Goal: Contribute content: Contribute content

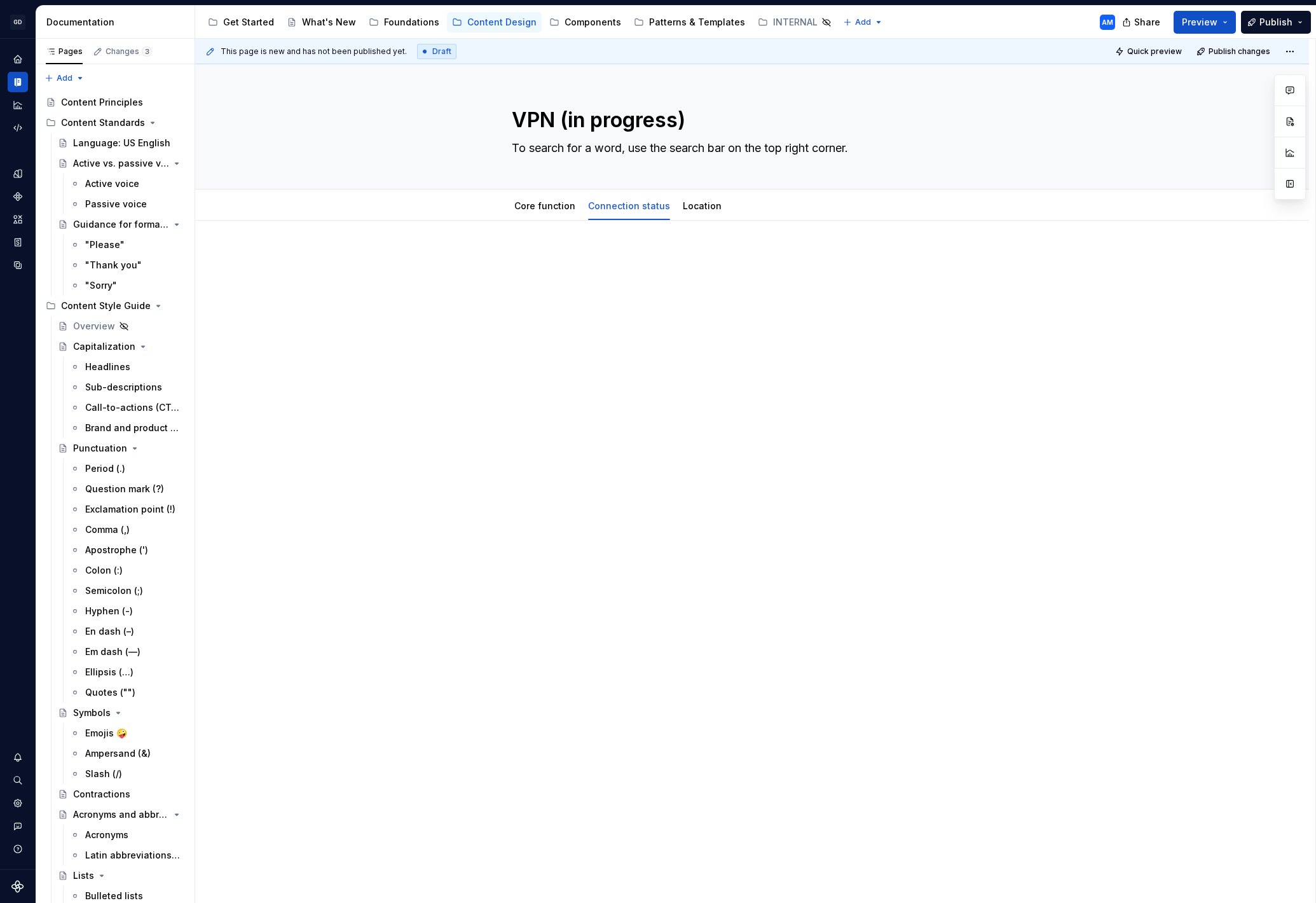
type textarea "*"
click at [753, 206] on span "Add tab" at bounding box center [764, 206] width 30 height 10
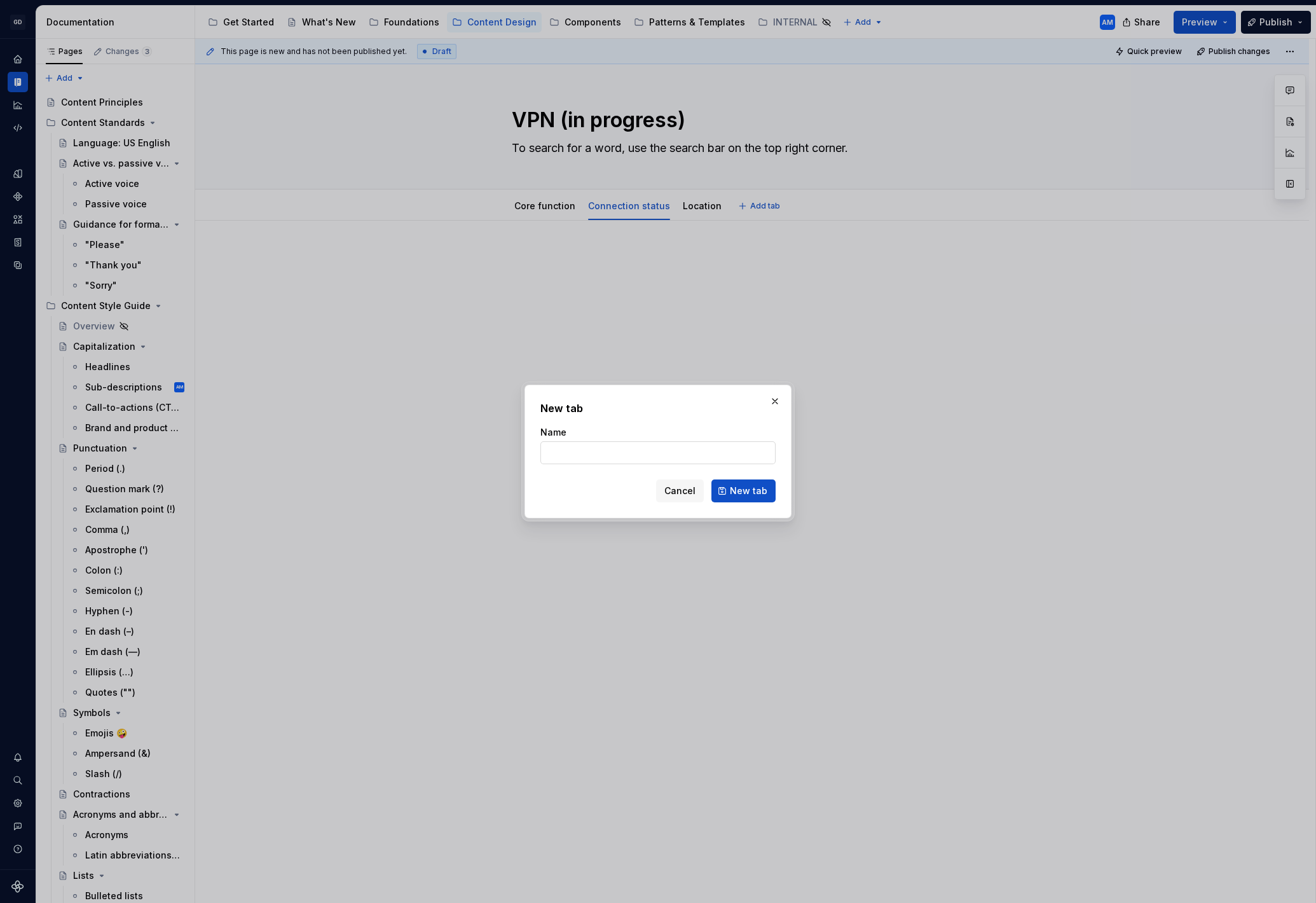
click at [662, 449] on input "Name" at bounding box center [658, 452] width 236 height 23
type input "Advanced settings"
click button "New tab" at bounding box center [743, 491] width 64 height 23
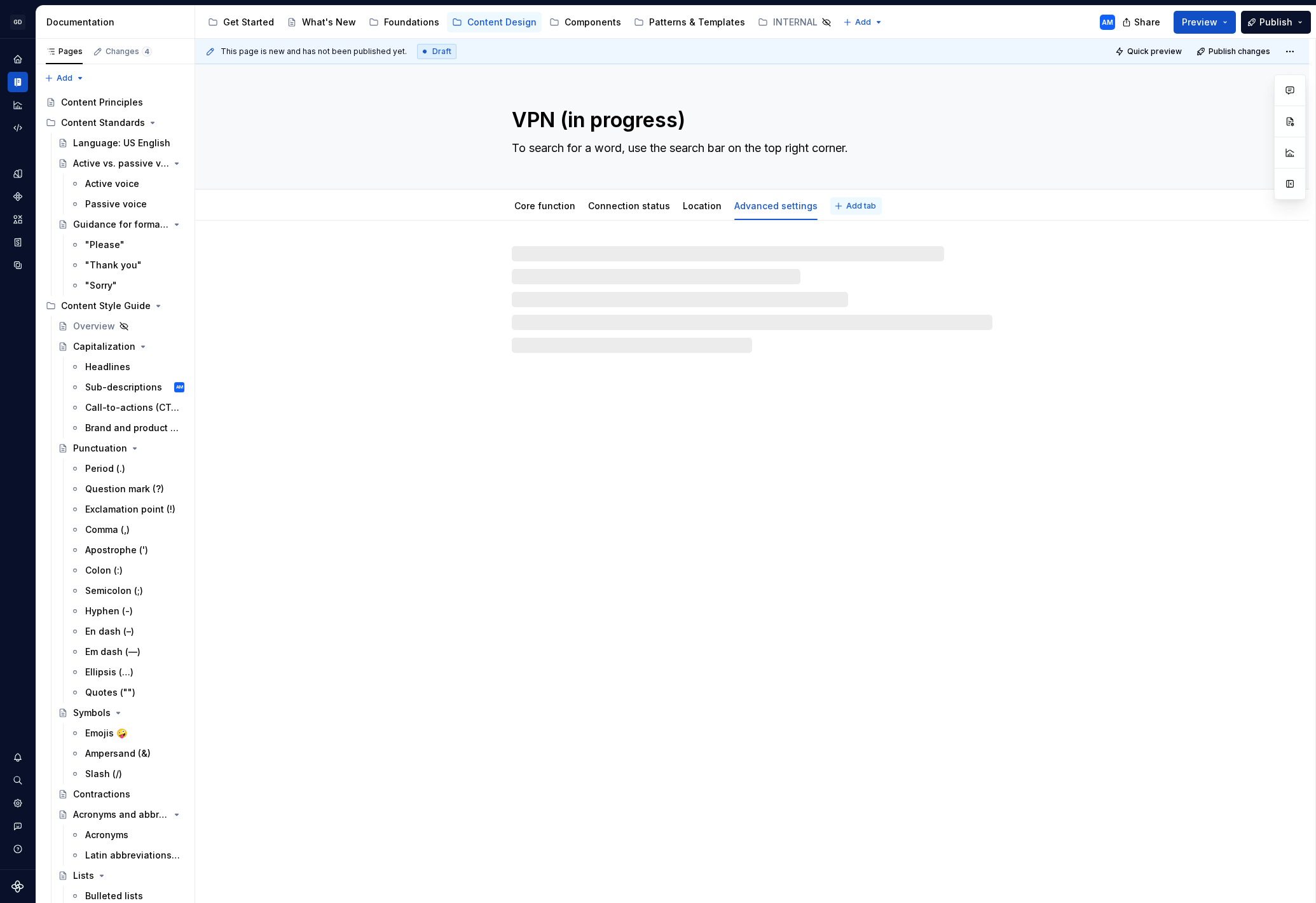
click at [846, 204] on span "Add tab" at bounding box center [861, 206] width 30 height 10
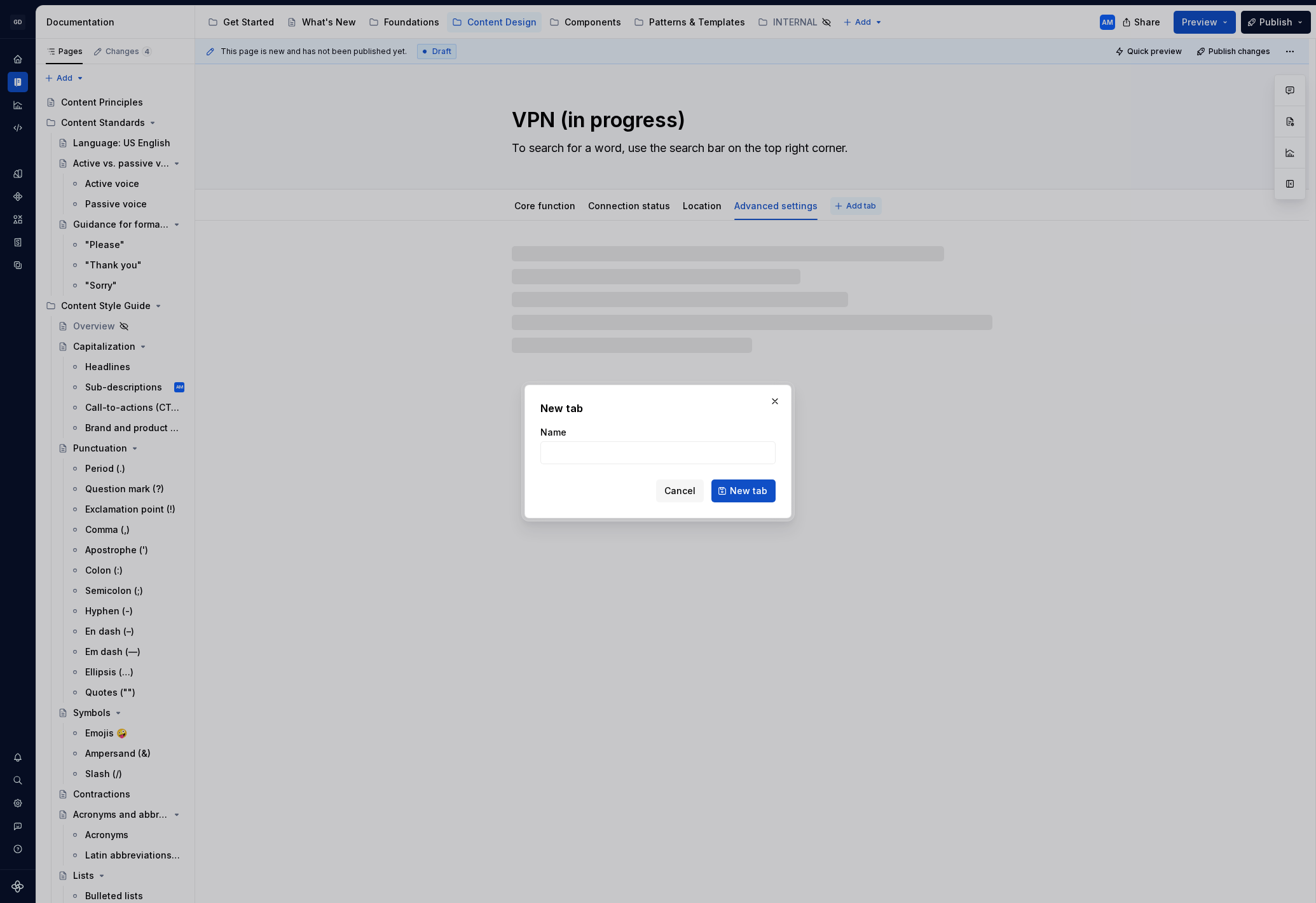
type textarea "*"
type input "Net"
type textarea "*"
type input "Networ"
type textarea "*"
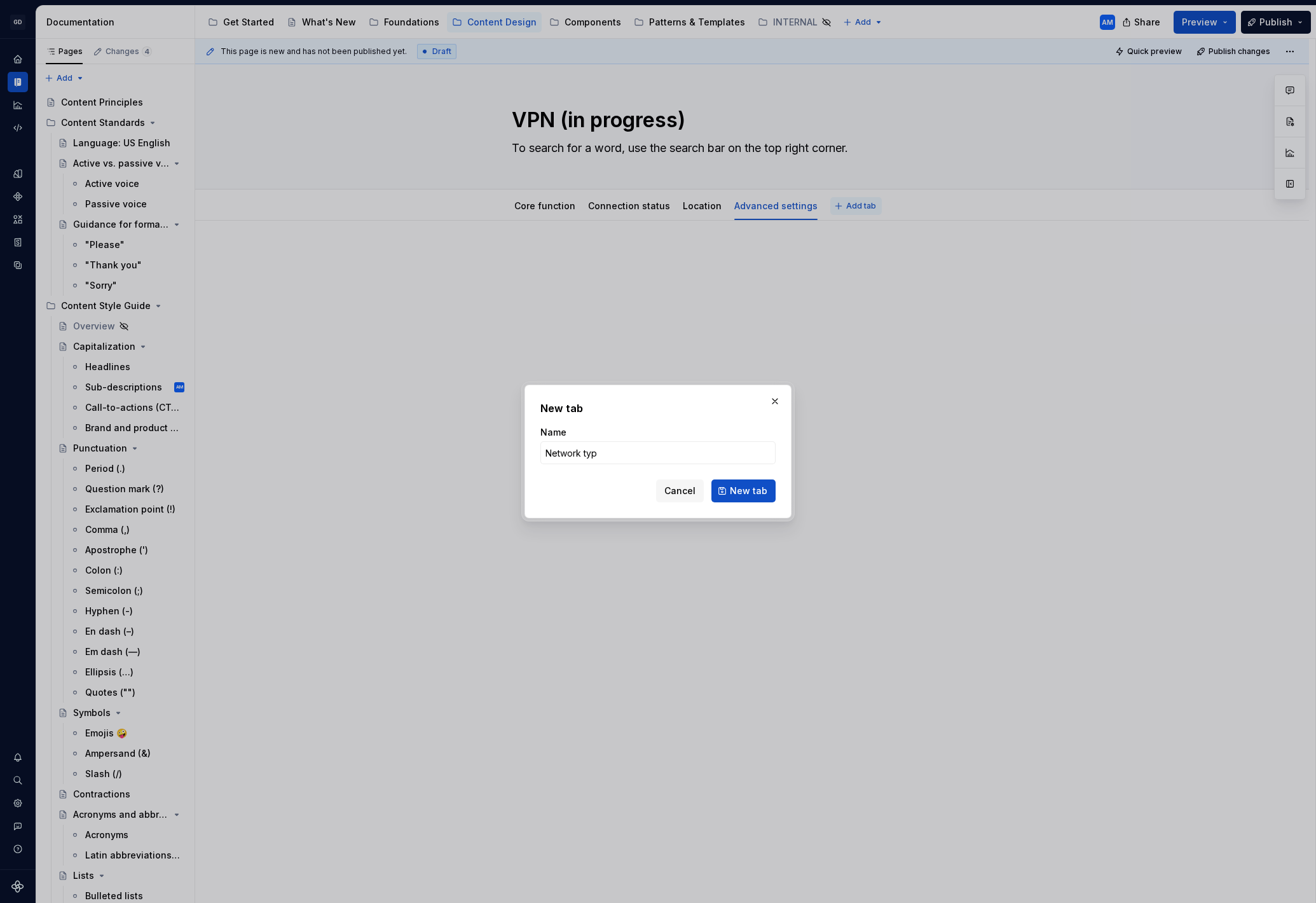
type input "Network type"
click button "New tab" at bounding box center [743, 491] width 64 height 23
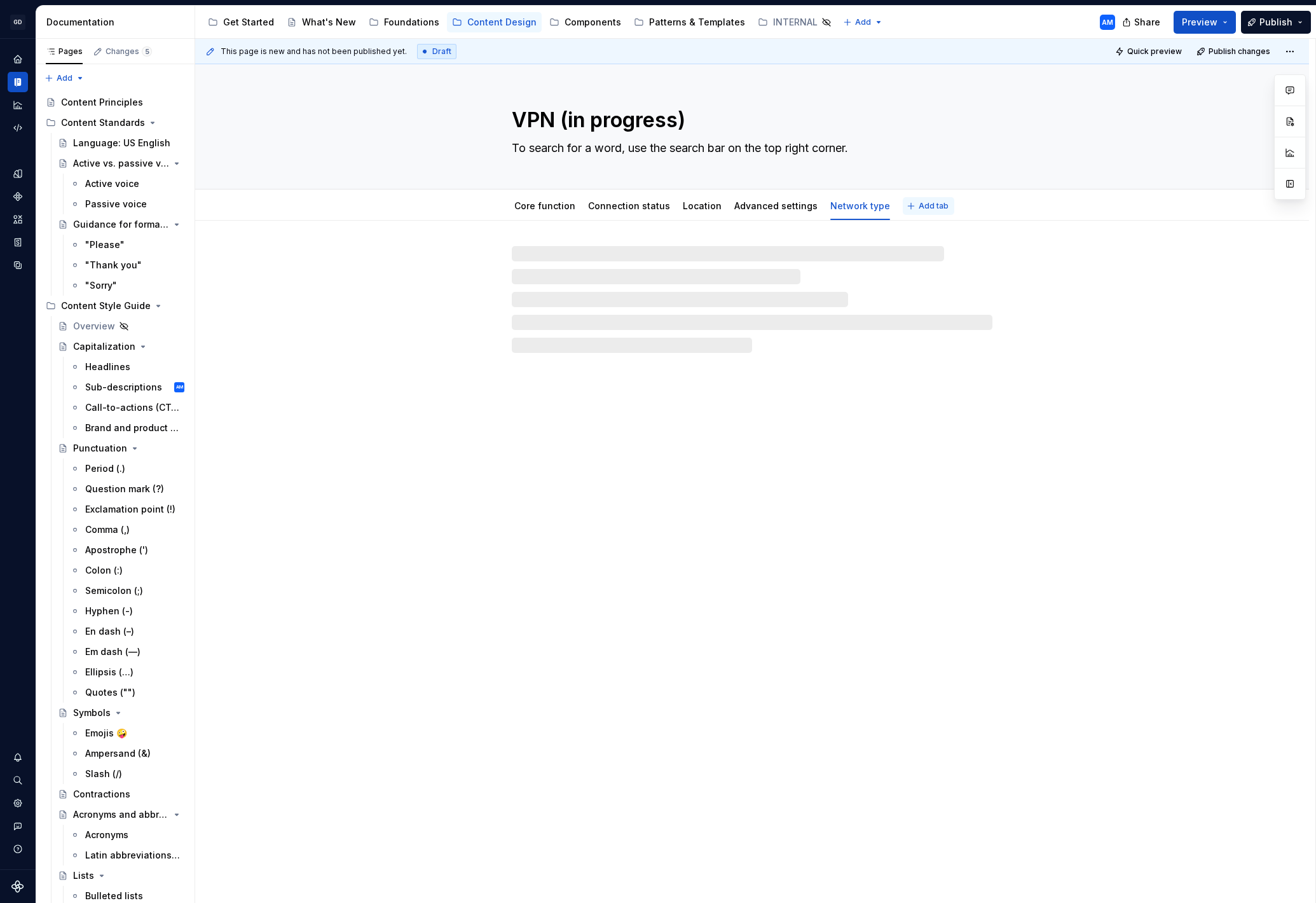
click at [919, 206] on span "Add tab" at bounding box center [933, 206] width 30 height 10
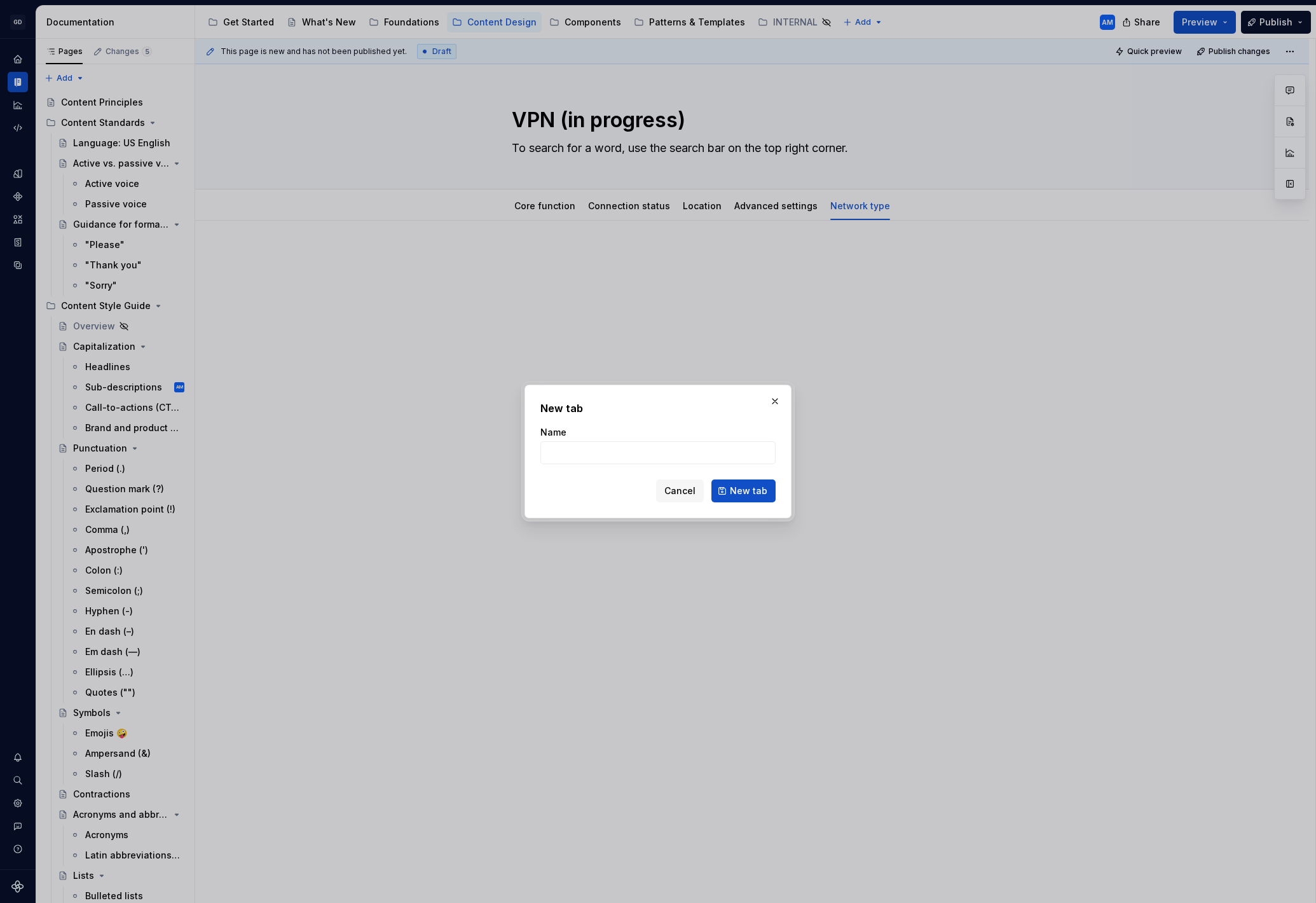
type textarea "*"
type input "User account"
click button "New tab" at bounding box center [743, 491] width 64 height 23
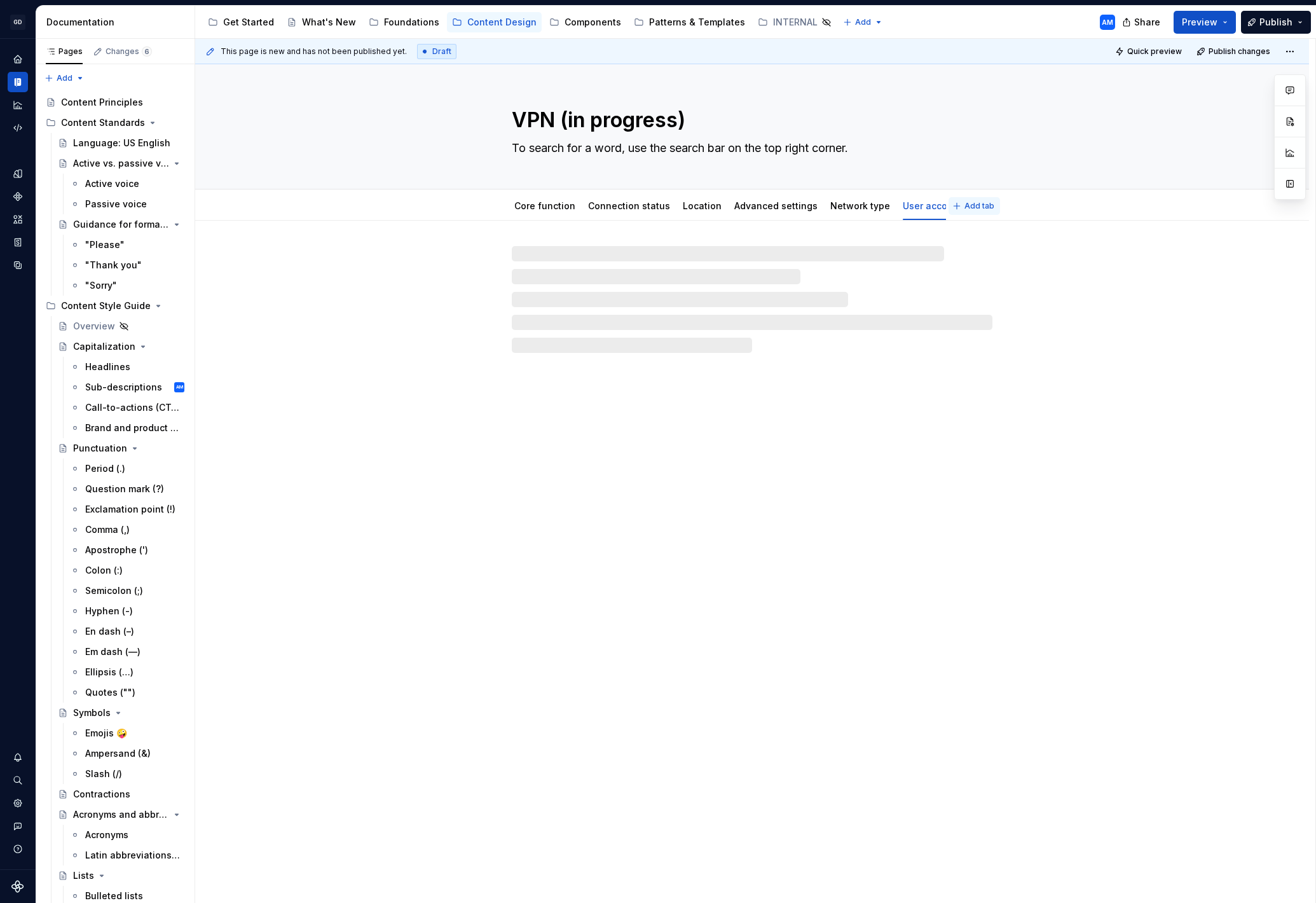
click at [969, 207] on span "Add tab" at bounding box center [979, 206] width 30 height 10
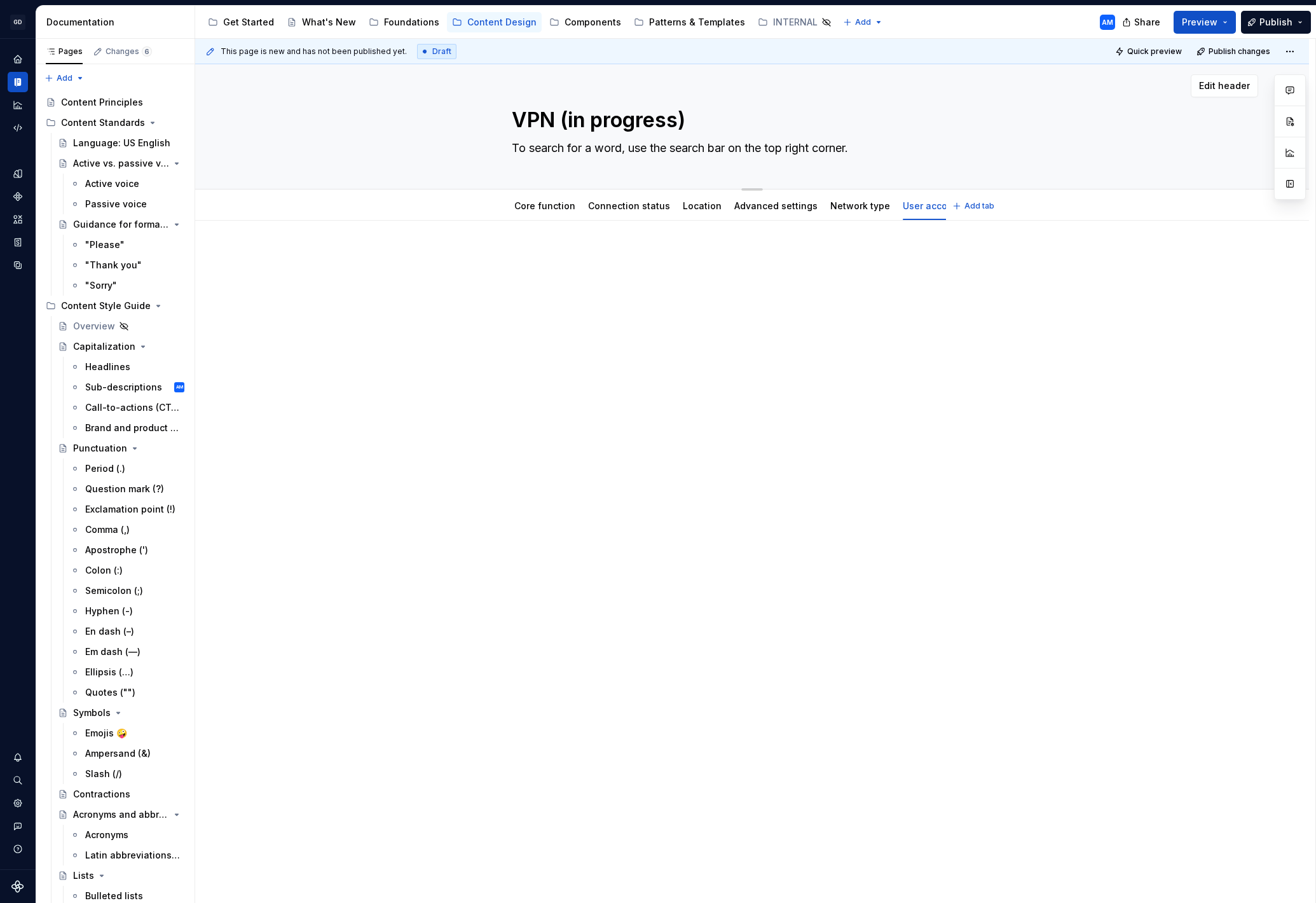
click at [598, 148] on textarea "To search for a word, use the search bar on the top right corner." at bounding box center [749, 148] width 481 height 20
click at [612, 153] on textarea "To search for a word, use the search bar on the top right corner." at bounding box center [749, 148] width 481 height 20
click at [601, 150] on textarea "To search for a word, use the search bar on the top right corner." at bounding box center [749, 148] width 481 height 20
type textarea "*"
type textarea "To search for a sword, use the search bar on the top right corner."
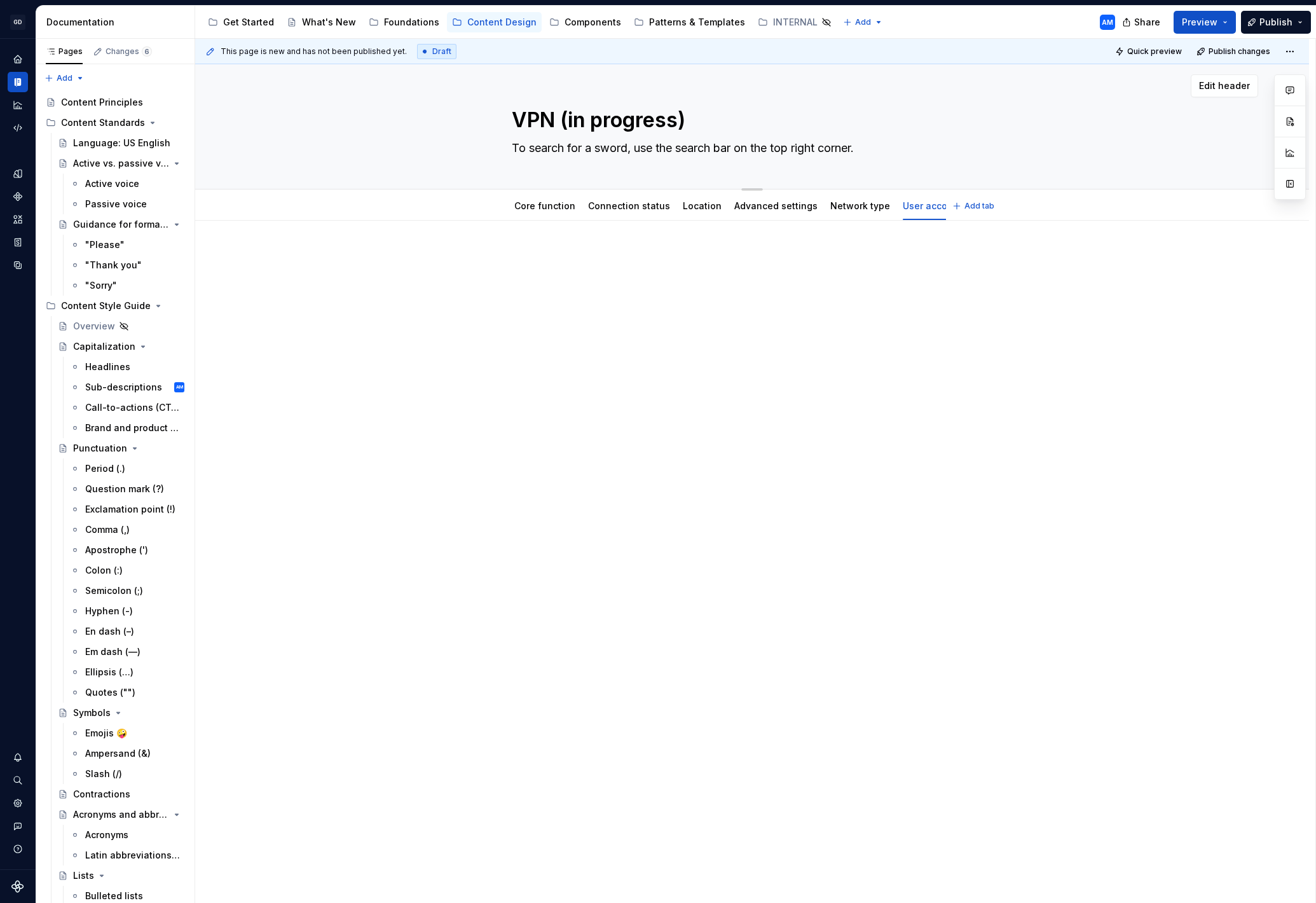
type textarea "*"
type textarea "To search for a spword, use the search bar on the top right corner."
type textarea "*"
type textarea "To search for a speword, use the search bar on the top right corner."
type textarea "*"
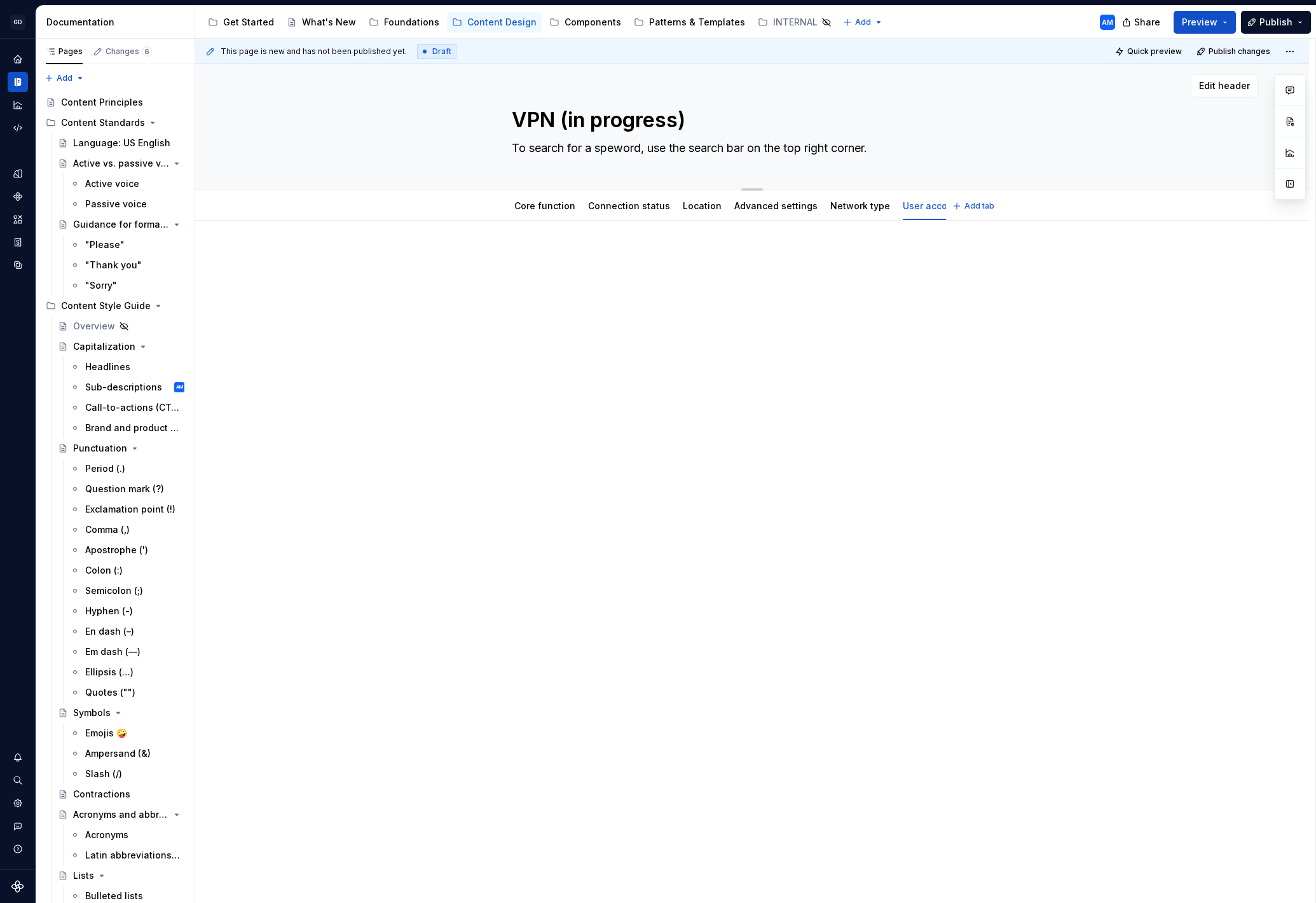
type textarea "To search for a specword, use the search bar on the top right corner."
type textarea "*"
type textarea "To search for a speciword, use the search bar on the top right corner."
type textarea "*"
type textarea "To search for a specifword, use the search bar on the top right corner."
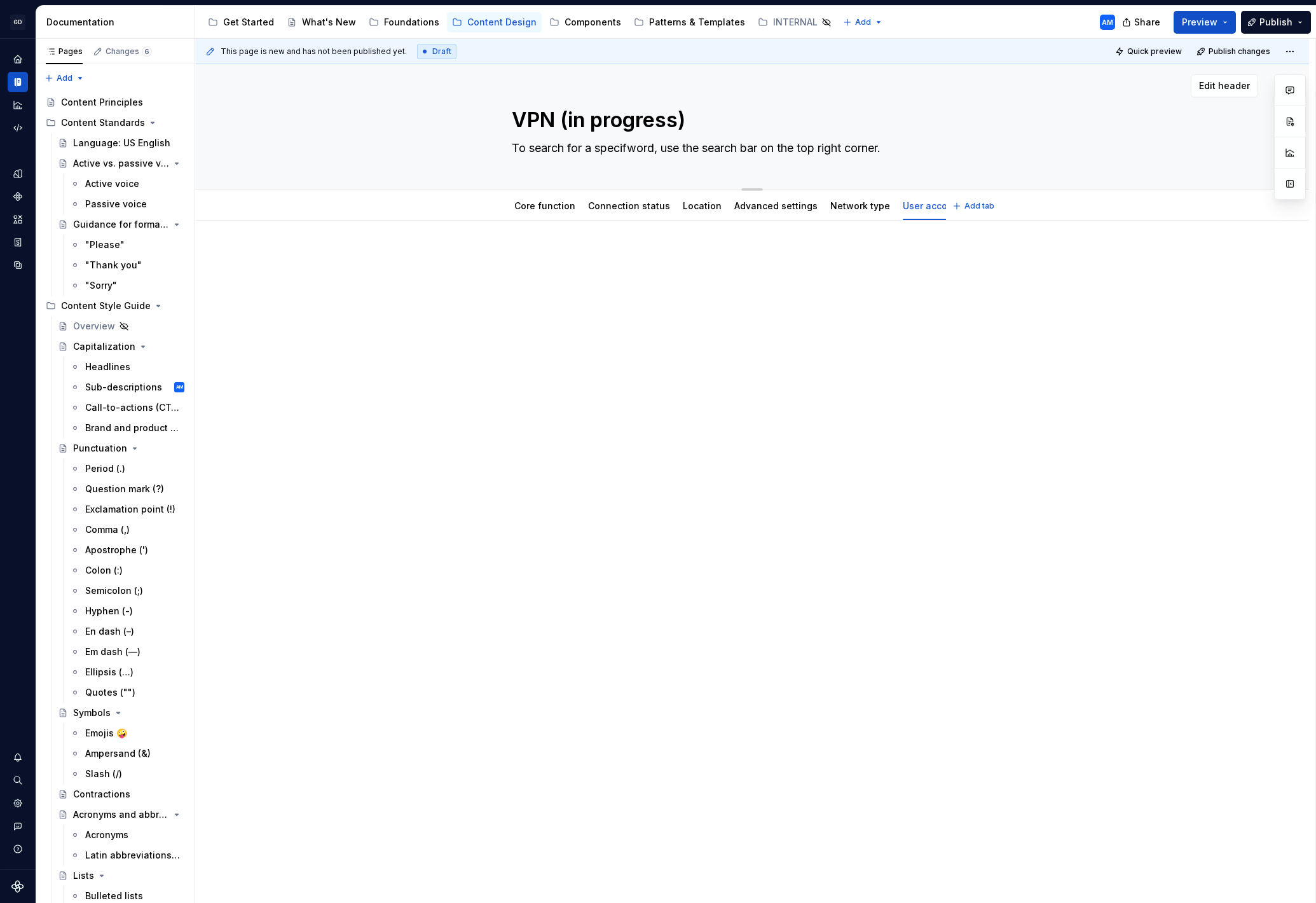
type textarea "*"
type textarea "To search for a specif word, use the search bar on the top right corner."
type textarea "*"
type textarea "To search for a specifword, use the search bar on the top right corner."
type textarea "*"
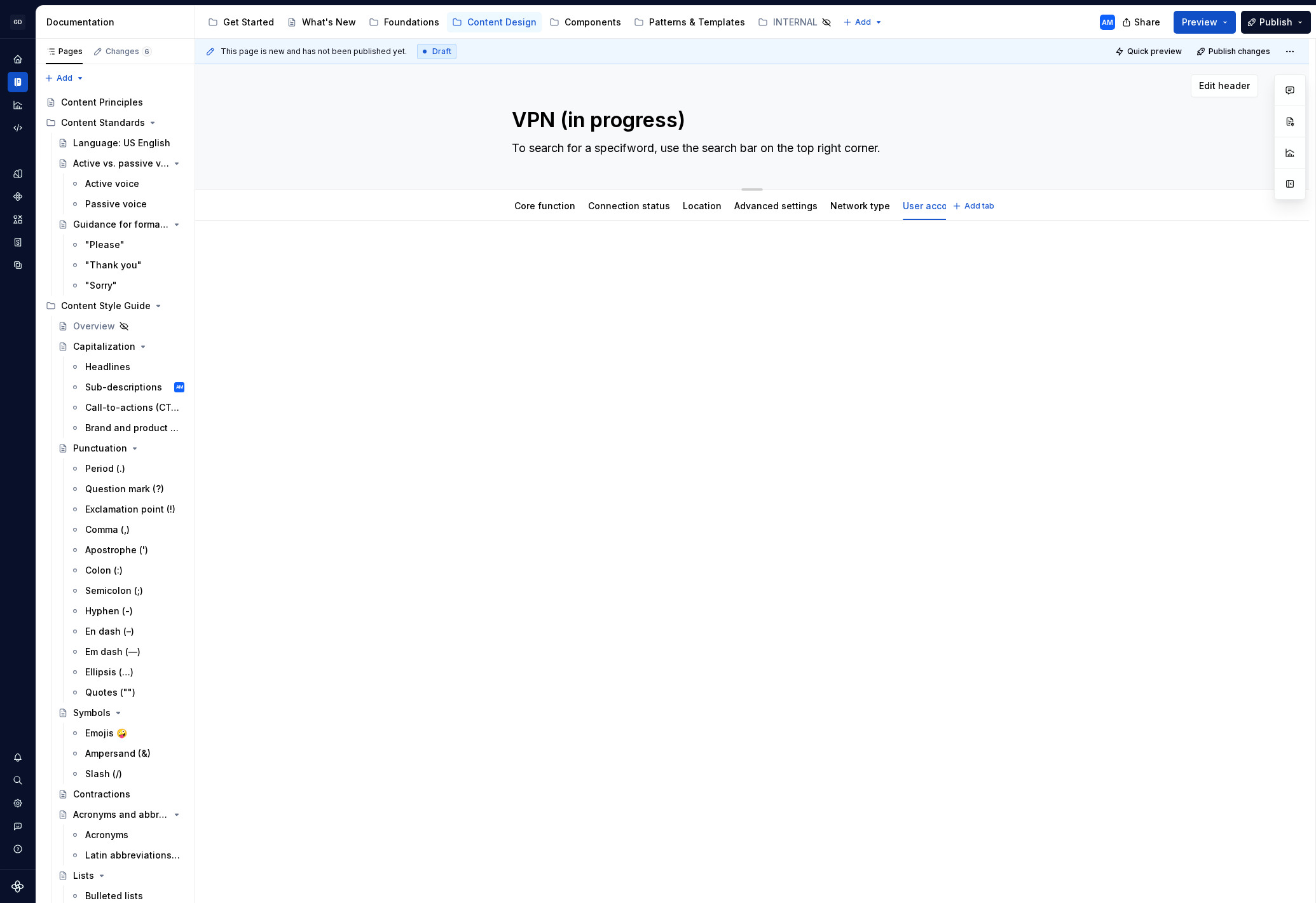
type textarea "To search for a specifcword, use the search bar on the top right corner."
type textarea "*"
type textarea "To search for a specifc word, use the search bar on the top right corner."
type textarea "*"
type textarea "To search for a specifcword, use the search bar on the top right corner."
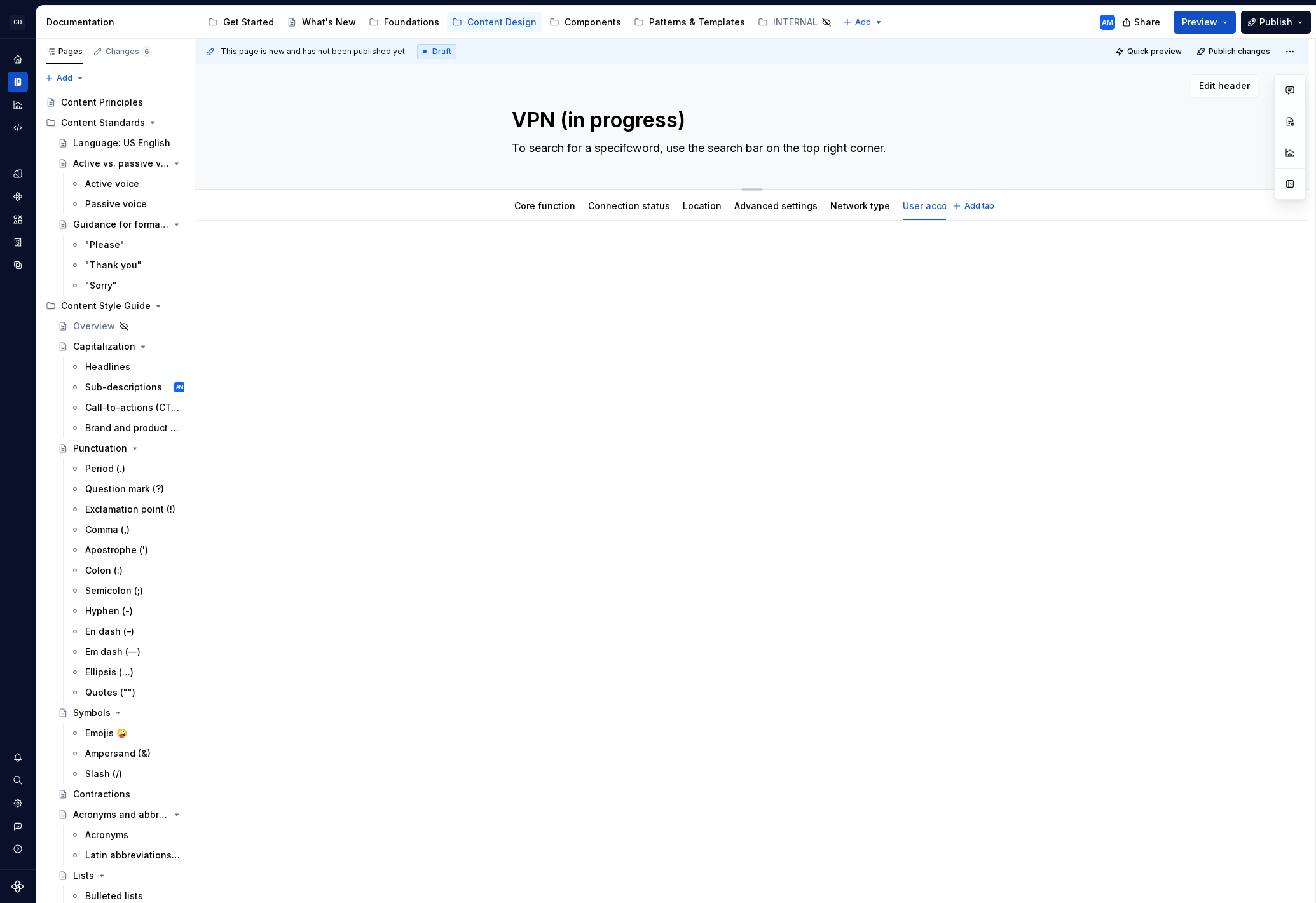
type textarea "*"
type textarea "To search for a specifword, use the search bar on the top right corner."
type textarea "*"
type textarea "To search for a specifiword, use the search bar on the top right corner."
type textarea "*"
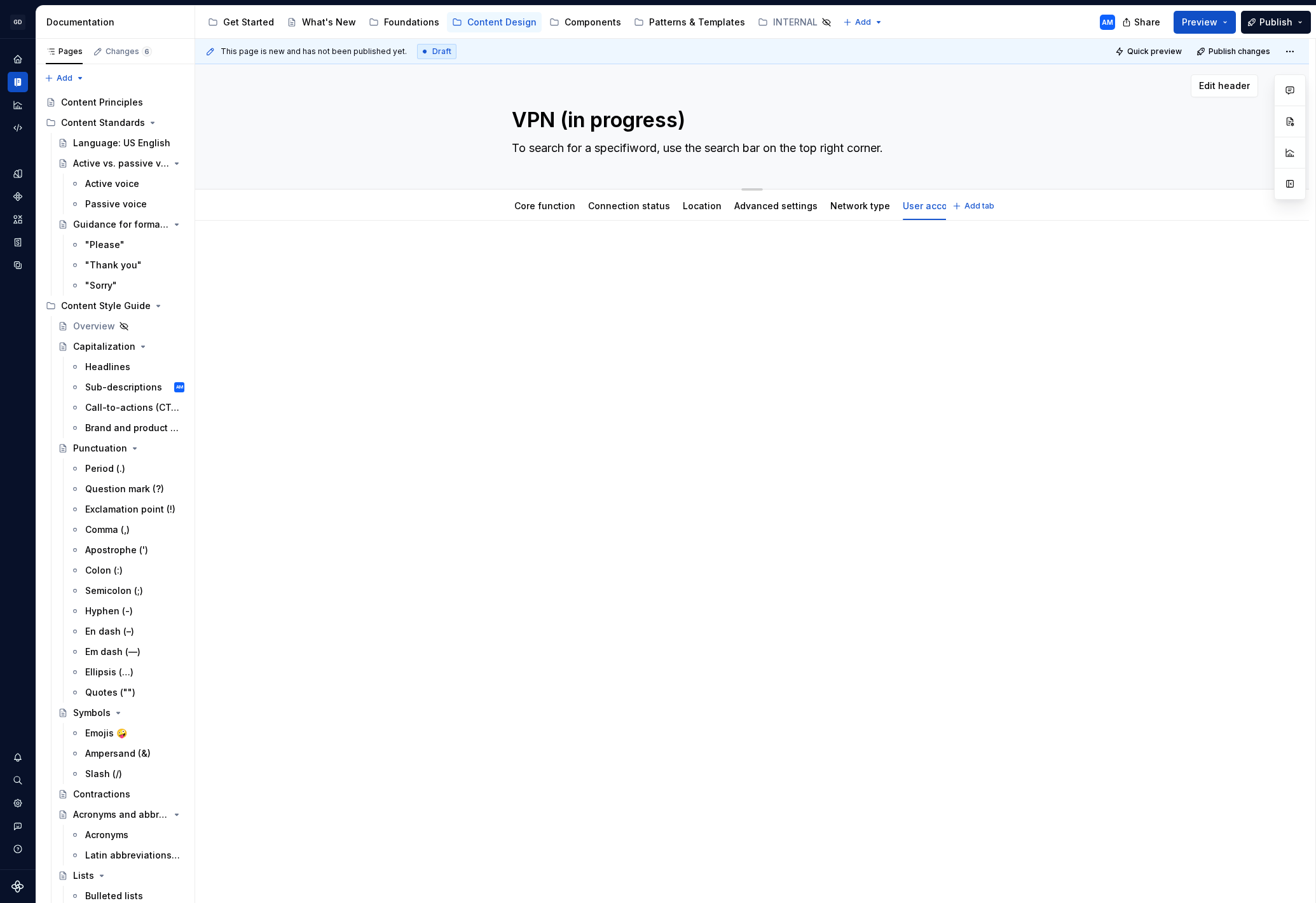
type textarea "To search for a specificword, use the search bar on the top right corner."
type textarea "*"
type textarea "To search for a specific word, use the search bar on the top right corner."
type textarea "*"
type textarea "To search for a specific word, use the search bar on the top right corner."
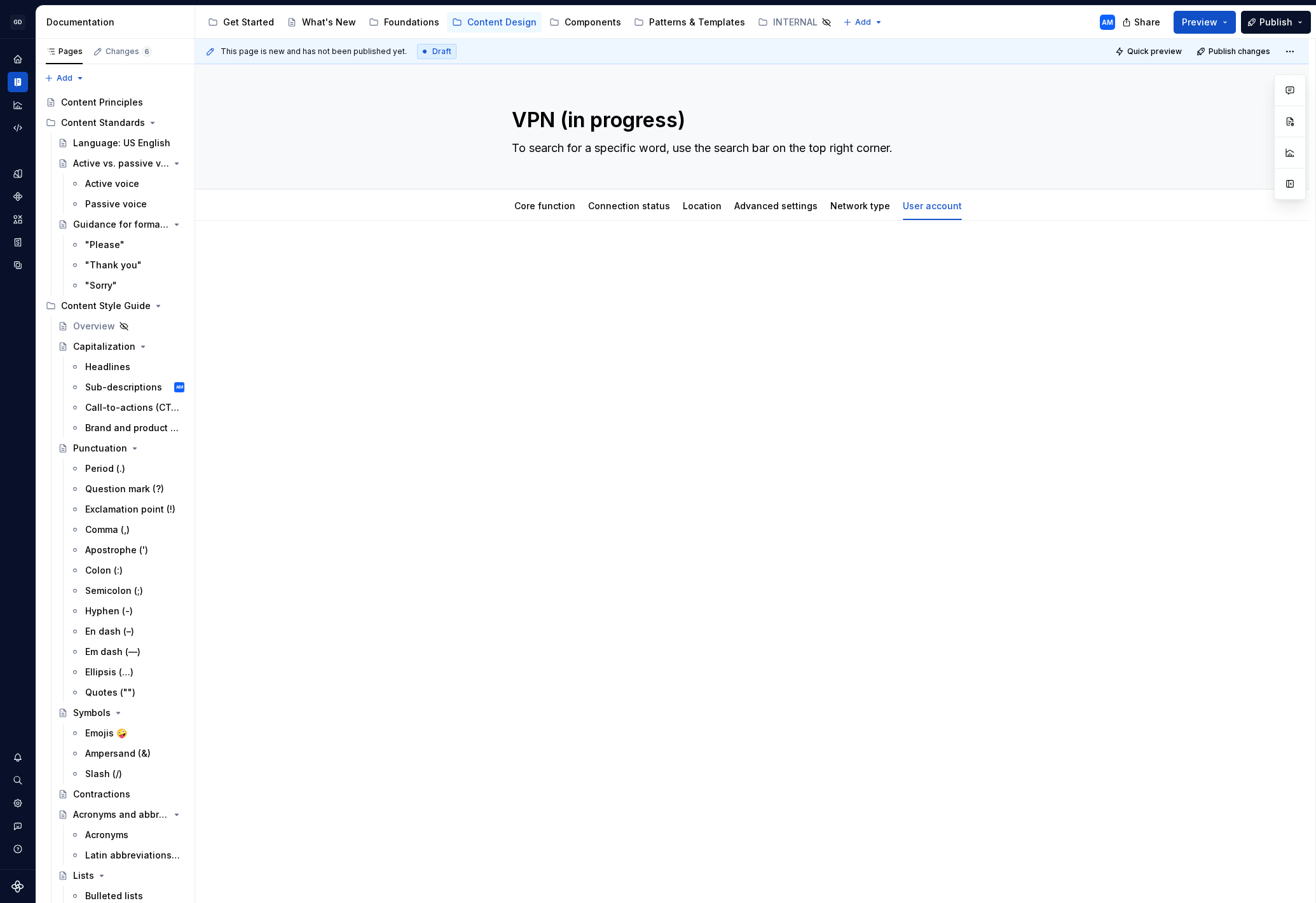
click at [733, 253] on p at bounding box center [752, 258] width 481 height 15
click at [976, 206] on span "Add tab" at bounding box center [979, 206] width 30 height 10
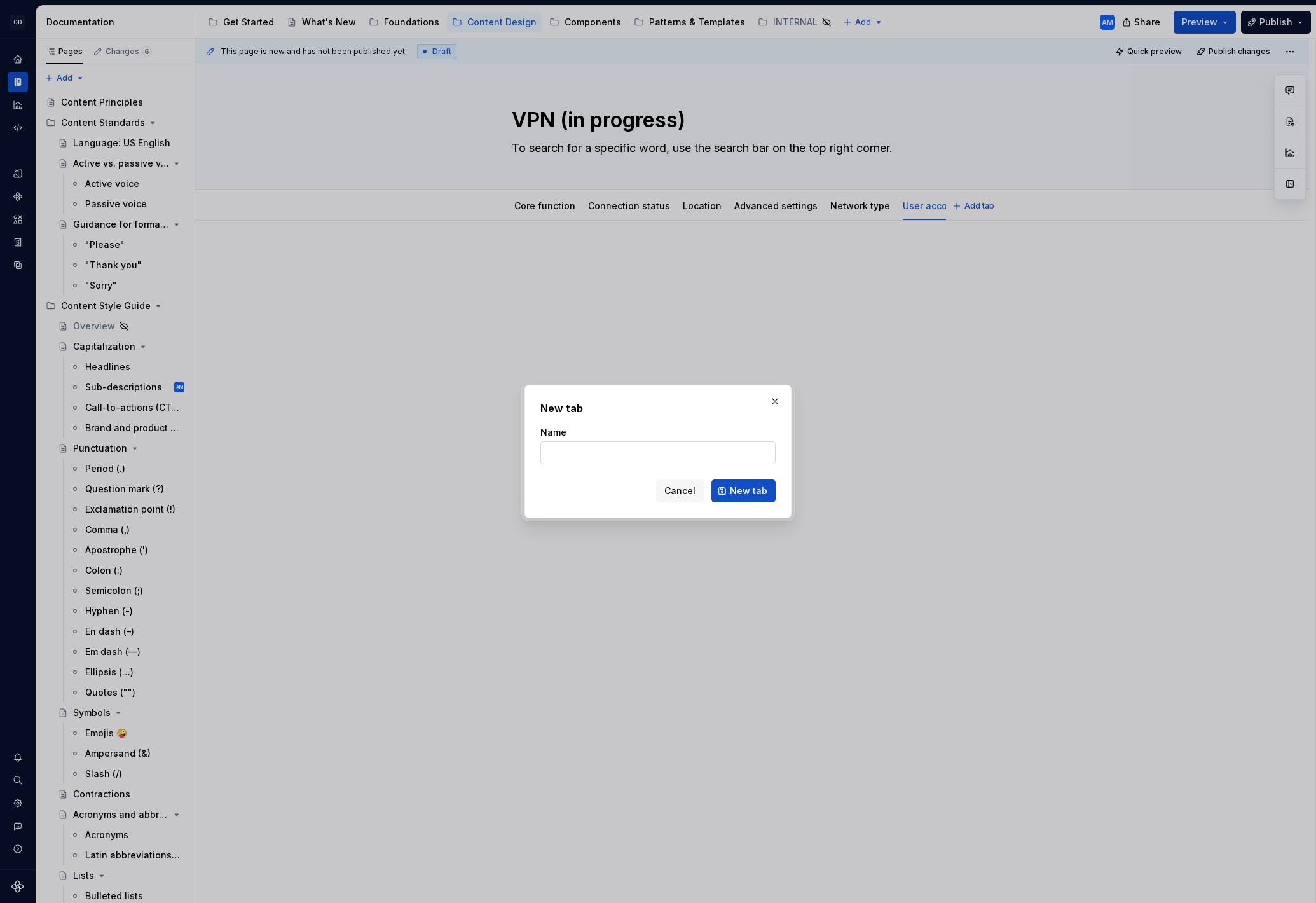
click at [580, 455] on input "Name" at bounding box center [658, 452] width 236 height 23
type textarea "*"
type input "User data"
type textarea "*"
type input "User data management"
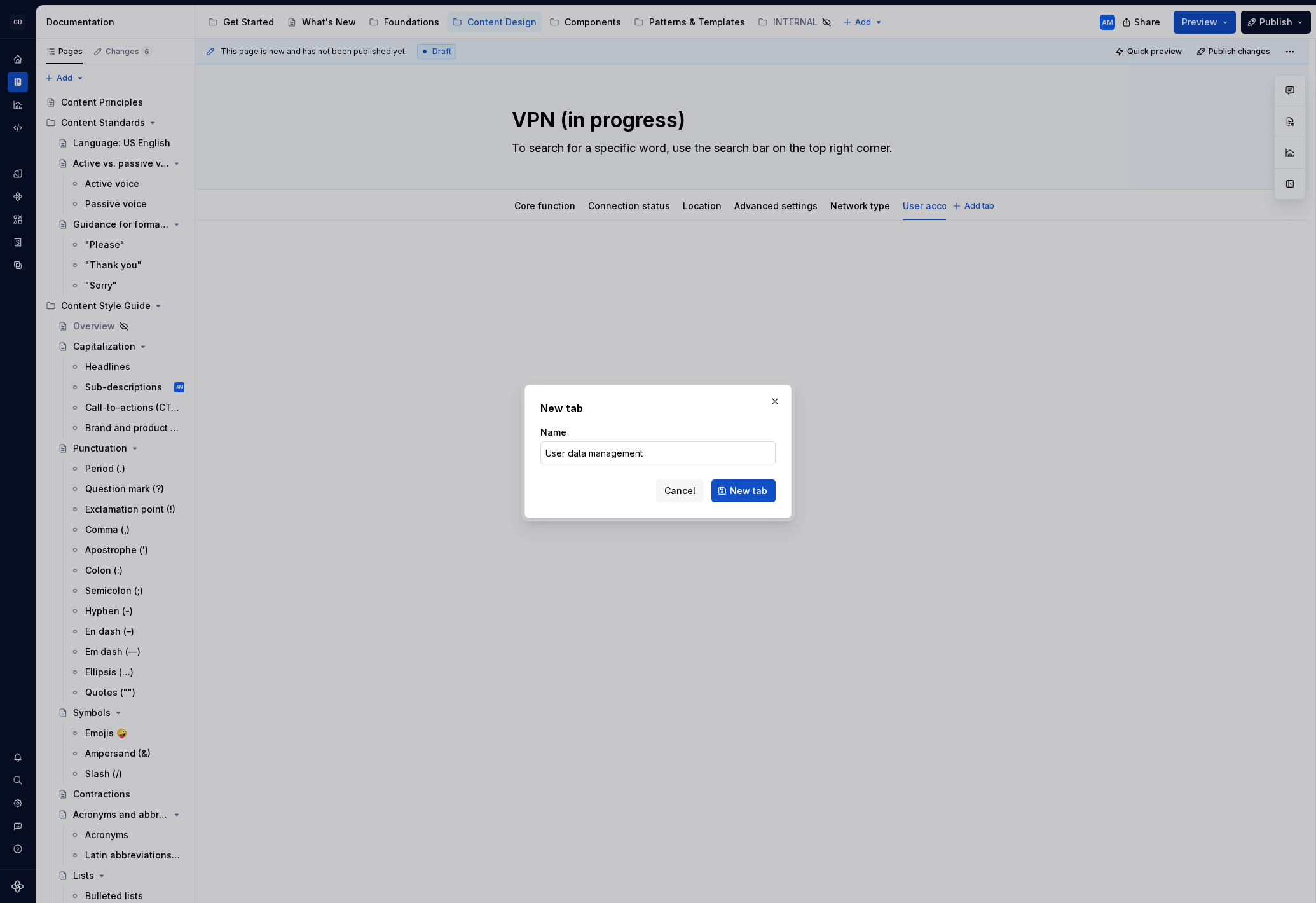
click button "New tab" at bounding box center [743, 491] width 64 height 23
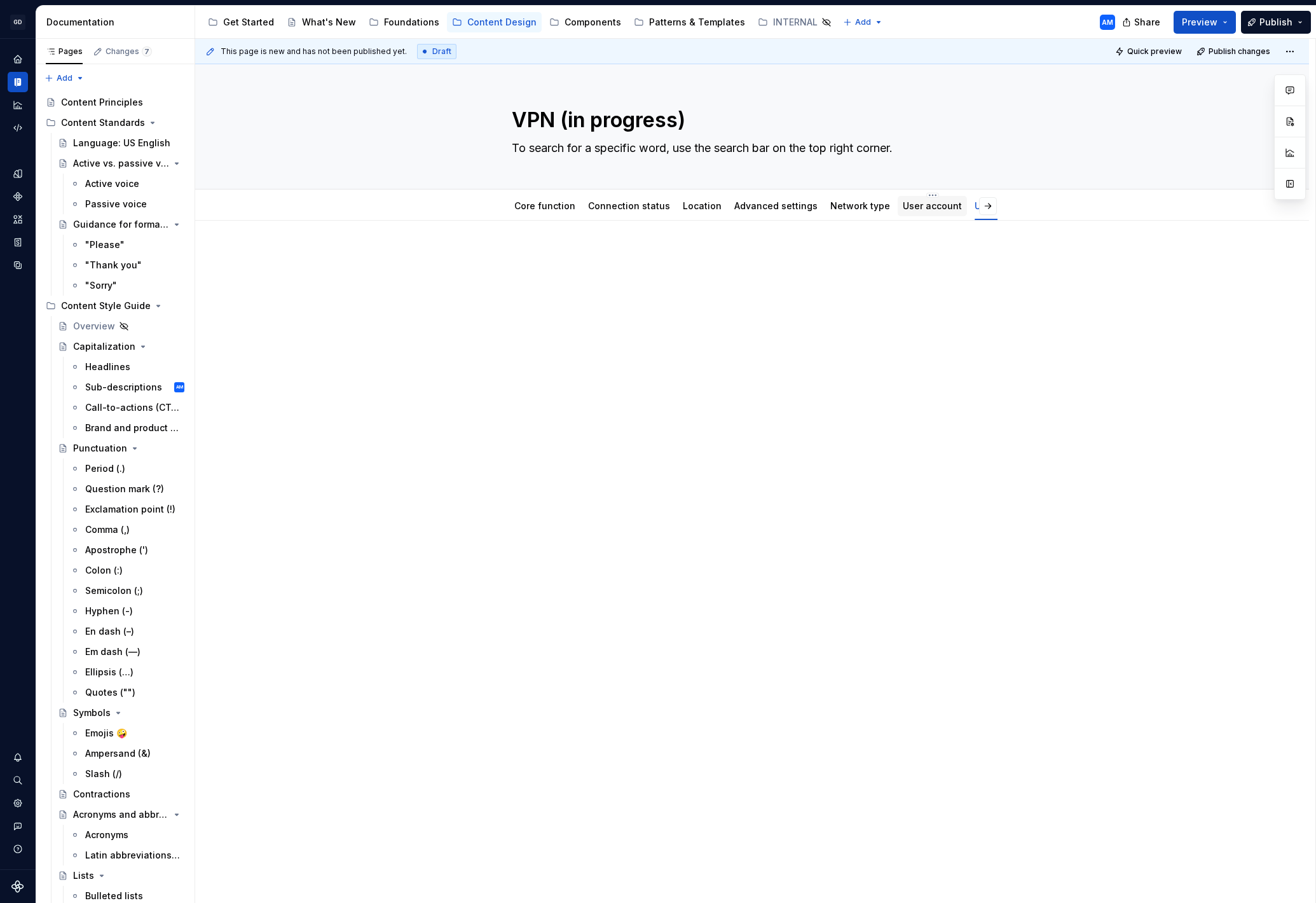
type textarea "*"
click at [982, 204] on span "Add tab" at bounding box center [979, 206] width 30 height 10
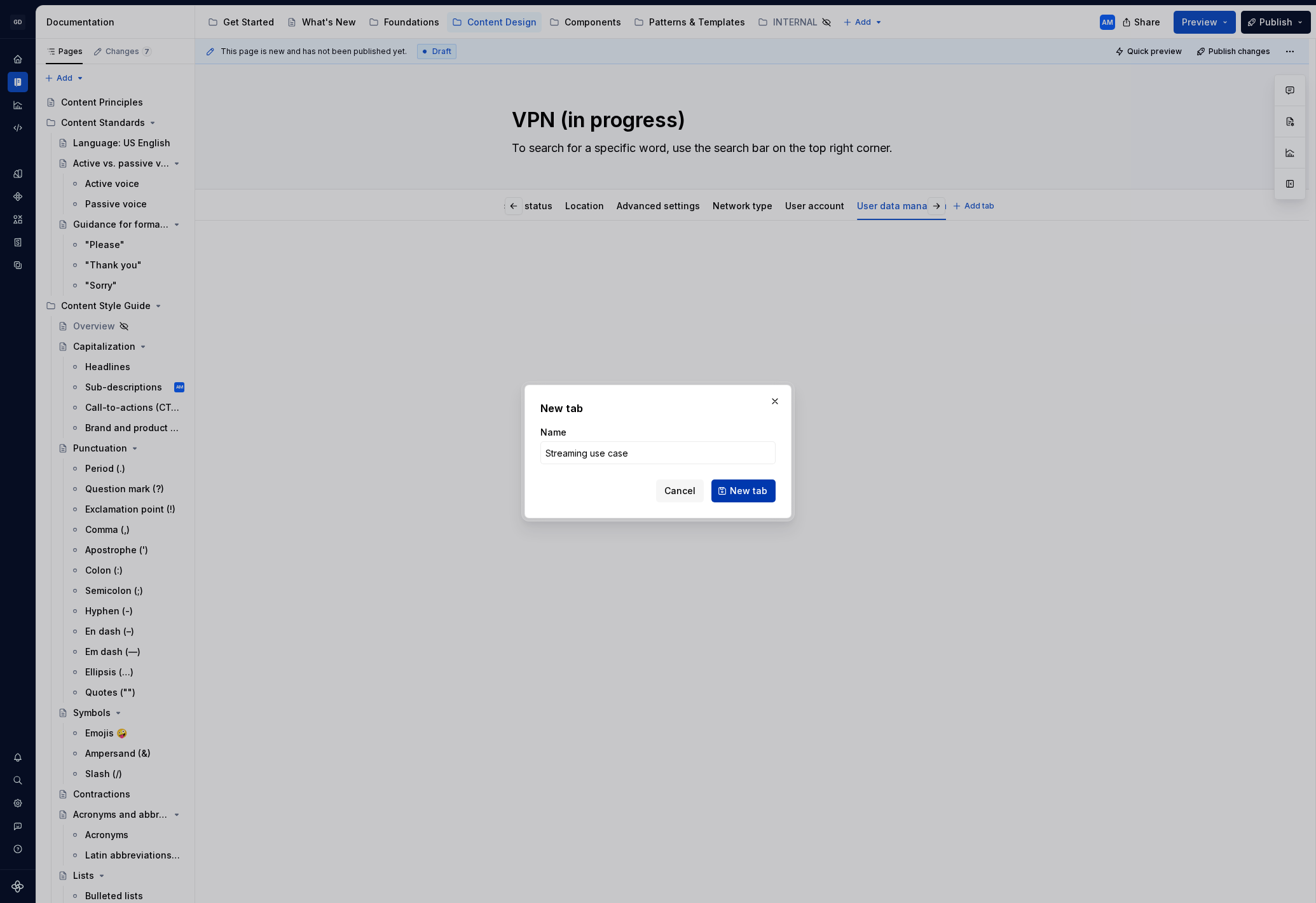
type input "Streaming use case"
click at [737, 490] on span "New tab" at bounding box center [748, 491] width 37 height 13
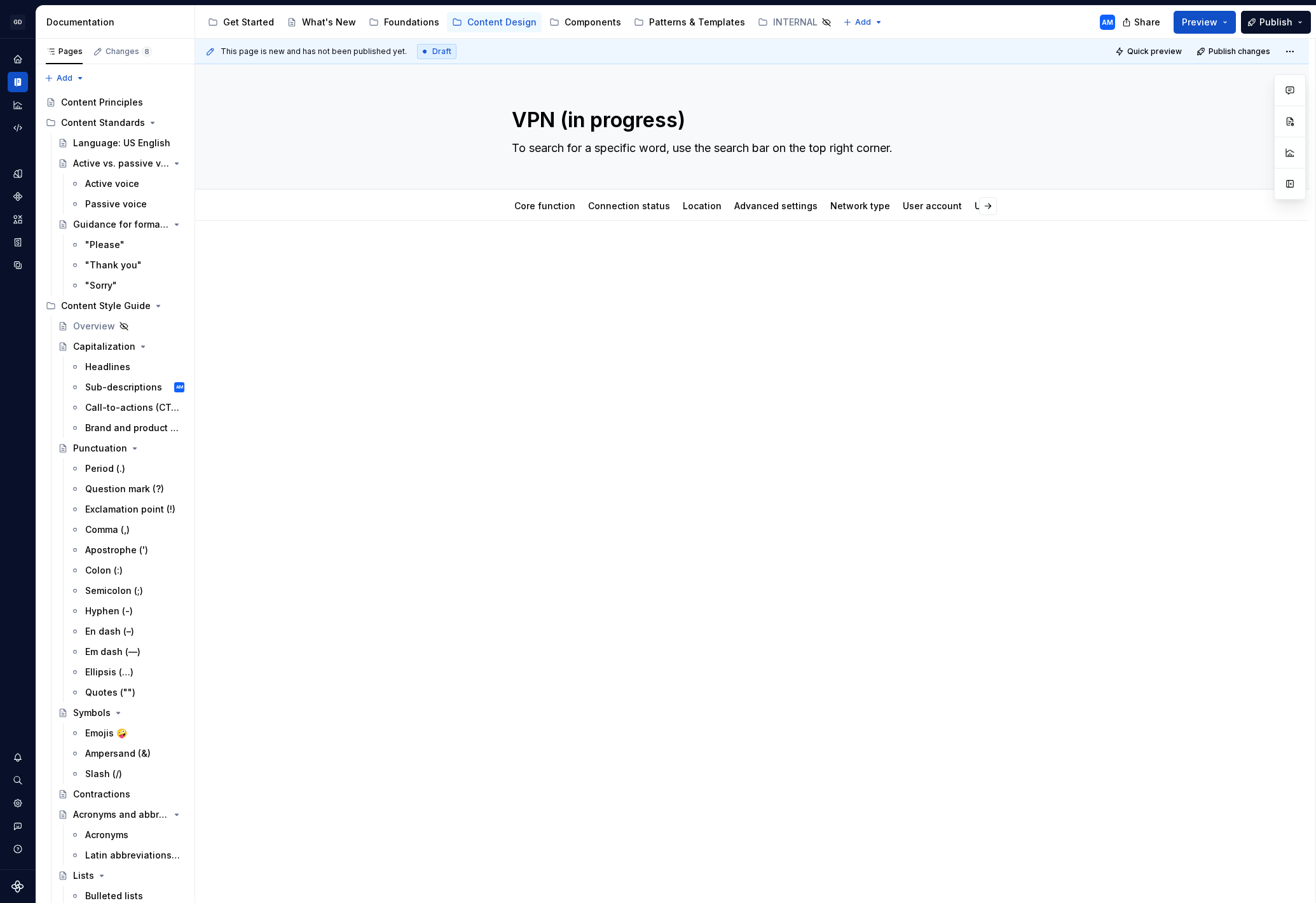
click at [633, 297] on div at bounding box center [752, 275] width 481 height 48
click at [549, 203] on link "Core function" at bounding box center [545, 205] width 61 height 11
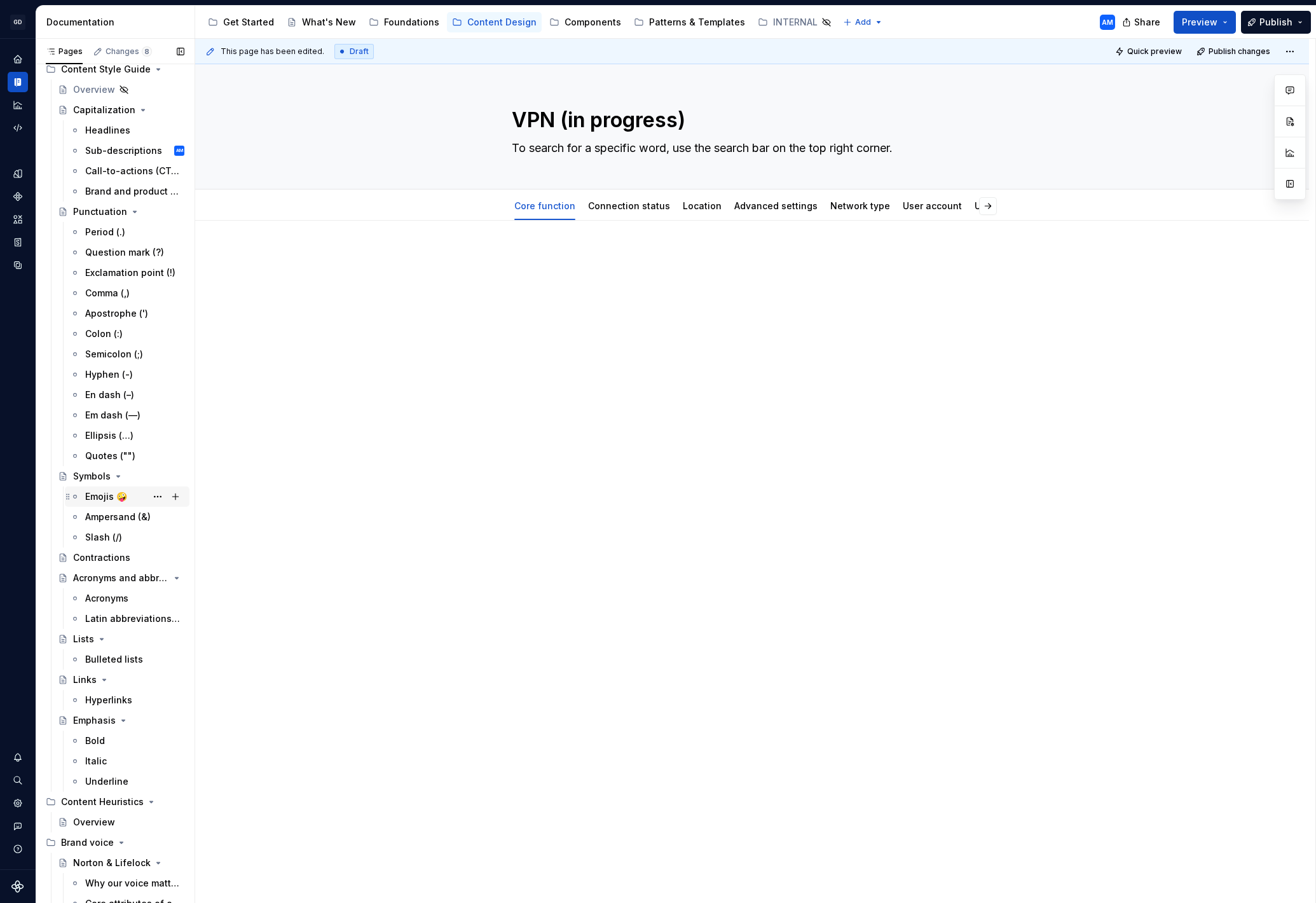
scroll to position [487, 0]
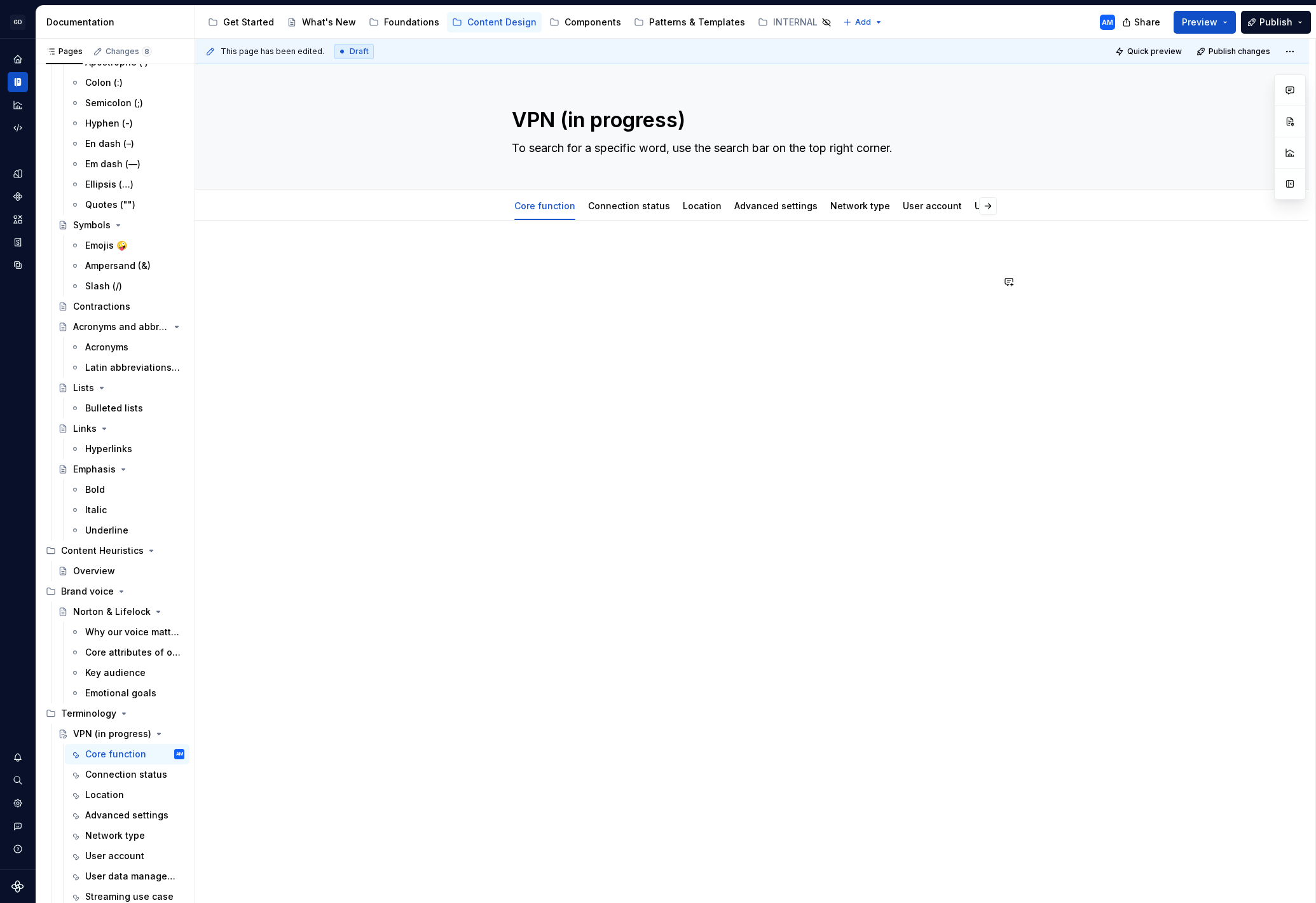
click at [608, 273] on div at bounding box center [752, 275] width 481 height 48
click at [544, 255] on p at bounding box center [752, 258] width 481 height 15
click at [536, 261] on p at bounding box center [752, 258] width 481 height 15
click at [536, 266] on div at bounding box center [752, 275] width 481 height 48
click at [534, 249] on div at bounding box center [752, 403] width 1114 height 365
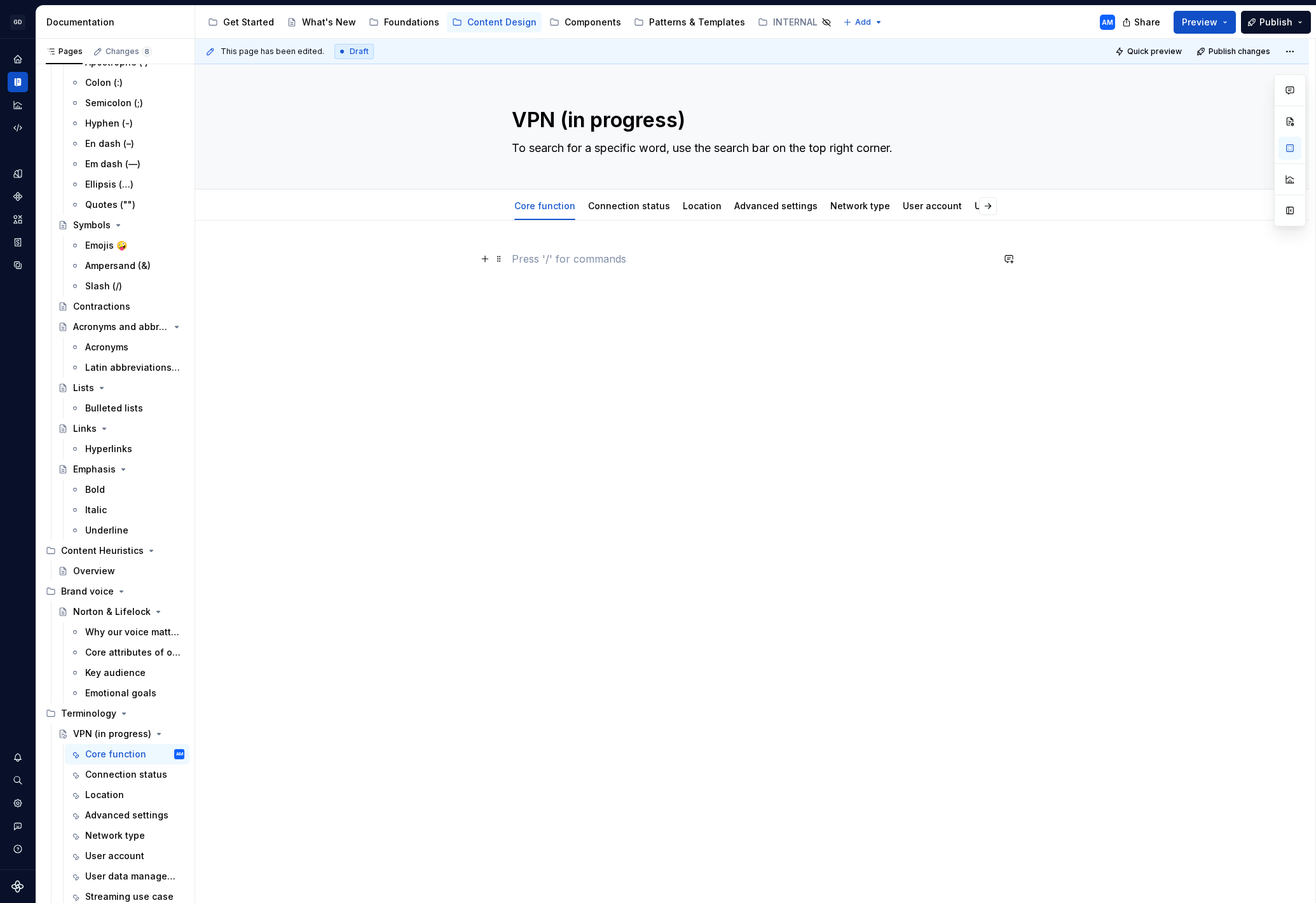
click at [515, 258] on p at bounding box center [752, 258] width 481 height 15
click at [483, 258] on button "button" at bounding box center [485, 258] width 18 height 18
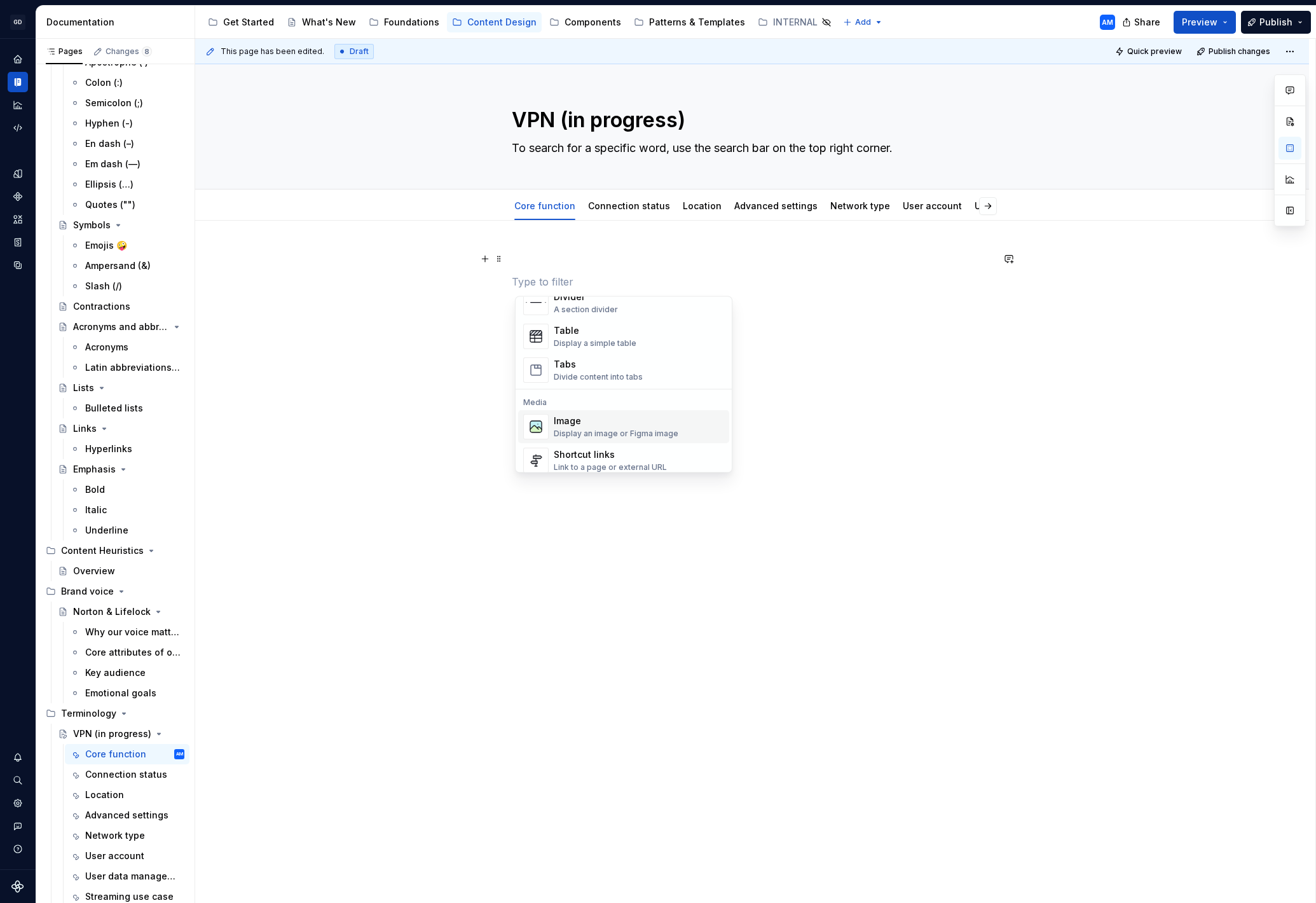
scroll to position [411, 0]
click at [588, 371] on div "Table" at bounding box center [595, 367] width 83 height 13
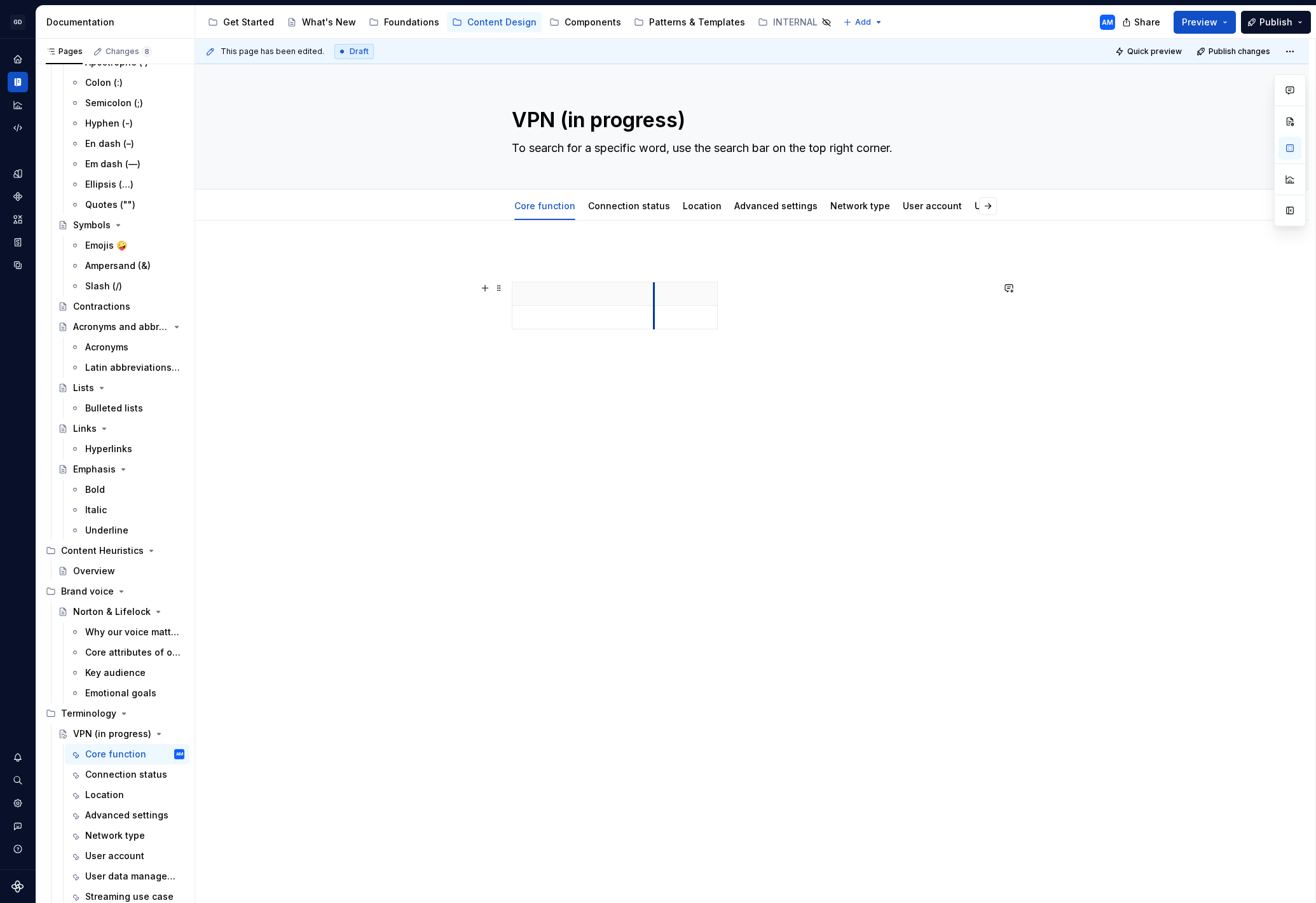
drag, startPoint x: 579, startPoint y: 297, endPoint x: 657, endPoint y: 297, distance: 78.0
click at [657, 297] on th at bounding box center [686, 294] width 63 height 24
click at [721, 297] on div at bounding box center [752, 307] width 481 height 52
drag, startPoint x: 720, startPoint y: 296, endPoint x: 802, endPoint y: 308, distance: 82.9
click at [547, 292] on p at bounding box center [584, 293] width 127 height 13
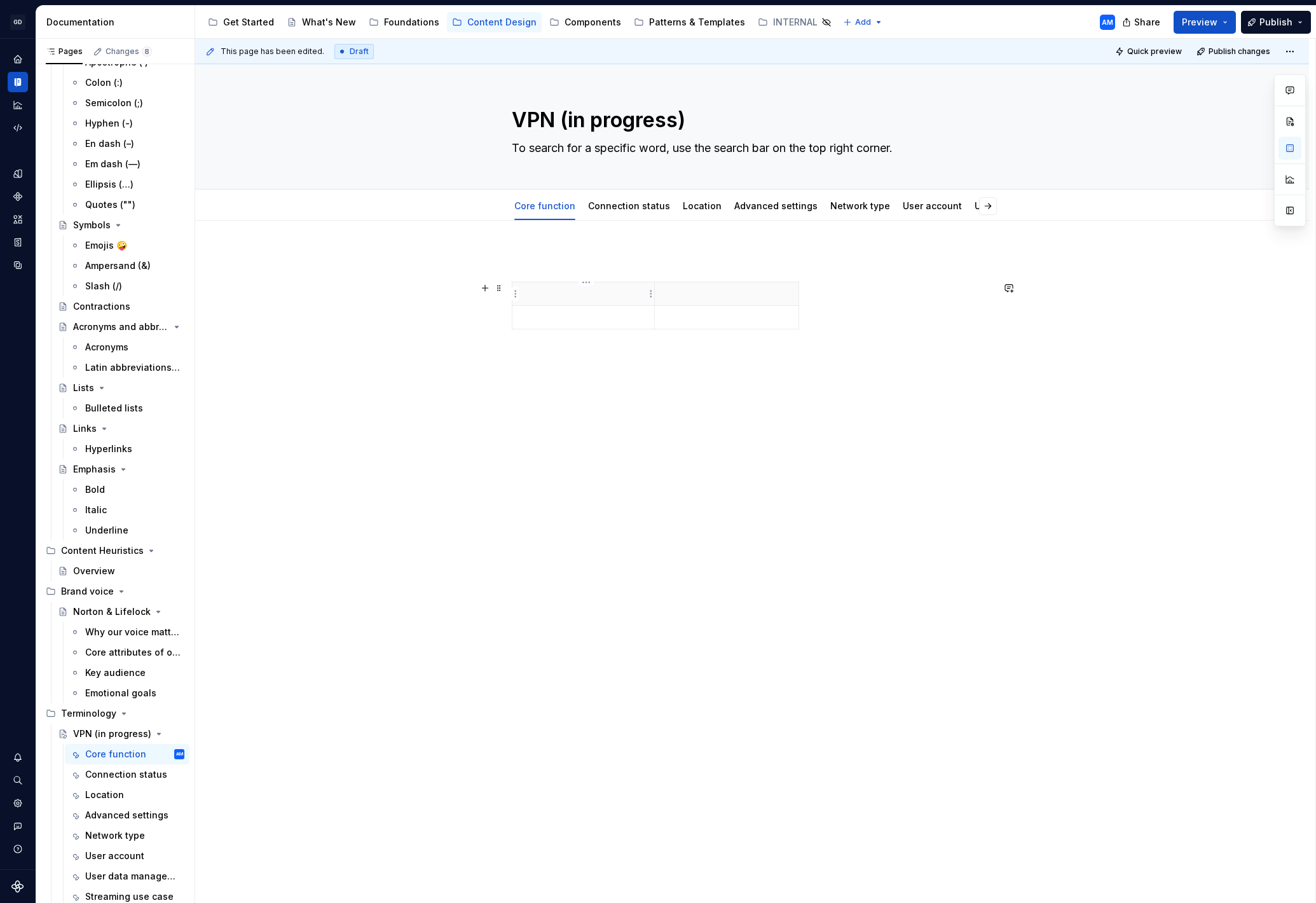
type textarea "*"
click at [541, 263] on p at bounding box center [752, 258] width 481 height 15
drag, startPoint x: 654, startPoint y: 259, endPoint x: 454, endPoint y: 258, distance: 200.0
click at [454, 258] on div "Core function on dashboard" at bounding box center [752, 436] width 1114 height 431
click at [593, 233] on button "button" at bounding box center [595, 235] width 18 height 18
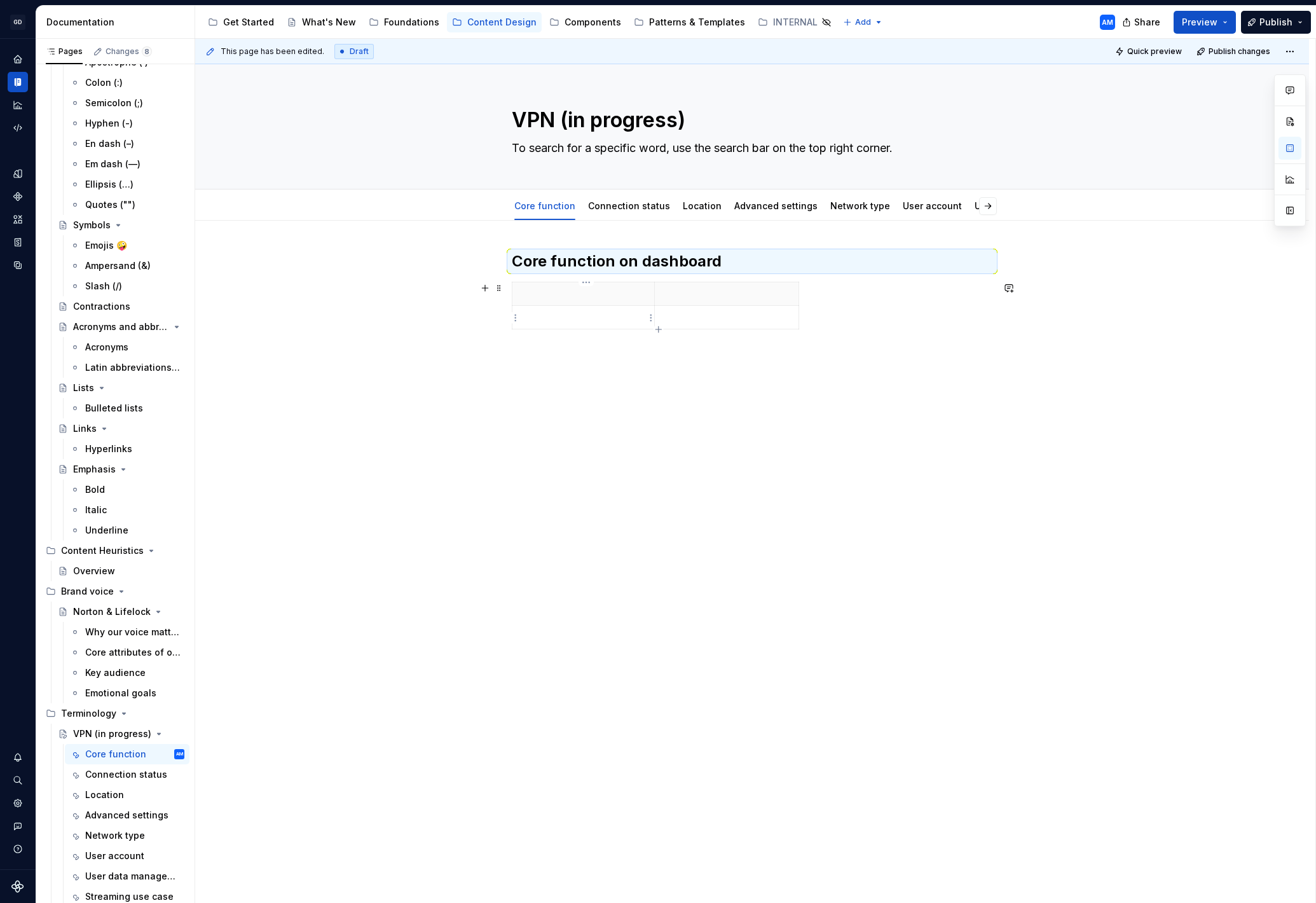
click at [582, 307] on td at bounding box center [584, 318] width 143 height 24
click at [540, 293] on p at bounding box center [584, 293] width 127 height 13
click at [718, 298] on p at bounding box center [726, 293] width 129 height 13
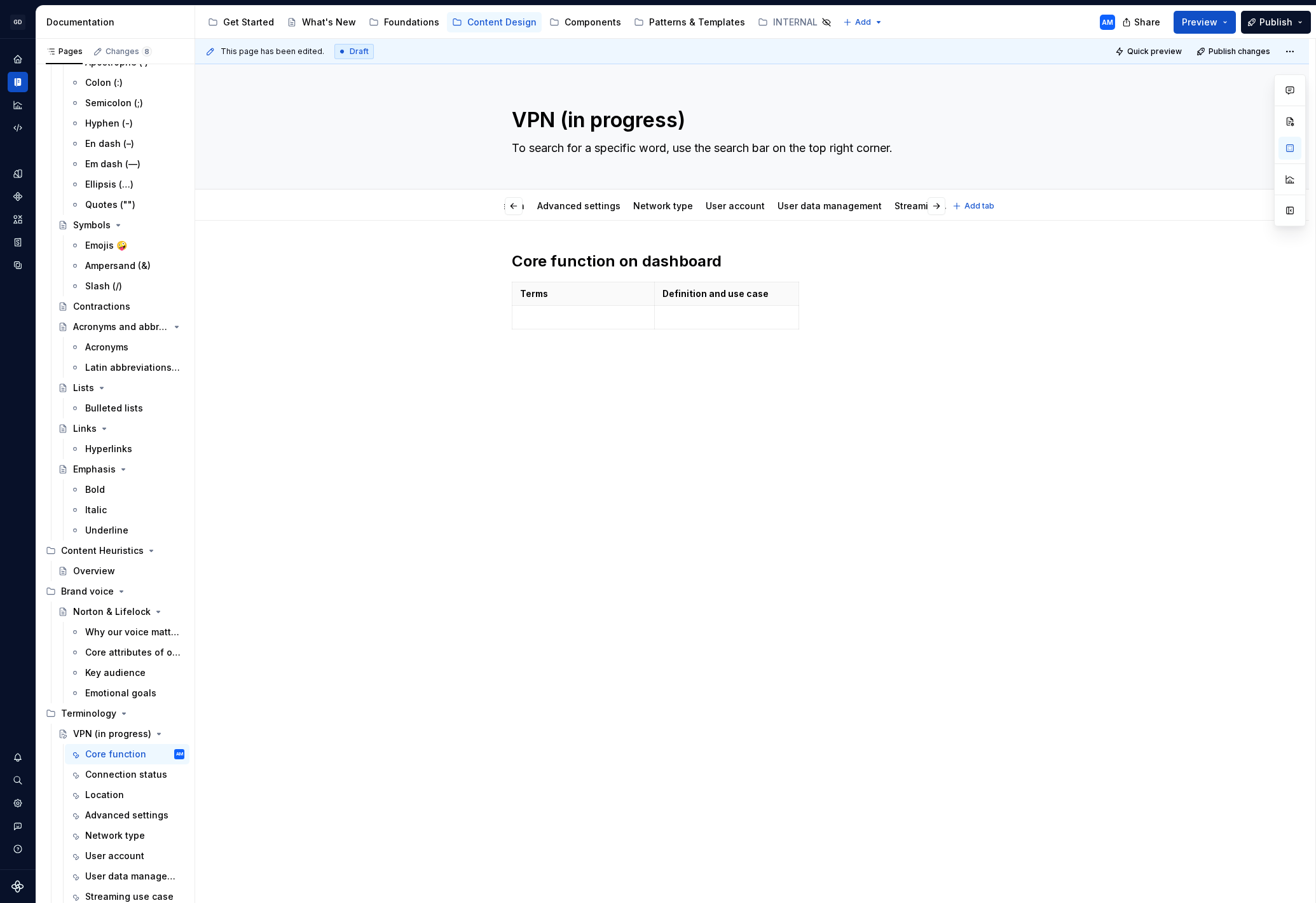
scroll to position [0, 215]
click at [987, 203] on span "Add tab" at bounding box center [979, 206] width 30 height 10
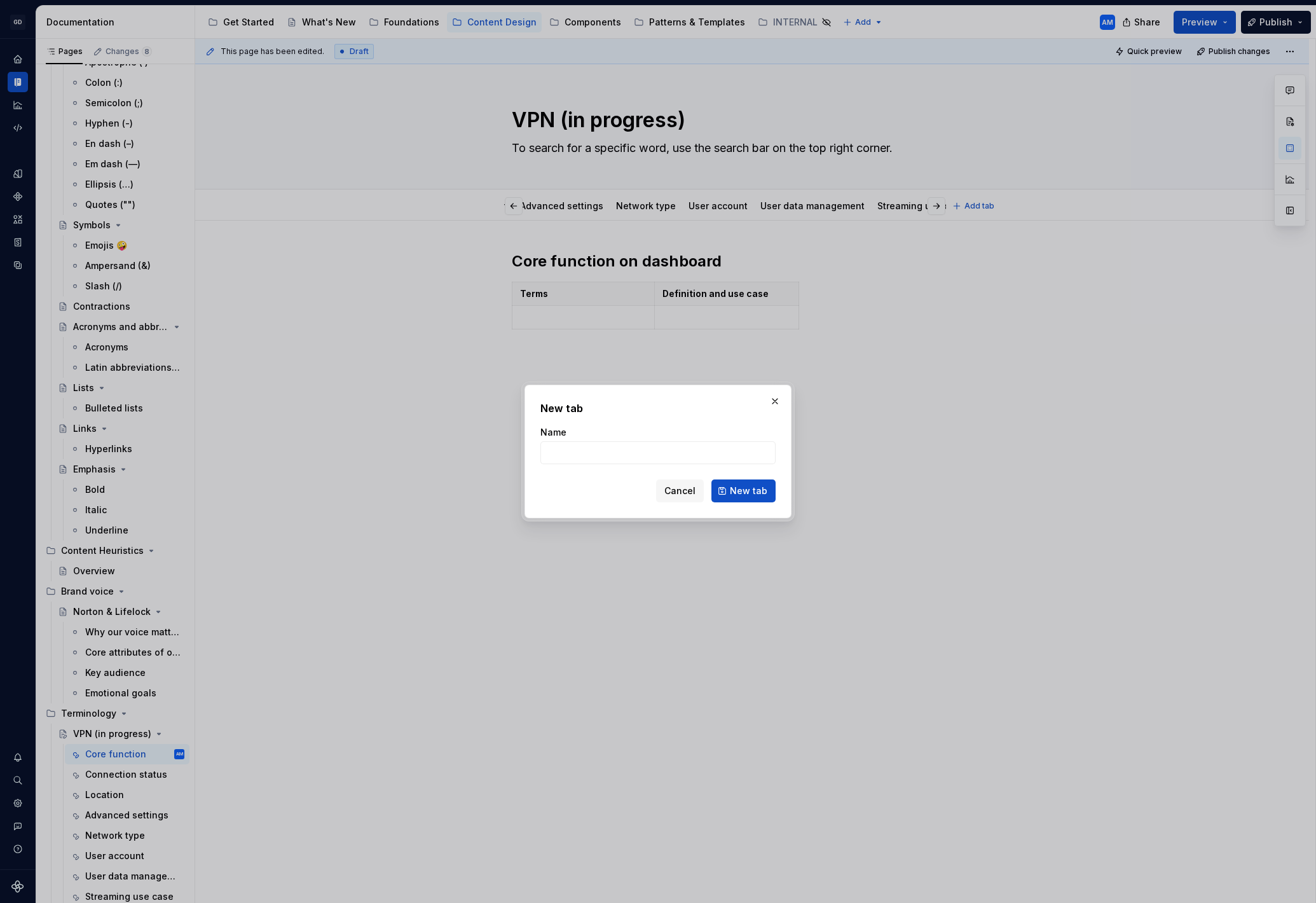
scroll to position [0, 166]
type textarea "*"
click at [611, 452] on input "Name" at bounding box center [658, 452] width 236 height 23
type input "P"
type input "Content Principles"
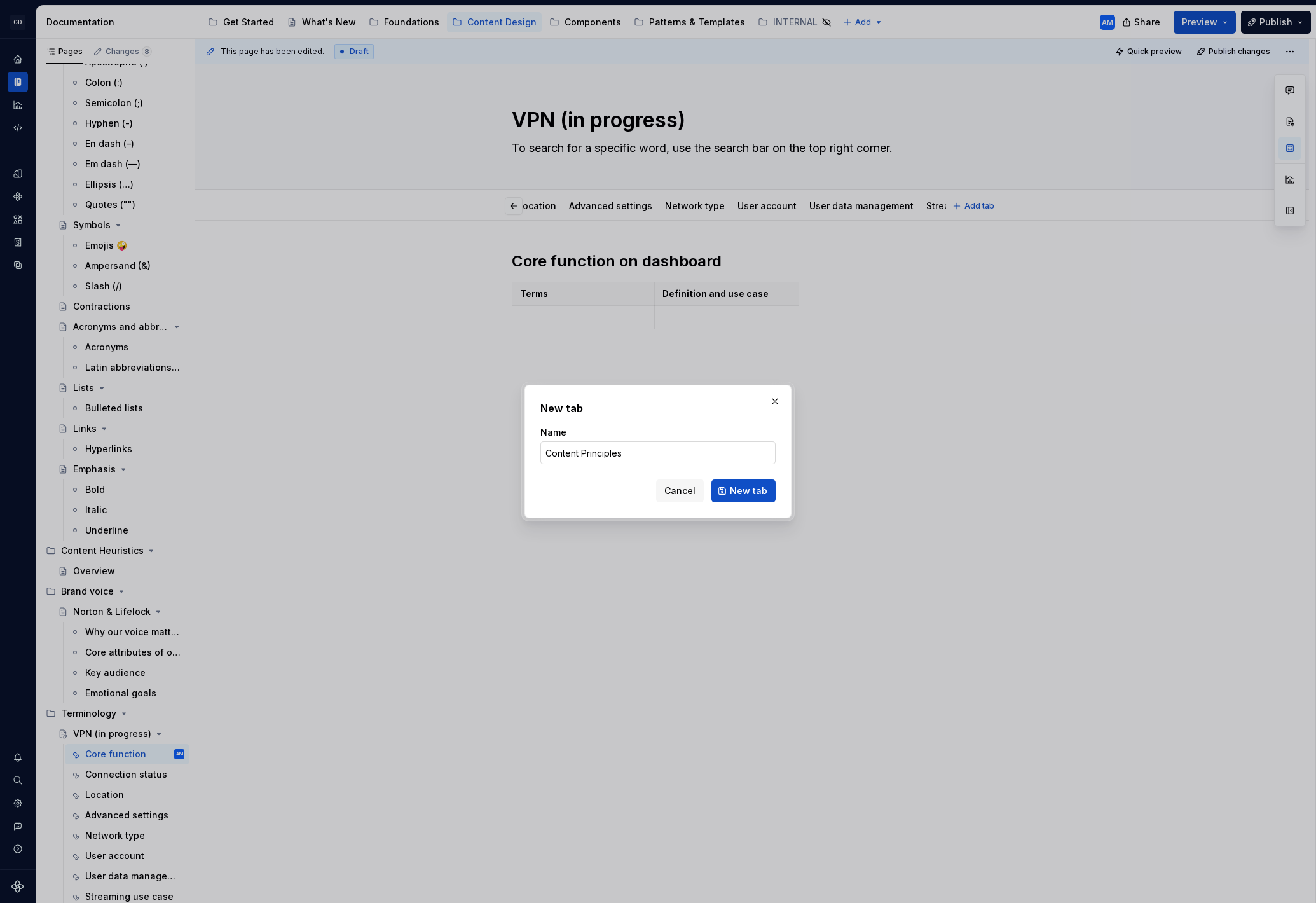
click button "New tab" at bounding box center [743, 491] width 64 height 23
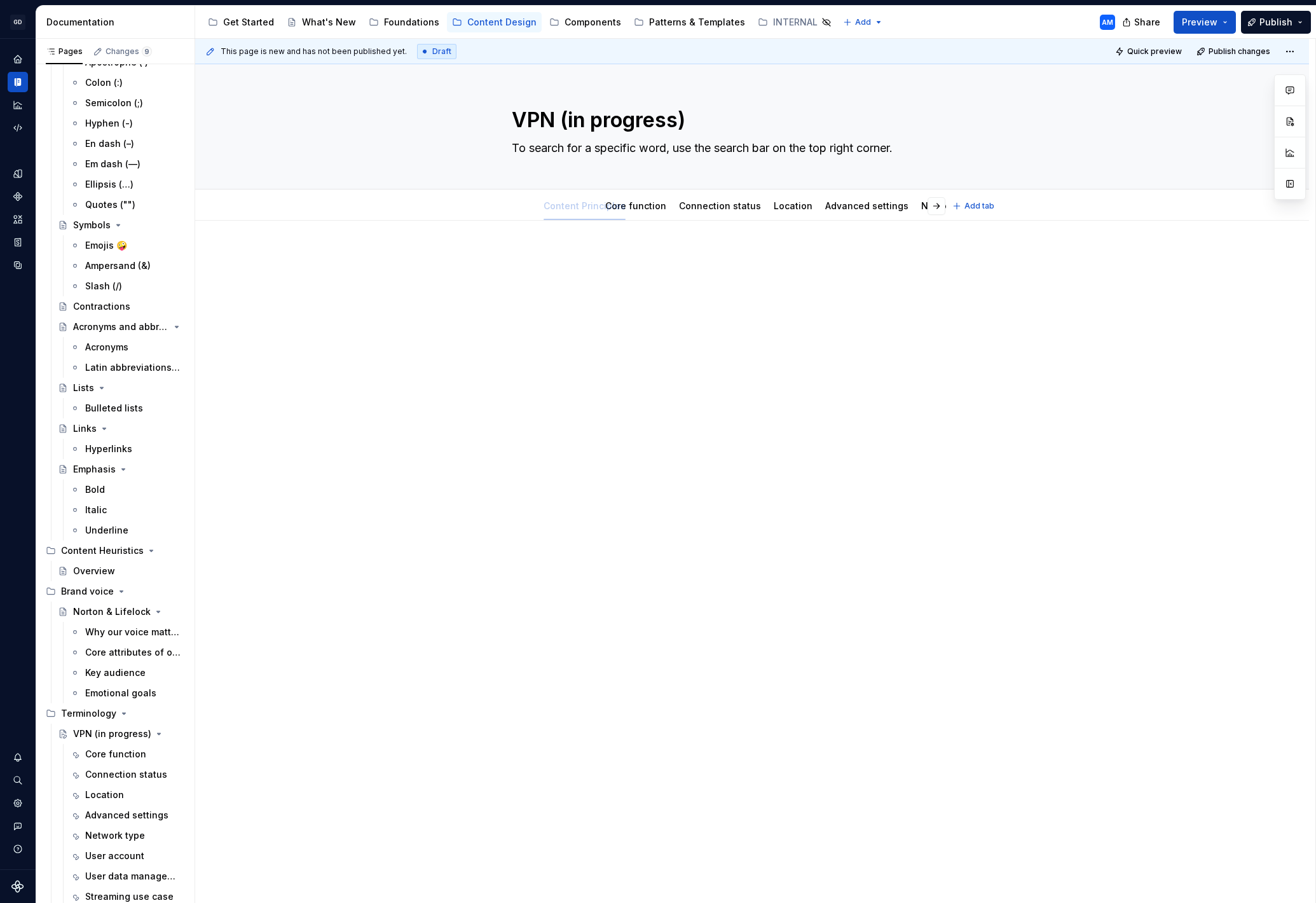
drag, startPoint x: 885, startPoint y: 209, endPoint x: 486, endPoint y: 215, distance: 399.0
click at [570, 208] on link "Content Principles" at bounding box center [555, 205] width 82 height 11
click at [557, 193] on html "GD Oxygen AM Design system data Documentation Accessibility guide for tree Page…" at bounding box center [658, 451] width 1316 height 903
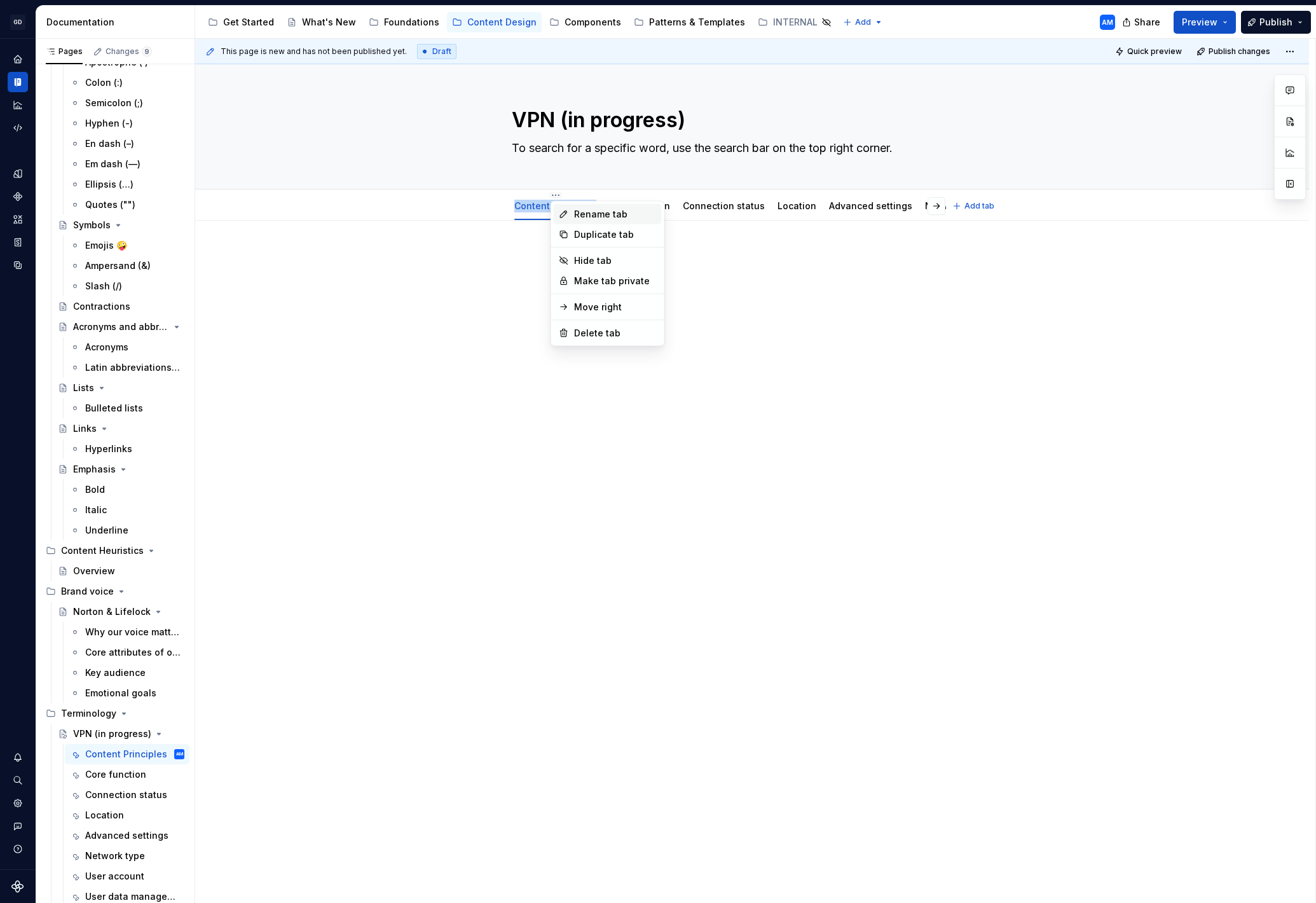
click at [593, 216] on div "Rename tab" at bounding box center [616, 214] width 83 height 13
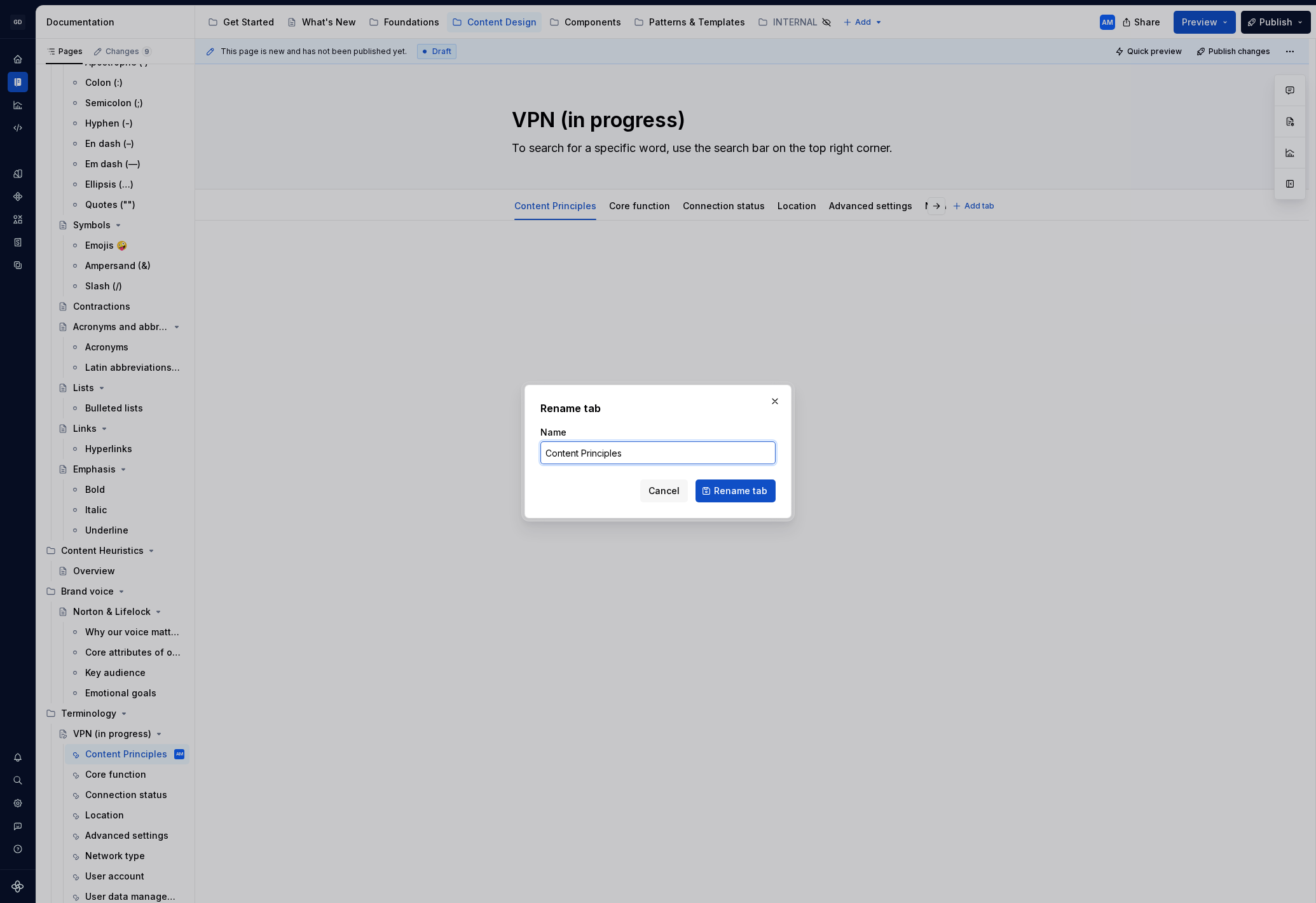
drag, startPoint x: 580, startPoint y: 451, endPoint x: 541, endPoint y: 450, distance: 39.0
click at [541, 450] on input "Content Principles" at bounding box center [658, 452] width 236 height 23
drag, startPoint x: 582, startPoint y: 453, endPoint x: 500, endPoint y: 451, distance: 82.0
click at [500, 451] on div "Rename tab Name Content Principles Cancel Rename tab" at bounding box center [658, 451] width 1316 height 903
click at [770, 398] on button "button" at bounding box center [775, 400] width 18 height 18
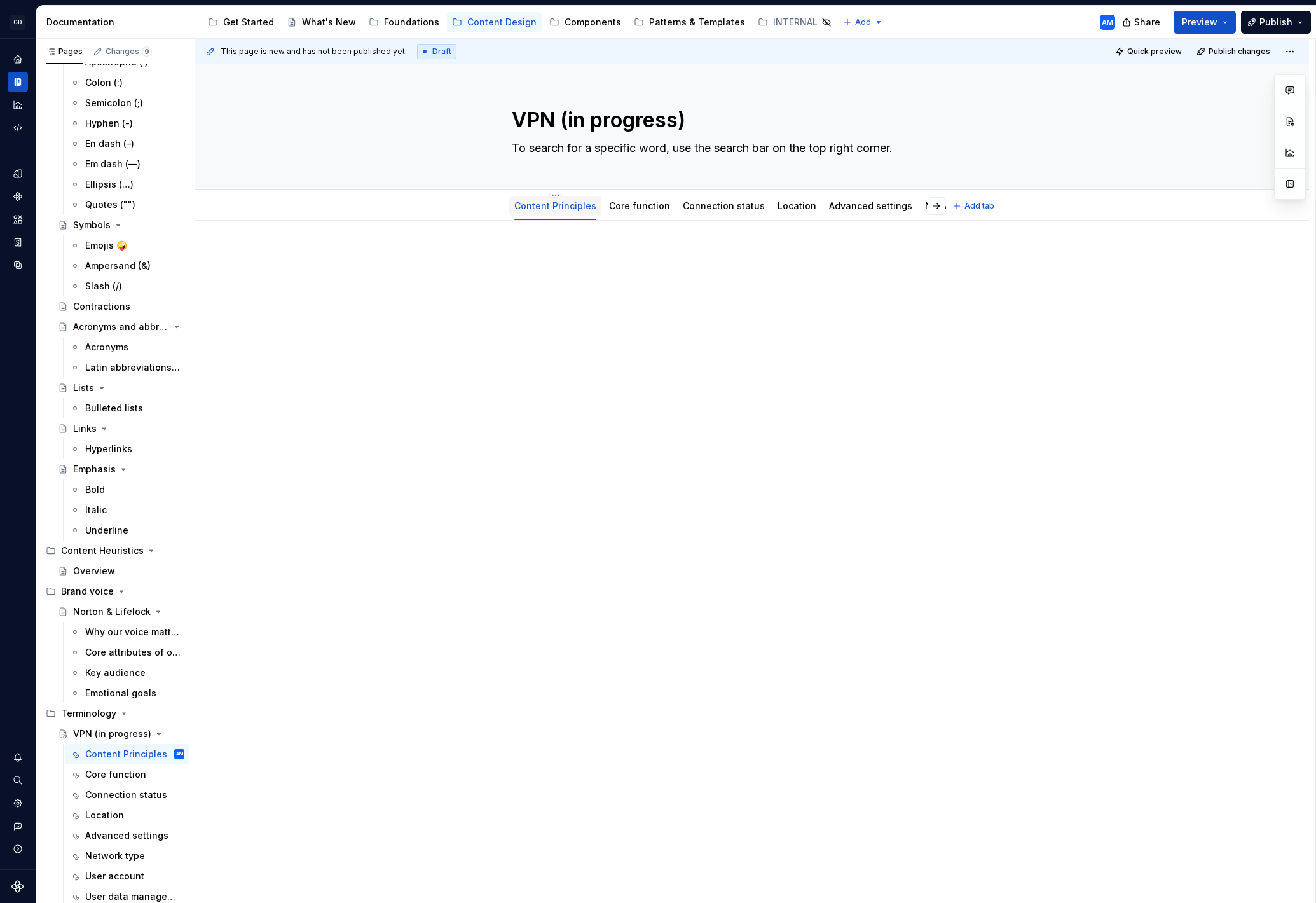
click at [562, 206] on link "Content Principles" at bounding box center [555, 205] width 82 height 11
click at [574, 206] on link "Content Principles" at bounding box center [555, 205] width 82 height 11
click at [553, 192] on div "Content Principles" at bounding box center [555, 205] width 92 height 27
click at [554, 194] on html "GD Oxygen AM Design system data Documentation Accessibility guide for tree Page…" at bounding box center [658, 451] width 1316 height 903
type textarea "*"
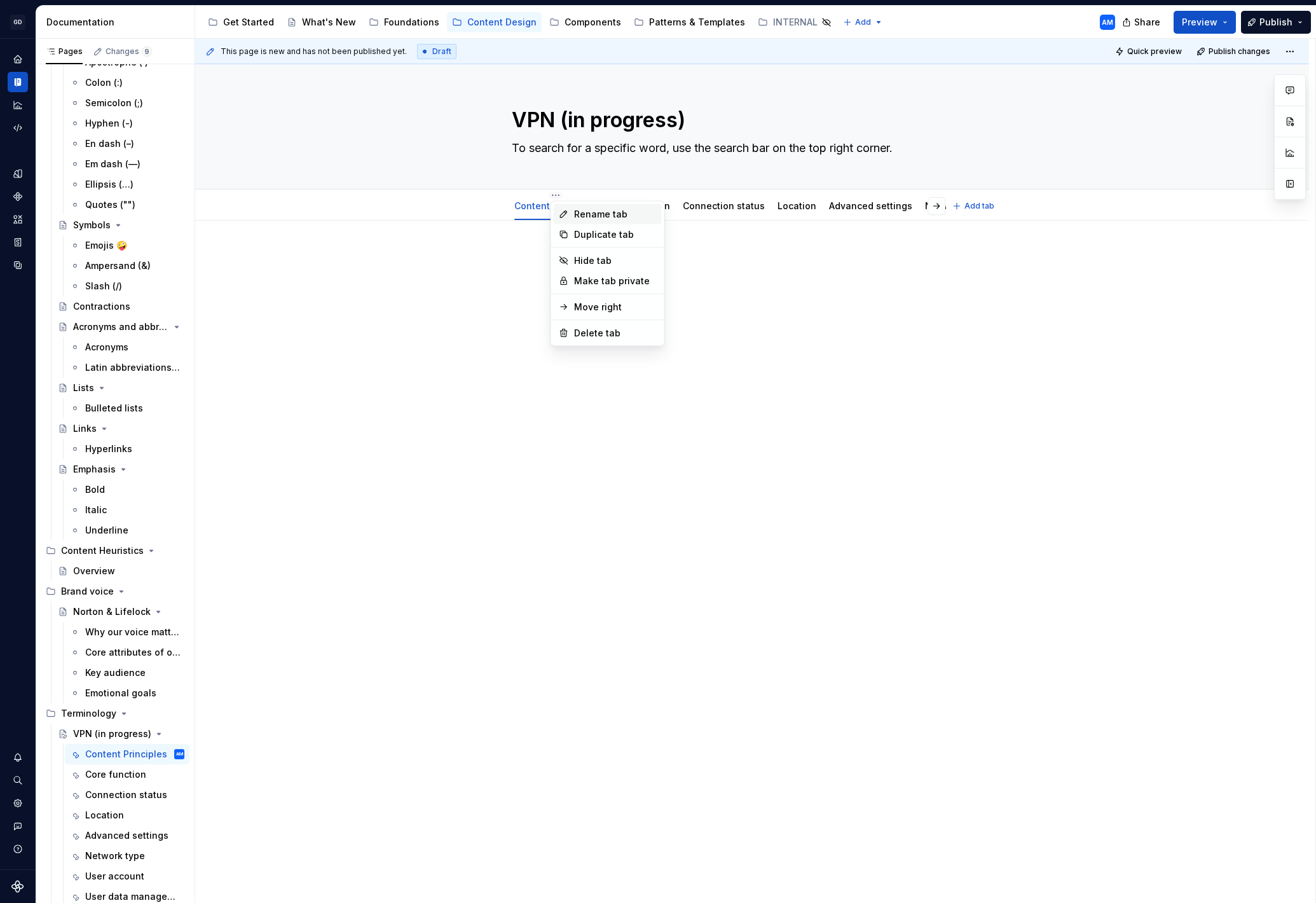
click at [583, 208] on div "Rename tab" at bounding box center [616, 214] width 83 height 13
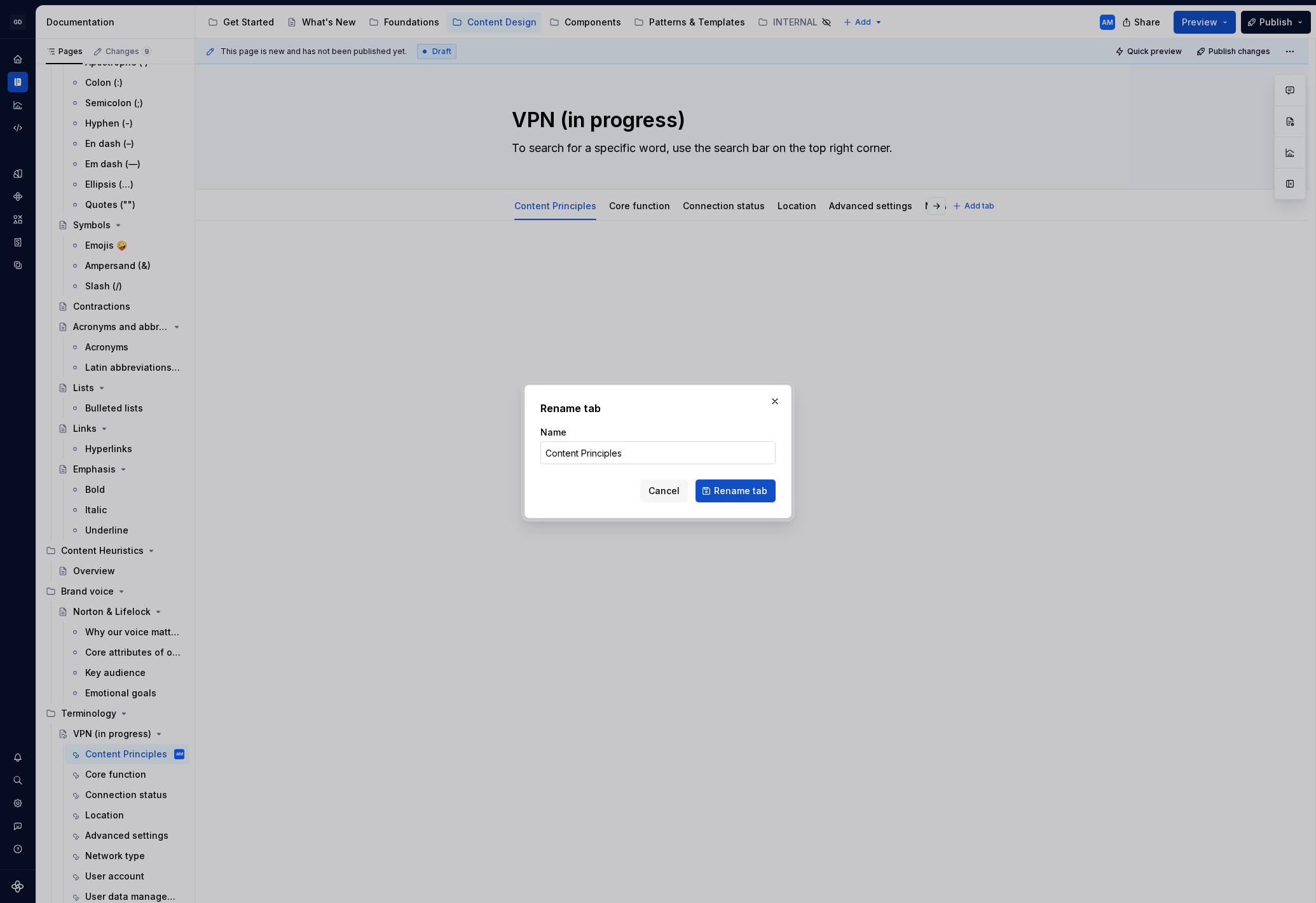
click at [546, 452] on input "Content Principles" at bounding box center [658, 452] width 236 height 23
type input "VPN Content Principles"
click at [760, 489] on span "Rename tab" at bounding box center [740, 491] width 53 height 13
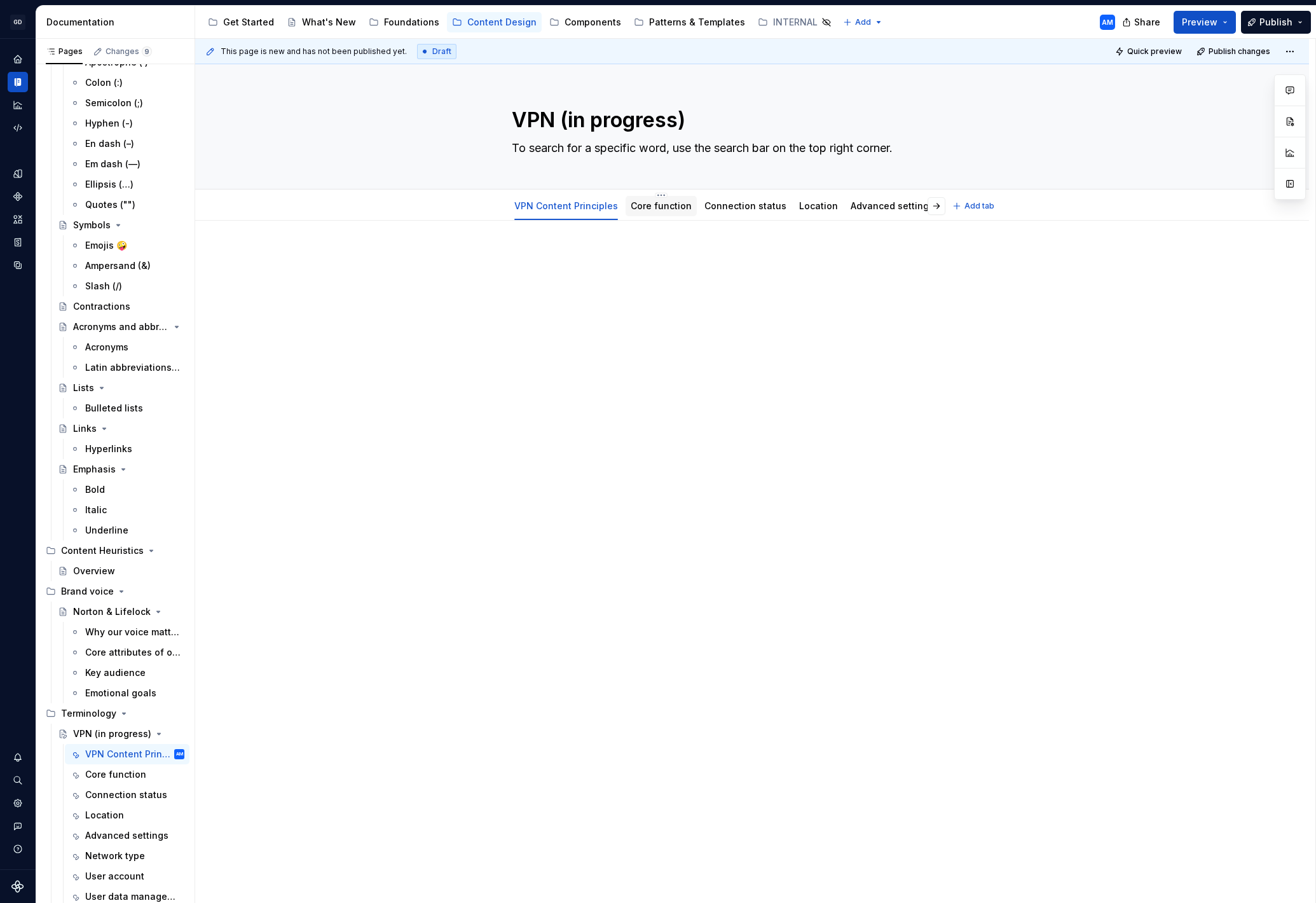
click at [654, 209] on link "Core function" at bounding box center [661, 205] width 61 height 11
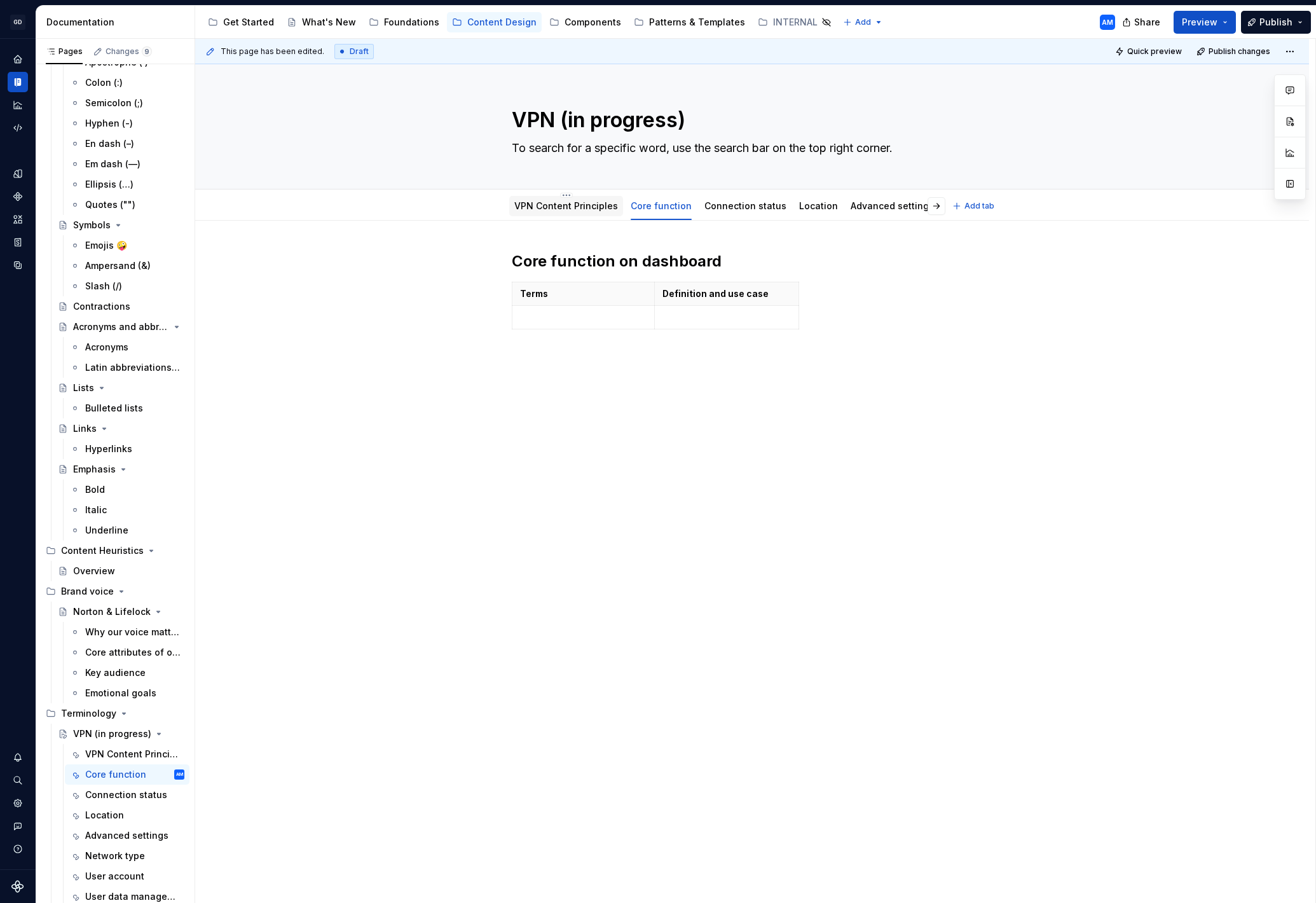
click at [593, 209] on link "VPN Content Principles" at bounding box center [566, 205] width 104 height 11
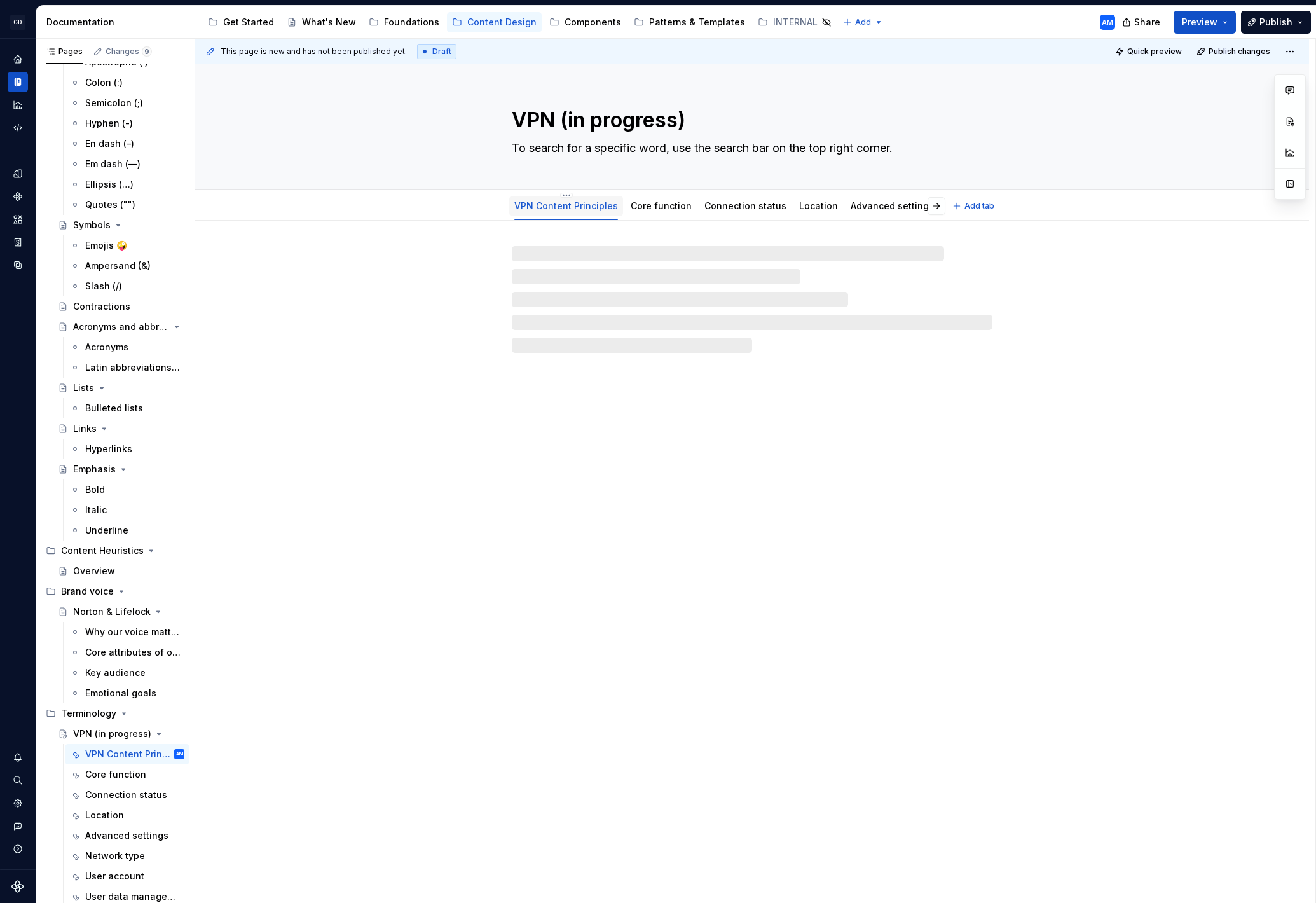
type textarea "*"
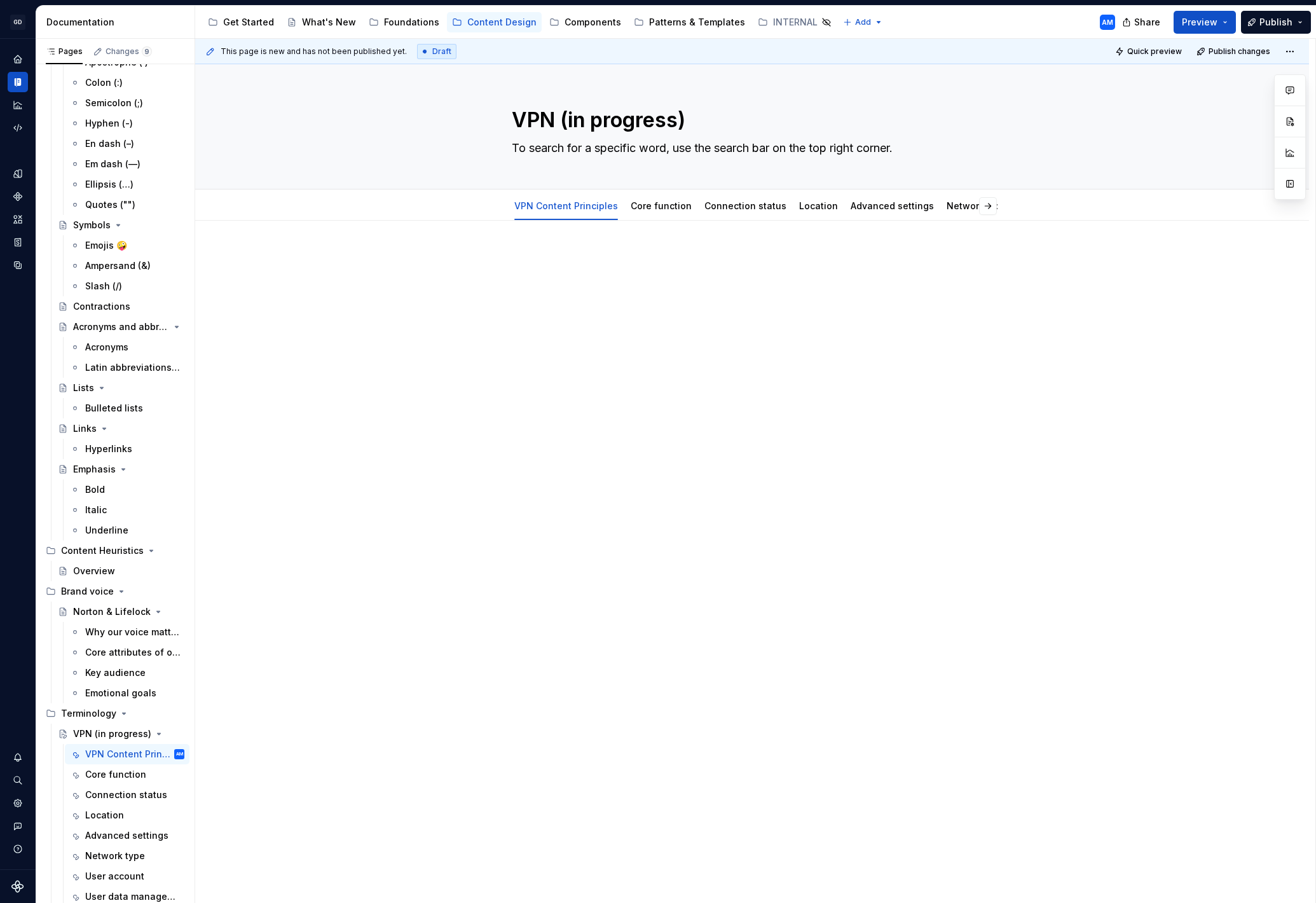
click at [672, 273] on div at bounding box center [752, 275] width 481 height 48
drag, startPoint x: 661, startPoint y: 264, endPoint x: 480, endPoint y: 264, distance: 181.0
click at [512, 264] on div "VPN Content Principles" at bounding box center [752, 282] width 481 height 63
click at [590, 232] on button "button" at bounding box center [595, 235] width 18 height 18
click at [711, 271] on h2 "VPN Content Principles" at bounding box center [752, 261] width 481 height 20
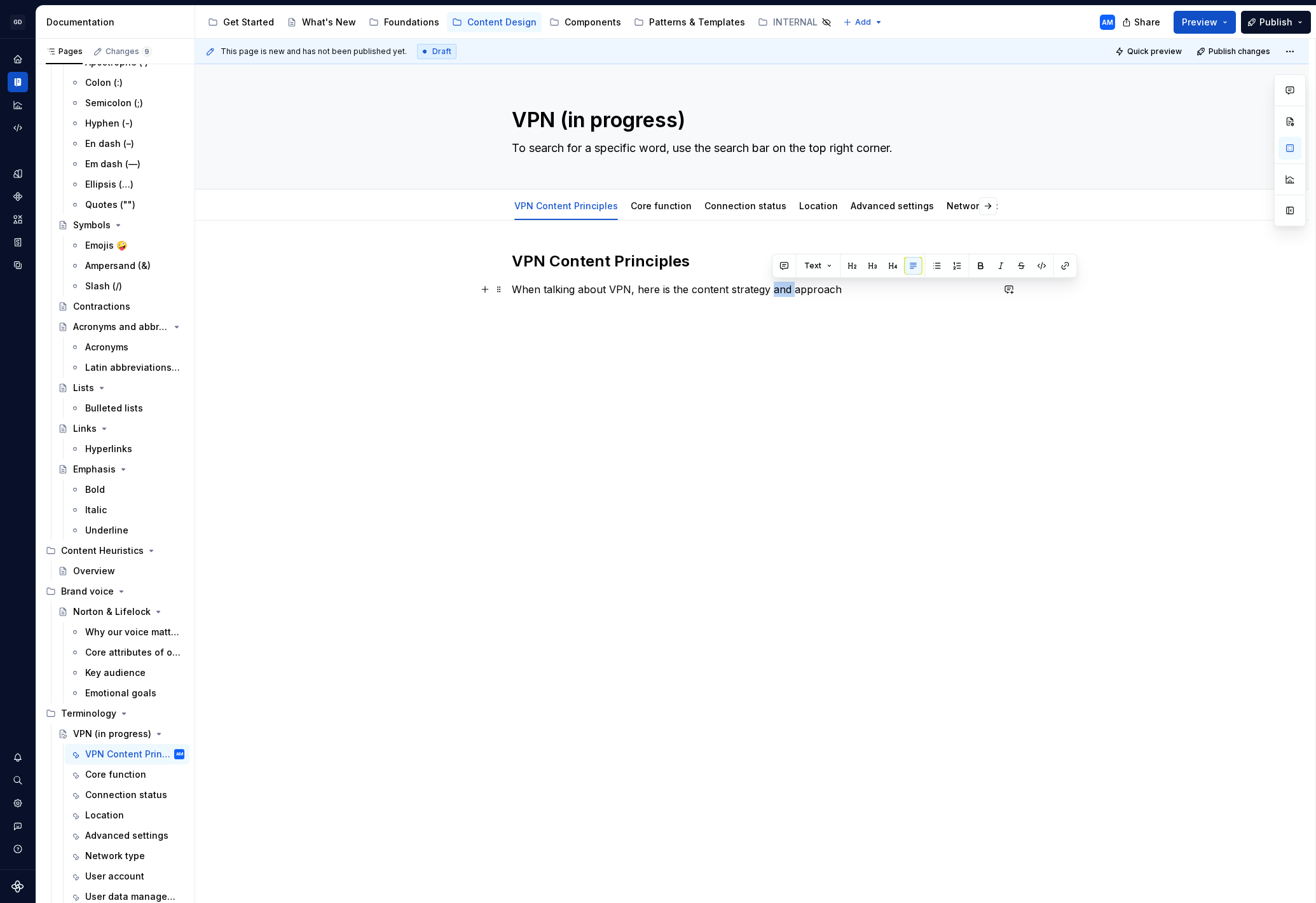
drag, startPoint x: 794, startPoint y: 291, endPoint x: 775, endPoint y: 292, distance: 19.0
click at [775, 292] on p "When talking about VPN, here is the content strategy and approach" at bounding box center [752, 289] width 481 height 15
click at [825, 291] on p "When talking about VPN, here is the content strategy, approach" at bounding box center [752, 289] width 481 height 15
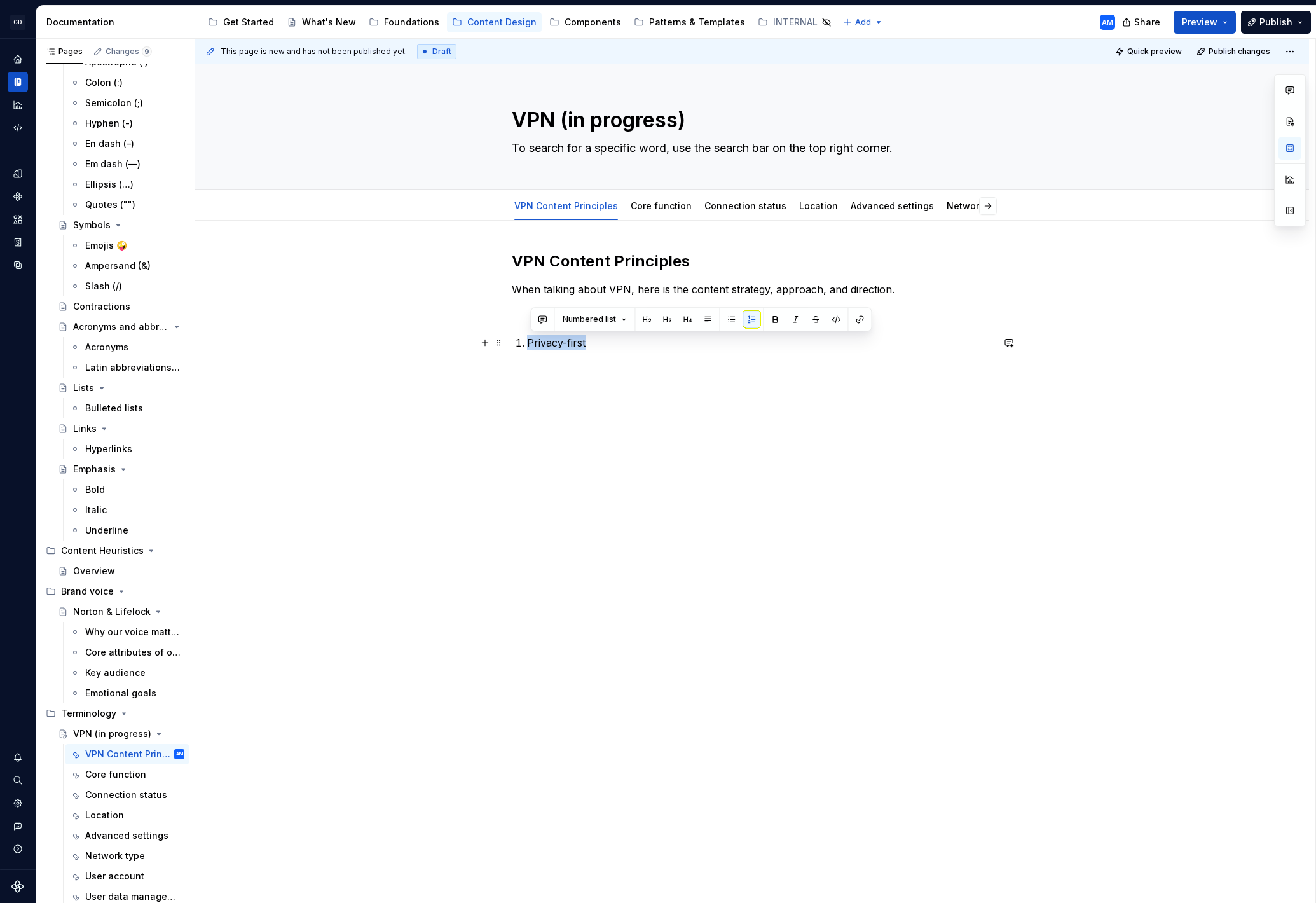
drag, startPoint x: 601, startPoint y: 338, endPoint x: 470, endPoint y: 338, distance: 131.0
click at [470, 338] on div "VPN Content Principles When talking about VPN, here is the content strategy, ap…" at bounding box center [752, 428] width 1114 height 416
click at [644, 318] on button "button" at bounding box center [646, 318] width 18 height 18
drag, startPoint x: 622, startPoint y: 352, endPoint x: 501, endPoint y: 352, distance: 121.0
click at [512, 352] on div "VPN Content Principles When talking about VPN, here is the content strategy, ap…" at bounding box center [752, 314] width 481 height 128
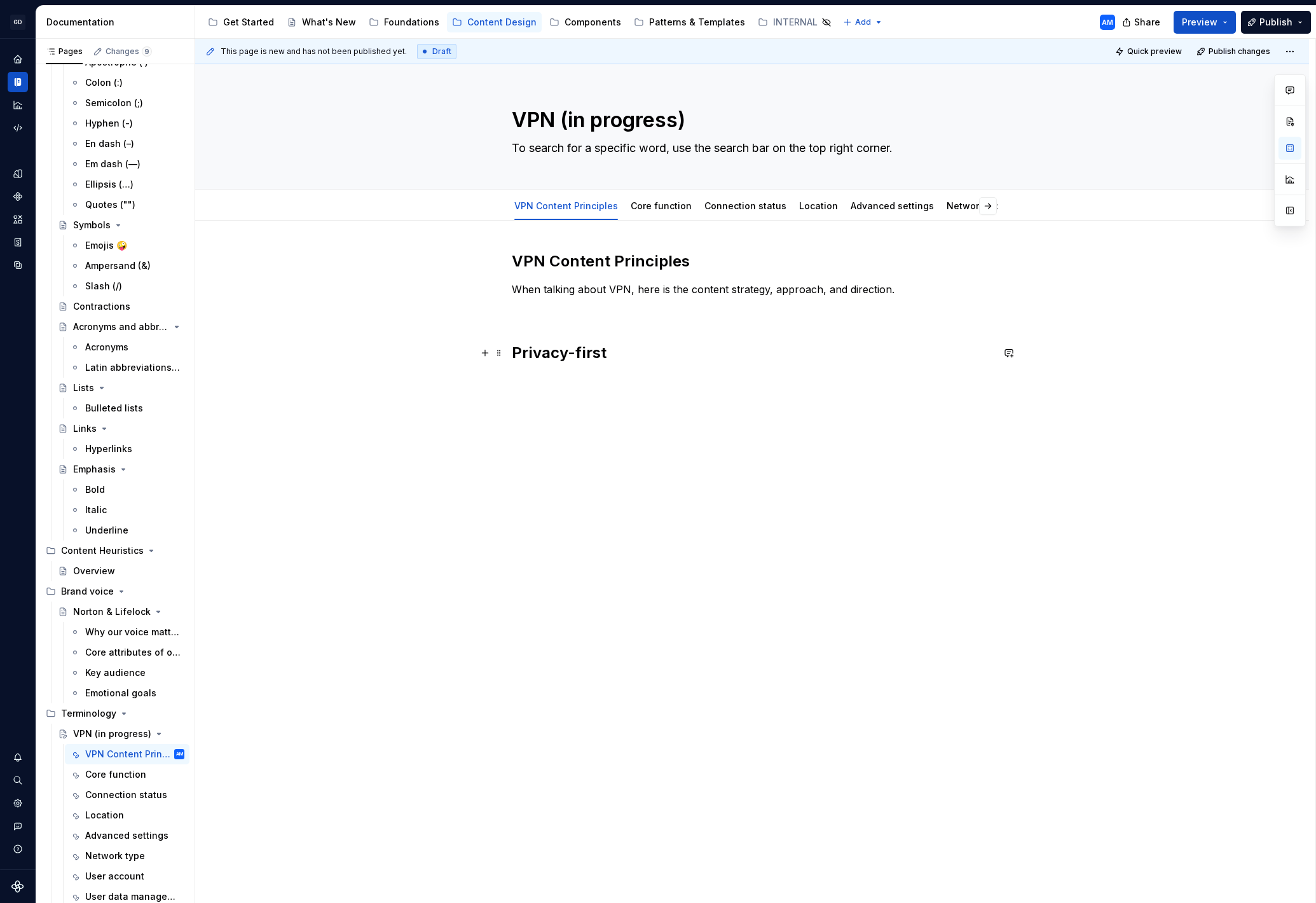
click at [625, 356] on h2 "Privacy-first" at bounding box center [752, 353] width 481 height 20
drag, startPoint x: 625, startPoint y: 356, endPoint x: 472, endPoint y: 356, distance: 153.0
click at [472, 356] on div "VPN Content Principles When talking about VPN, here is the content strategy, ap…" at bounding box center [752, 434] width 1114 height 428
click at [637, 325] on button "button" at bounding box center [637, 326] width 18 height 18
click at [555, 337] on h3 "Privacy-first" at bounding box center [752, 344] width 481 height 18
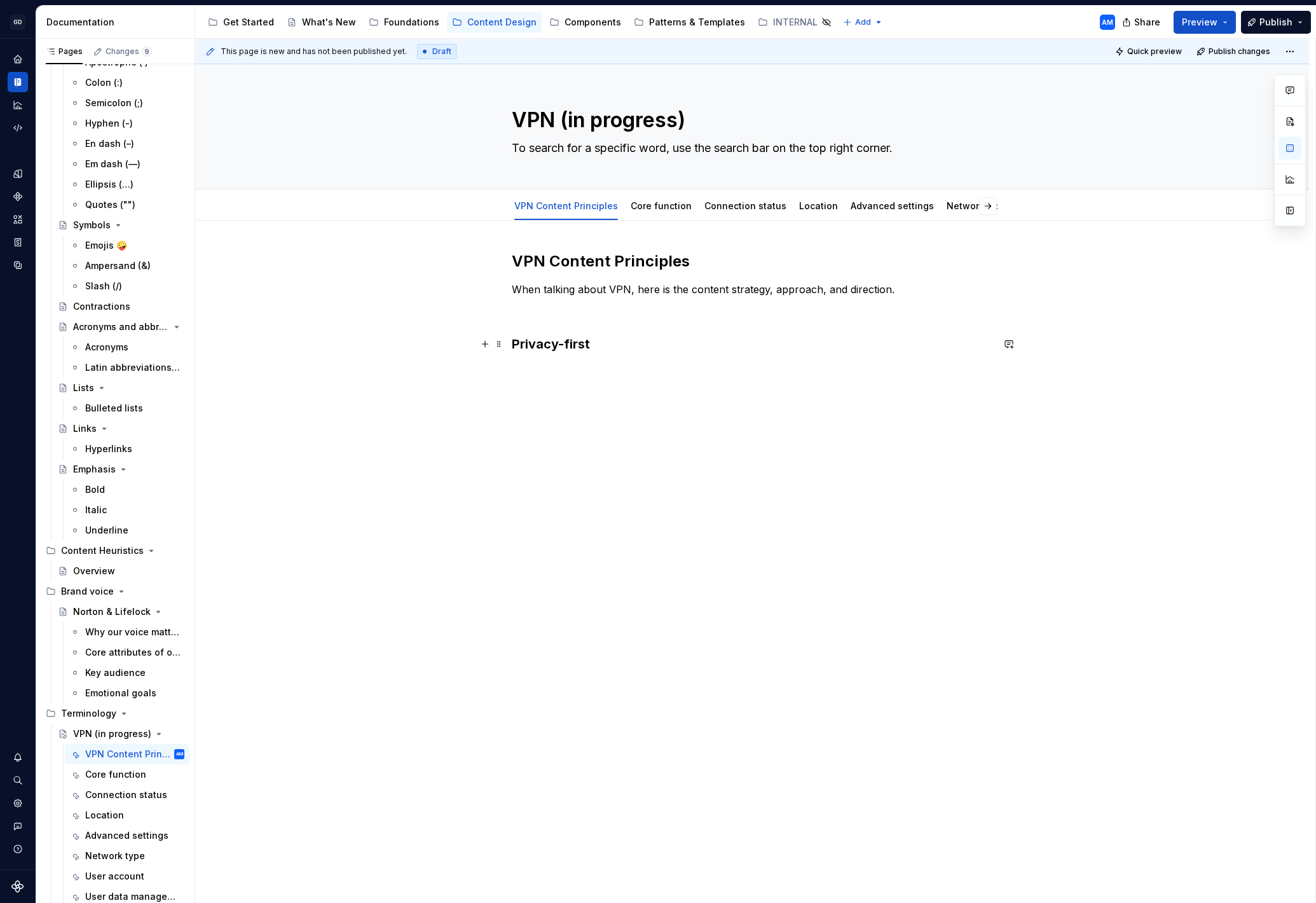
click at [516, 343] on h3 "Privacy-first" at bounding box center [752, 344] width 481 height 18
click at [672, 352] on h3 "1. Privacy-first" at bounding box center [752, 344] width 481 height 18
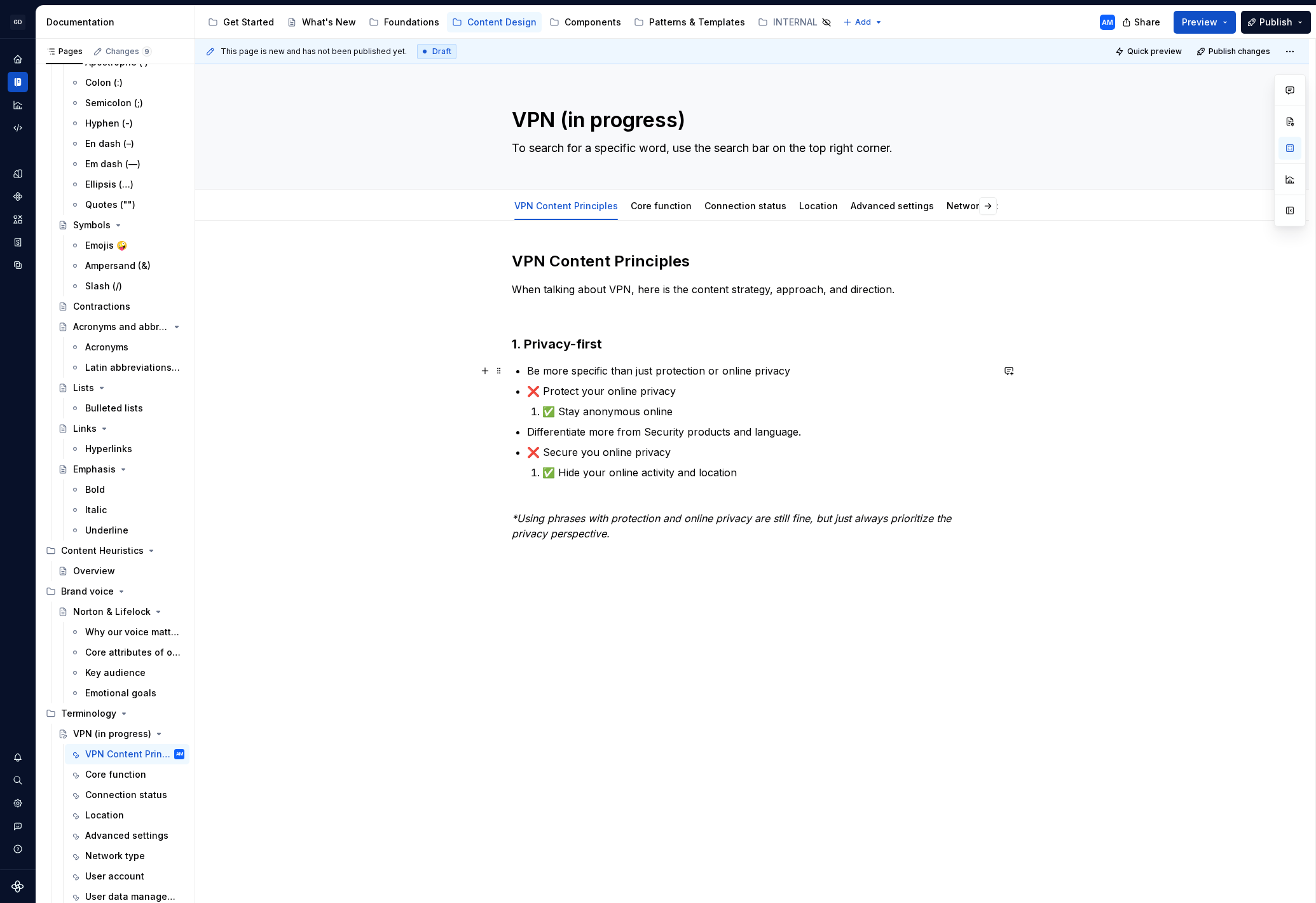
click at [530, 373] on p "Be more specific than just protection or online privacy" at bounding box center [759, 371] width 465 height 15
click at [532, 367] on p "Be more specific than just protection or online privacy" at bounding box center [759, 371] width 465 height 15
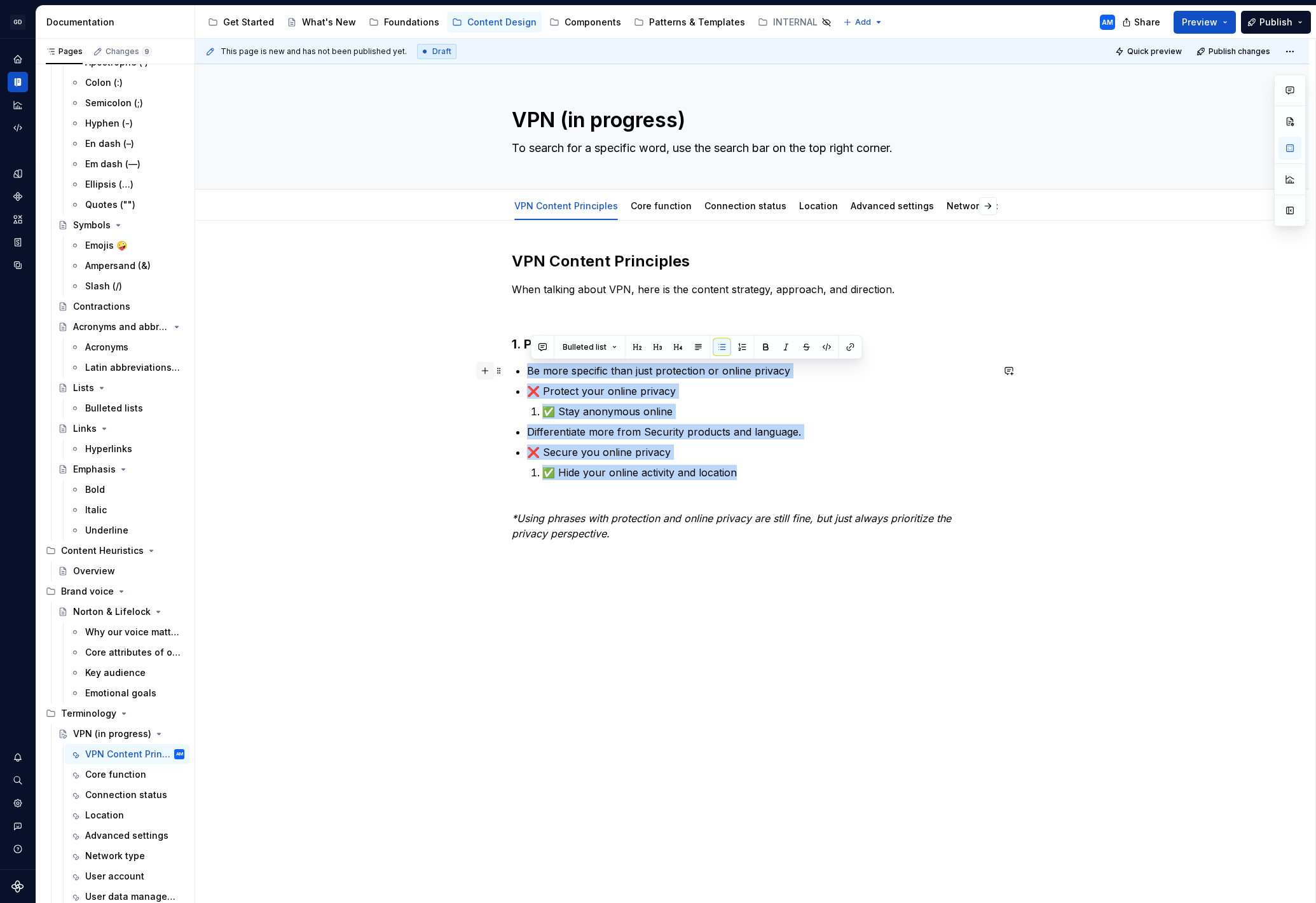
drag, startPoint x: 753, startPoint y: 473, endPoint x: 492, endPoint y: 373, distance: 279.5
click at [512, 373] on div "VPN Content Principles When talking about VPN, here is the content strategy, ap…" at bounding box center [752, 411] width 481 height 320
click at [721, 346] on button "button" at bounding box center [721, 346] width 18 height 18
drag, startPoint x: 742, startPoint y: 472, endPoint x: 524, endPoint y: 364, distance: 243.3
click at [524, 364] on div "VPN Content Principles When talking about VPN, here is the content strategy, ap…" at bounding box center [752, 403] width 481 height 305
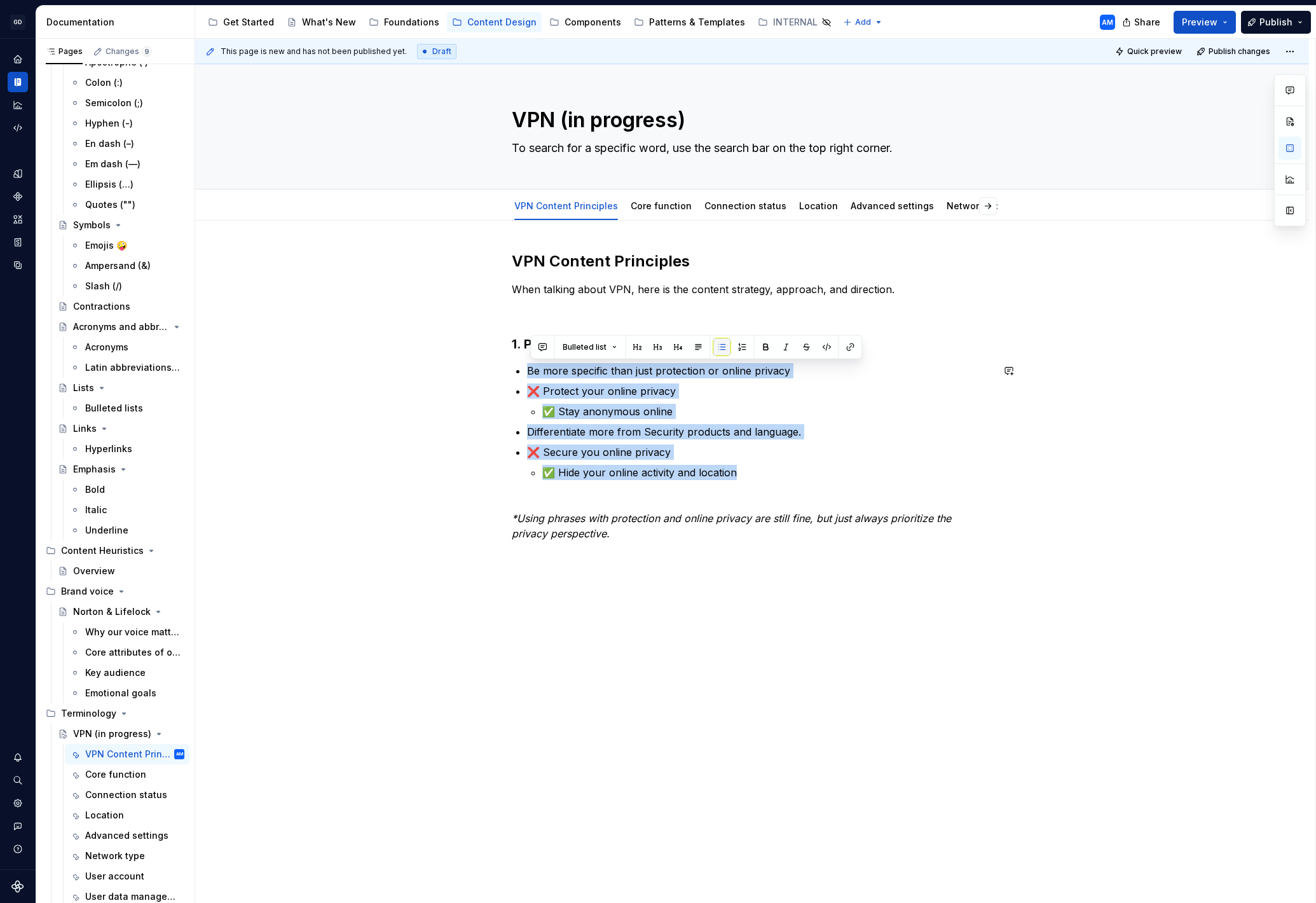
click at [719, 346] on button "button" at bounding box center [721, 346] width 18 height 18
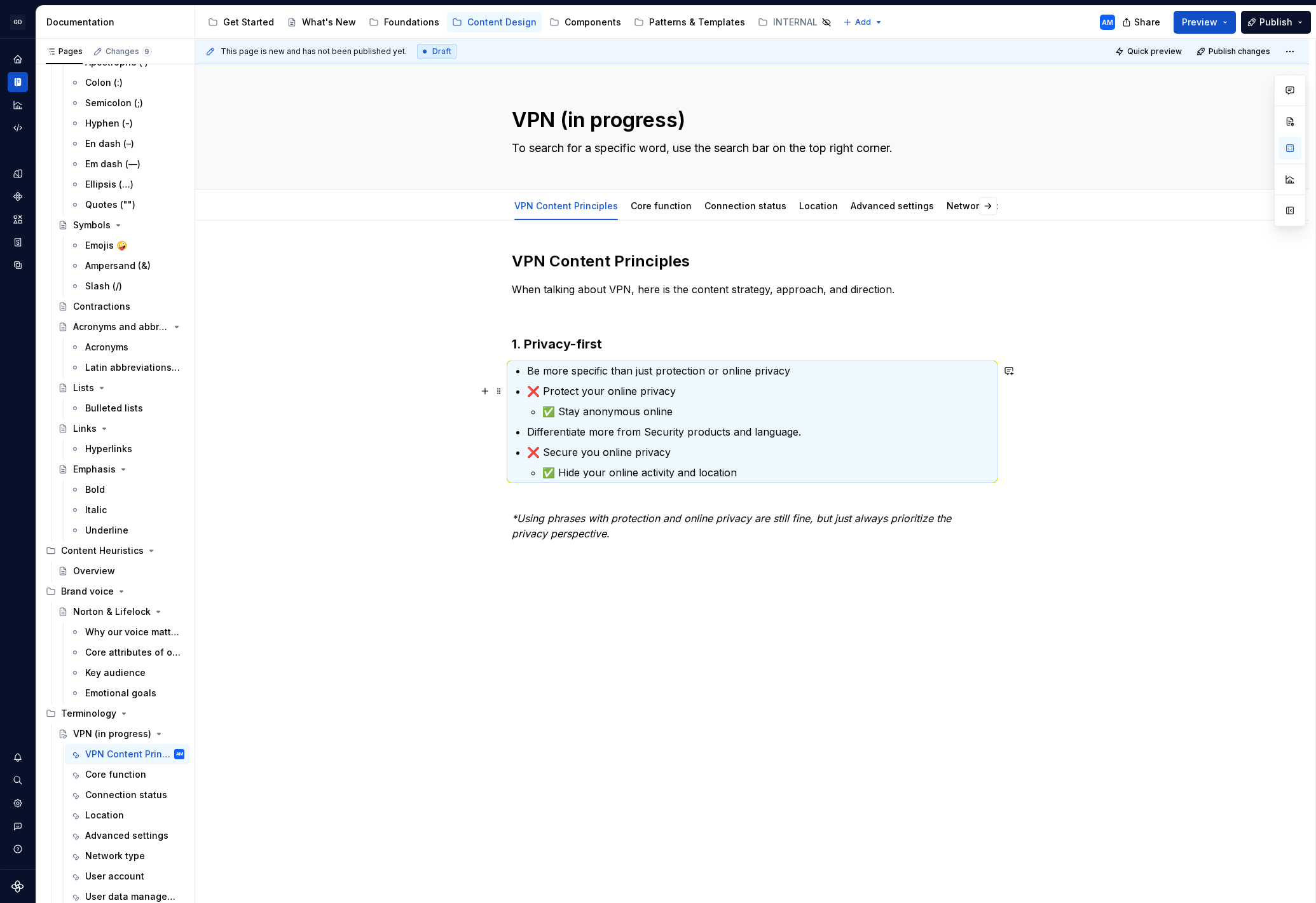
click at [556, 394] on p "❌ Protect your online privacy" at bounding box center [759, 391] width 465 height 15
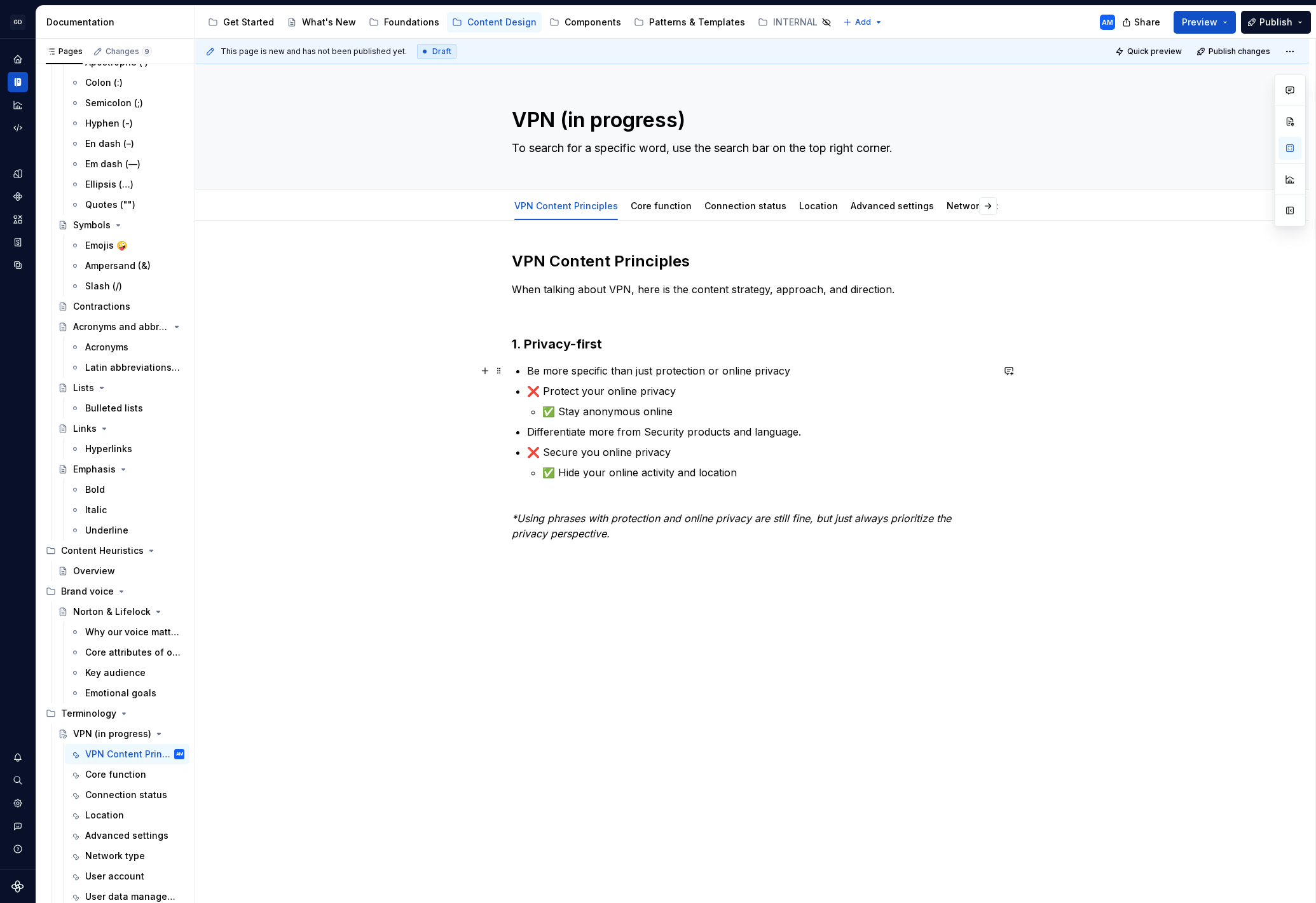
click at [529, 372] on div "VPN Content Principles When talking about VPN, here is the content strategy, ap…" at bounding box center [752, 403] width 481 height 305
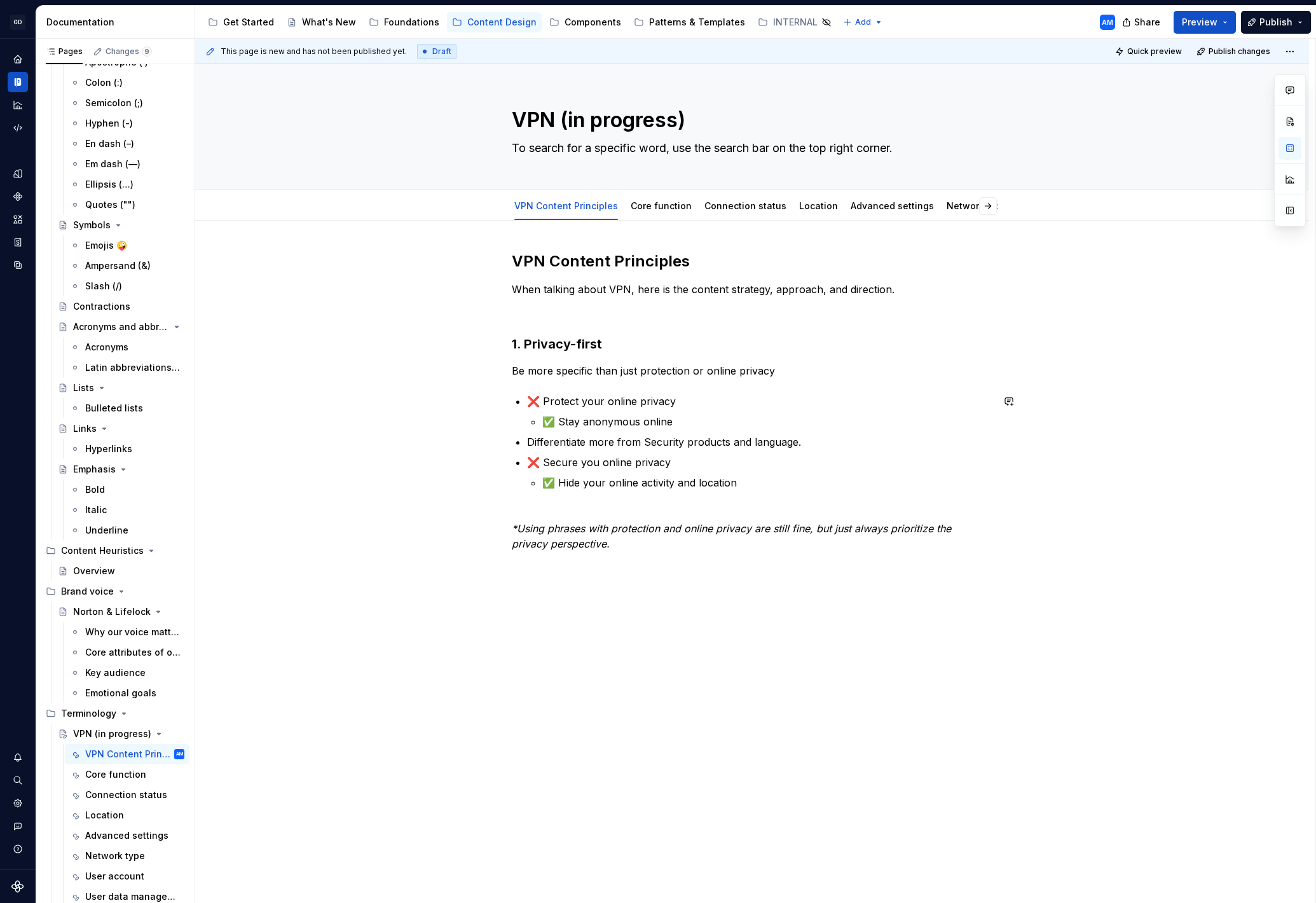
click at [778, 373] on p "Be more specific than just protection or online privacy" at bounding box center [752, 371] width 481 height 15
click at [699, 421] on p "✅ Stay anonymous online" at bounding box center [767, 422] width 450 height 15
click at [529, 442] on div "VPN Content Principles When talking about VPN, here is the content strategy, ap…" at bounding box center [752, 408] width 481 height 315
click at [530, 443] on p "Differentiate more from Security products and language." at bounding box center [759, 442] width 465 height 15
click at [529, 403] on div "VPN Content Principles When talking about VPN, here is the content strategy, ap…" at bounding box center [752, 408] width 481 height 315
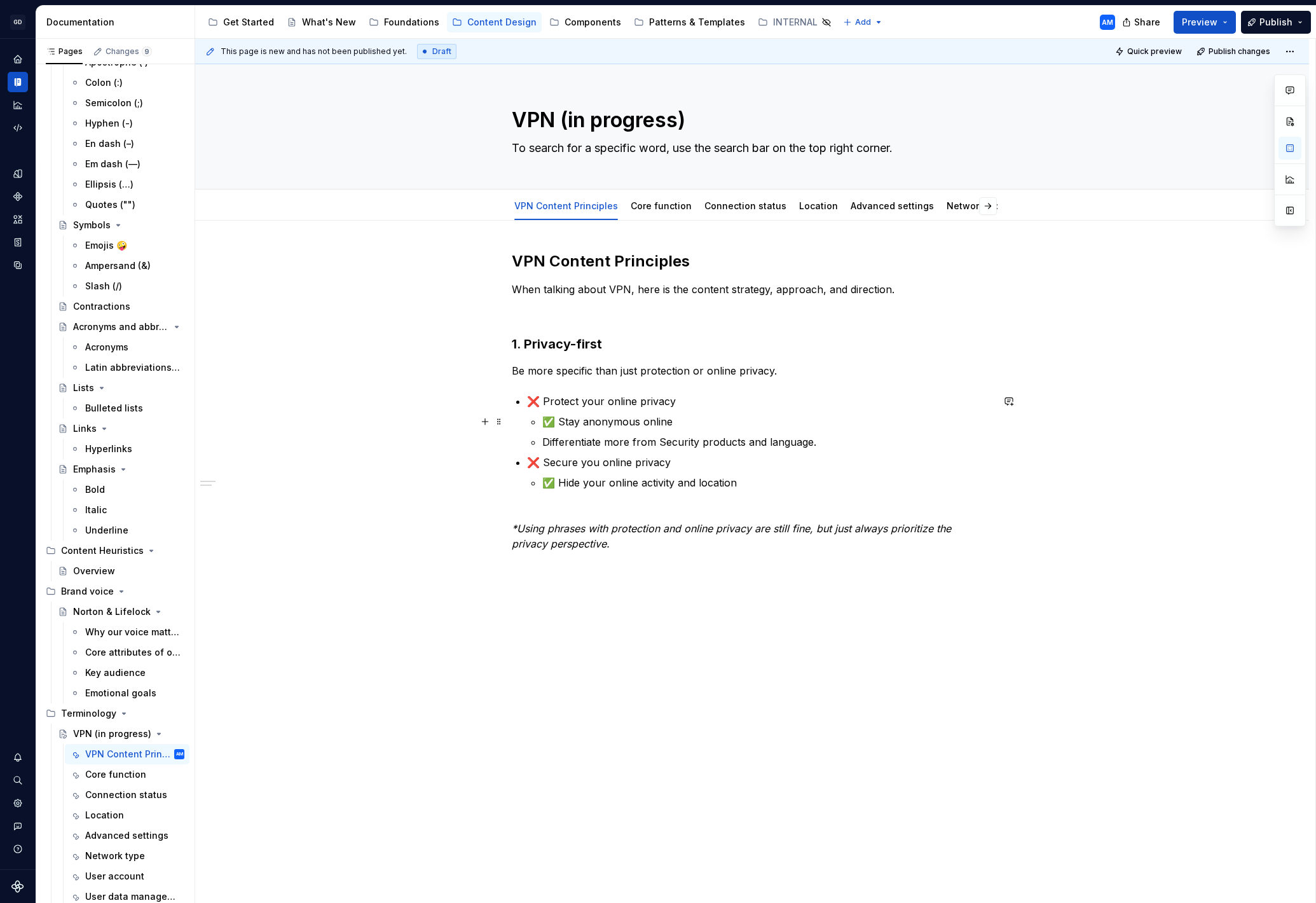
click at [636, 418] on p "✅ Stay anonymous online" at bounding box center [767, 422] width 450 height 15
click at [797, 375] on p "Be more specific than just protection or online privacy." at bounding box center [752, 371] width 481 height 15
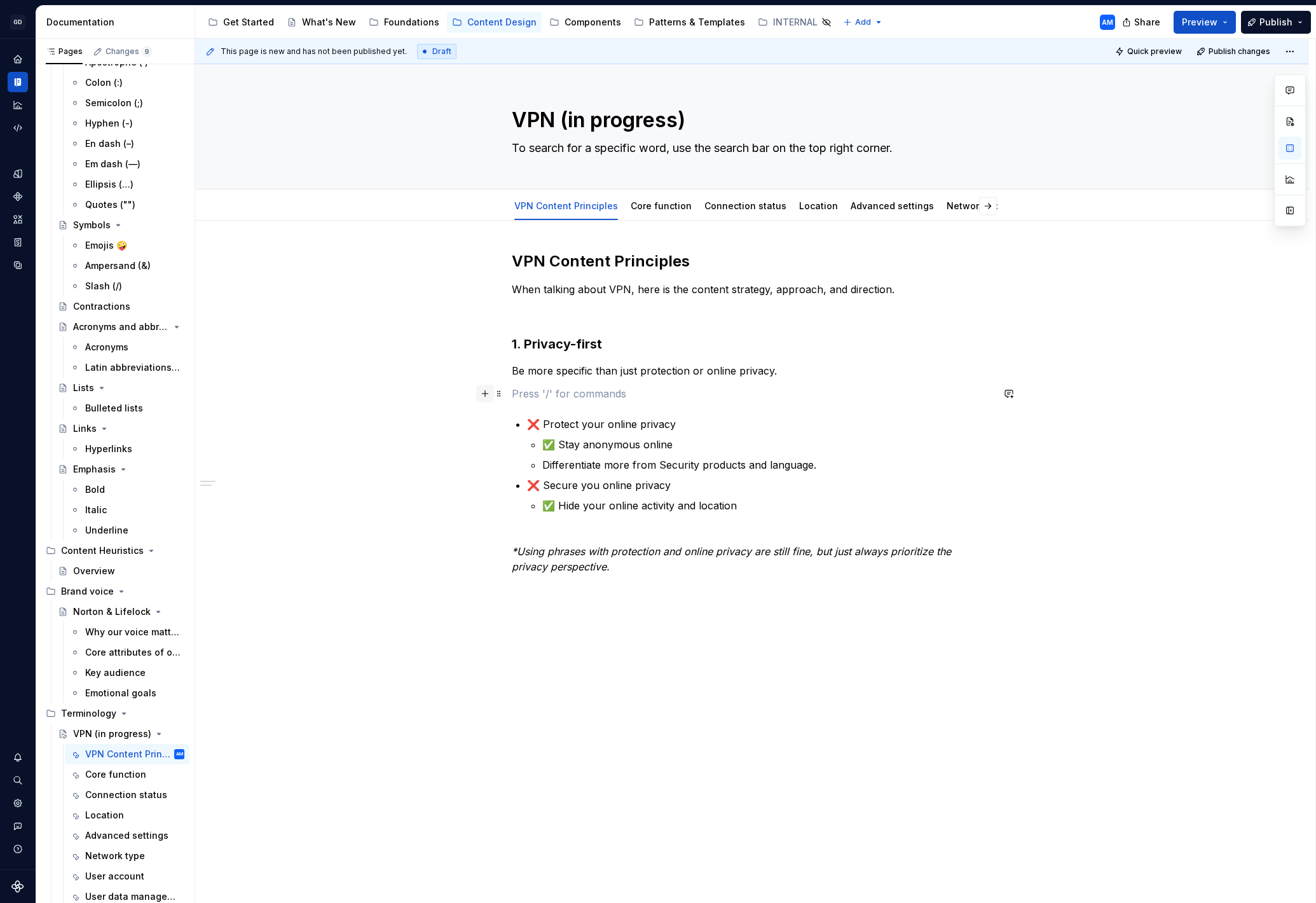
click at [492, 391] on button "button" at bounding box center [485, 393] width 18 height 18
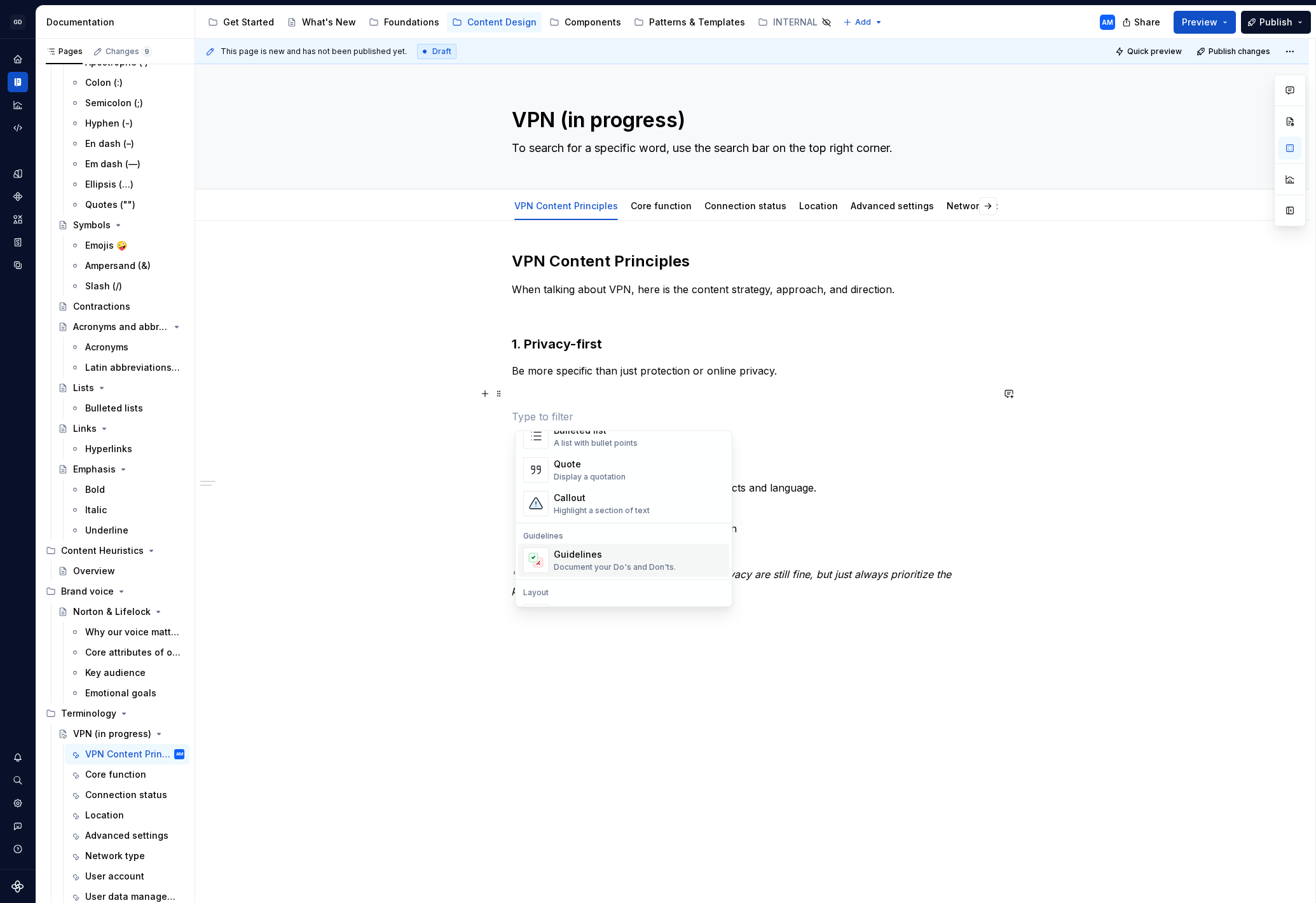
scroll to position [302, 0]
click at [587, 529] on div "Document your Do's and Don'ts." at bounding box center [615, 533] width 122 height 10
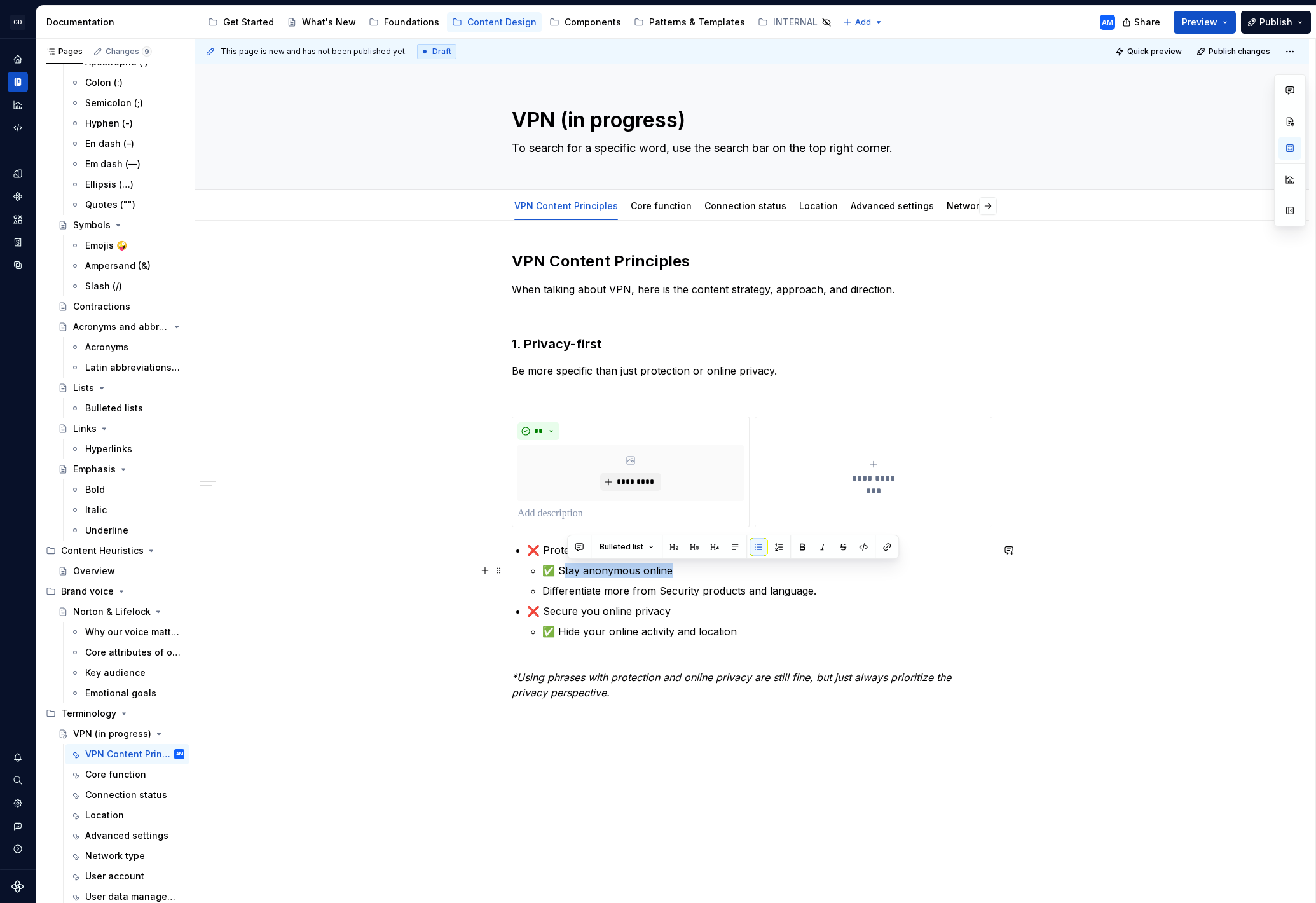
drag, startPoint x: 670, startPoint y: 570, endPoint x: 568, endPoint y: 570, distance: 102.0
click at [568, 570] on p "✅ Stay anonymous online" at bounding box center [767, 570] width 450 height 15
click at [639, 586] on p "Differentiate more from Security products and language." at bounding box center [767, 590] width 450 height 15
drag, startPoint x: 687, startPoint y: 570, endPoint x: 562, endPoint y: 572, distance: 125.0
click at [562, 572] on p "✅ Stay anonymous online" at bounding box center [767, 570] width 450 height 15
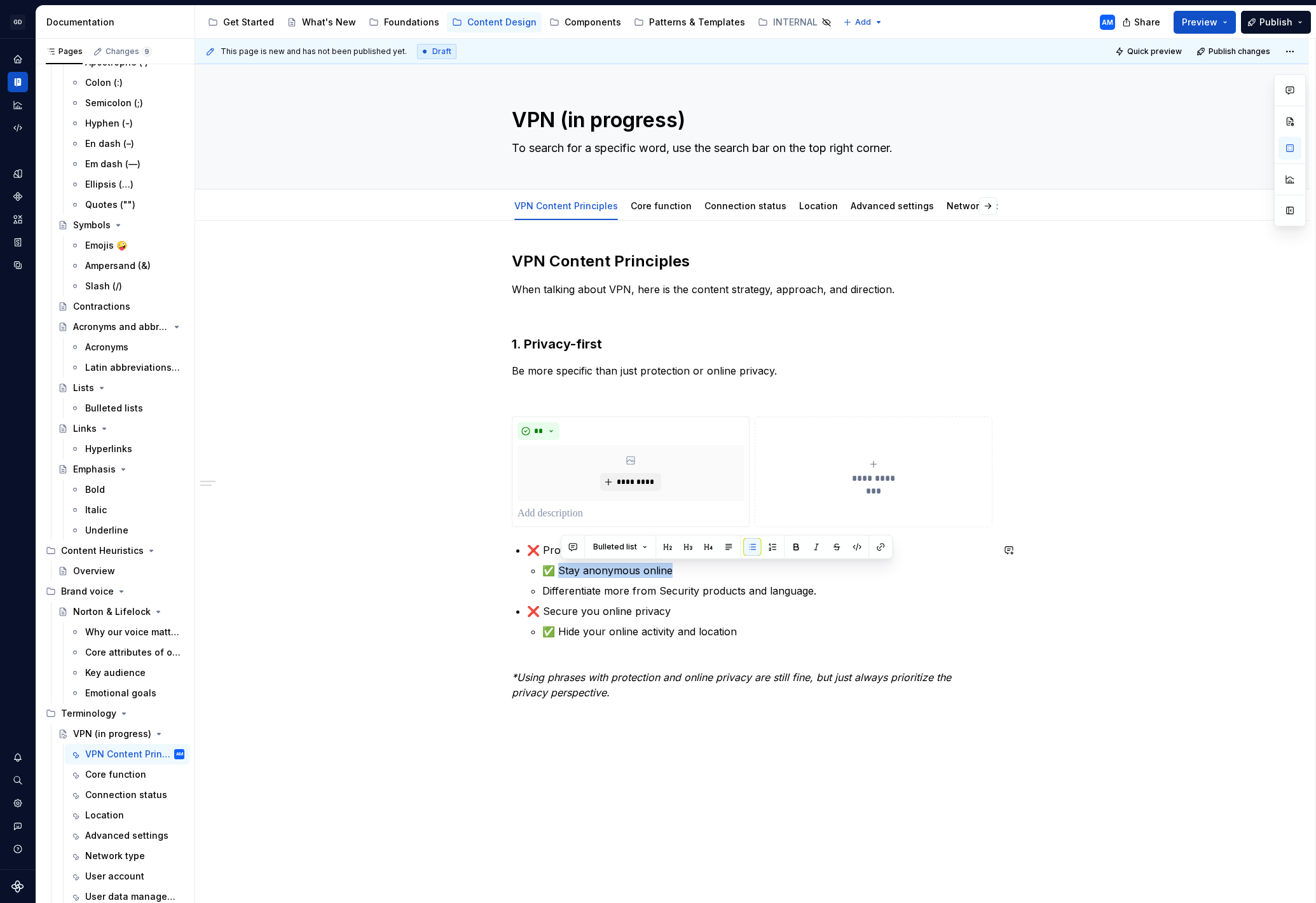
copy p "Stay anonymous online"
click at [562, 516] on p at bounding box center [631, 514] width 226 height 15
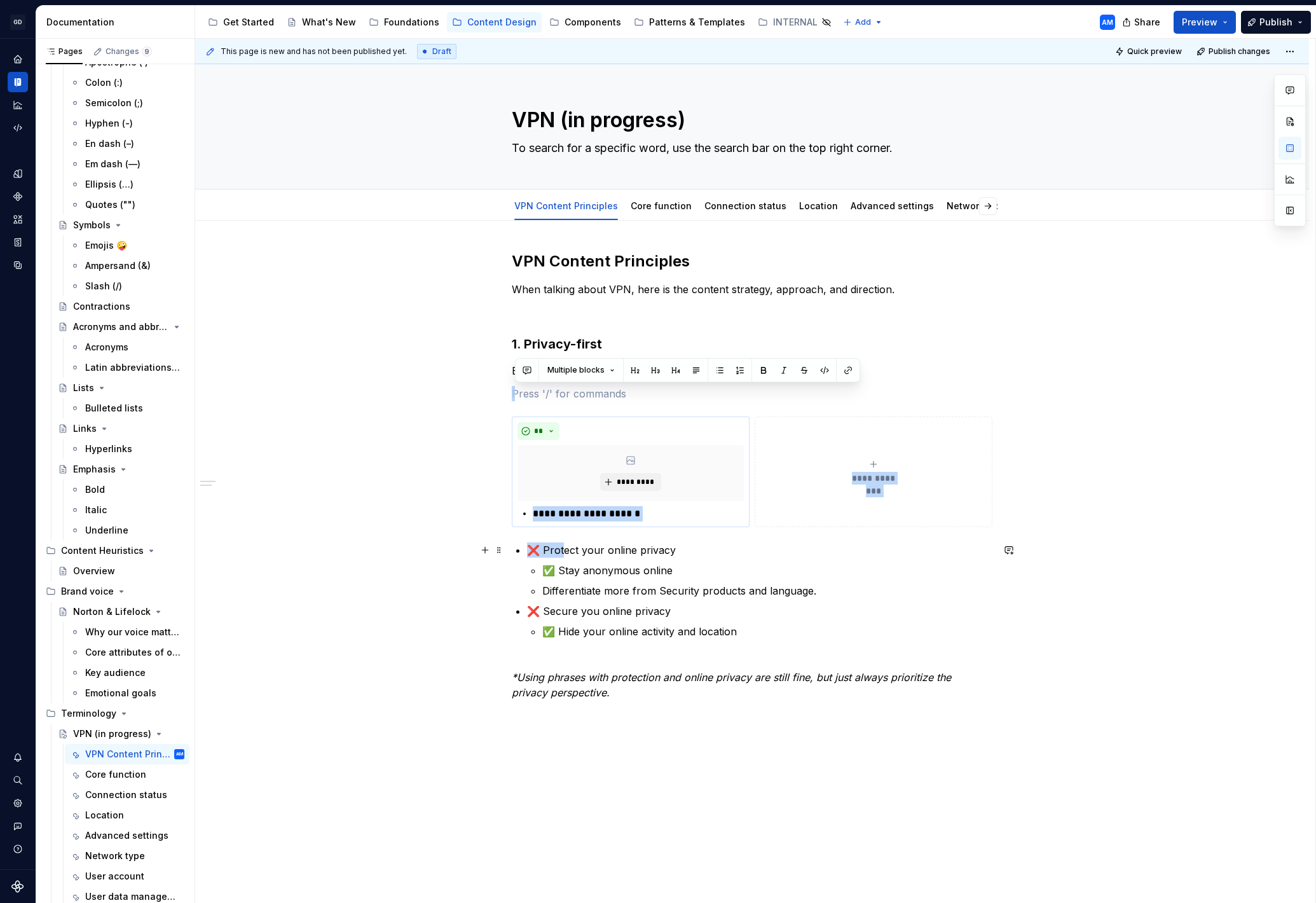
drag, startPoint x: 678, startPoint y: 555, endPoint x: 563, endPoint y: 554, distance: 115.0
click at [563, 554] on p "❌ Protect your online privacy" at bounding box center [759, 550] width 465 height 15
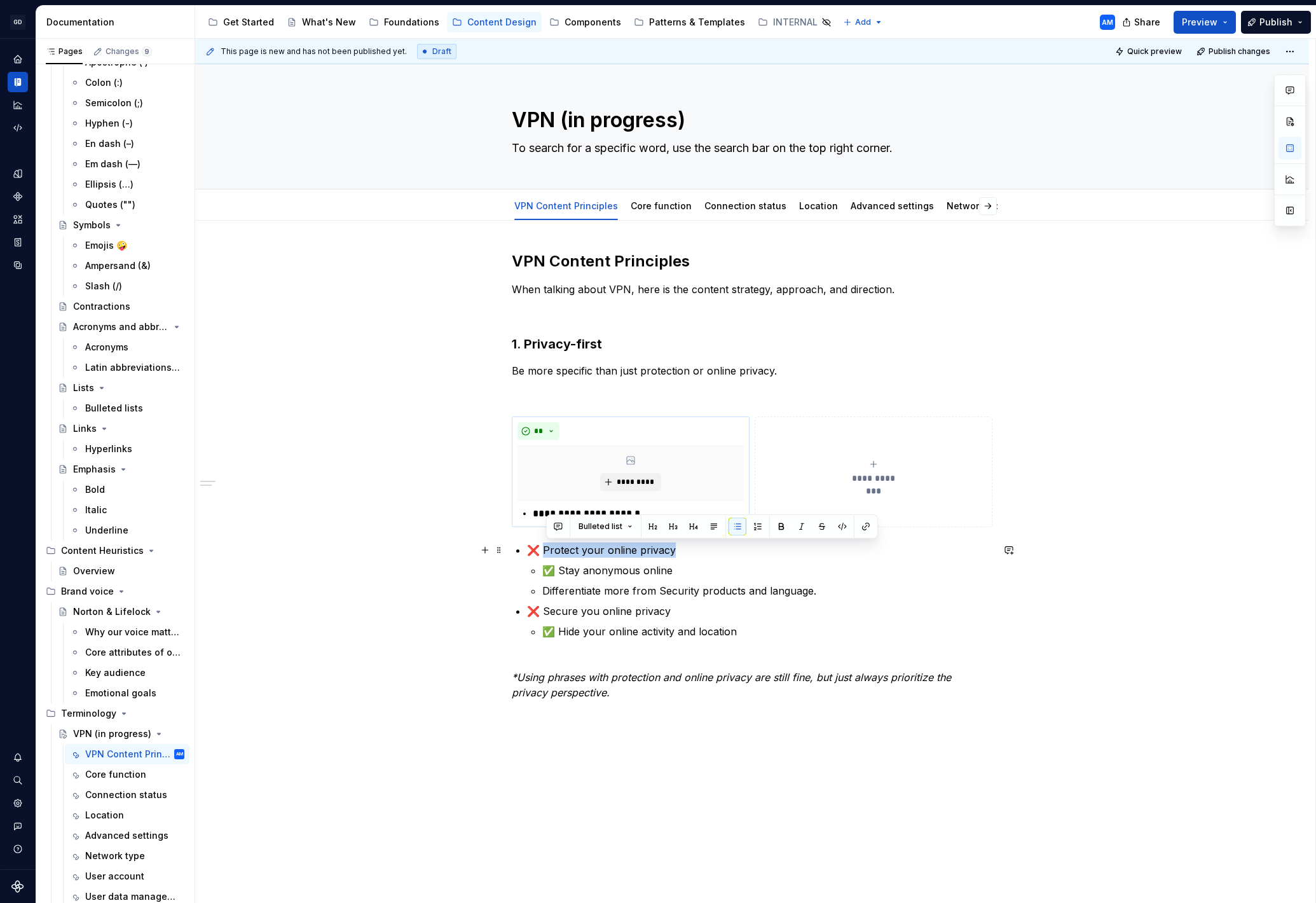
drag, startPoint x: 653, startPoint y: 552, endPoint x: 549, endPoint y: 552, distance: 104.0
click at [549, 552] on p "❌ Protect your online privacy" at bounding box center [759, 550] width 465 height 15
copy p "Protect your online privacy"
click at [887, 501] on button "**********" at bounding box center [874, 471] width 238 height 111
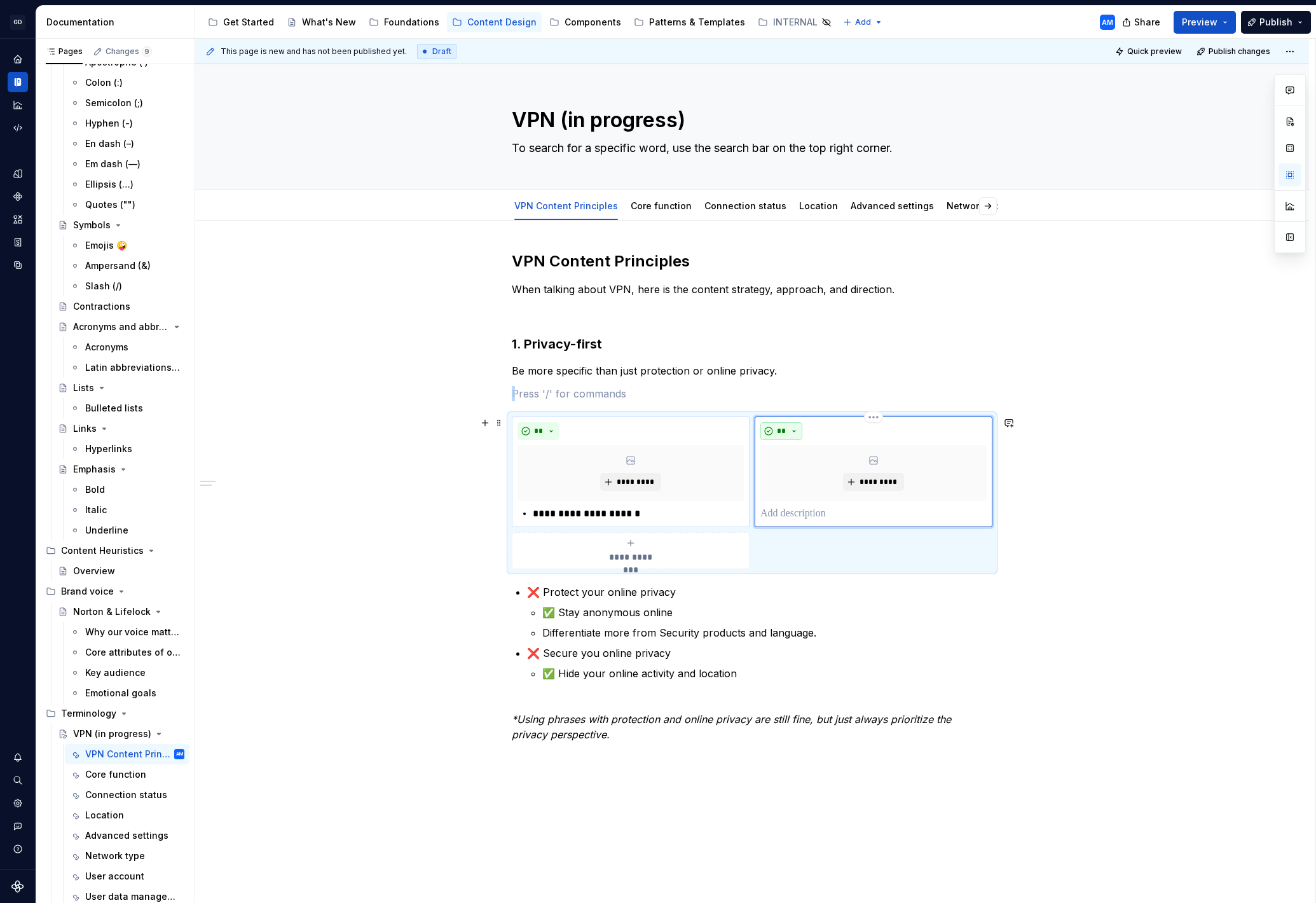
click at [791, 431] on button "**" at bounding box center [781, 431] width 42 height 18
click at [803, 476] on div "Don't" at bounding box center [814, 476] width 24 height 13
click at [813, 507] on p at bounding box center [873, 514] width 226 height 15
click at [776, 514] on div "**********" at bounding box center [873, 514] width 226 height 15
click at [538, 514] on p "**********" at bounding box center [639, 514] width 211 height 15
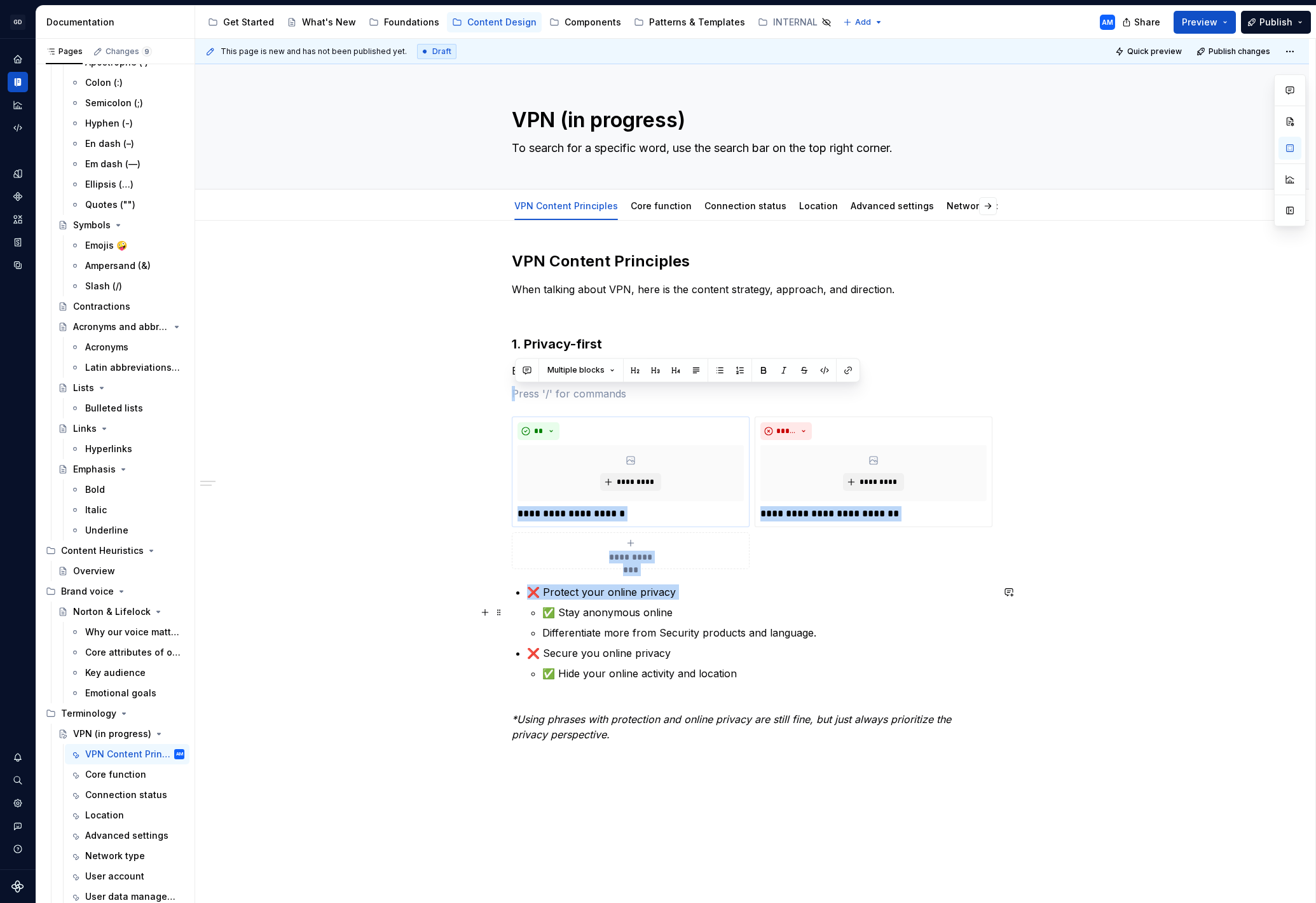
drag, startPoint x: 702, startPoint y: 616, endPoint x: 495, endPoint y: 602, distance: 207.5
click at [512, 605] on div "**********" at bounding box center [752, 511] width 481 height 521
click at [639, 583] on div "**********" at bounding box center [752, 503] width 481 height 506
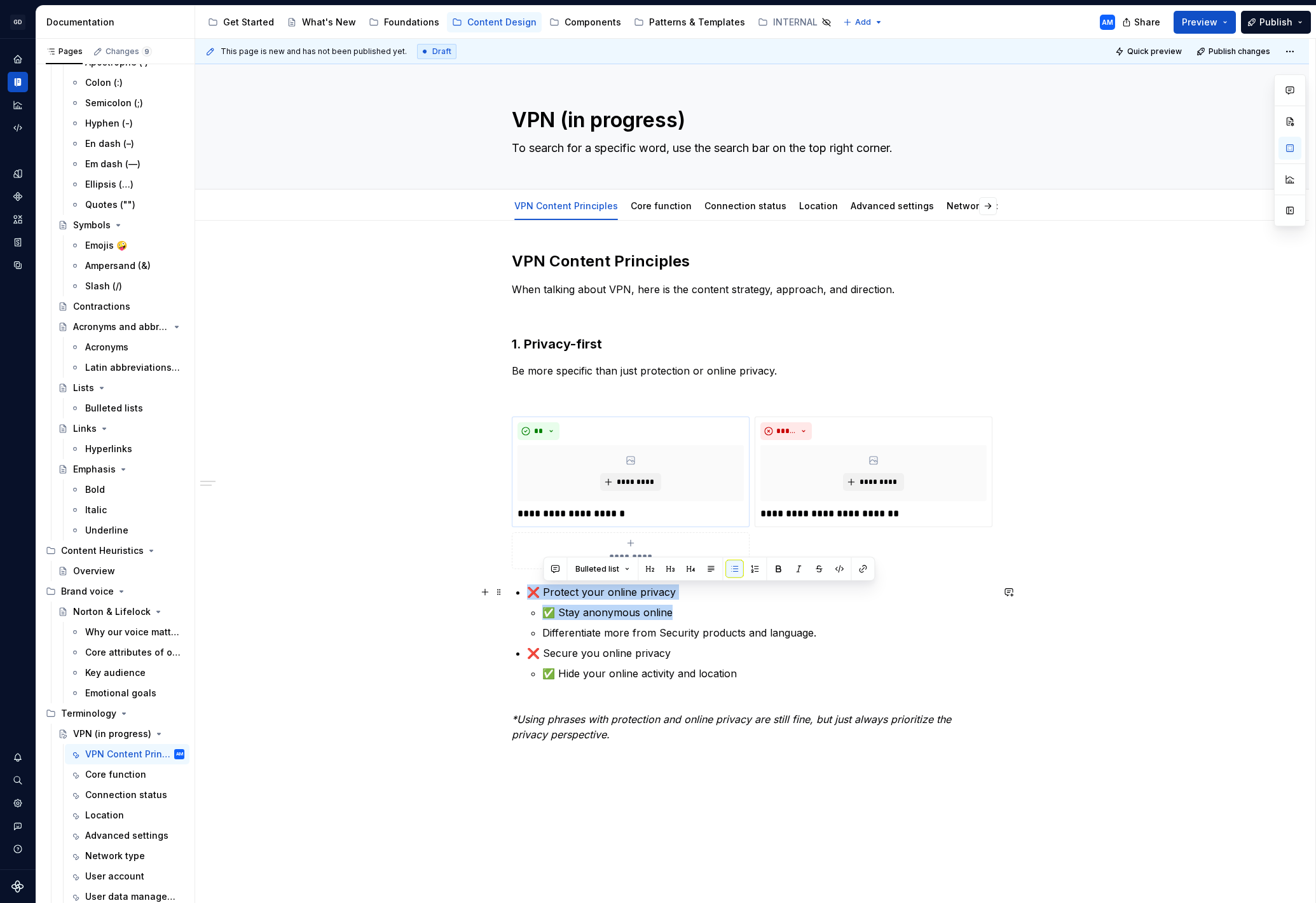
drag, startPoint x: 683, startPoint y: 606, endPoint x: 536, endPoint y: 587, distance: 148.2
click at [536, 587] on li "❌ Protect your online privacy ✅ Stay anonymous online Differentiate more from S…" at bounding box center [759, 612] width 465 height 56
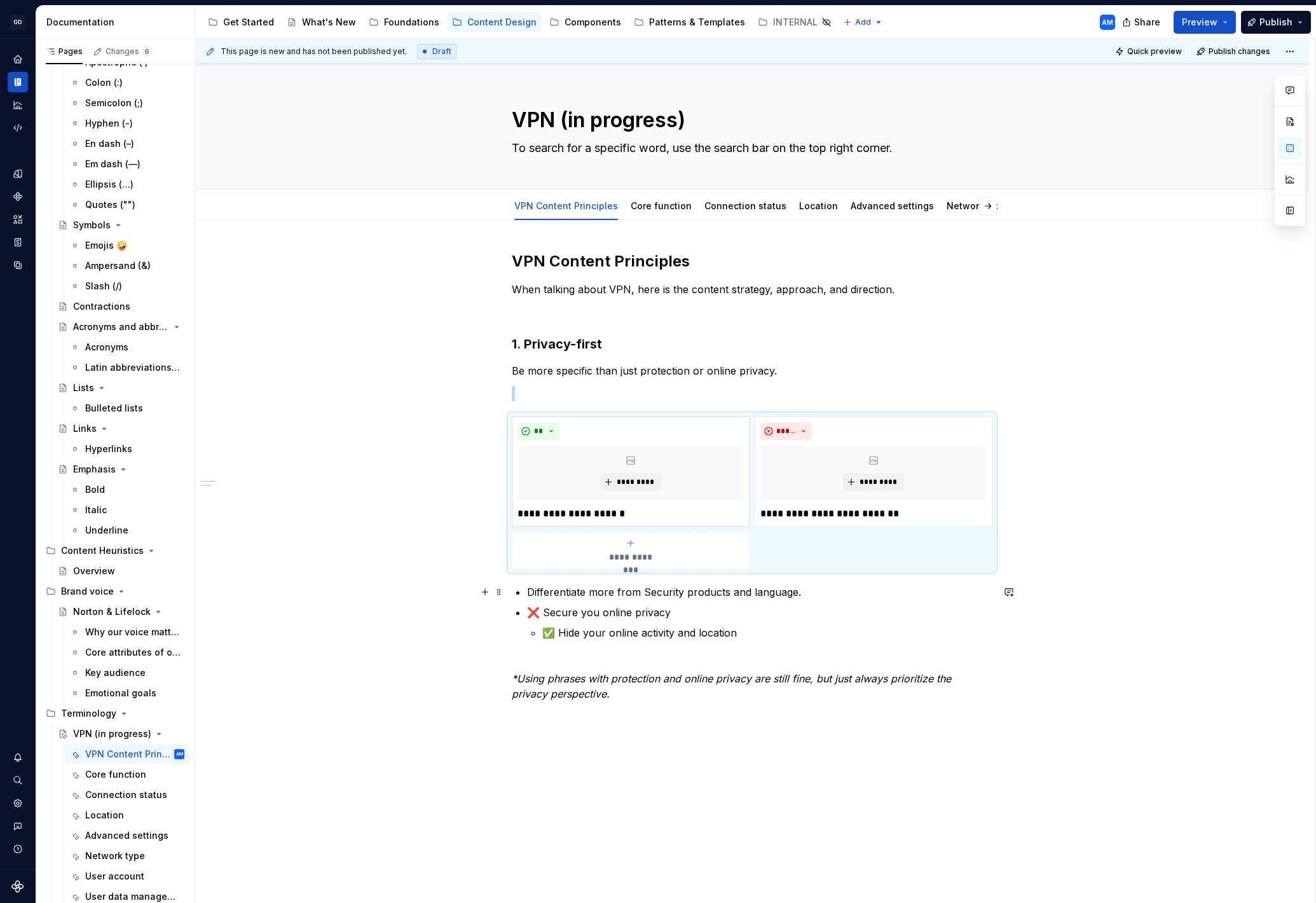
drag, startPoint x: 527, startPoint y: 588, endPoint x: 546, endPoint y: 587, distance: 19.0
click at [529, 588] on div "**********" at bounding box center [752, 483] width 481 height 465
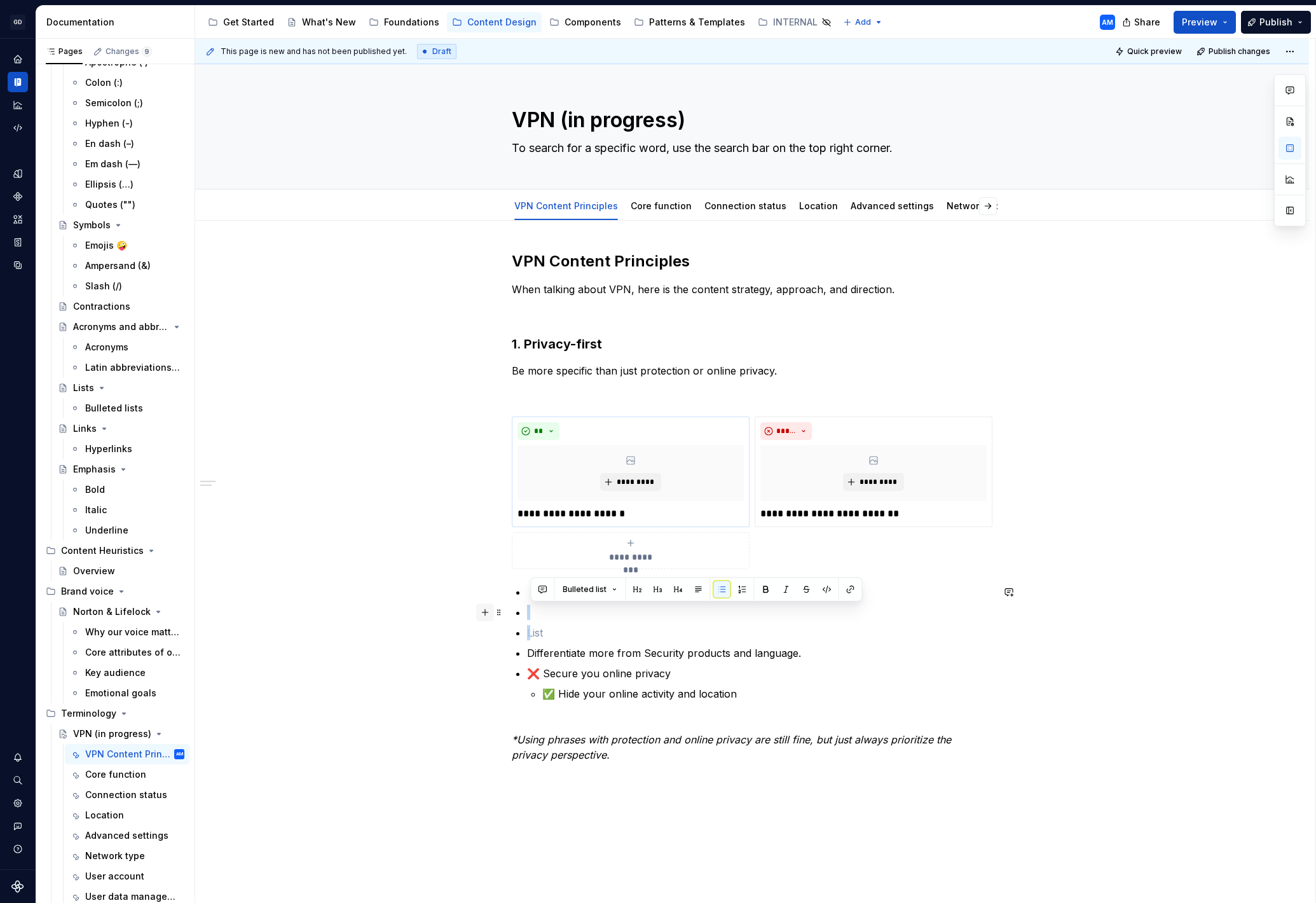
drag, startPoint x: 541, startPoint y: 624, endPoint x: 484, endPoint y: 608, distance: 59.2
click at [512, 609] on div "**********" at bounding box center [752, 521] width 481 height 541
click at [720, 587] on button "button" at bounding box center [721, 589] width 18 height 18
click at [564, 617] on p at bounding box center [759, 612] width 465 height 15
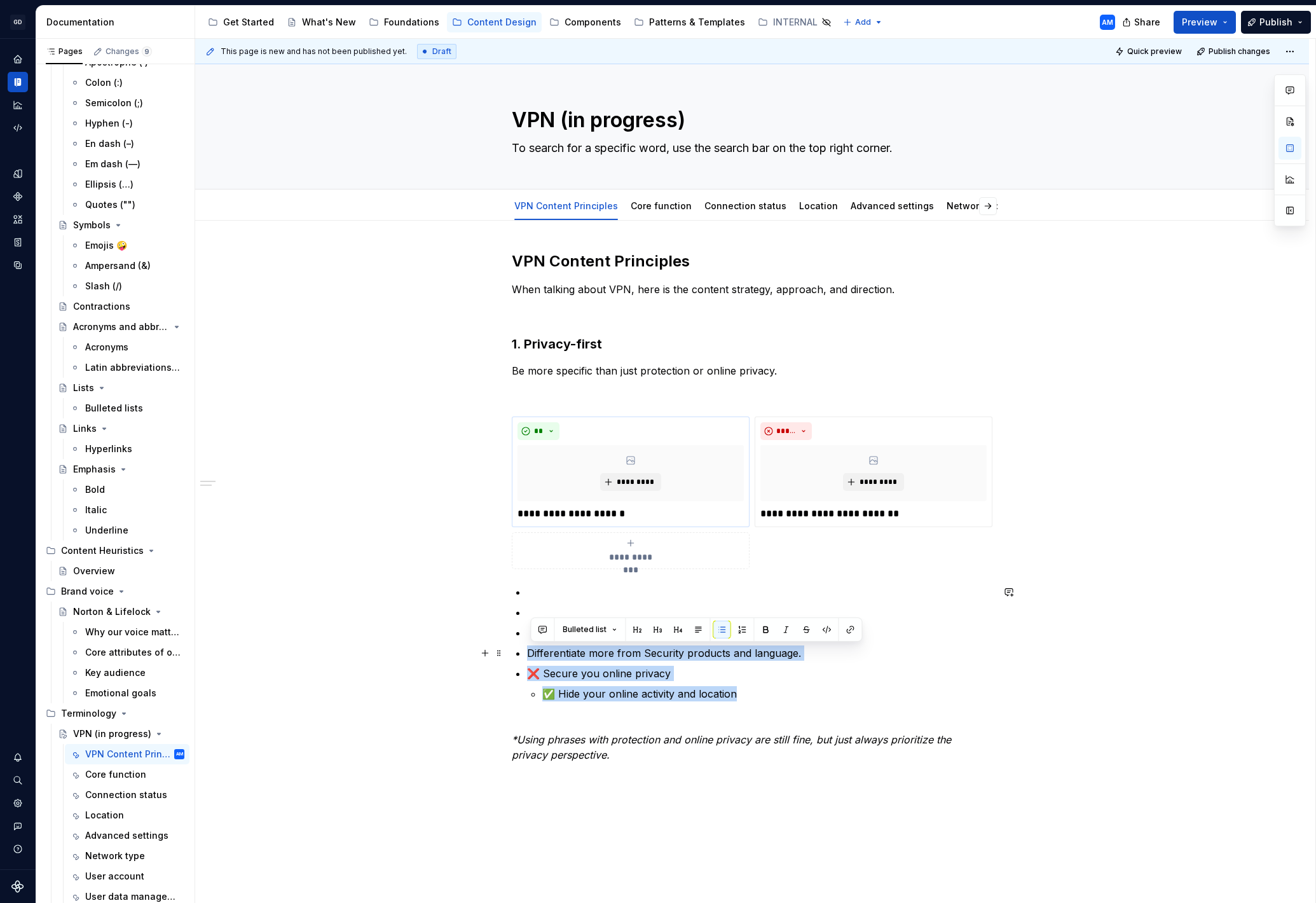
drag, startPoint x: 757, startPoint y: 696, endPoint x: 526, endPoint y: 657, distance: 234.3
click at [526, 657] on div "**********" at bounding box center [752, 514] width 481 height 526
click at [540, 625] on button "button" at bounding box center [542, 629] width 18 height 18
click at [557, 601] on ul "Differentiate more from Security products and language. ❌ Secure you online pri…" at bounding box center [759, 643] width 465 height 117
click at [546, 588] on p at bounding box center [759, 592] width 465 height 15
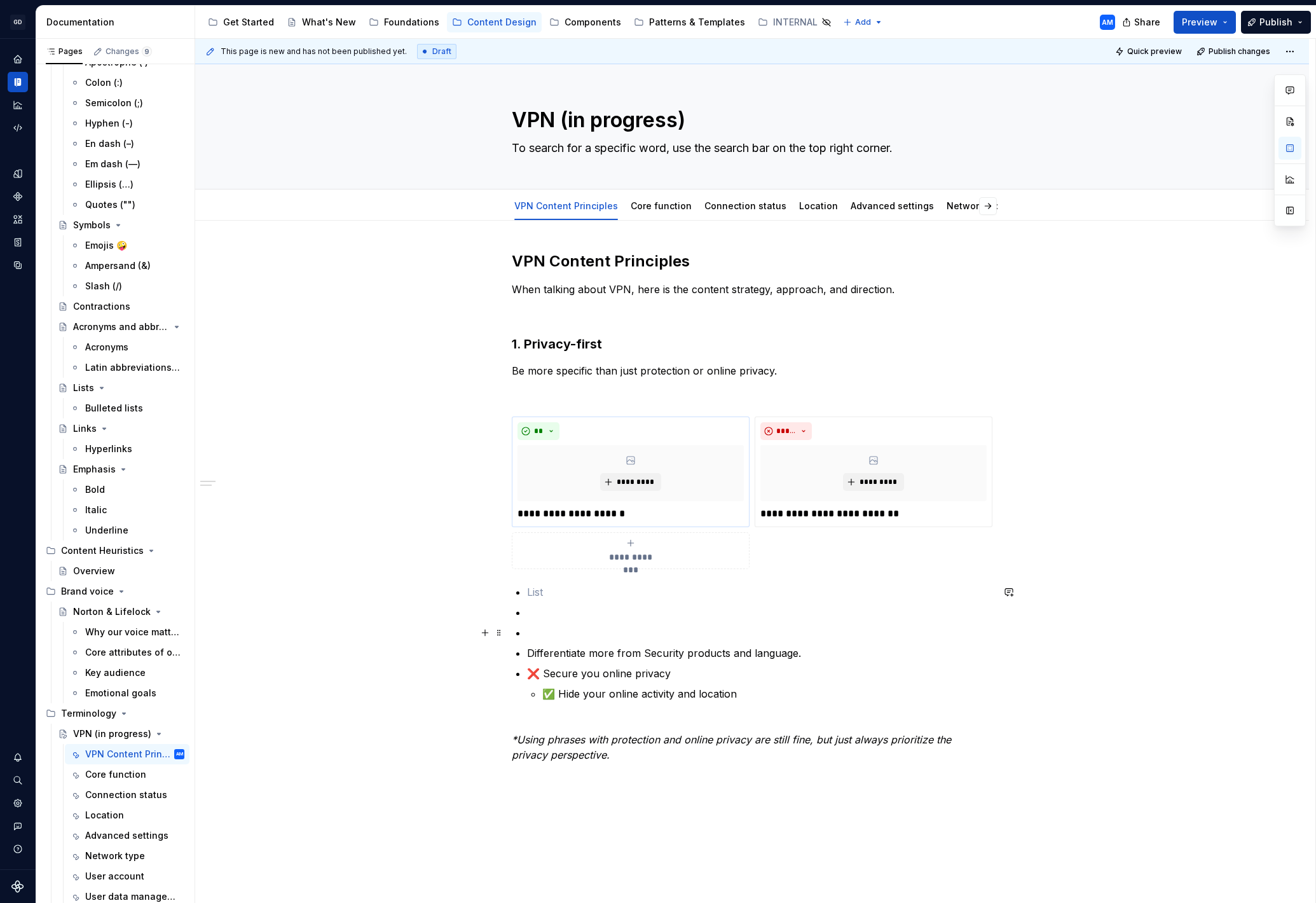
click at [541, 634] on p at bounding box center [759, 633] width 465 height 15
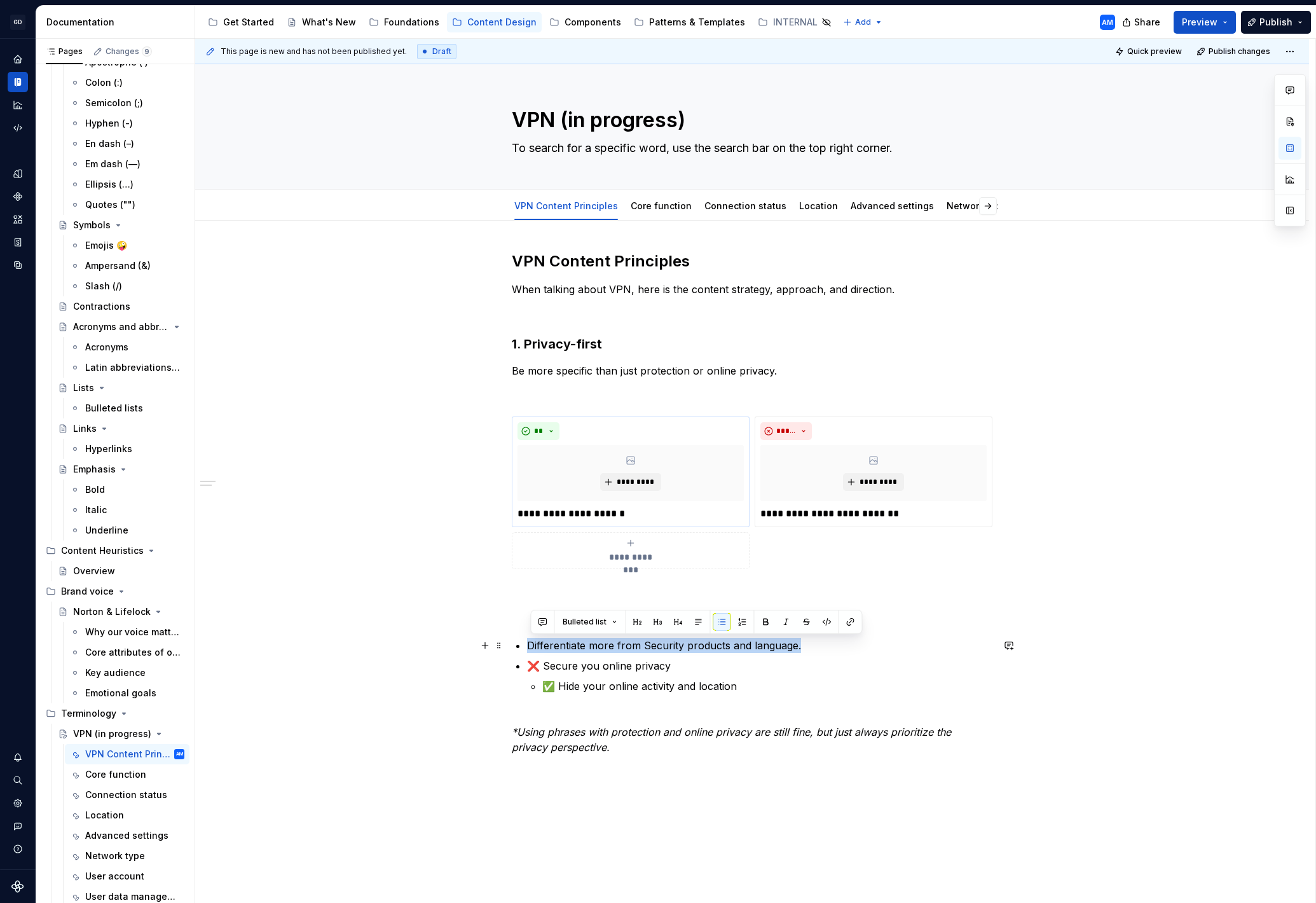
drag, startPoint x: 803, startPoint y: 648, endPoint x: 529, endPoint y: 650, distance: 274.0
click at [529, 650] on div "**********" at bounding box center [752, 510] width 481 height 519
click at [530, 595] on p at bounding box center [752, 592] width 481 height 15
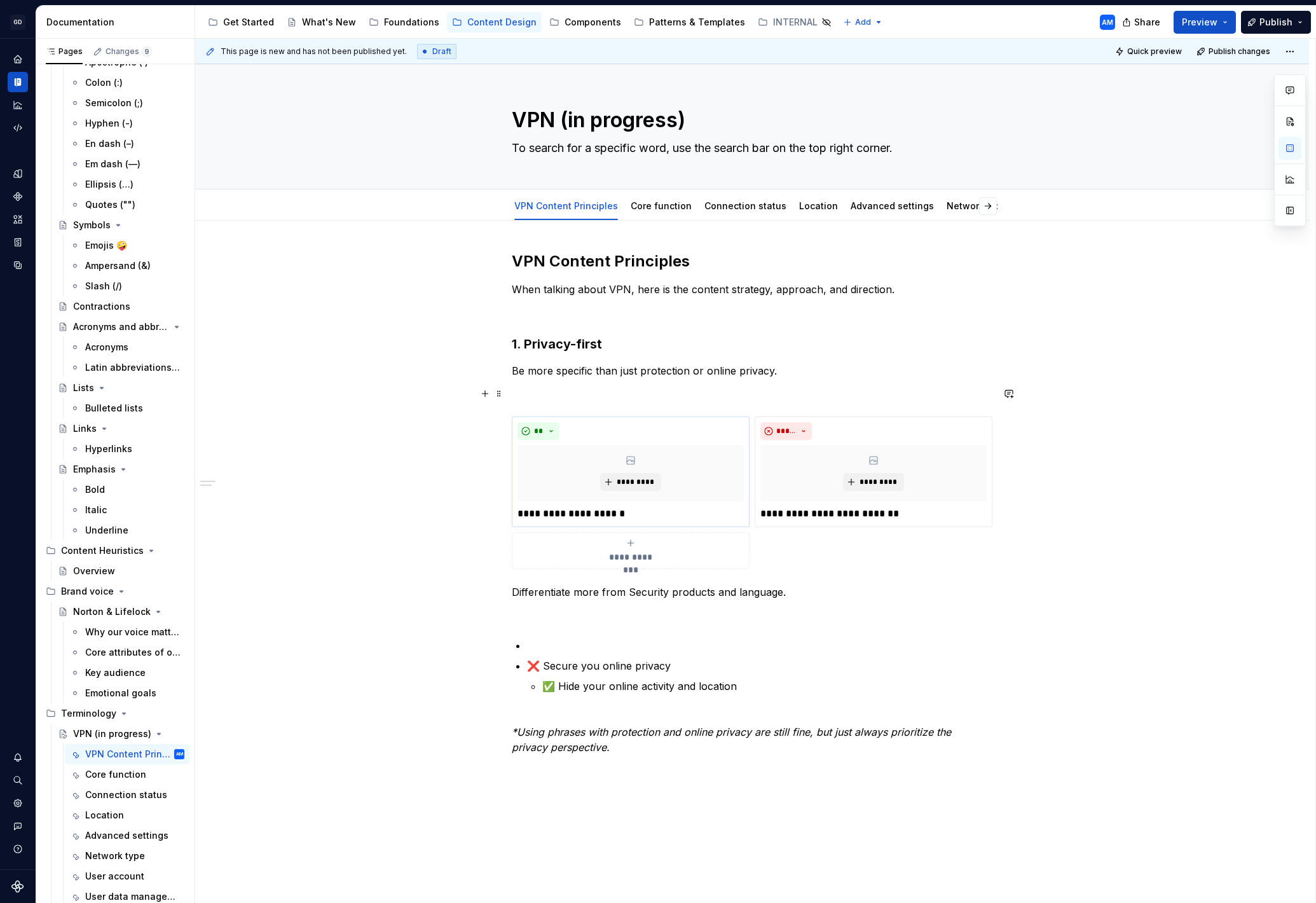
click at [563, 398] on p at bounding box center [752, 394] width 481 height 15
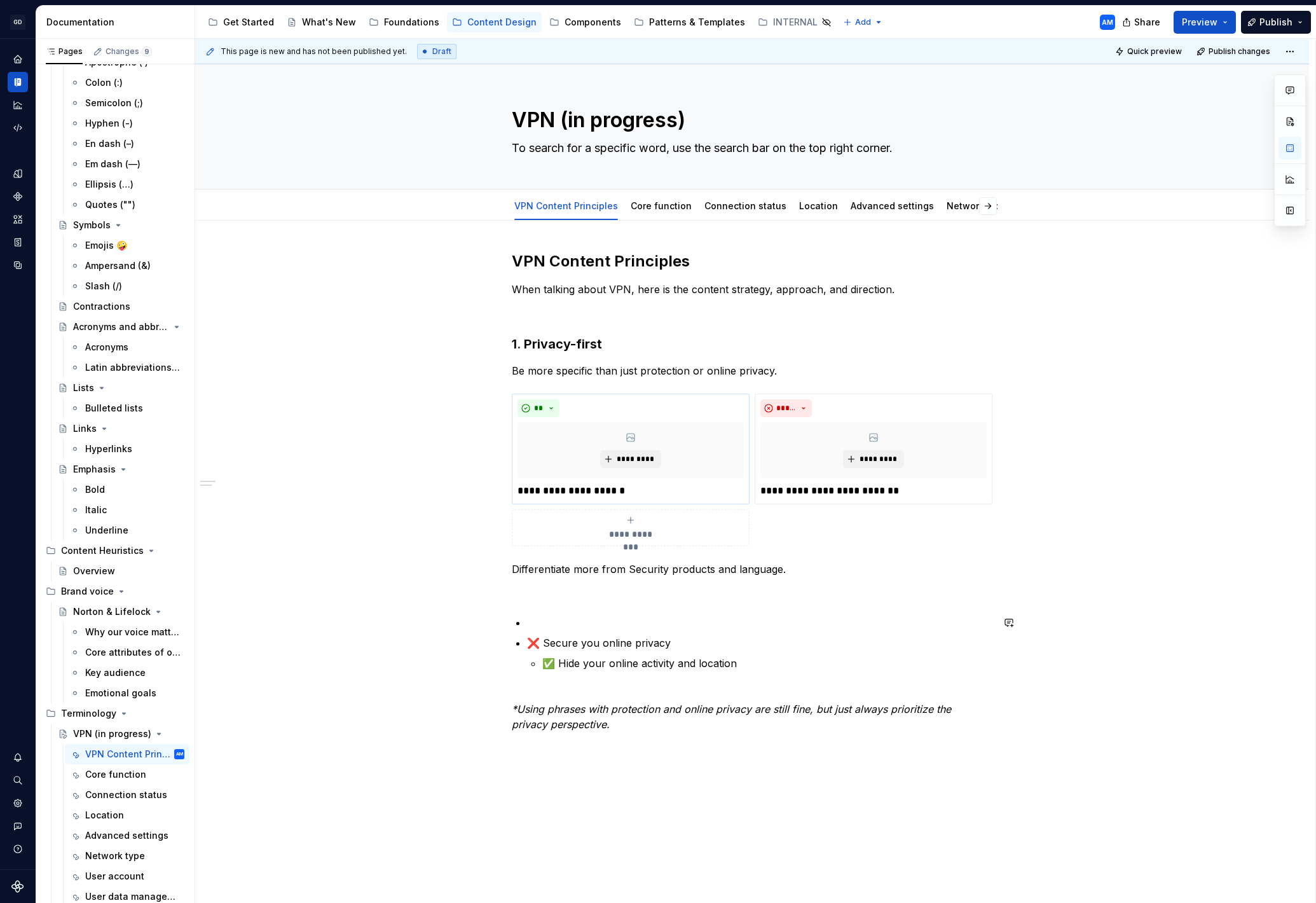
click at [541, 601] on div "**********" at bounding box center [752, 498] width 481 height 496
click at [499, 404] on span at bounding box center [499, 400] width 10 height 18
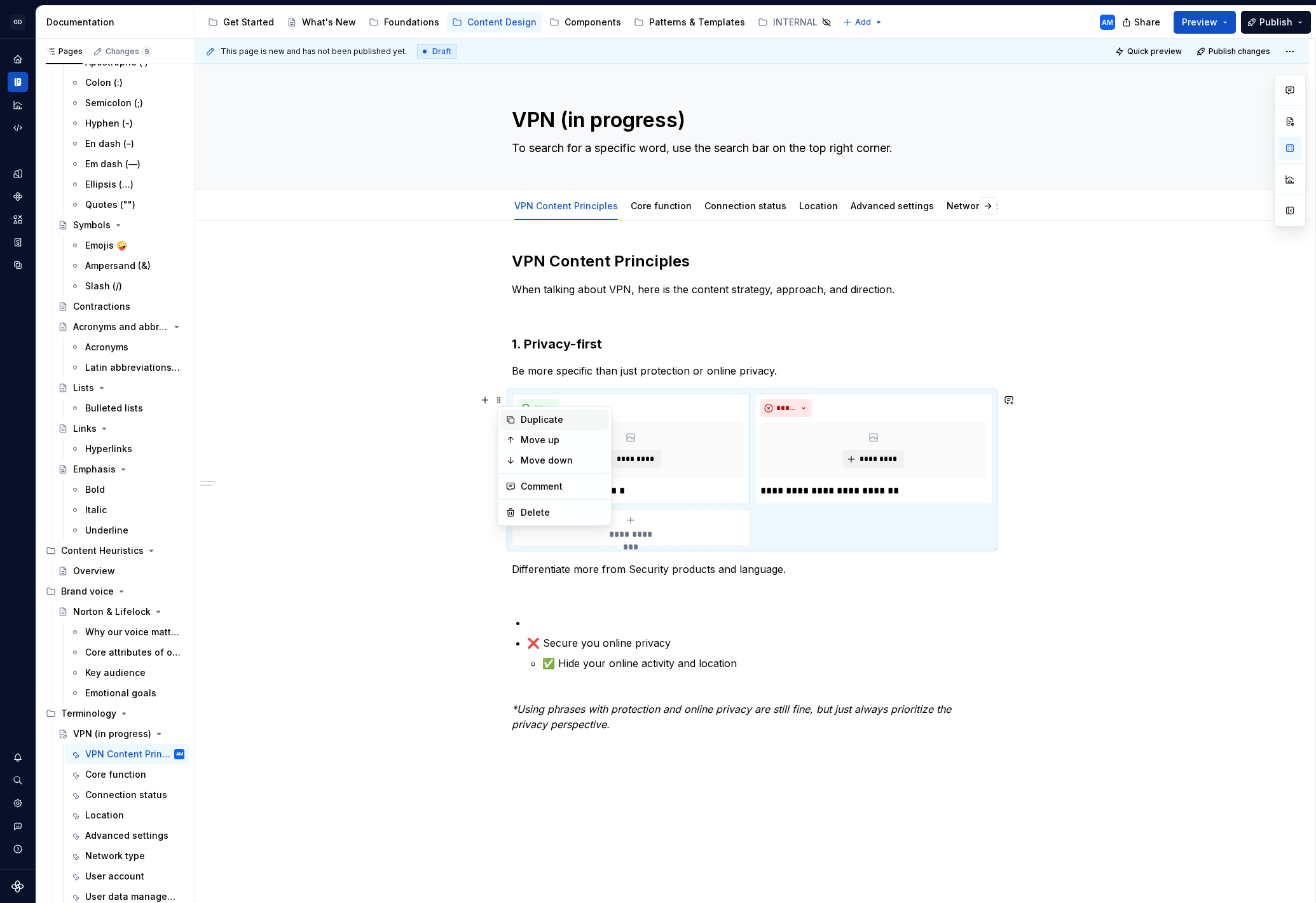
click at [540, 413] on div "Duplicate" at bounding box center [563, 419] width 83 height 13
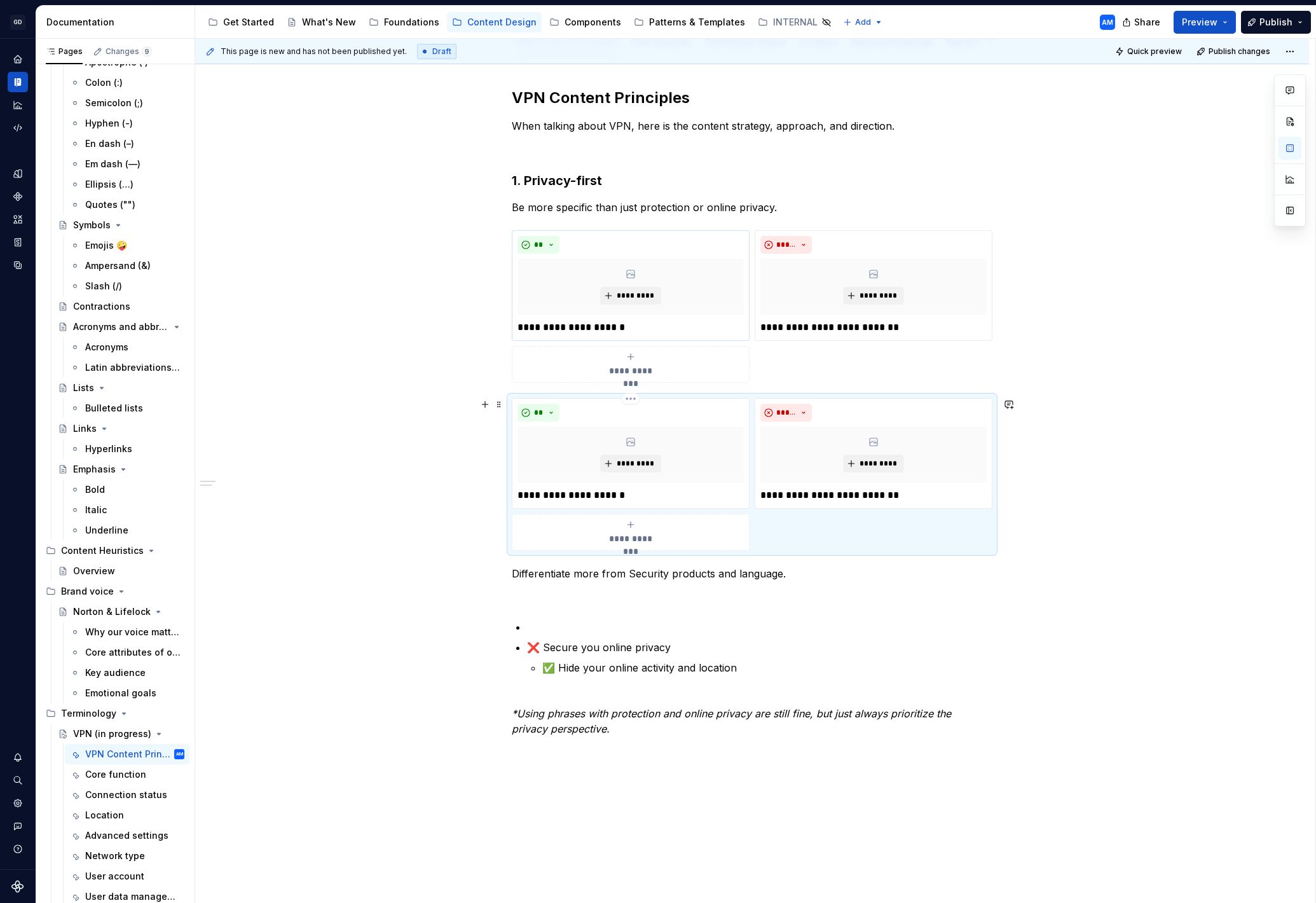
scroll to position [238, 0]
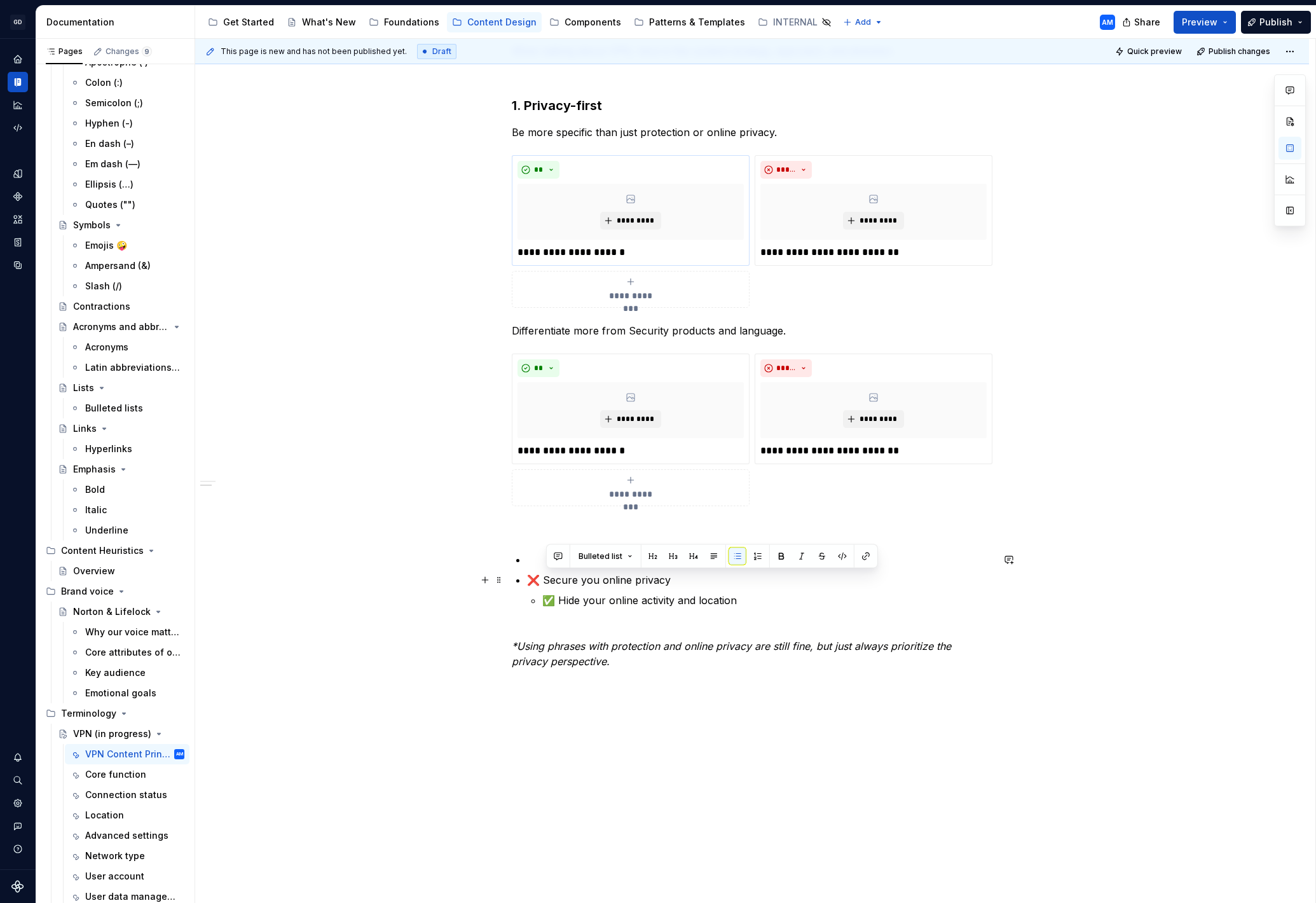
drag, startPoint x: 685, startPoint y: 585, endPoint x: 546, endPoint y: 585, distance: 139.0
click at [546, 585] on p "❌ Secure you online privacy" at bounding box center [759, 580] width 465 height 15
copy p "Secure you online privacy"
click at [822, 446] on p "**********" at bounding box center [873, 451] width 226 height 15
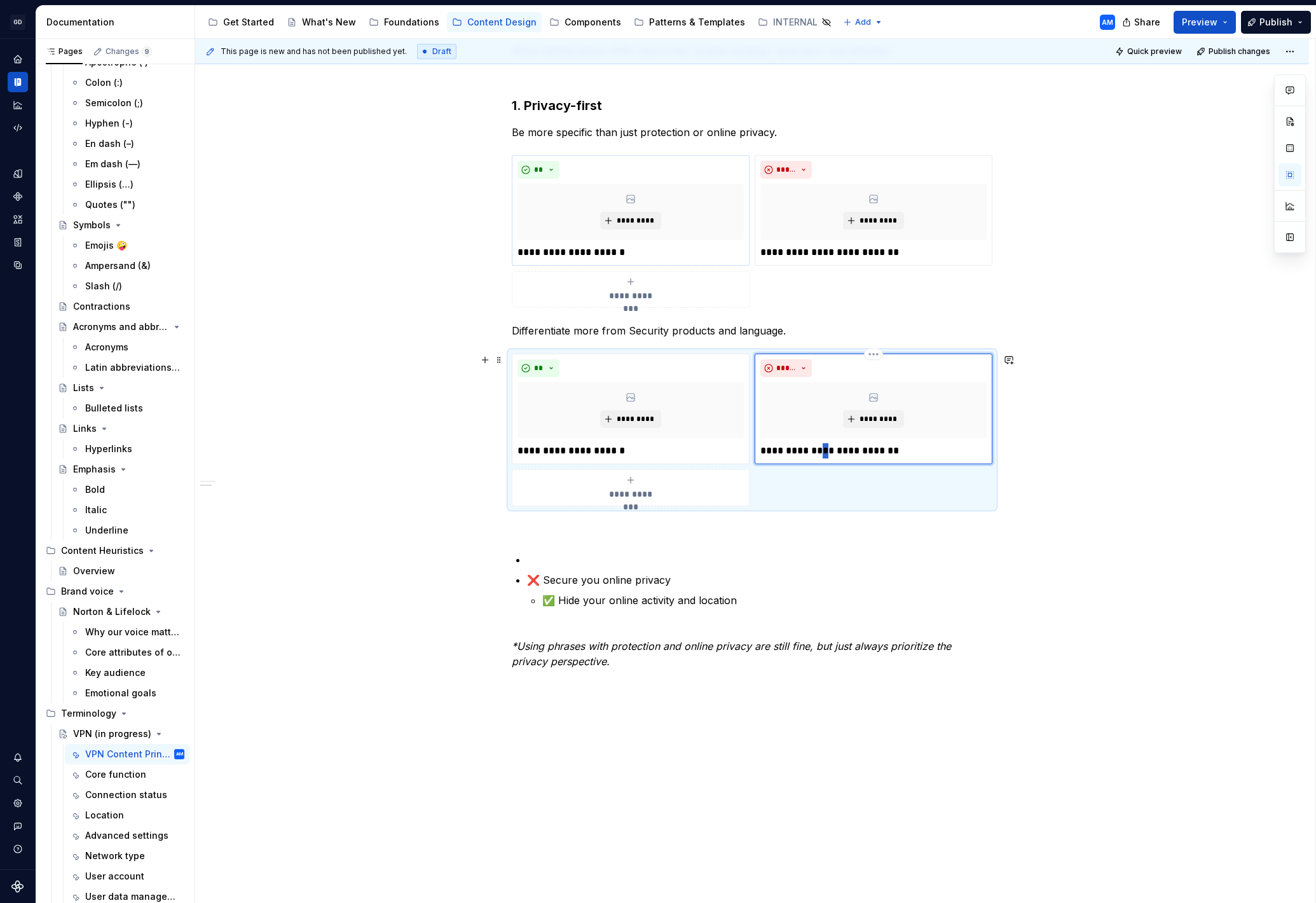
click at [822, 446] on p "**********" at bounding box center [873, 451] width 226 height 15
click at [777, 451] on div "**********" at bounding box center [873, 451] width 226 height 15
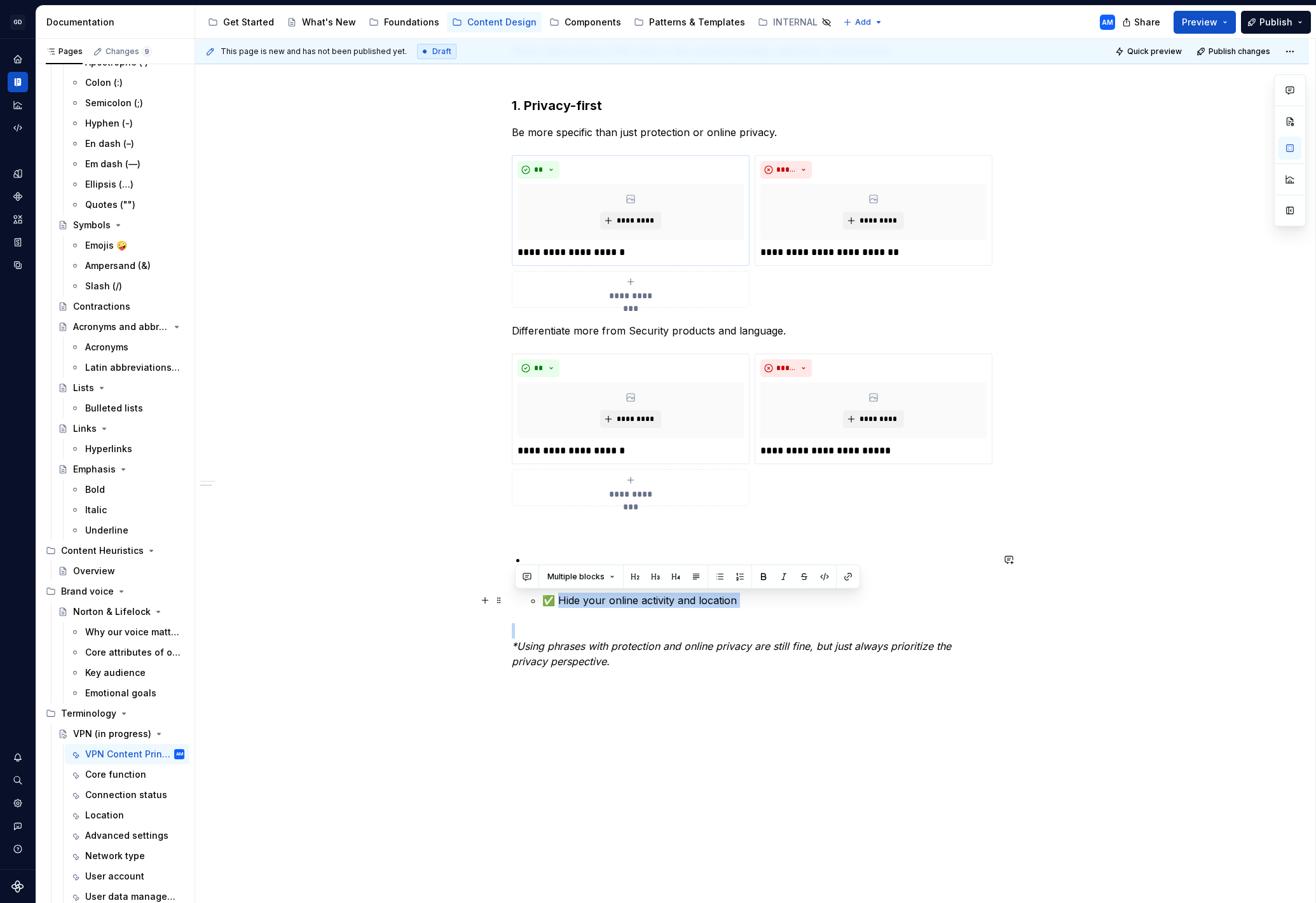
drag, startPoint x: 745, startPoint y: 611, endPoint x: 563, endPoint y: 601, distance: 182.3
click at [563, 601] on div "**********" at bounding box center [752, 348] width 481 height 672
copy p "Hide your online activity and location"
click at [601, 451] on p "**********" at bounding box center [631, 451] width 226 height 15
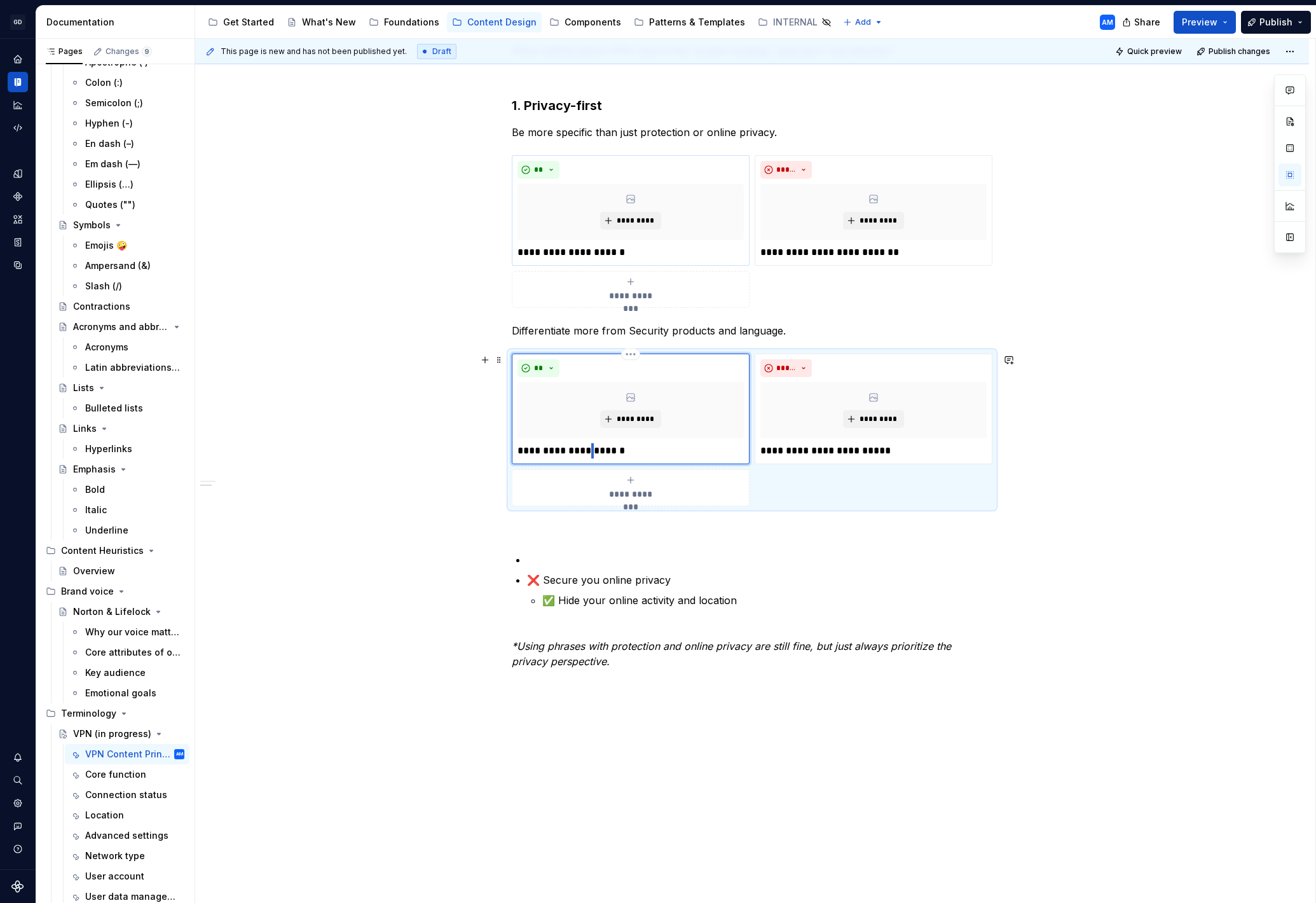
click at [601, 451] on p "**********" at bounding box center [631, 451] width 226 height 15
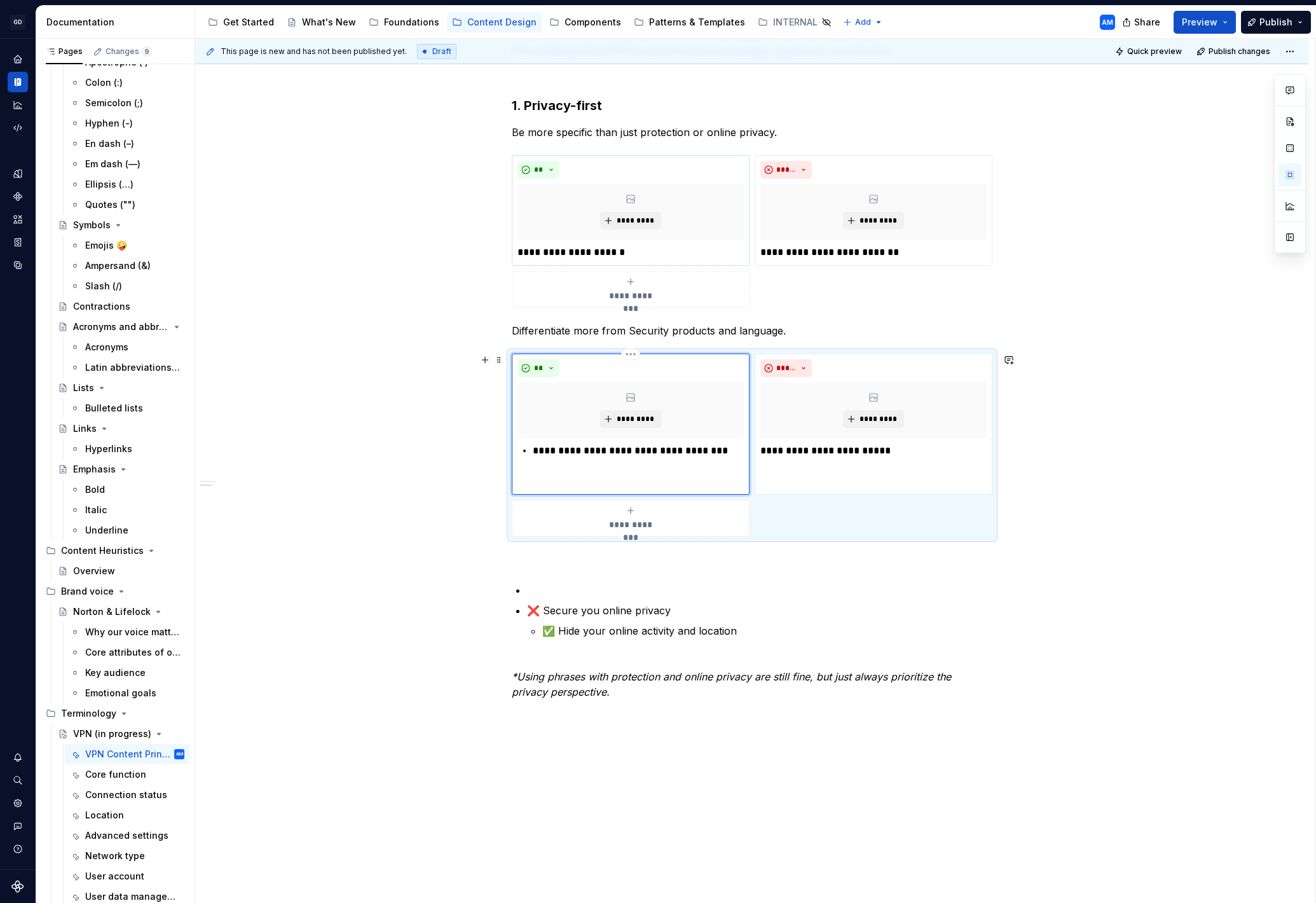
click at [536, 454] on p "**********" at bounding box center [639, 451] width 211 height 15
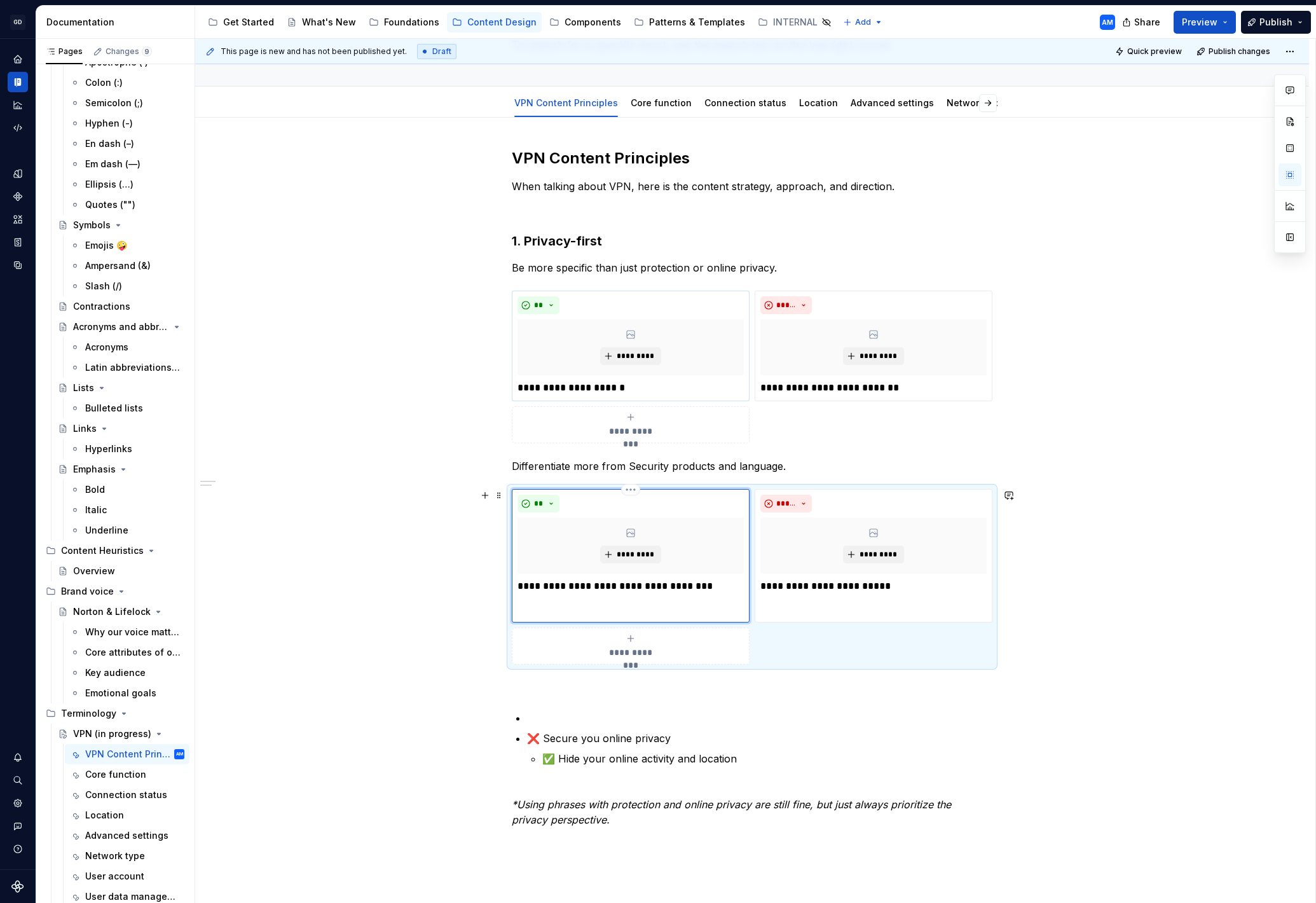
scroll to position [0, 0]
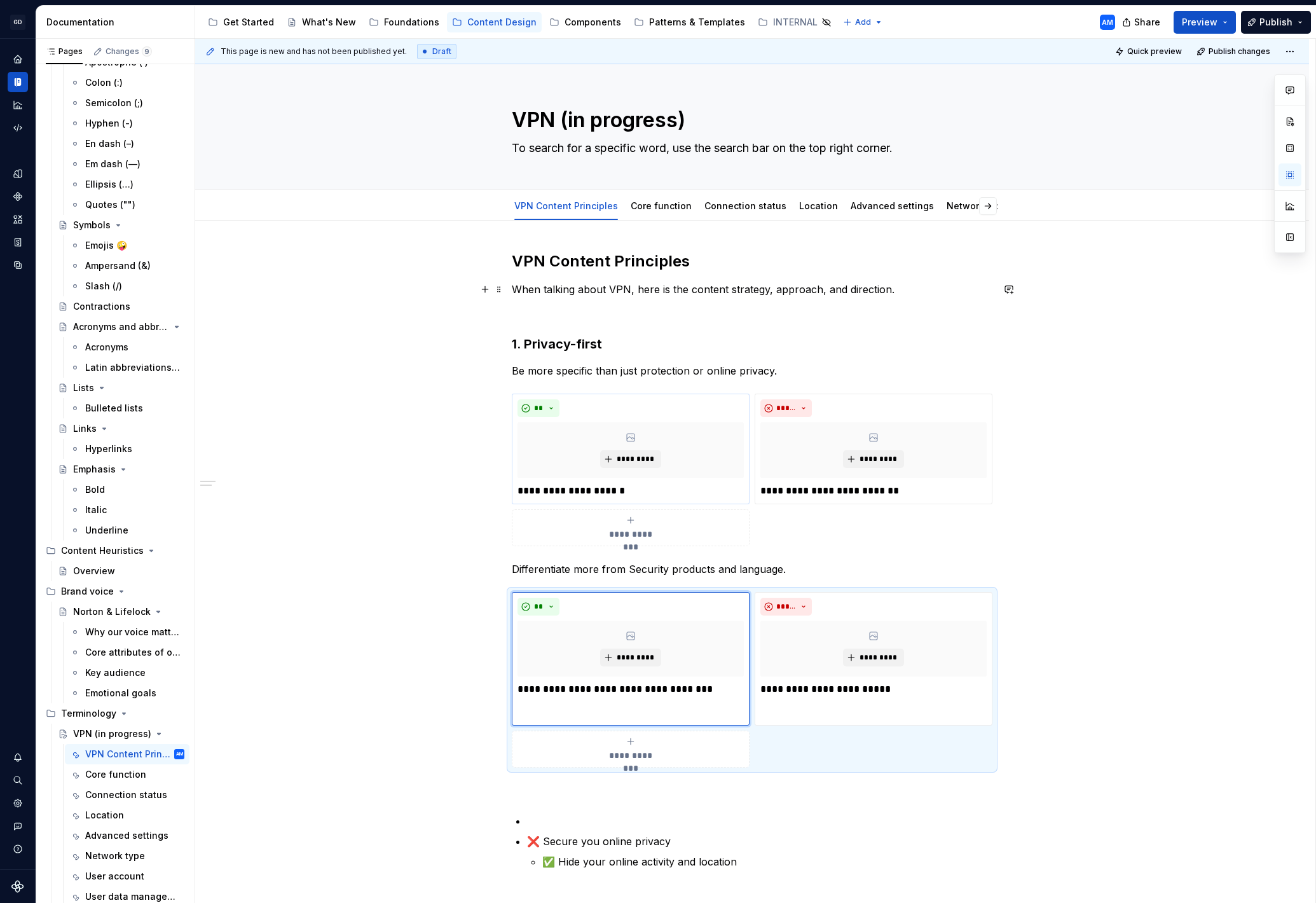
click at [896, 289] on p "When talking about VPN, here is the content strategy, approach, and direction." at bounding box center [752, 289] width 481 height 15
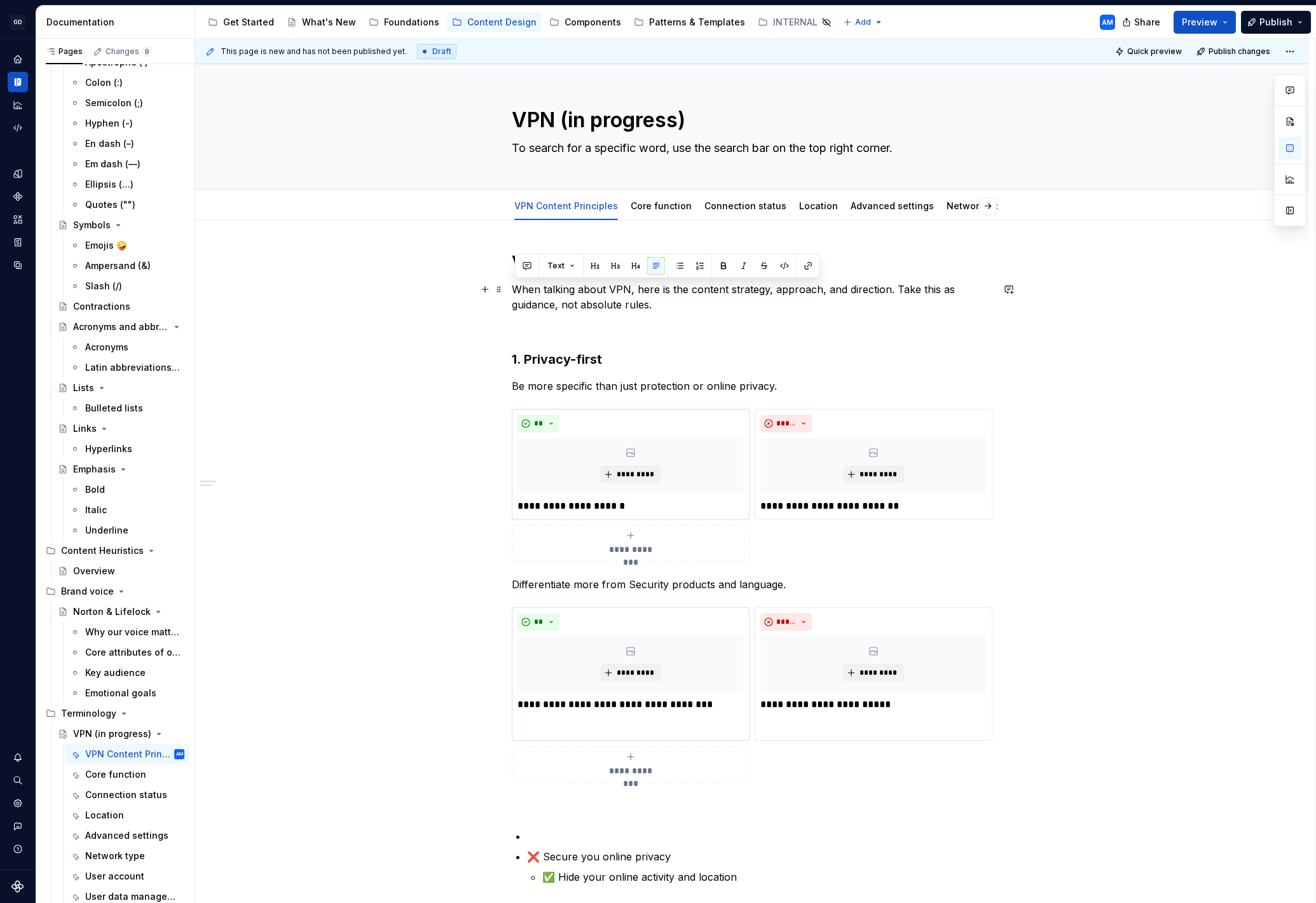
click at [512, 292] on div "**********" at bounding box center [752, 613] width 481 height 725
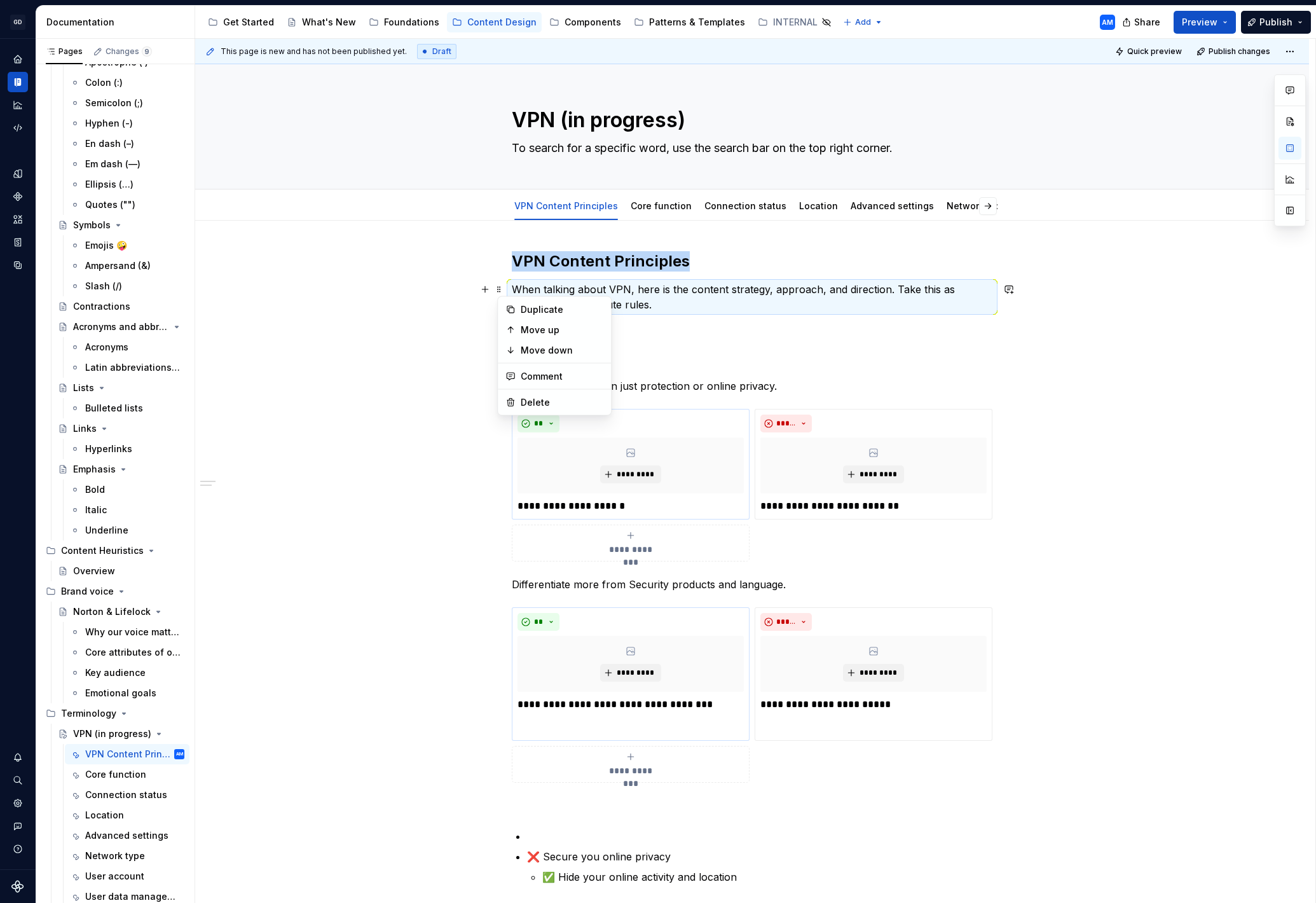
copy h2 "VPN Content Principles"
click at [606, 295] on p "When talking about VPN, here is the content strategy, approach, and direction. …" at bounding box center [752, 296] width 481 height 30
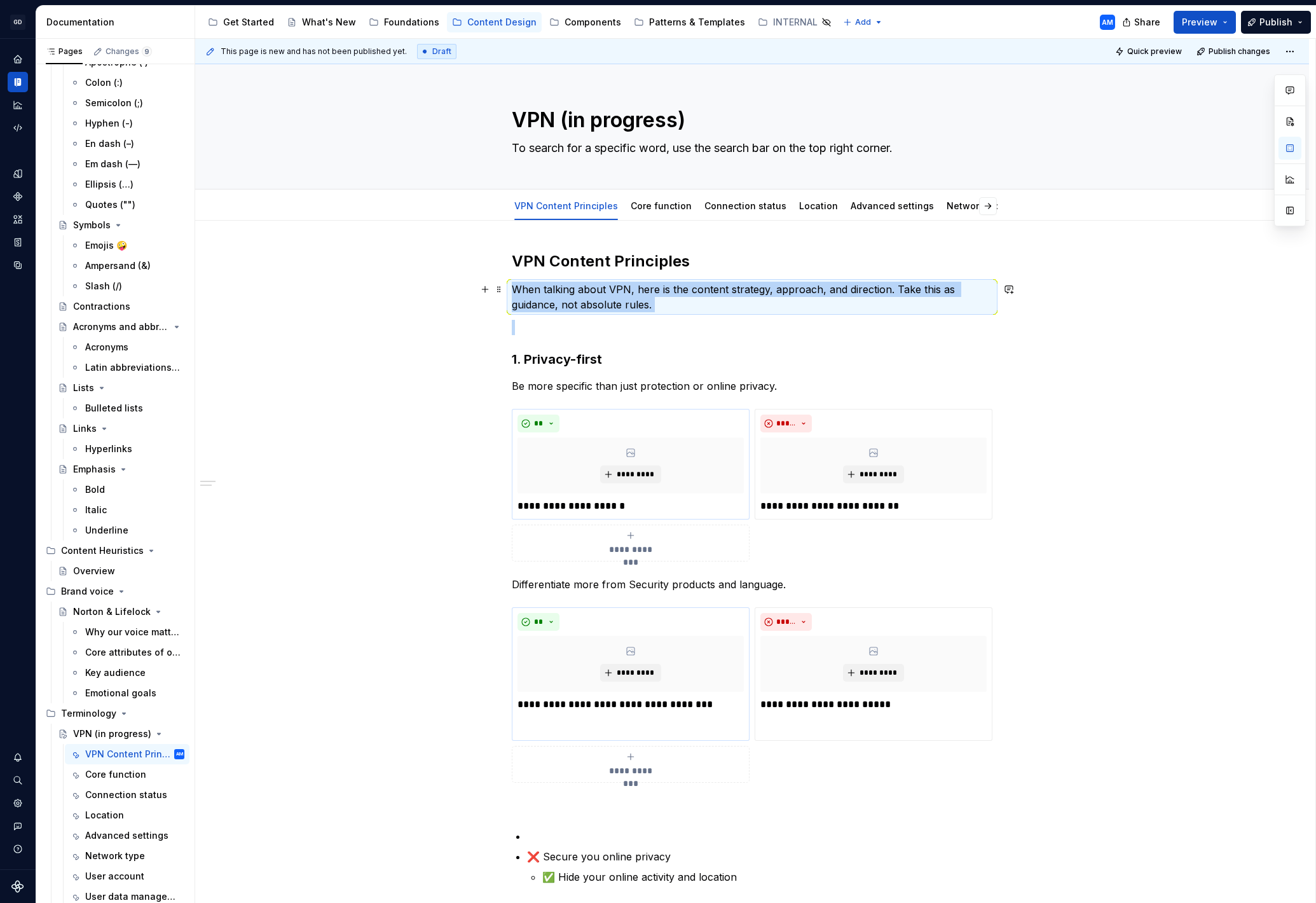
click at [606, 295] on p "When talking about VPN, here is the content strategy, approach, and direction. …" at bounding box center [752, 296] width 481 height 30
copy p "When talking about VPN, here is the content strategy, approach, and direction. …"
click at [563, 292] on p "When talking about VPN, here is the content strategy, approach, and direction. …" at bounding box center [752, 296] width 481 height 30
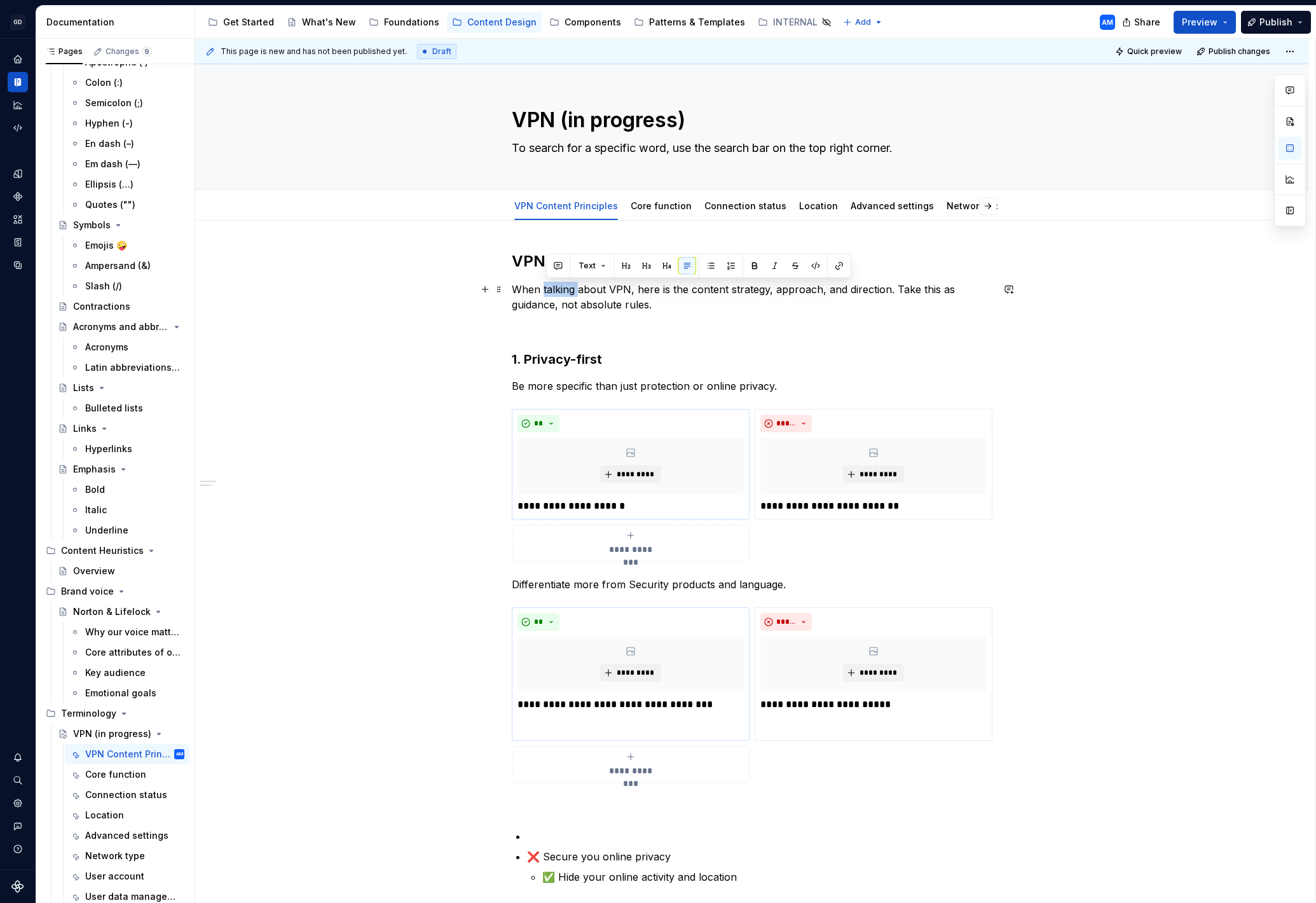
drag, startPoint x: 579, startPoint y: 292, endPoint x: 544, endPoint y: 293, distance: 35.0
click at [544, 293] on p "When talking about VPN, here is the content strategy, approach, and direction. …" at bounding box center [752, 296] width 481 height 30
click at [673, 255] on h2 "VPN Content Principles" at bounding box center [752, 261] width 481 height 20
drag, startPoint x: 678, startPoint y: 305, endPoint x: 936, endPoint y: 292, distance: 258.3
click at [936, 292] on p "When communicating about VPN, here is the content strategy, approach, and direc…" at bounding box center [752, 296] width 481 height 30
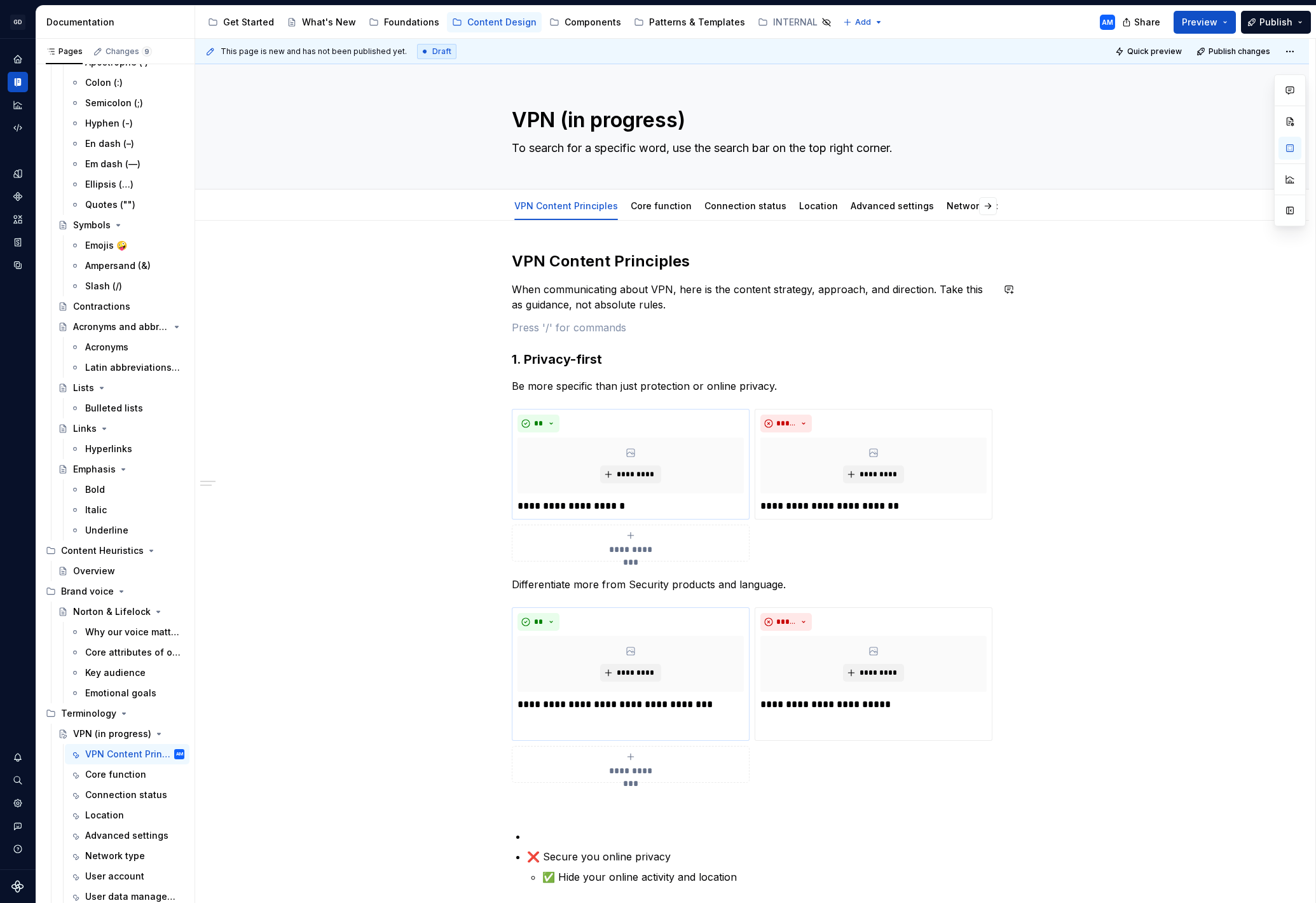
click at [742, 317] on div "**********" at bounding box center [752, 606] width 481 height 710
drag, startPoint x: 681, startPoint y: 302, endPoint x: 597, endPoint y: 306, distance: 84.1
click at [597, 306] on p "When communicating about VPN, here is the content strategy, approach, and direc…" at bounding box center [752, 296] width 481 height 30
click at [729, 338] on div "**********" at bounding box center [752, 606] width 481 height 710
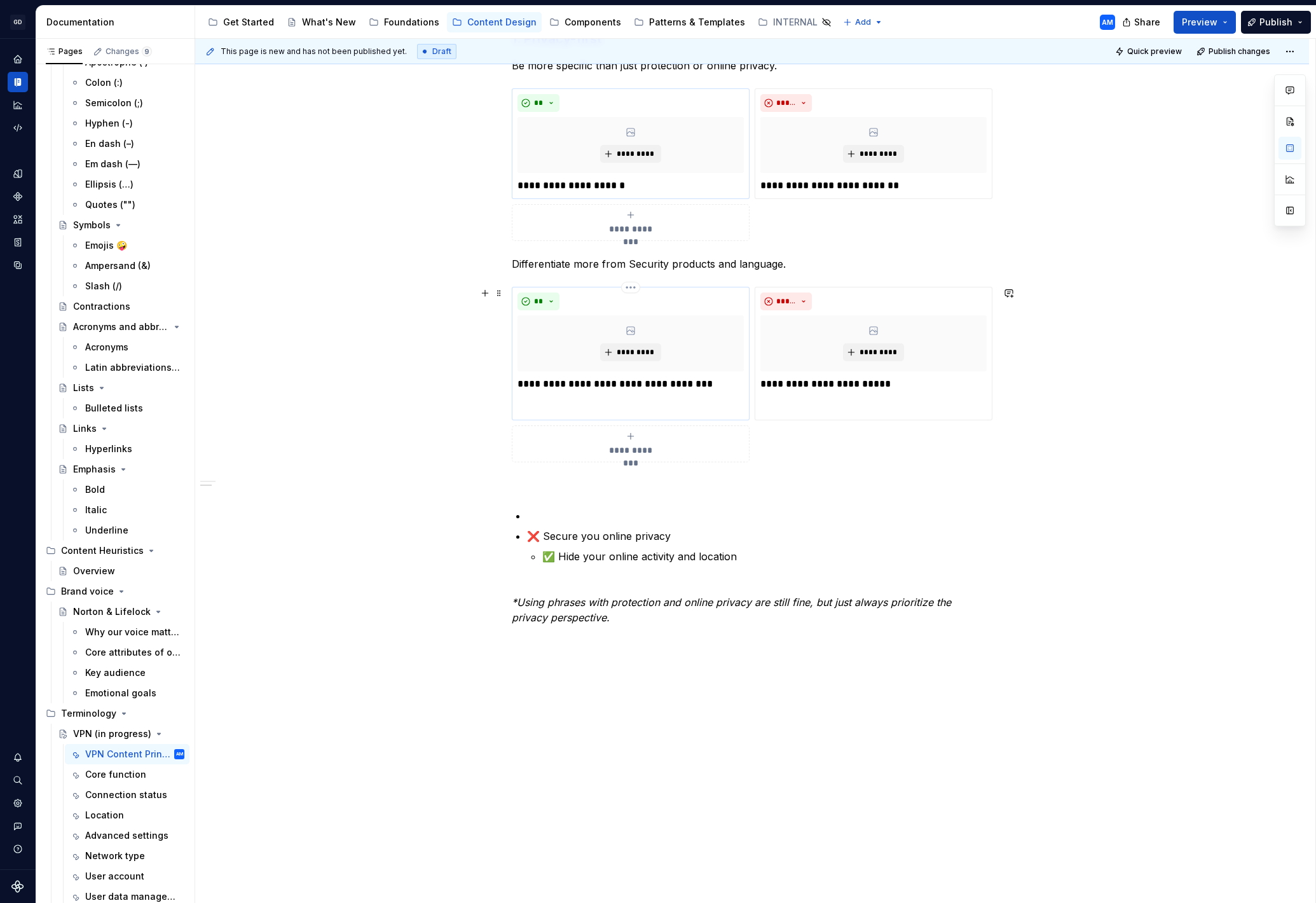
scroll to position [338, 0]
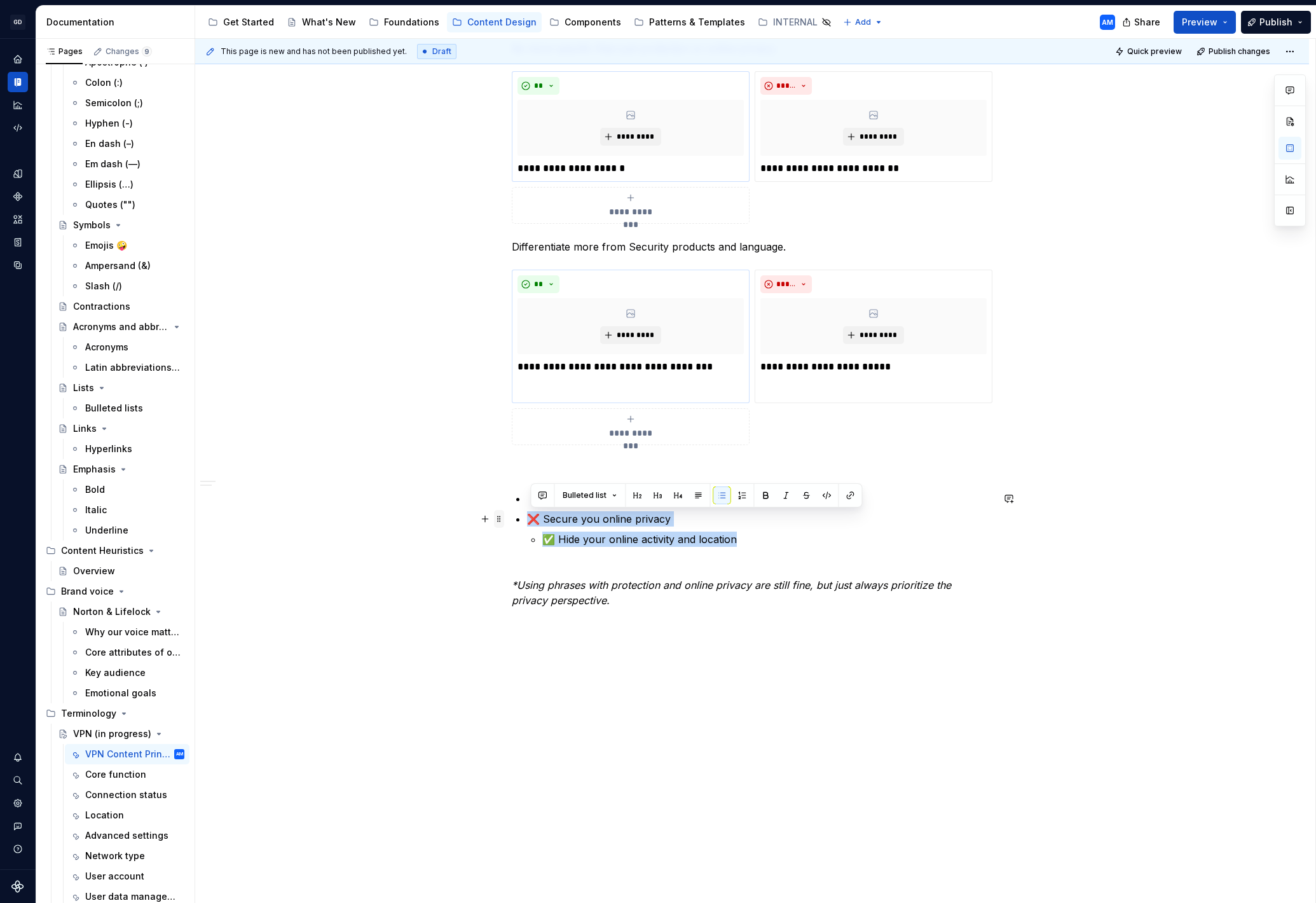
drag, startPoint x: 758, startPoint y: 539, endPoint x: 500, endPoint y: 511, distance: 259.5
click at [512, 511] on div "**********" at bounding box center [752, 276] width 481 height 725
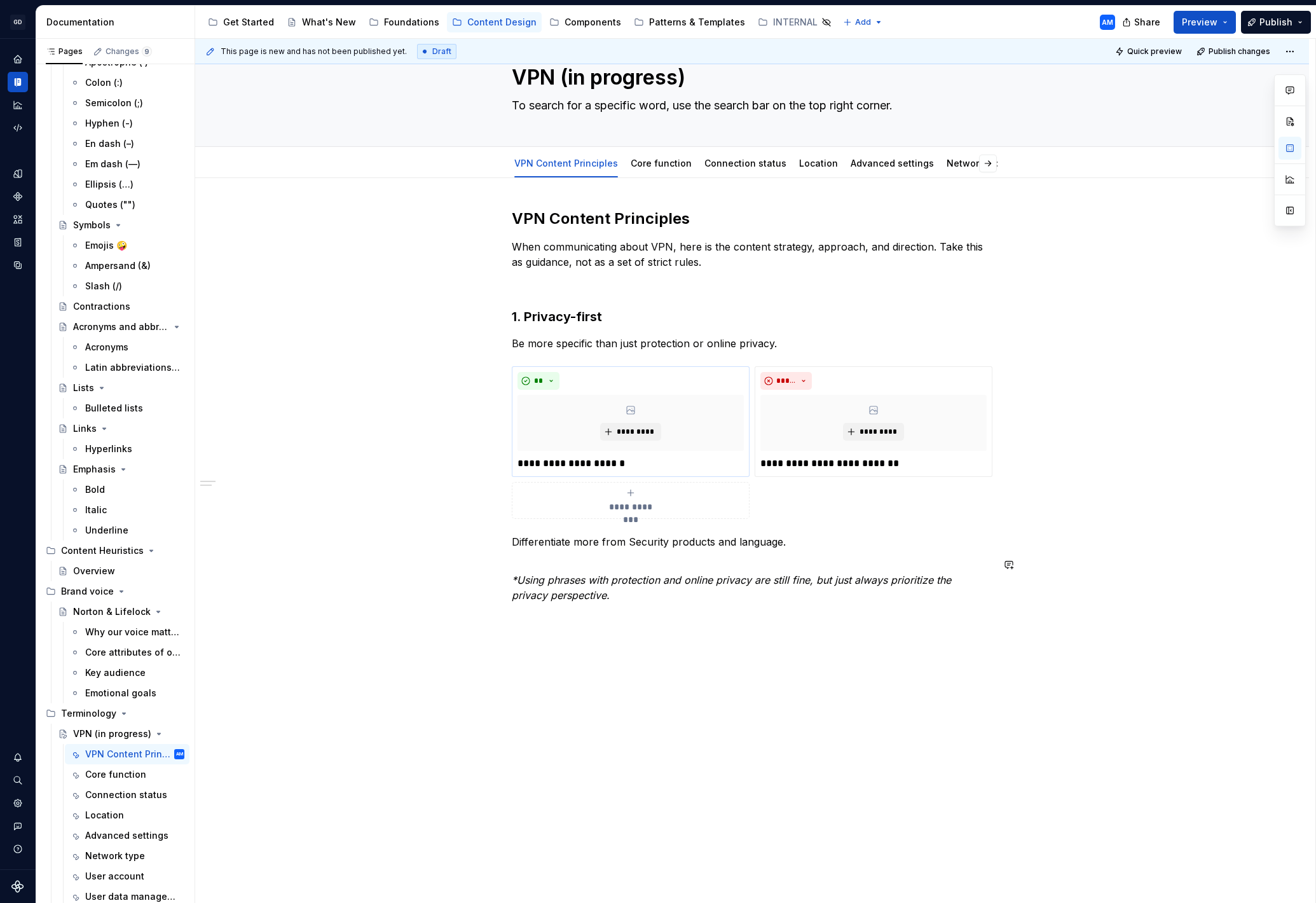
scroll to position [242, 0]
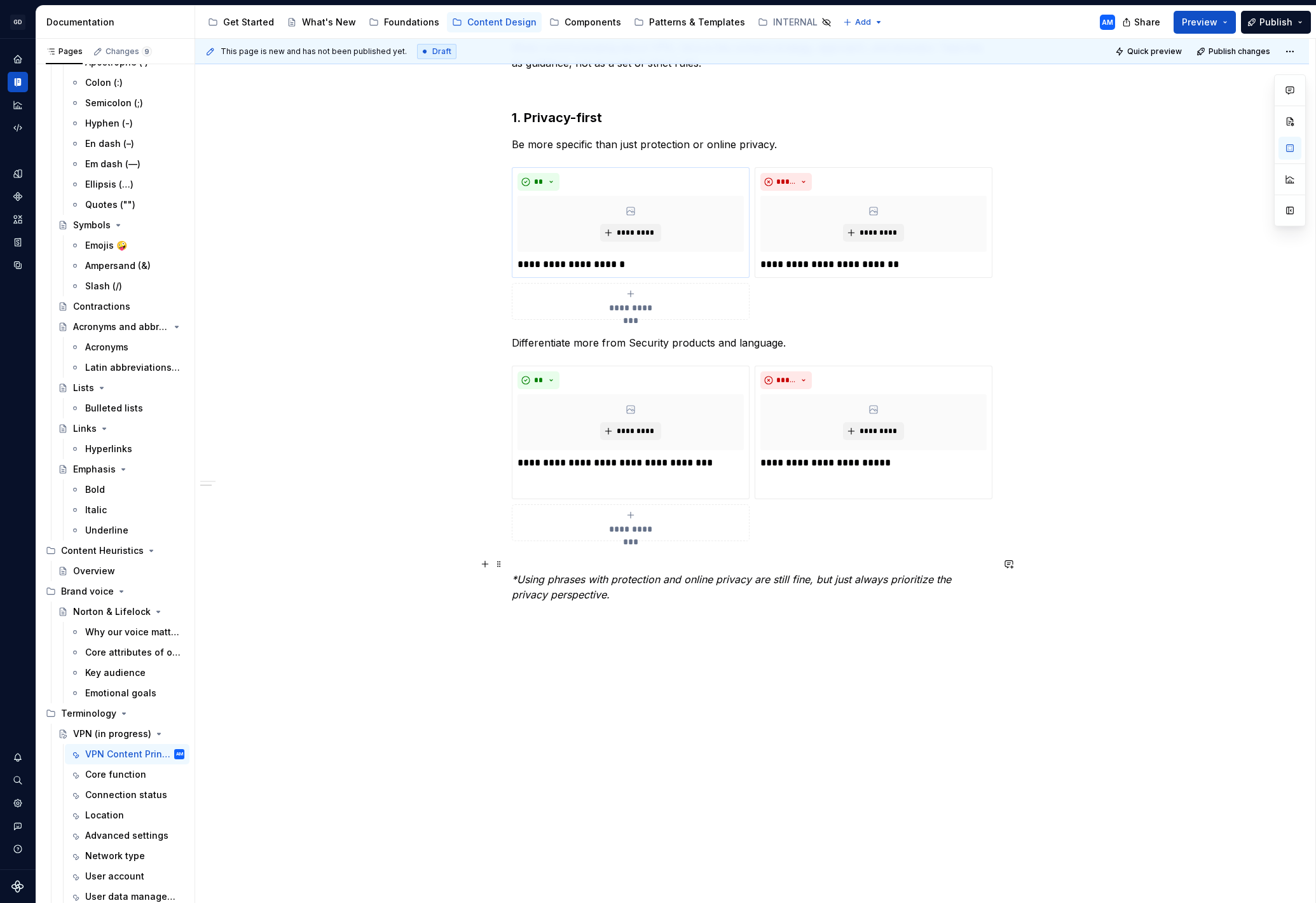
click at [513, 579] on div "**********" at bounding box center [752, 441] width 1114 height 925
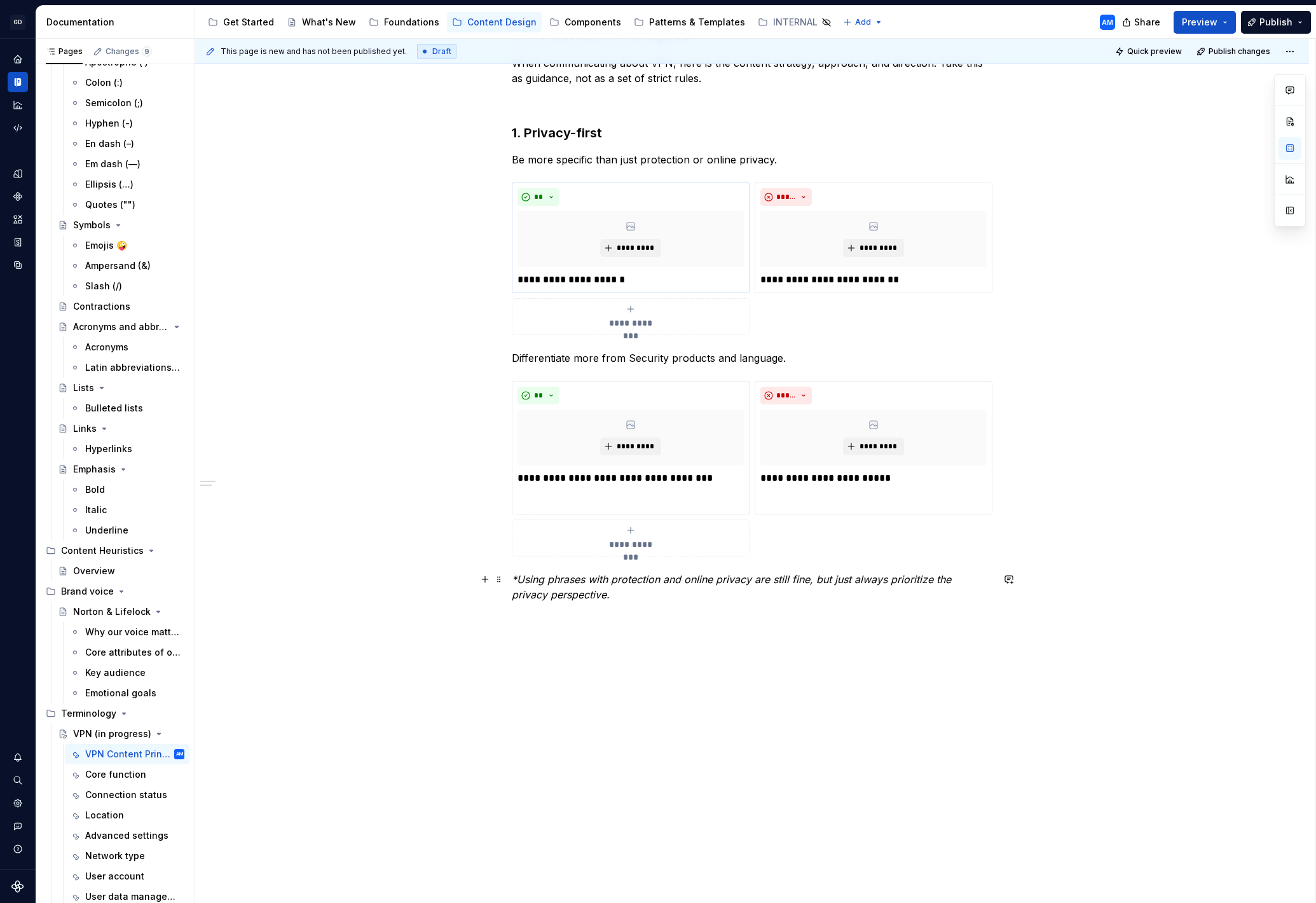
click at [601, 592] on p "*Using phrases with protection and online privacy are still fine, but just alwa…" at bounding box center [752, 595] width 481 height 46
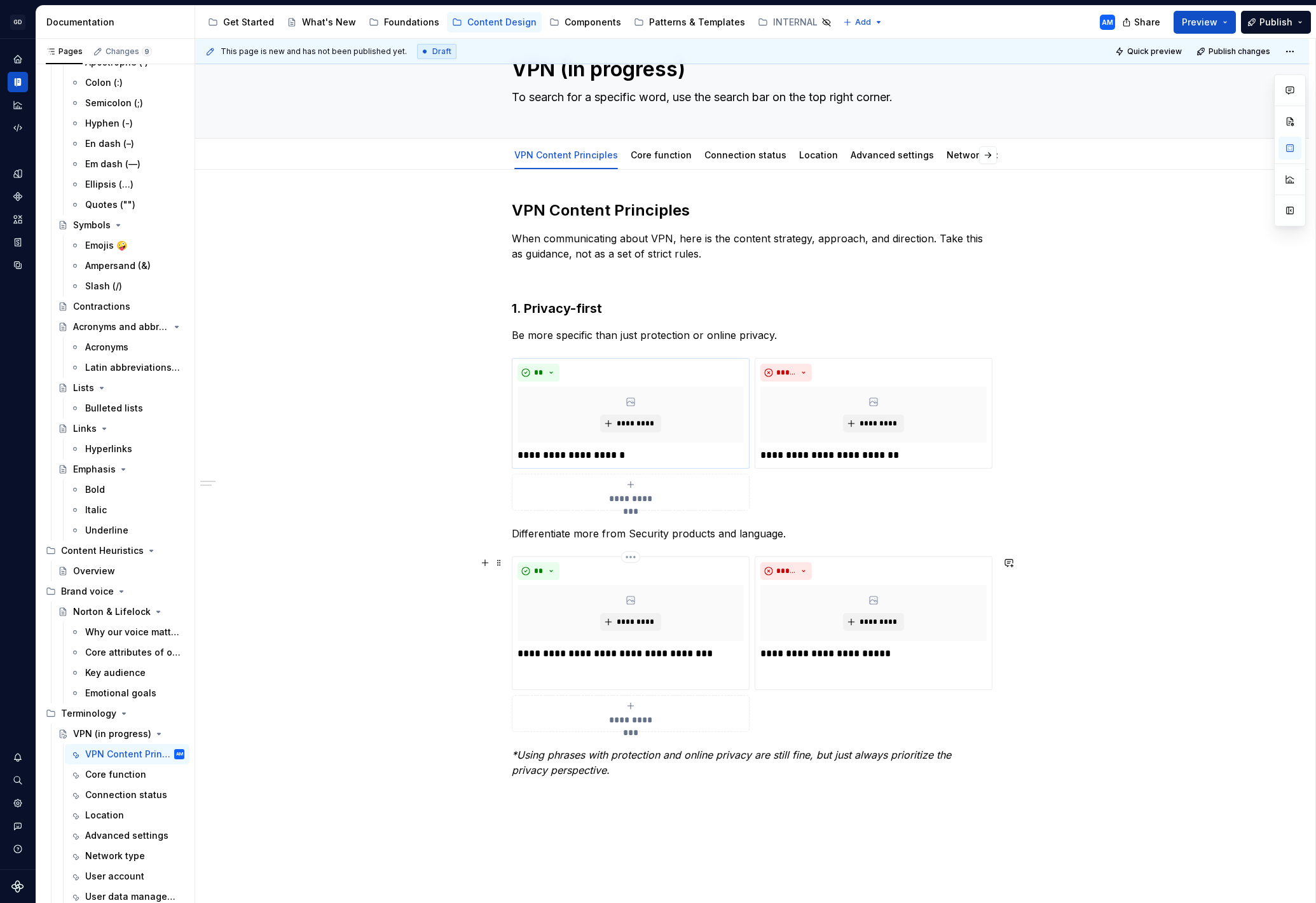
scroll to position [0, 0]
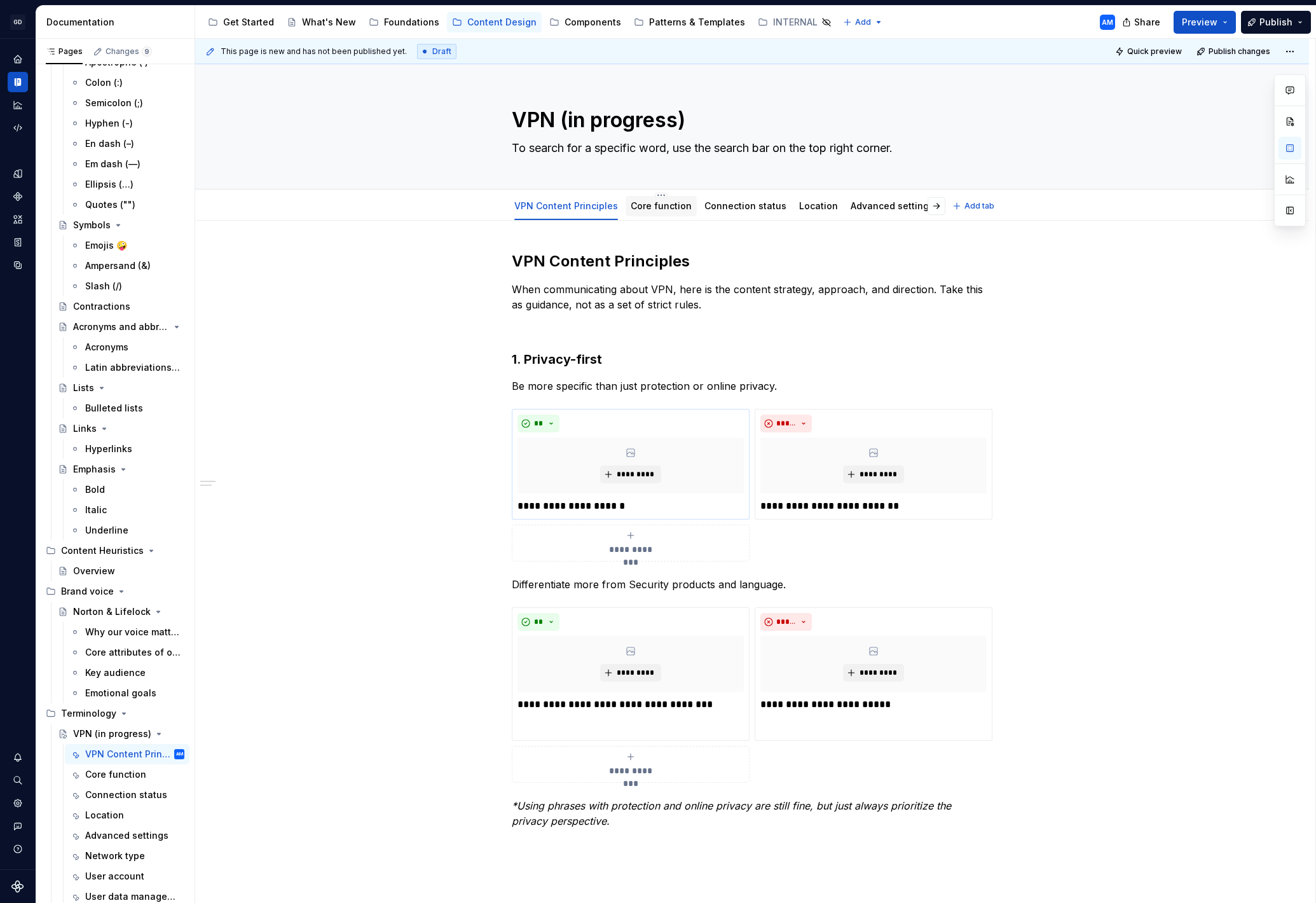
click at [662, 204] on link "Core function" at bounding box center [661, 205] width 61 height 11
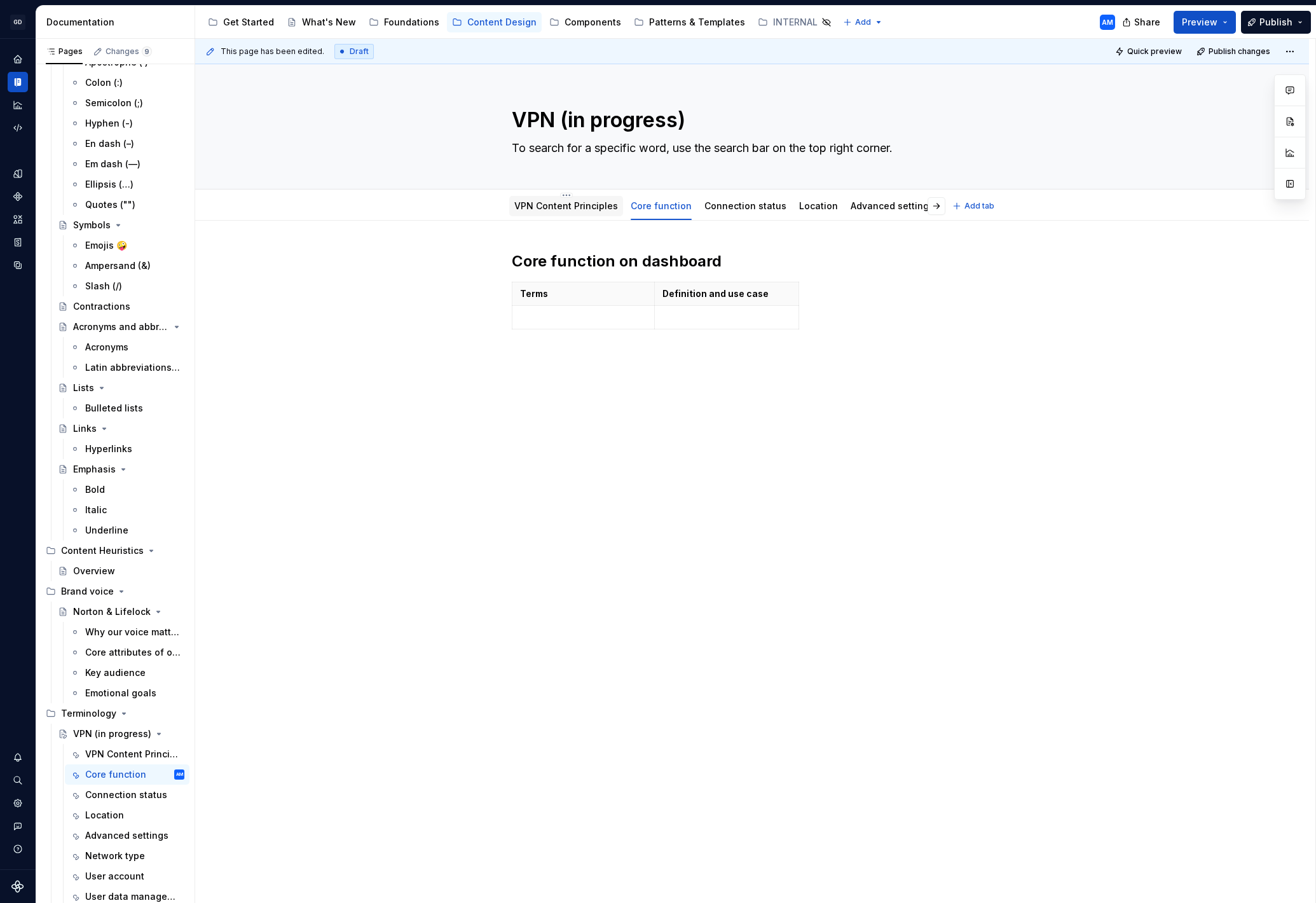
click at [576, 205] on link "VPN Content Principles" at bounding box center [566, 205] width 104 height 11
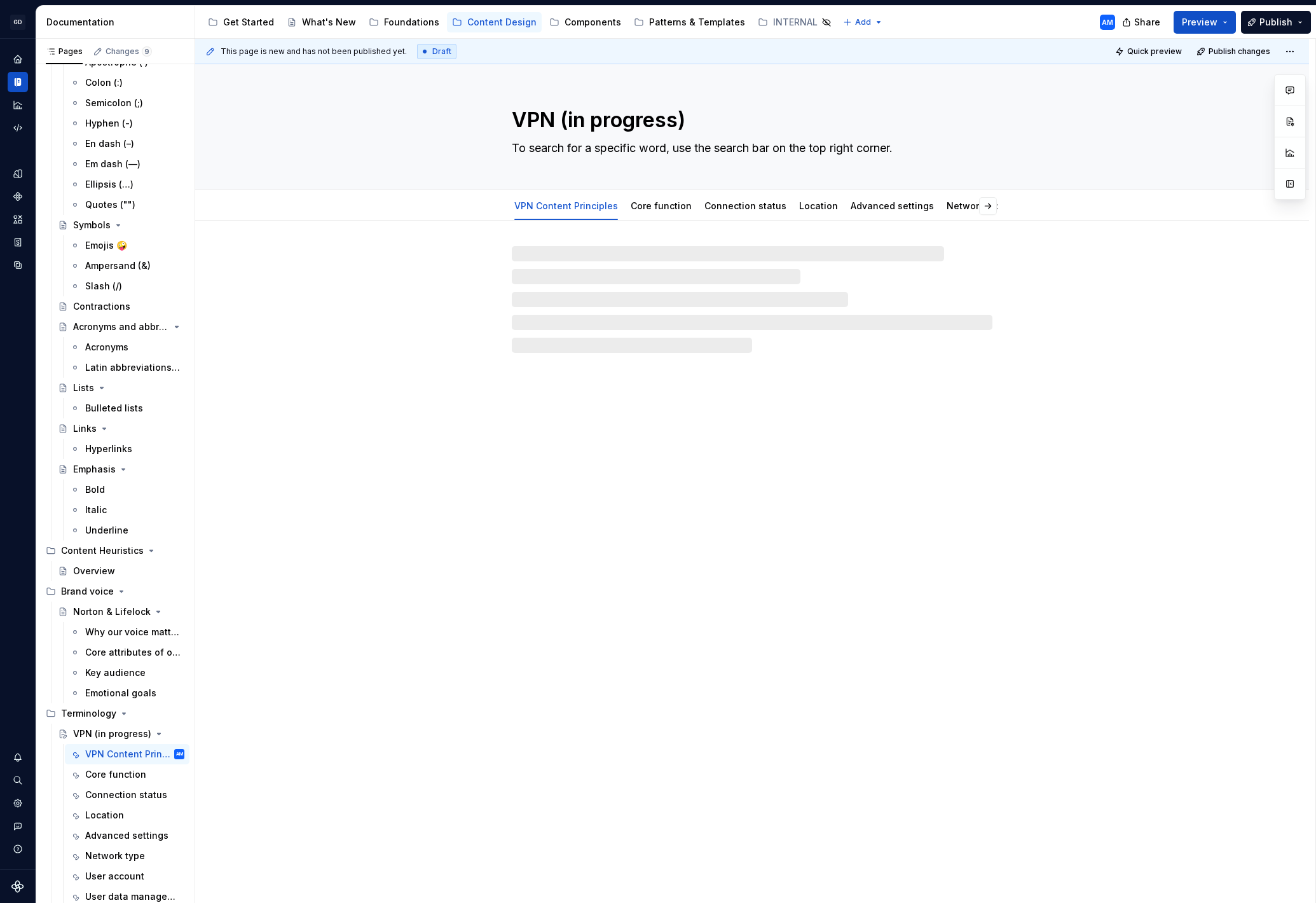
type textarea "*"
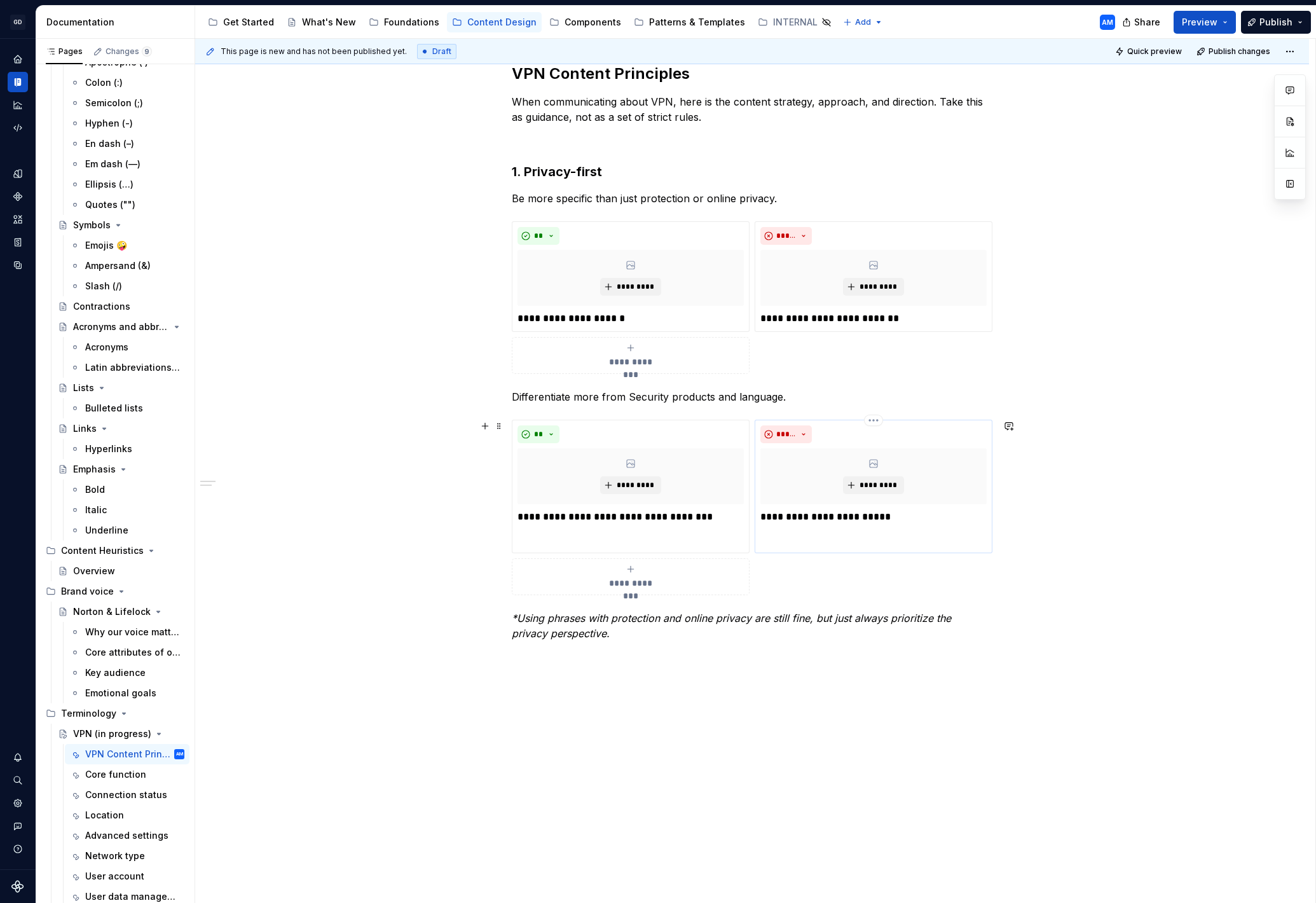
scroll to position [226, 0]
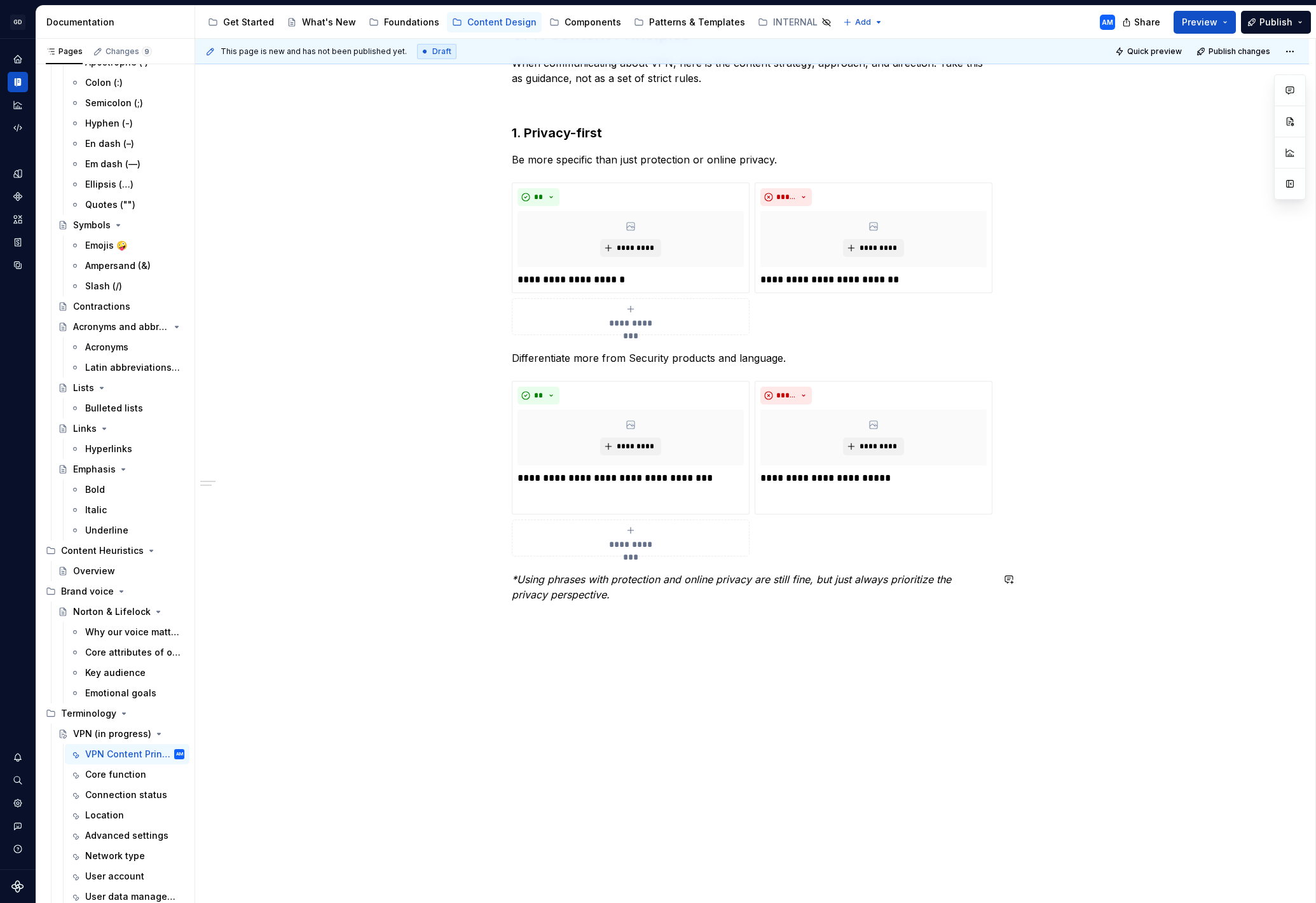
click at [608, 625] on div "**********" at bounding box center [752, 329] width 481 height 608
drag, startPoint x: 626, startPoint y: 642, endPoint x: 470, endPoint y: 642, distance: 156.0
click at [470, 642] on div "**********" at bounding box center [752, 460] width 1114 height 933
drag, startPoint x: 628, startPoint y: 636, endPoint x: 461, endPoint y: 632, distance: 167.0
click at [461, 632] on div "**********" at bounding box center [752, 460] width 1114 height 933
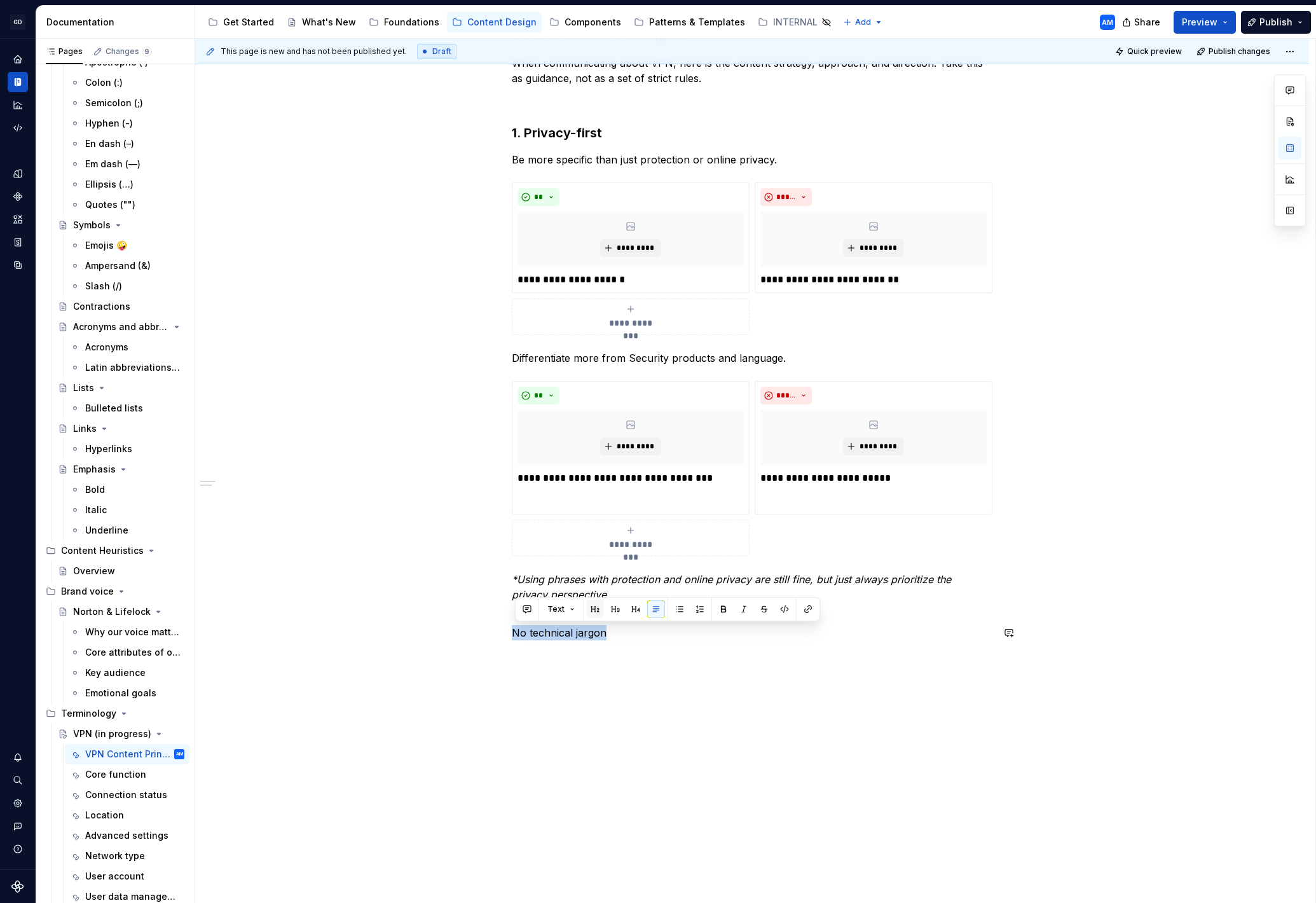
click at [594, 608] on button "button" at bounding box center [595, 609] width 18 height 18
click at [519, 655] on h2 "No technical jargon" at bounding box center [752, 650] width 481 height 20
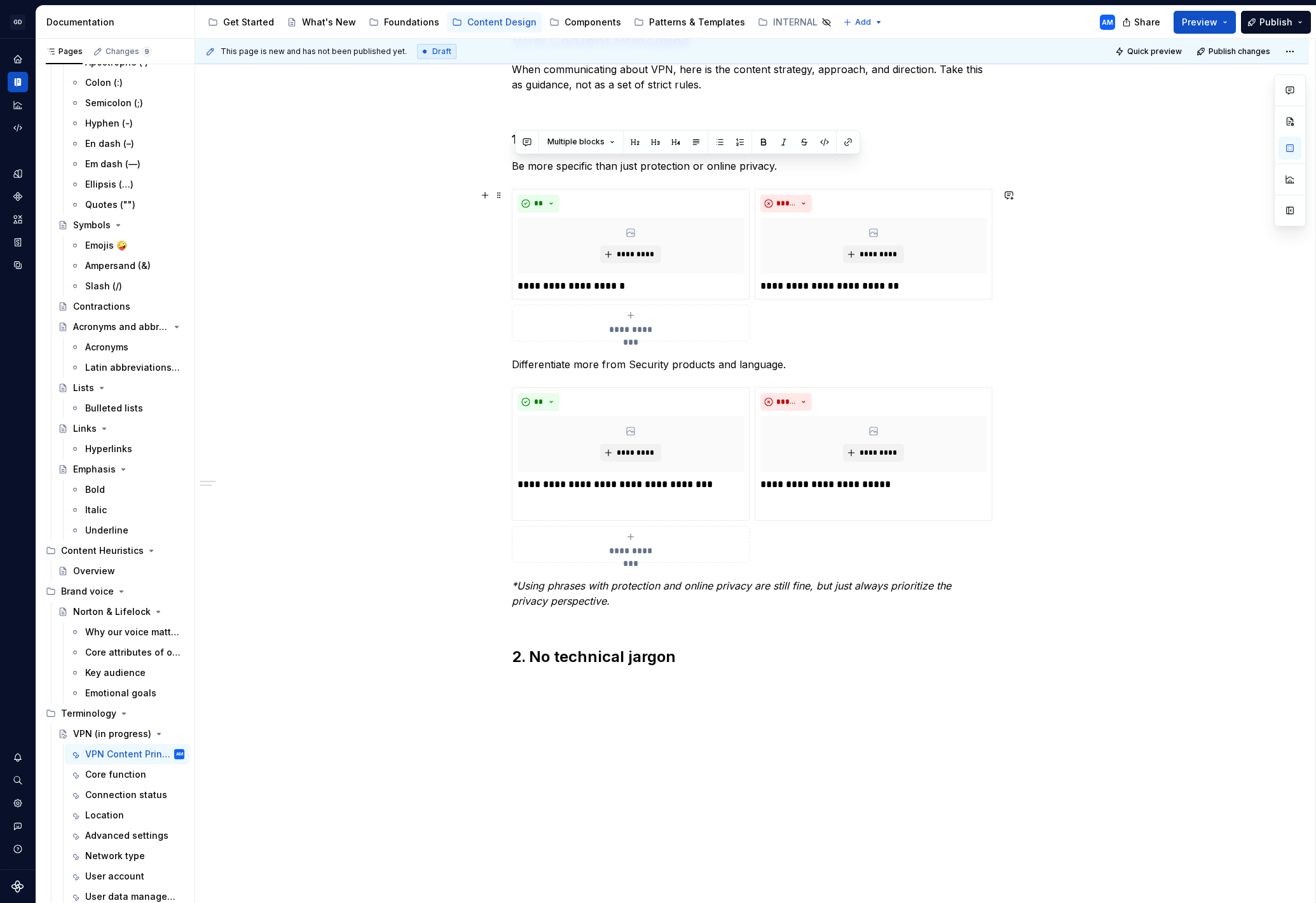
drag, startPoint x: 639, startPoint y: 612, endPoint x: 512, endPoint y: 208, distance: 423.5
click at [512, 208] on div "**********" at bounding box center [752, 349] width 481 height 636
click at [454, 169] on div "**********" at bounding box center [755, 471] width 1120 height 865
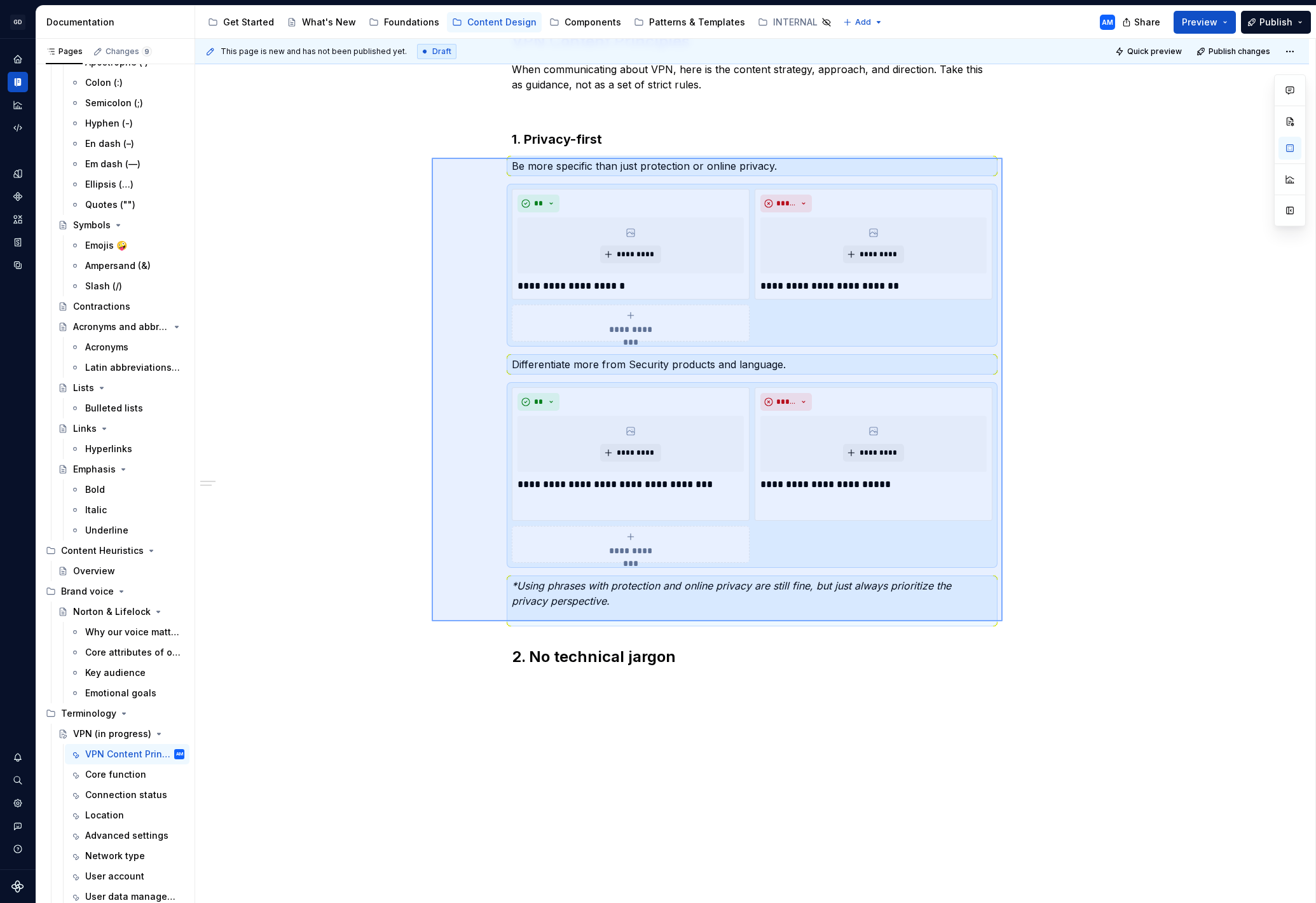
drag, startPoint x: 432, startPoint y: 157, endPoint x: 999, endPoint y: 615, distance: 728.9
click at [999, 615] on div "**********" at bounding box center [755, 471] width 1120 height 865
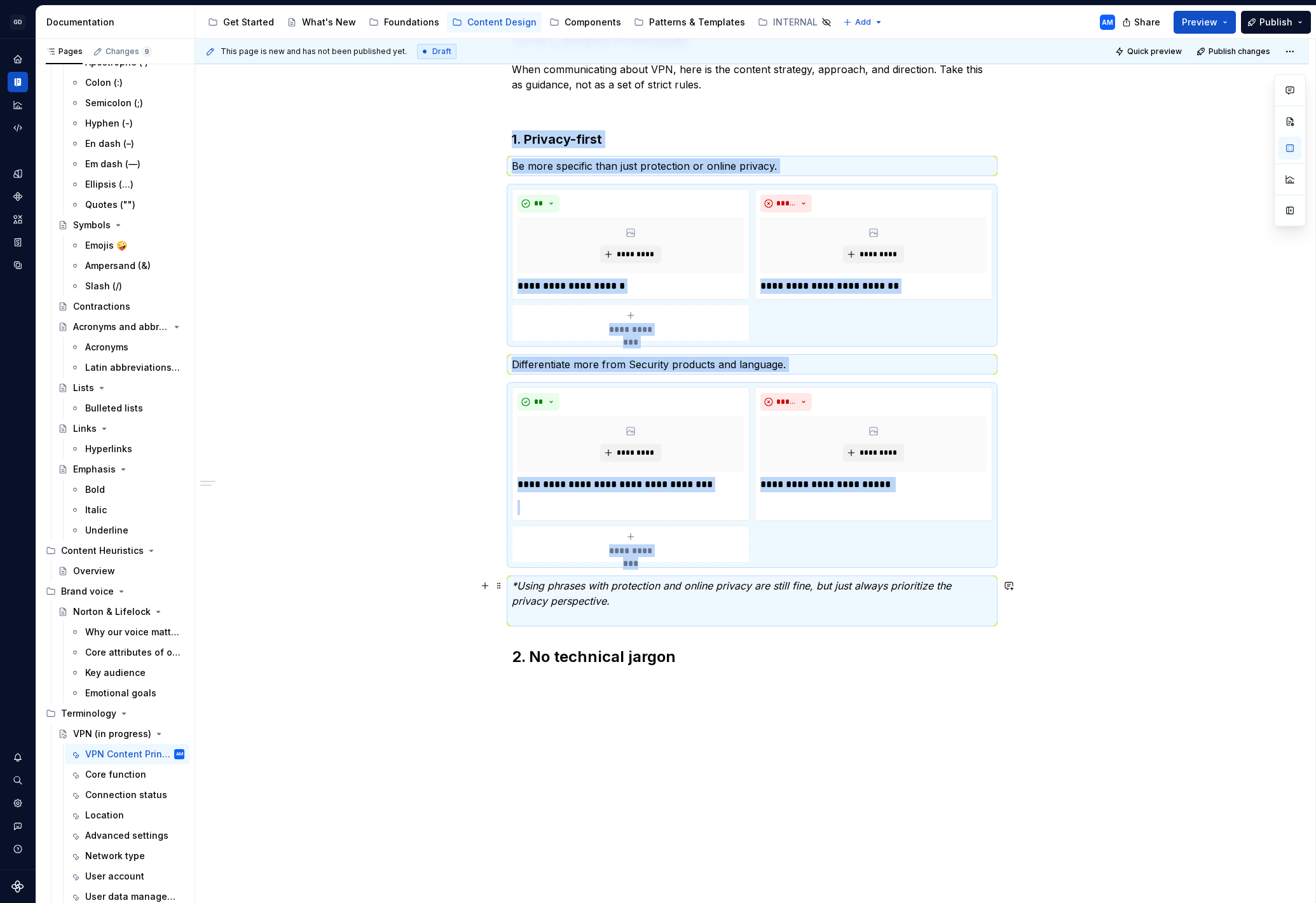
copy div "**********"
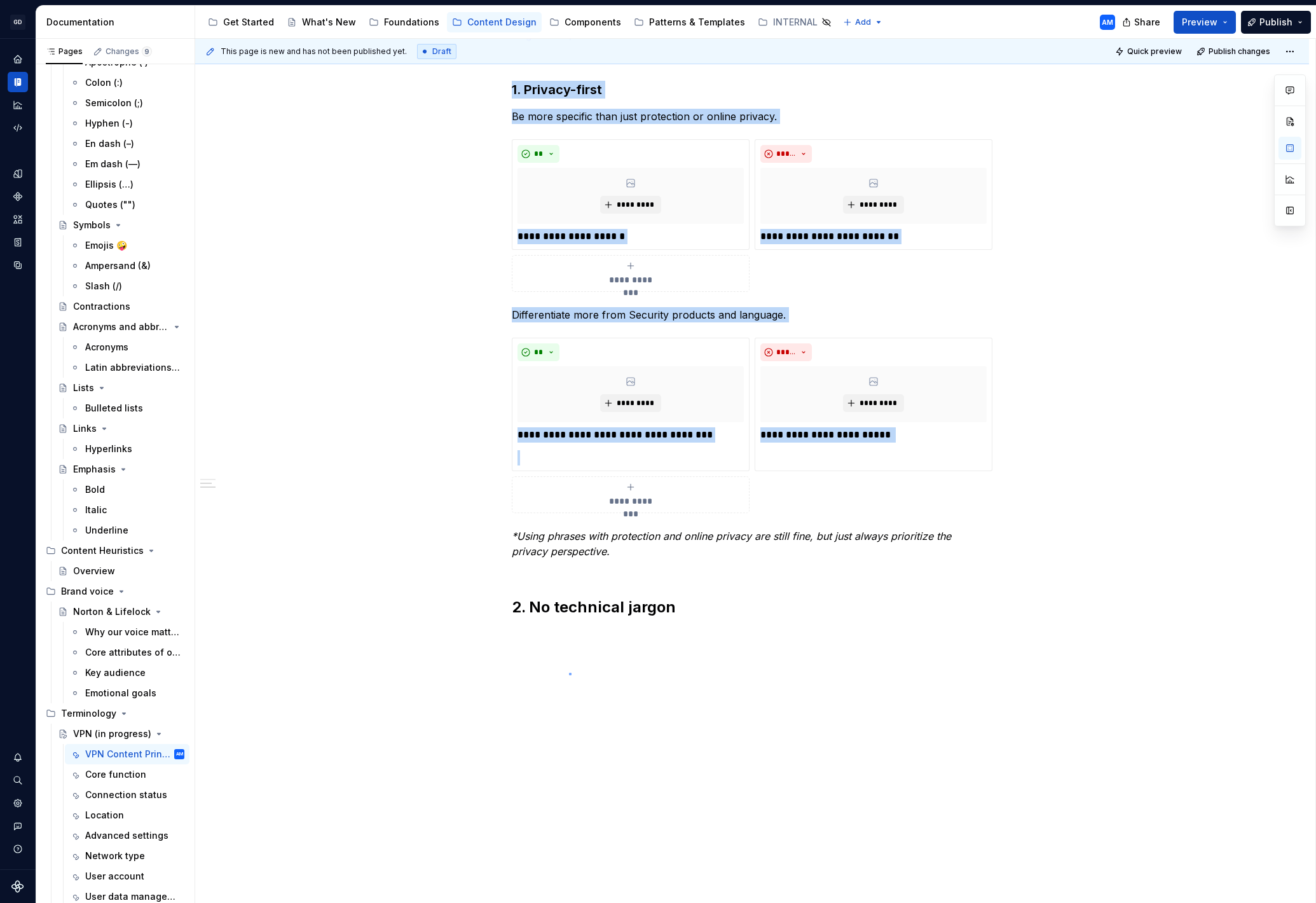
click at [569, 672] on div "**********" at bounding box center [755, 471] width 1120 height 865
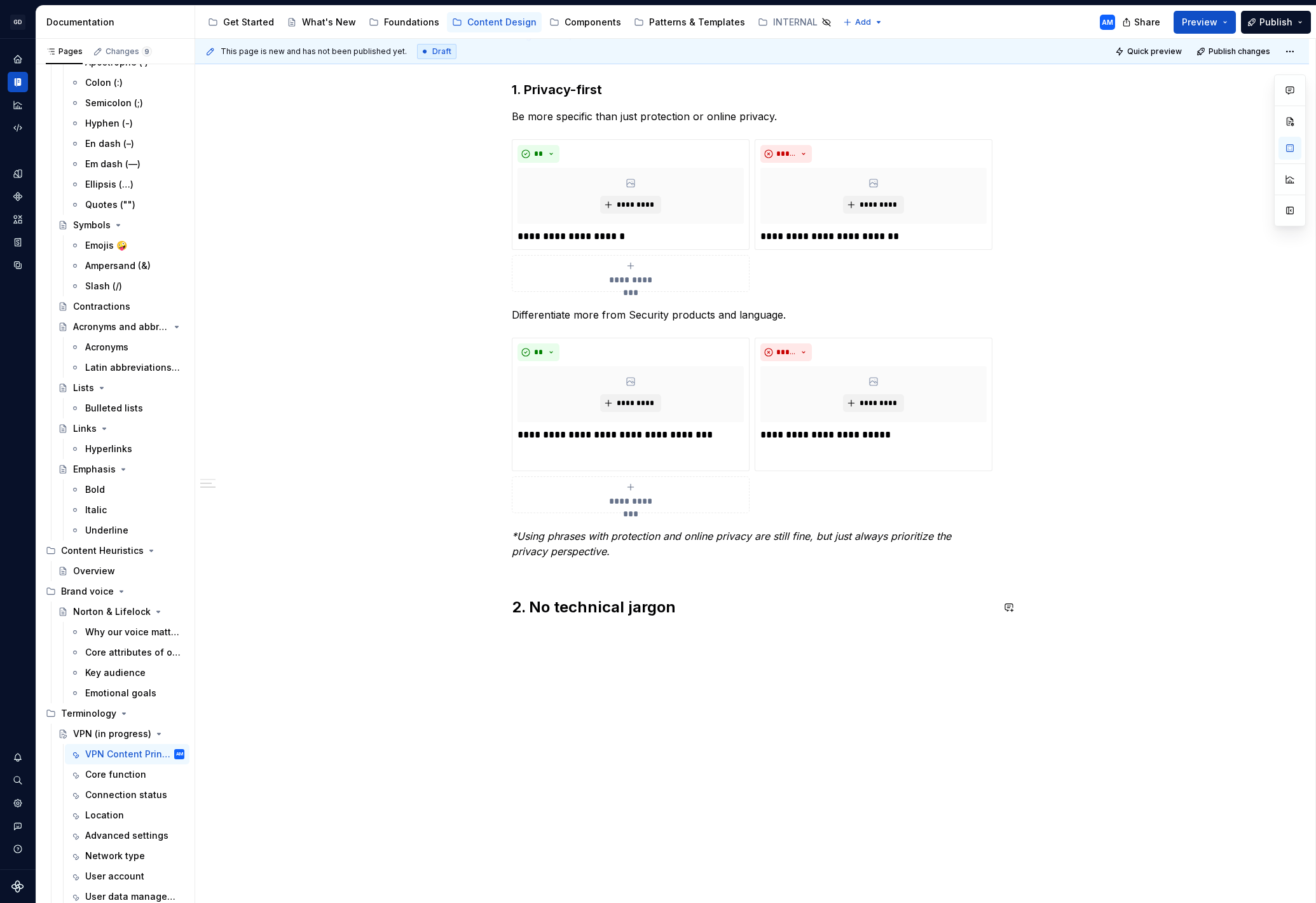
click at [541, 632] on div "**********" at bounding box center [752, 307] width 481 height 651
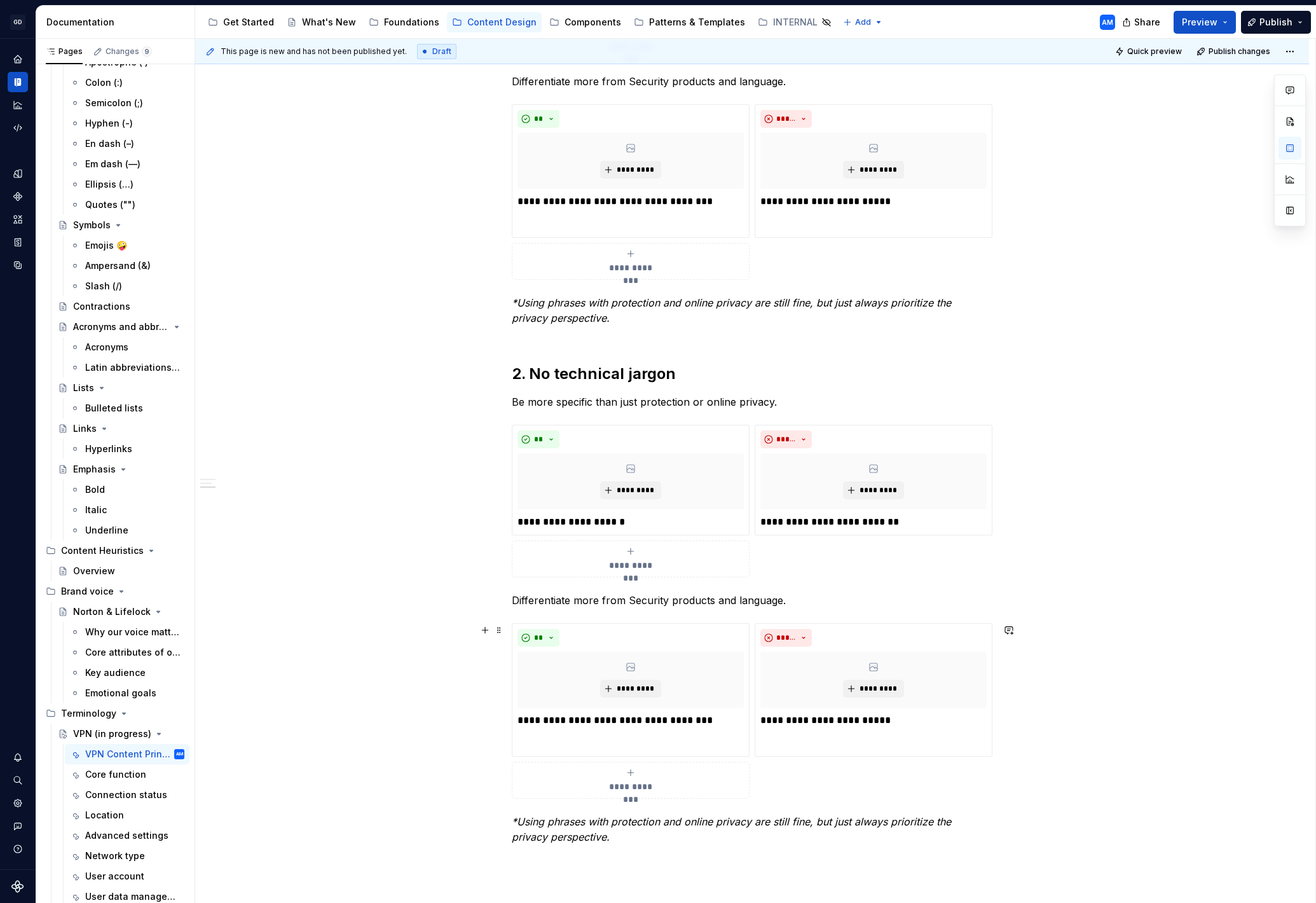
scroll to position [518, 0]
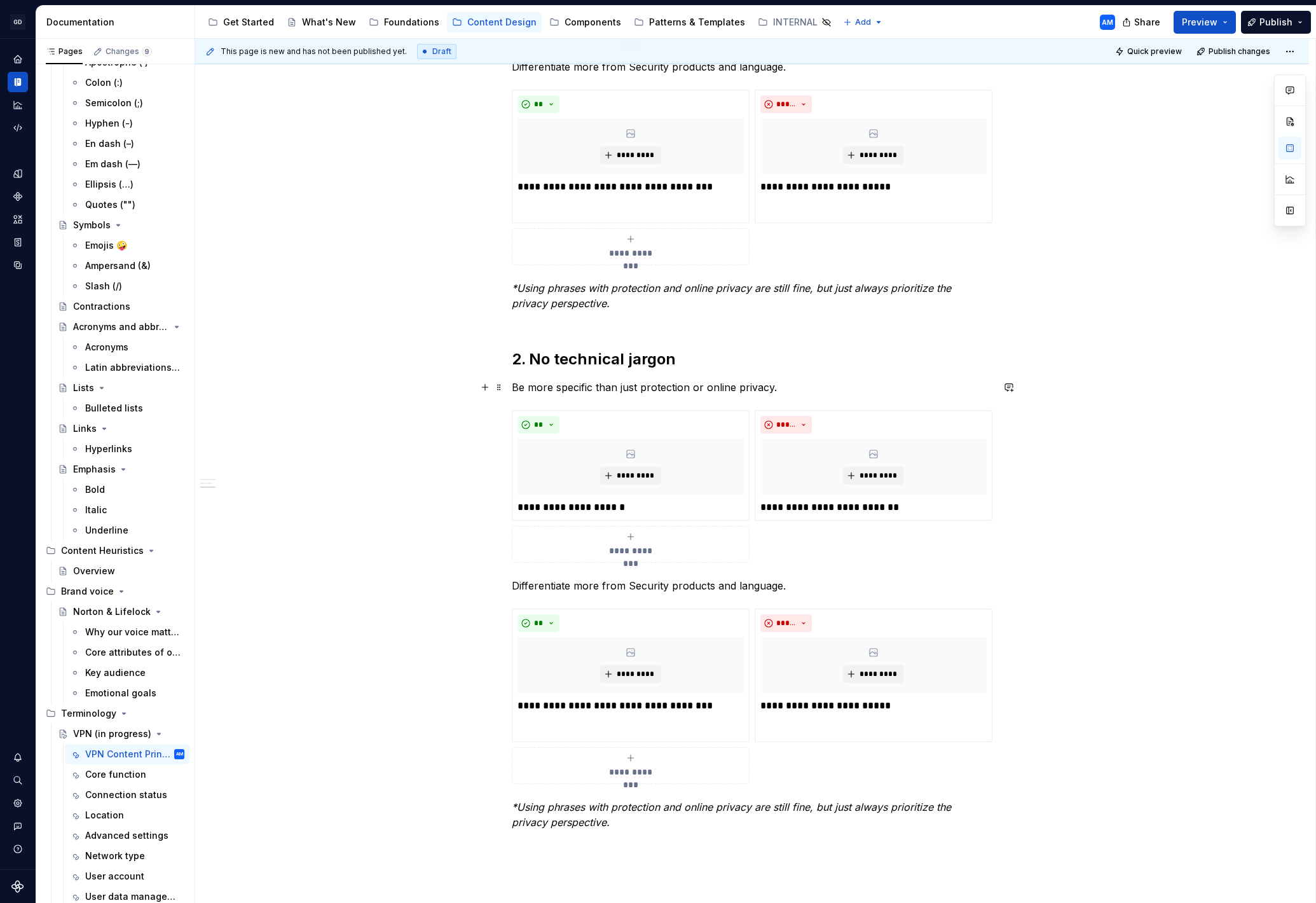
click at [617, 389] on p "Be more specific than just protection or online privacy." at bounding box center [752, 387] width 481 height 15
click at [529, 387] on div "**********" at bounding box center [752, 290] width 481 height 1112
click at [595, 509] on p "**********" at bounding box center [631, 508] width 226 height 15
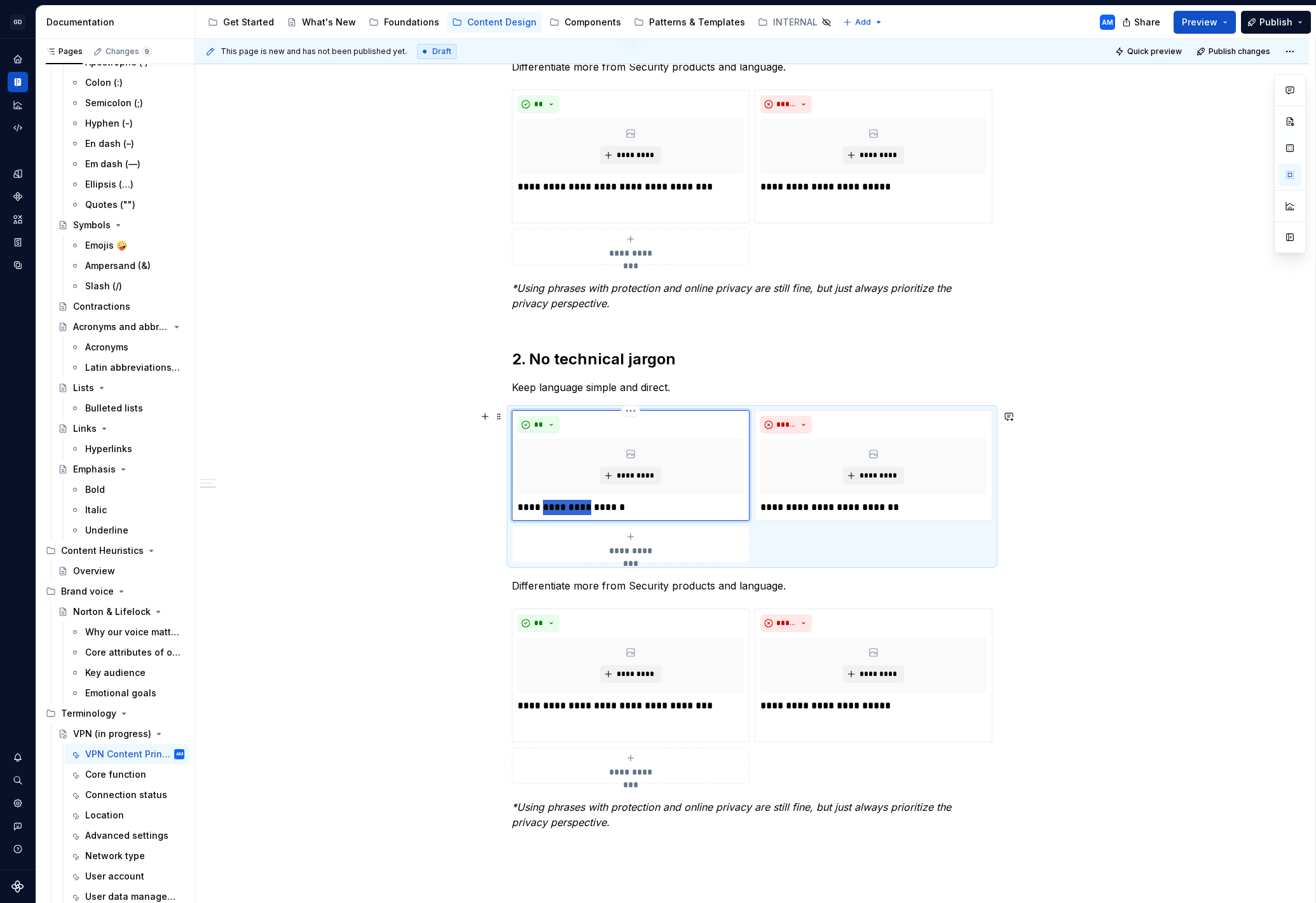
click at [595, 509] on p "**********" at bounding box center [631, 508] width 226 height 15
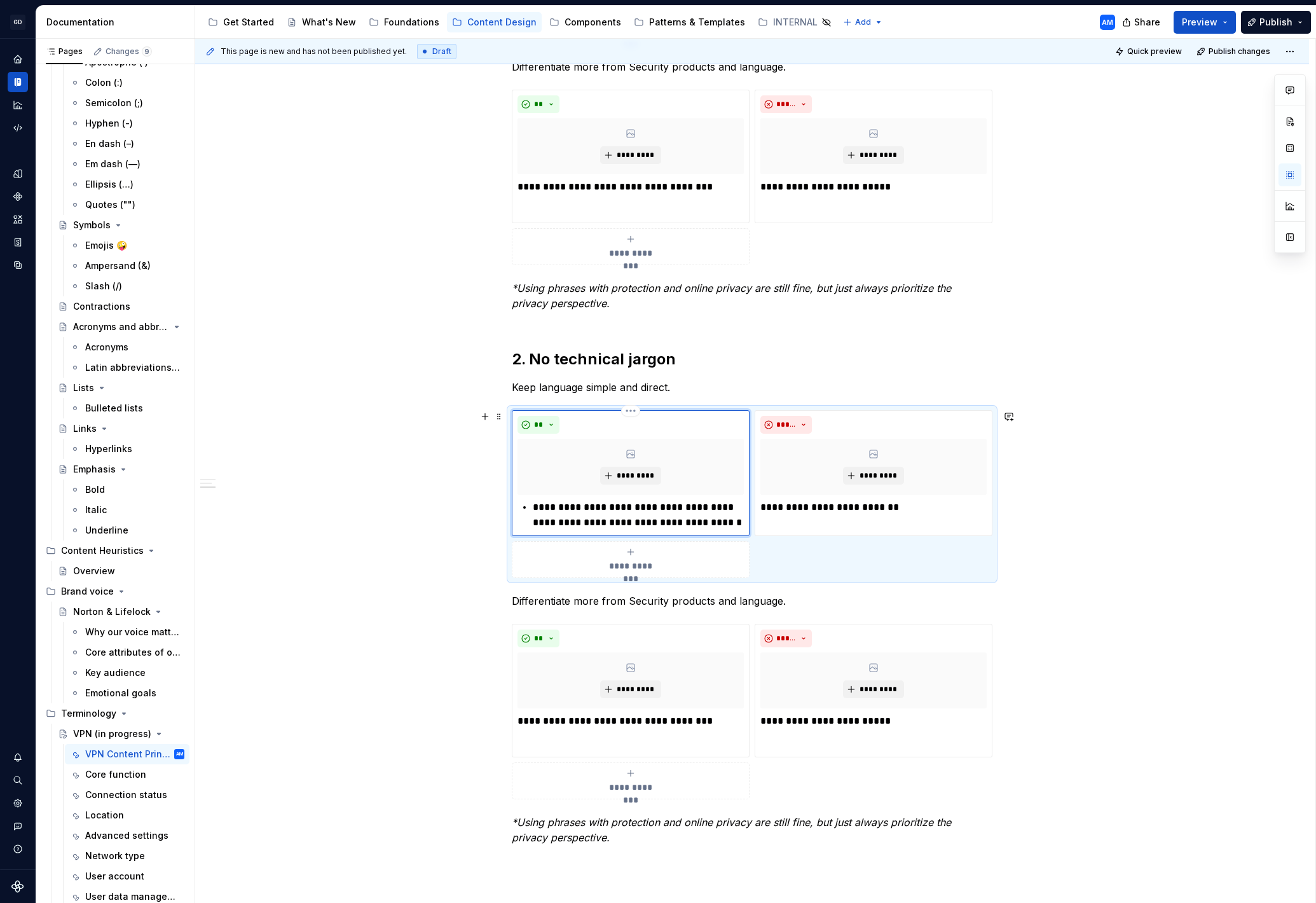
click at [536, 505] on p "**********" at bounding box center [639, 515] width 211 height 30
click at [811, 502] on p "**********" at bounding box center [873, 508] width 226 height 15
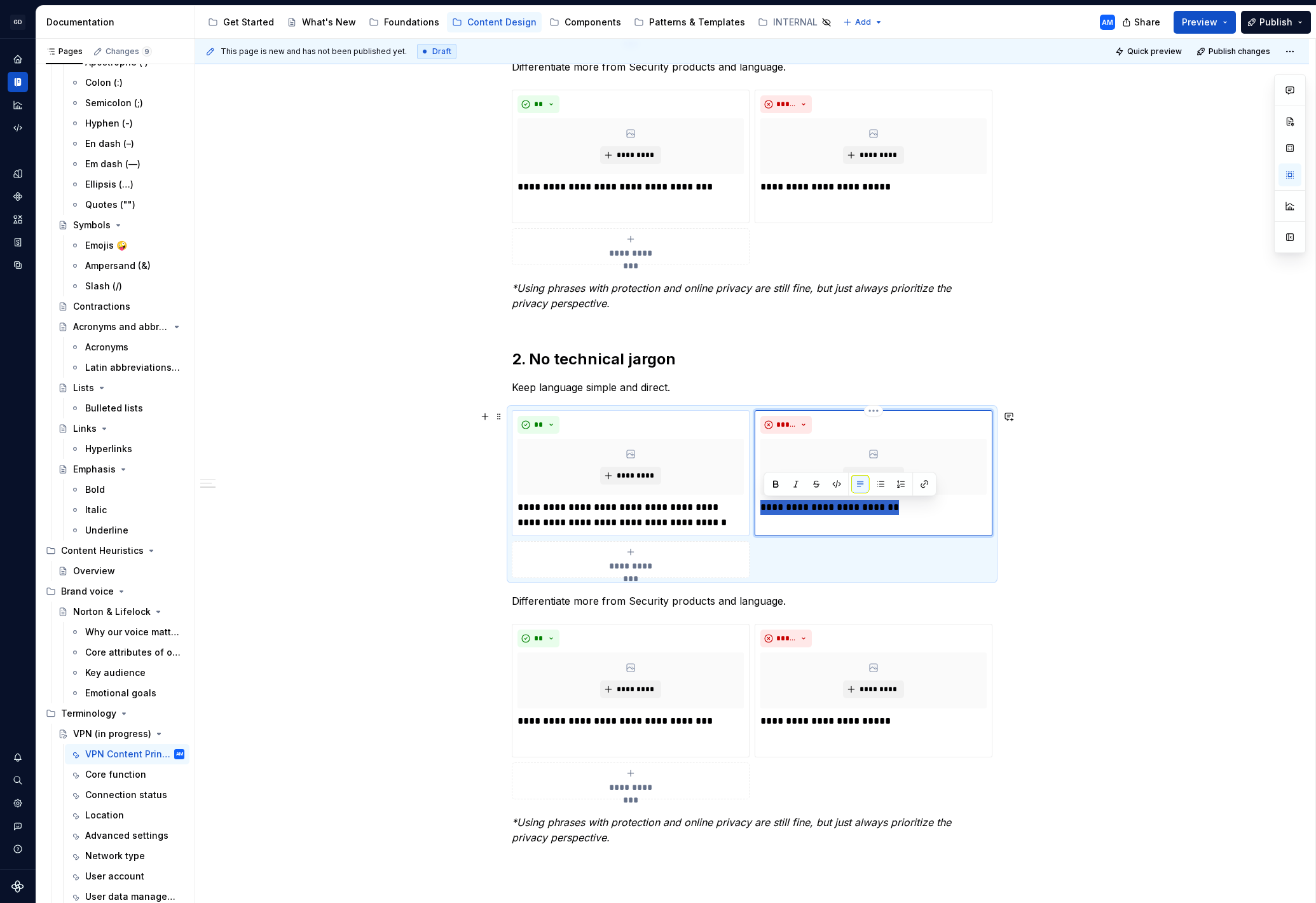
click at [811, 502] on p "**********" at bounding box center [873, 508] width 226 height 15
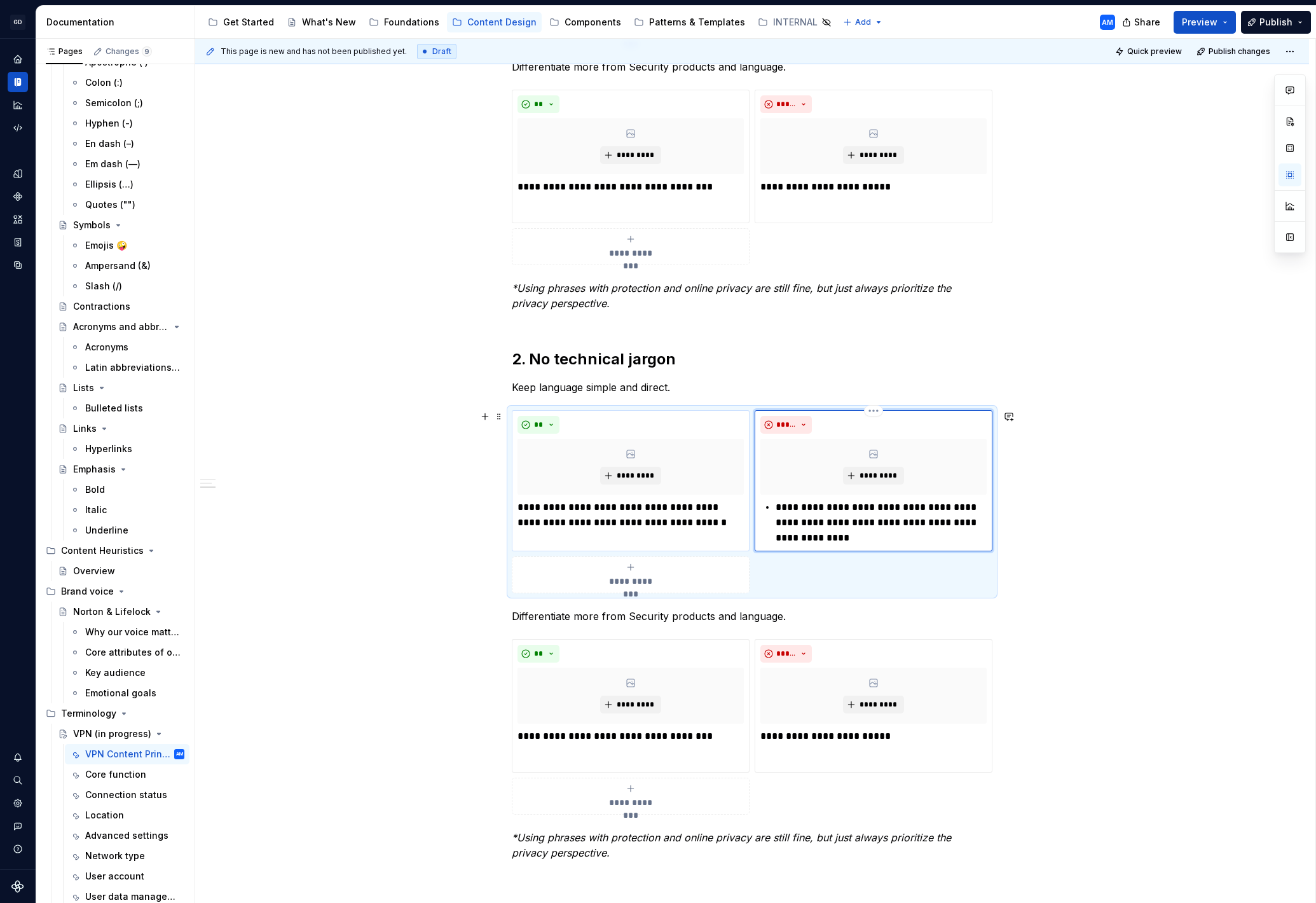
click at [781, 508] on p "**********" at bounding box center [881, 523] width 211 height 46
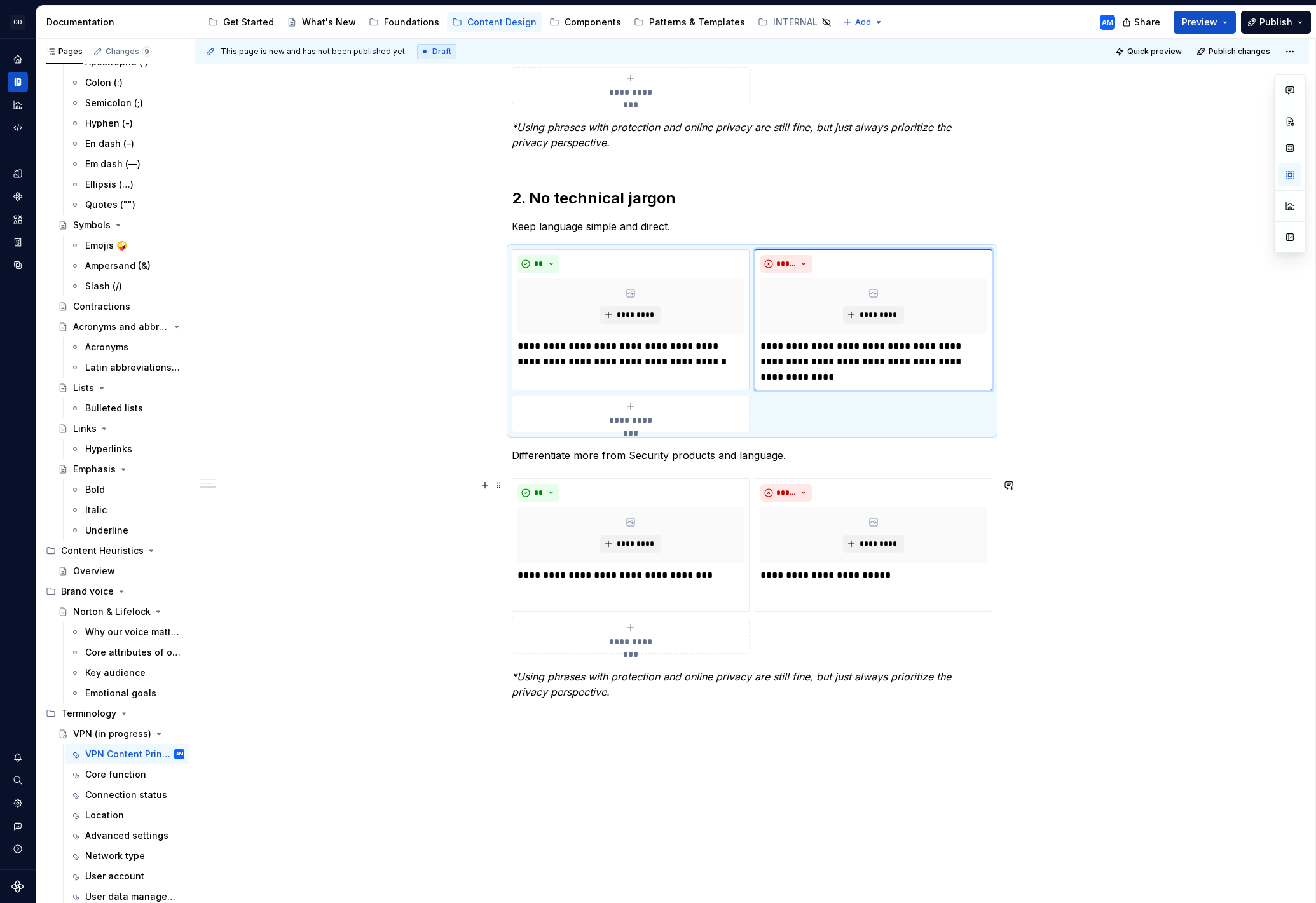
scroll to position [691, 0]
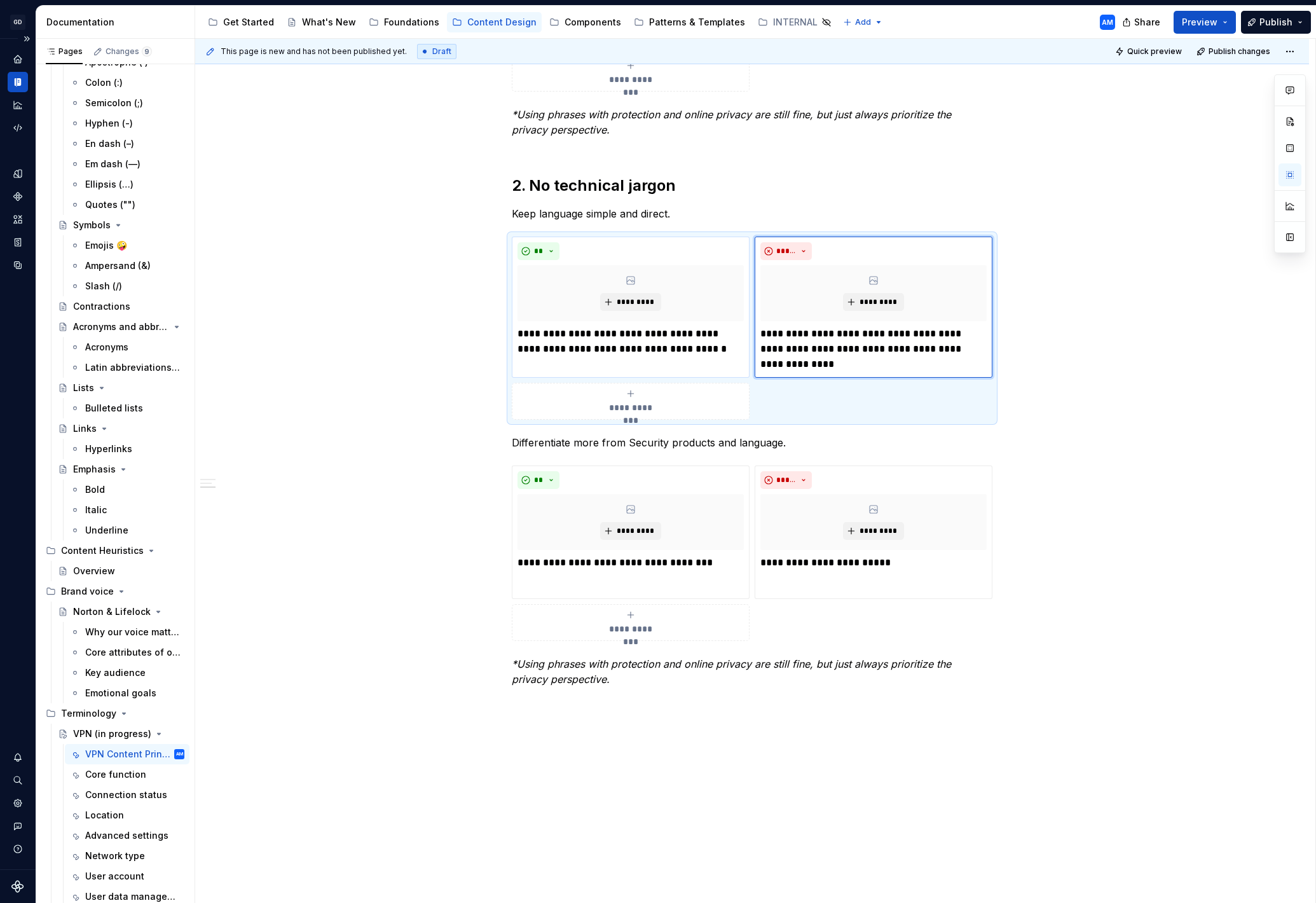
click at [8, 472] on div "Design system data" at bounding box center [18, 454] width 35 height 830
click at [564, 561] on p "**********" at bounding box center [631, 563] width 226 height 15
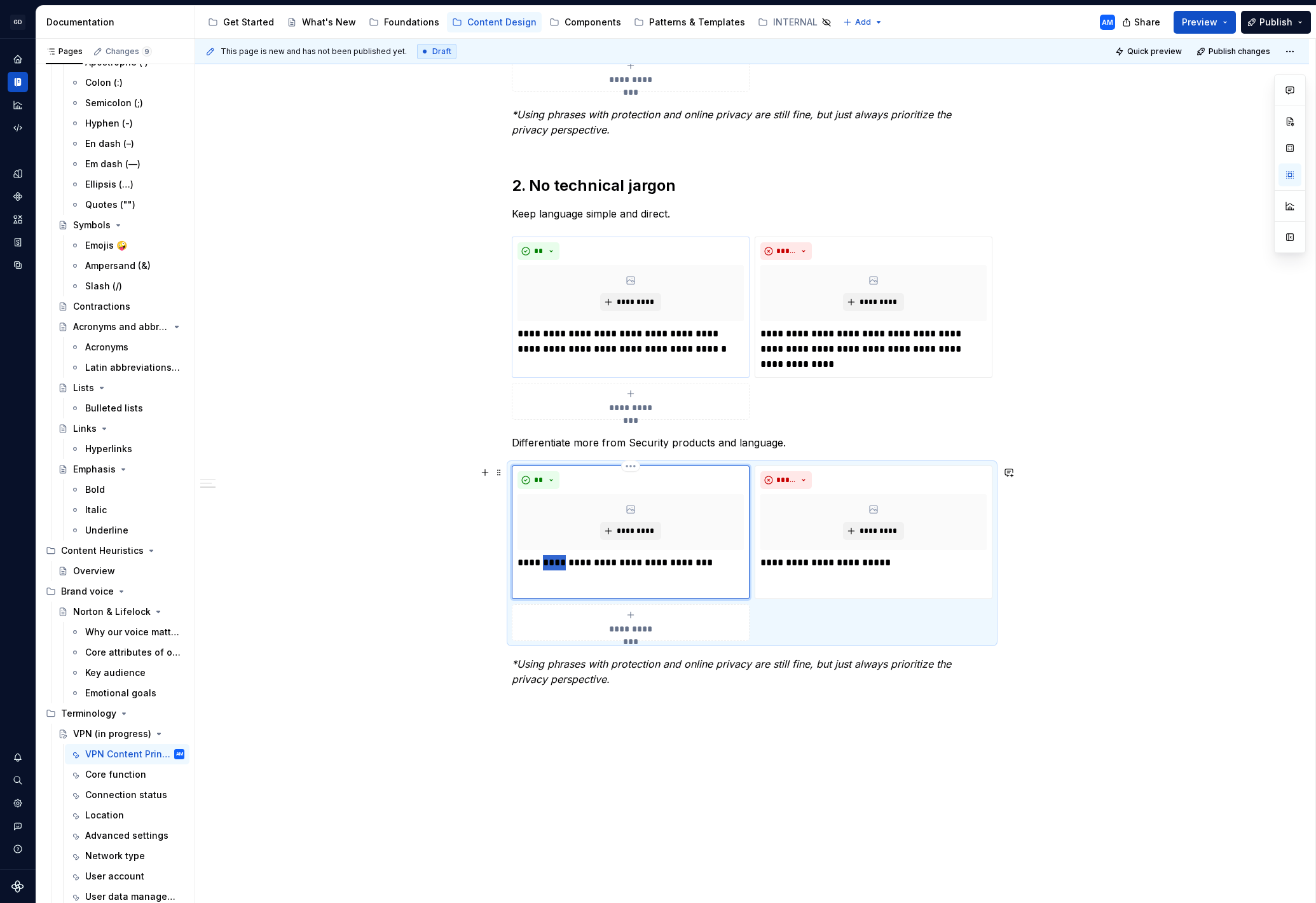
click at [564, 561] on p "**********" at bounding box center [631, 563] width 226 height 15
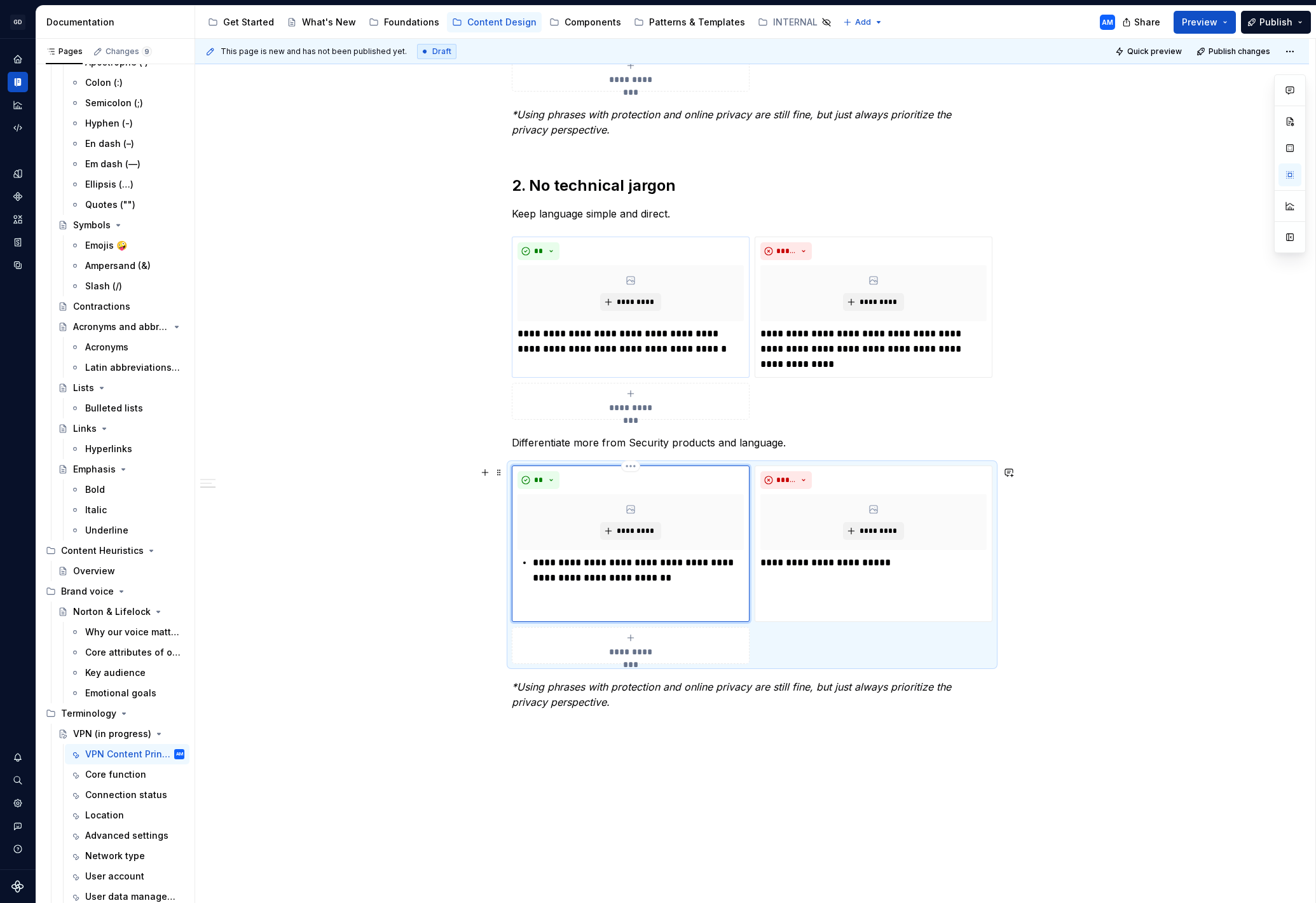
click at [535, 564] on div "**********" at bounding box center [631, 585] width 226 height 61
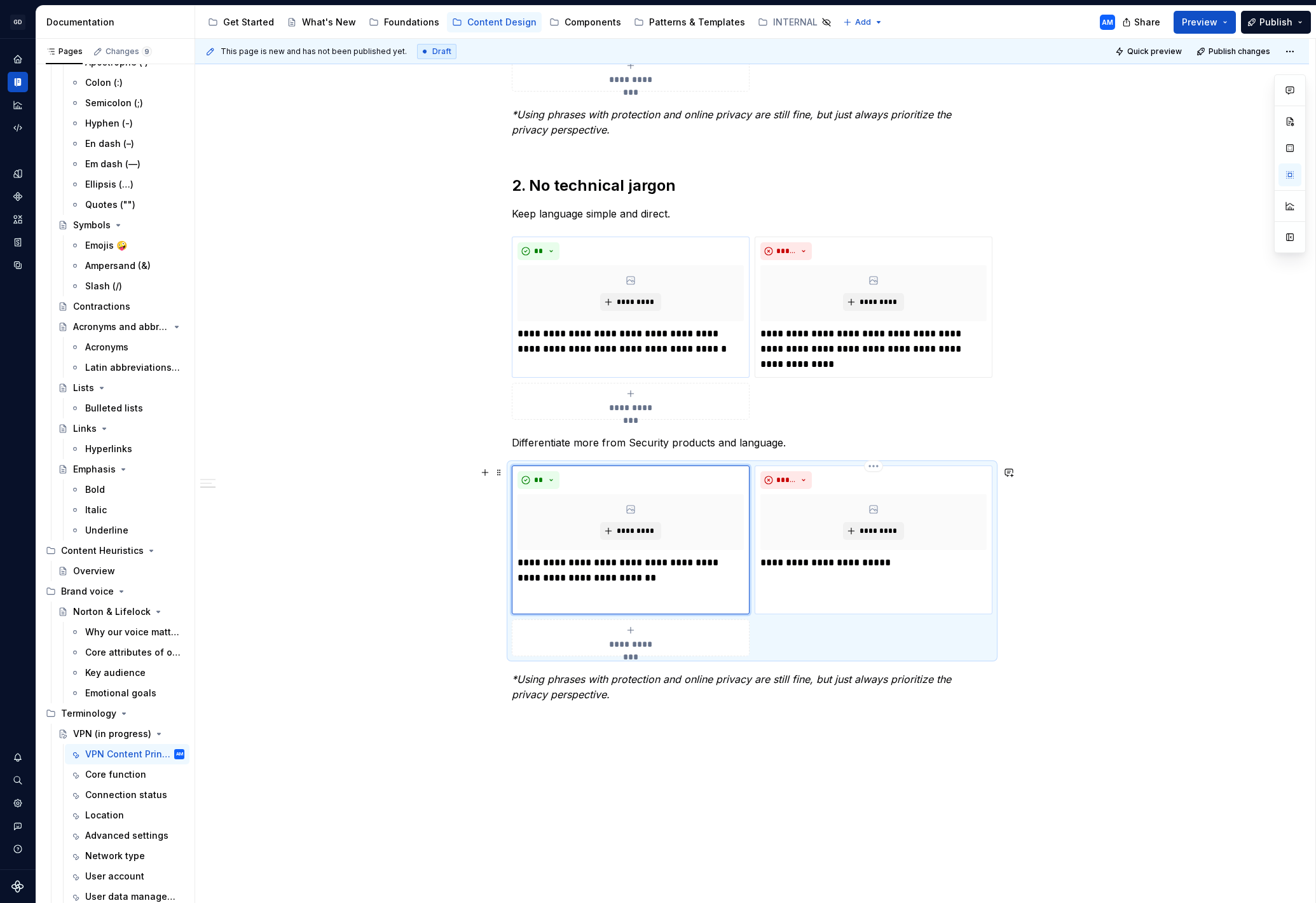
click at [810, 561] on p "**********" at bounding box center [873, 563] width 226 height 15
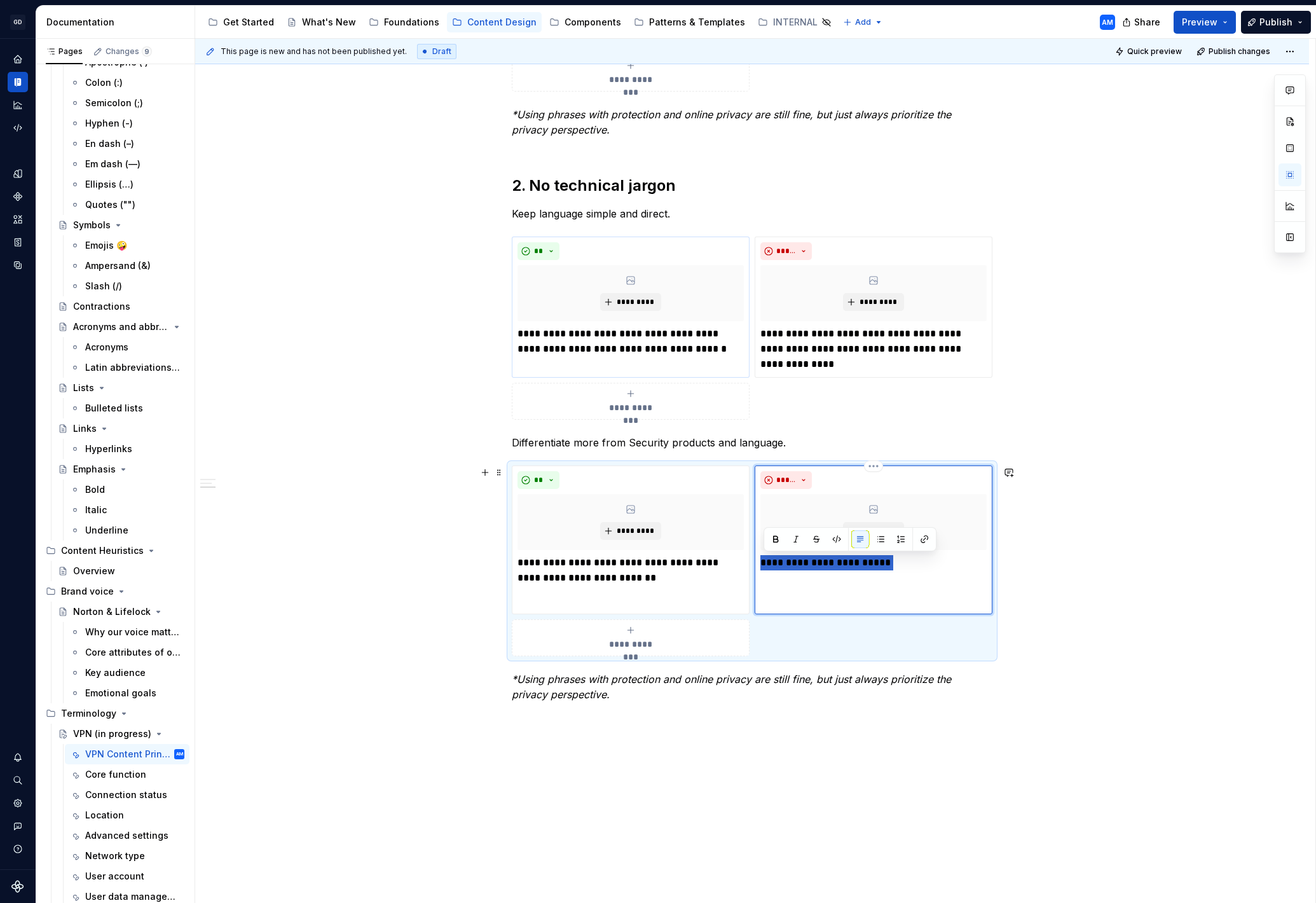
click at [810, 561] on p "**********" at bounding box center [873, 563] width 226 height 15
click at [781, 563] on p "**********" at bounding box center [881, 570] width 211 height 30
click at [1107, 528] on div "**********" at bounding box center [755, 471] width 1120 height 865
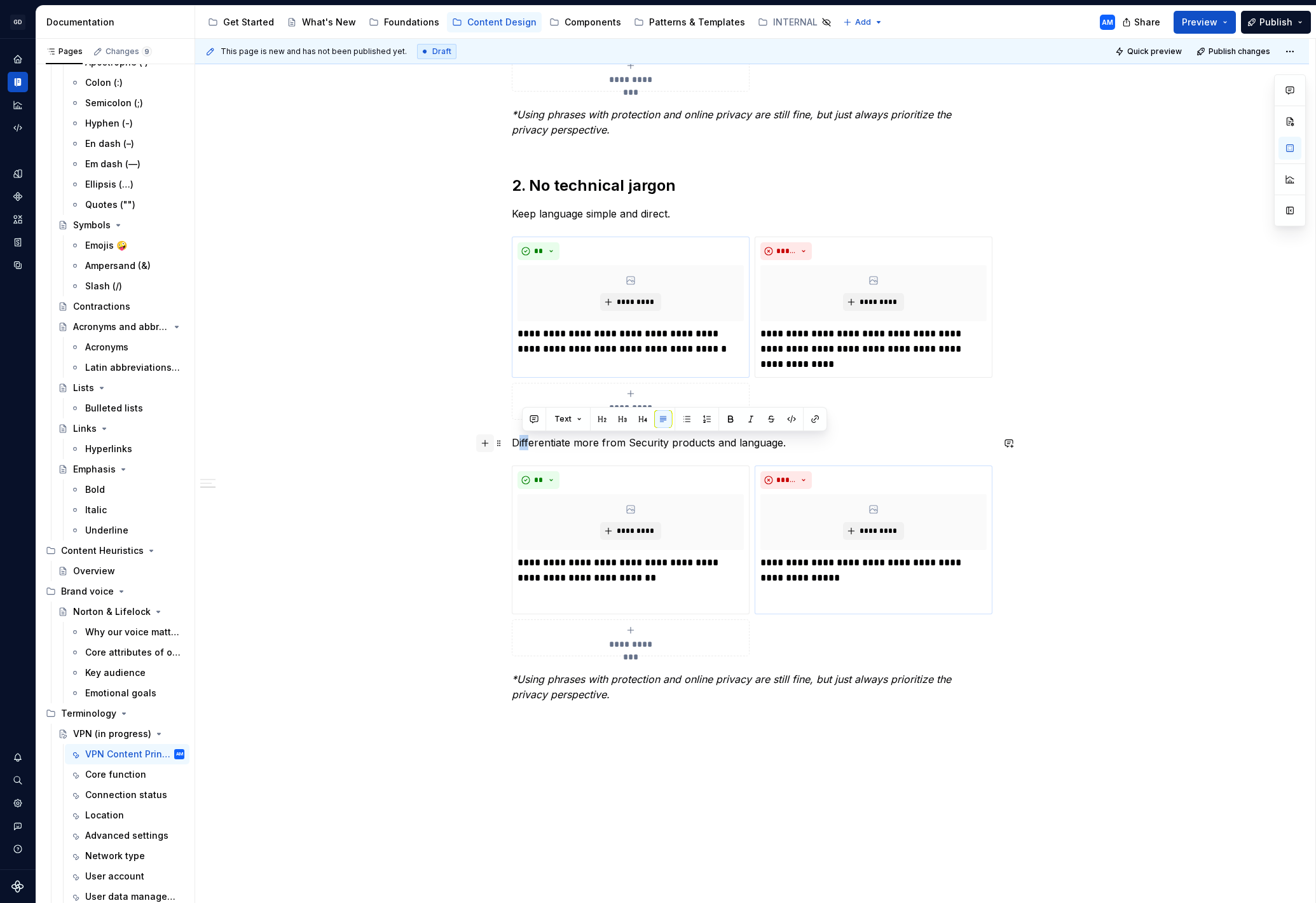
drag, startPoint x: 820, startPoint y: 437, endPoint x: 493, endPoint y: 443, distance: 327.1
click at [512, 443] on div "**********" at bounding box center [752, 146] width 481 height 1172
click at [673, 459] on div "**********" at bounding box center [752, 139] width 481 height 1157
drag, startPoint x: 809, startPoint y: 449, endPoint x: 470, endPoint y: 449, distance: 339.0
click at [470, 449] on div "**********" at bounding box center [752, 266] width 1114 height 1474
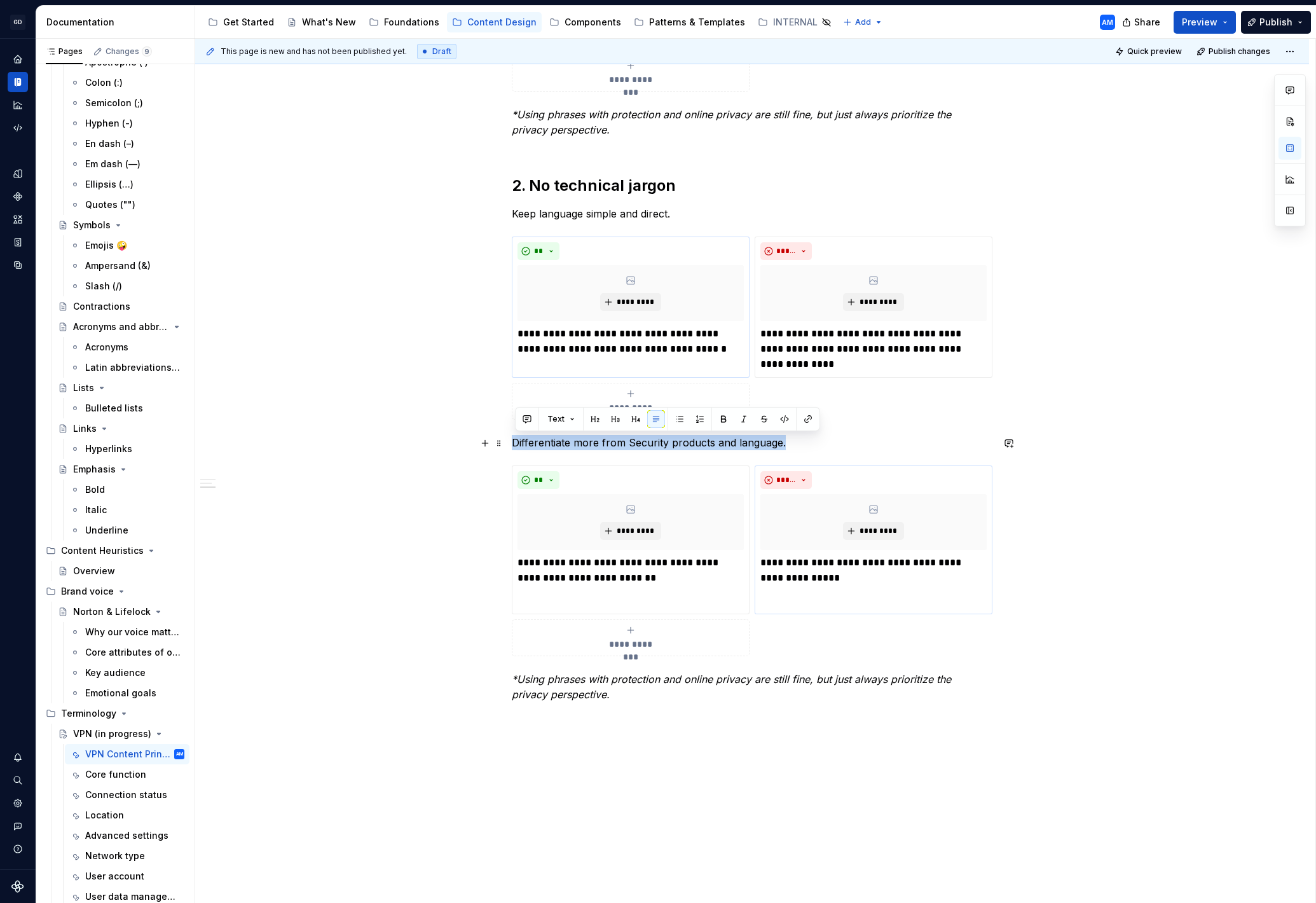
drag, startPoint x: 815, startPoint y: 443, endPoint x: 514, endPoint y: 441, distance: 301.0
click at [514, 441] on p "Differentiate more from Security products and language." at bounding box center [752, 443] width 481 height 15
click at [532, 443] on p "Always consider less-aware VPN users." at bounding box center [759, 443] width 465 height 15
type textarea "*"
click at [527, 446] on div "**********" at bounding box center [752, 139] width 481 height 1157
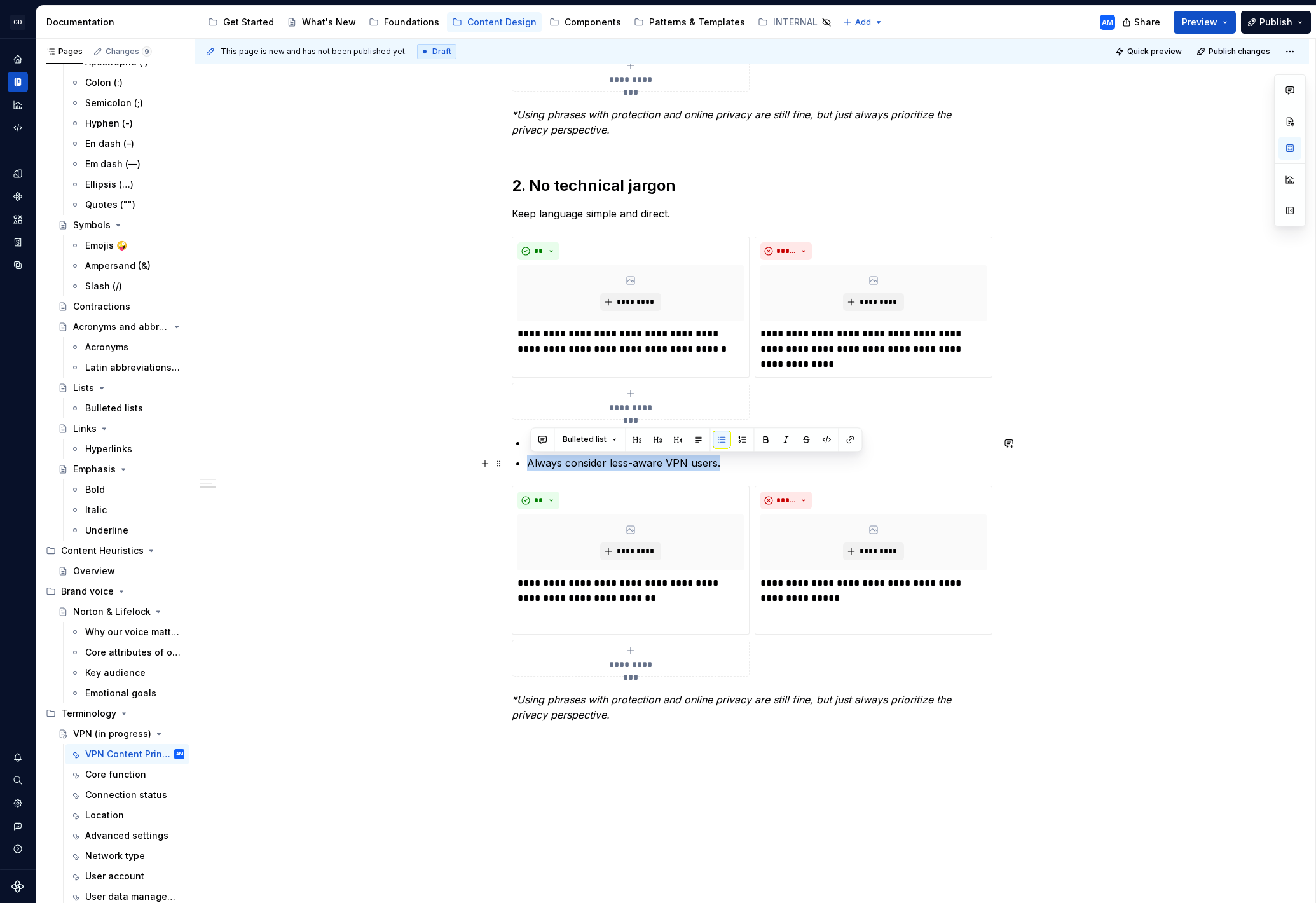
drag, startPoint x: 742, startPoint y: 465, endPoint x: 525, endPoint y: 465, distance: 217.0
click at [525, 465] on div "**********" at bounding box center [752, 149] width 481 height 1178
copy p "Always consider less-aware VPN users."
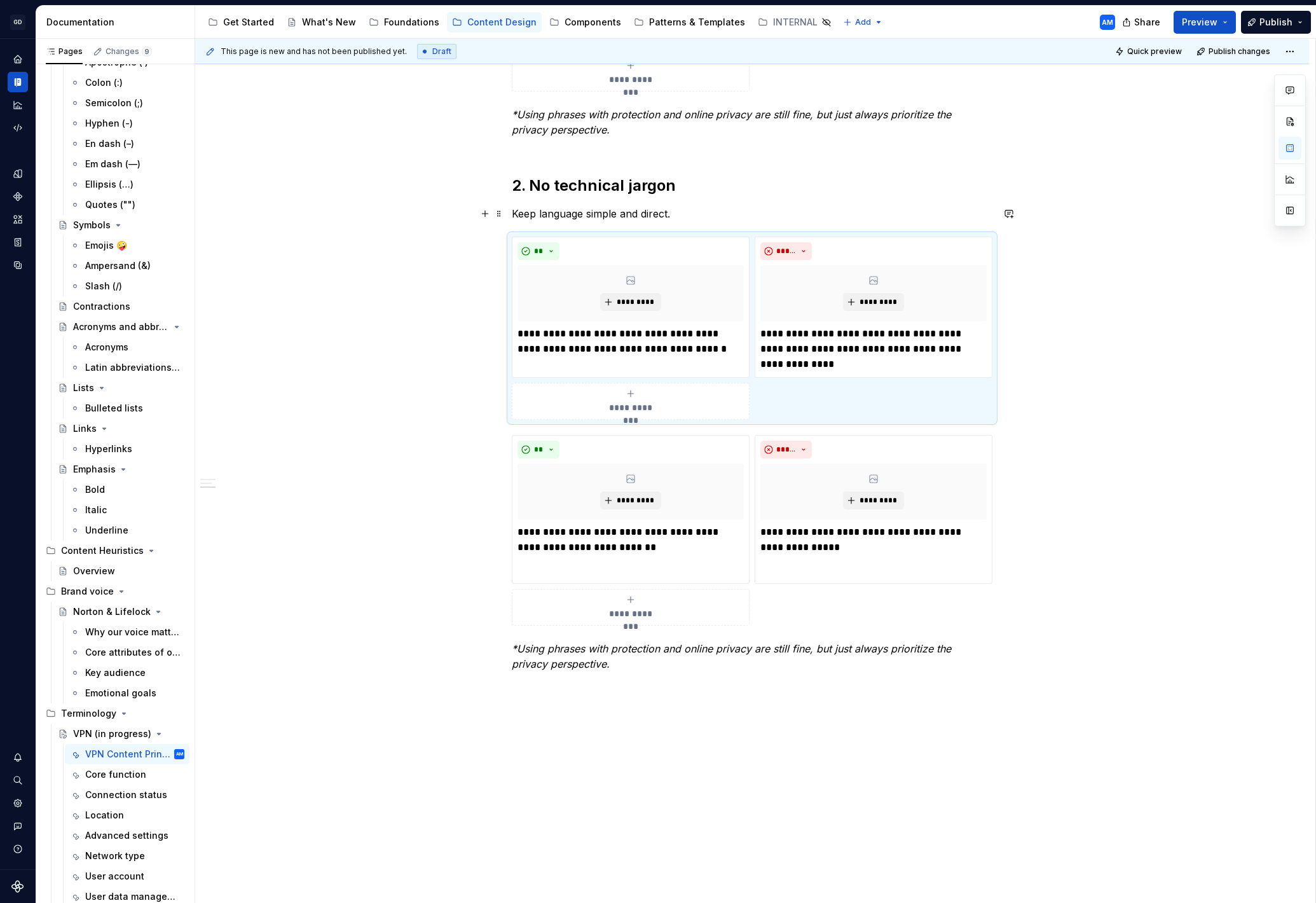
click at [704, 204] on div "**********" at bounding box center [752, 123] width 481 height 1127
click at [1041, 403] on div "**********" at bounding box center [752, 251] width 1114 height 1444
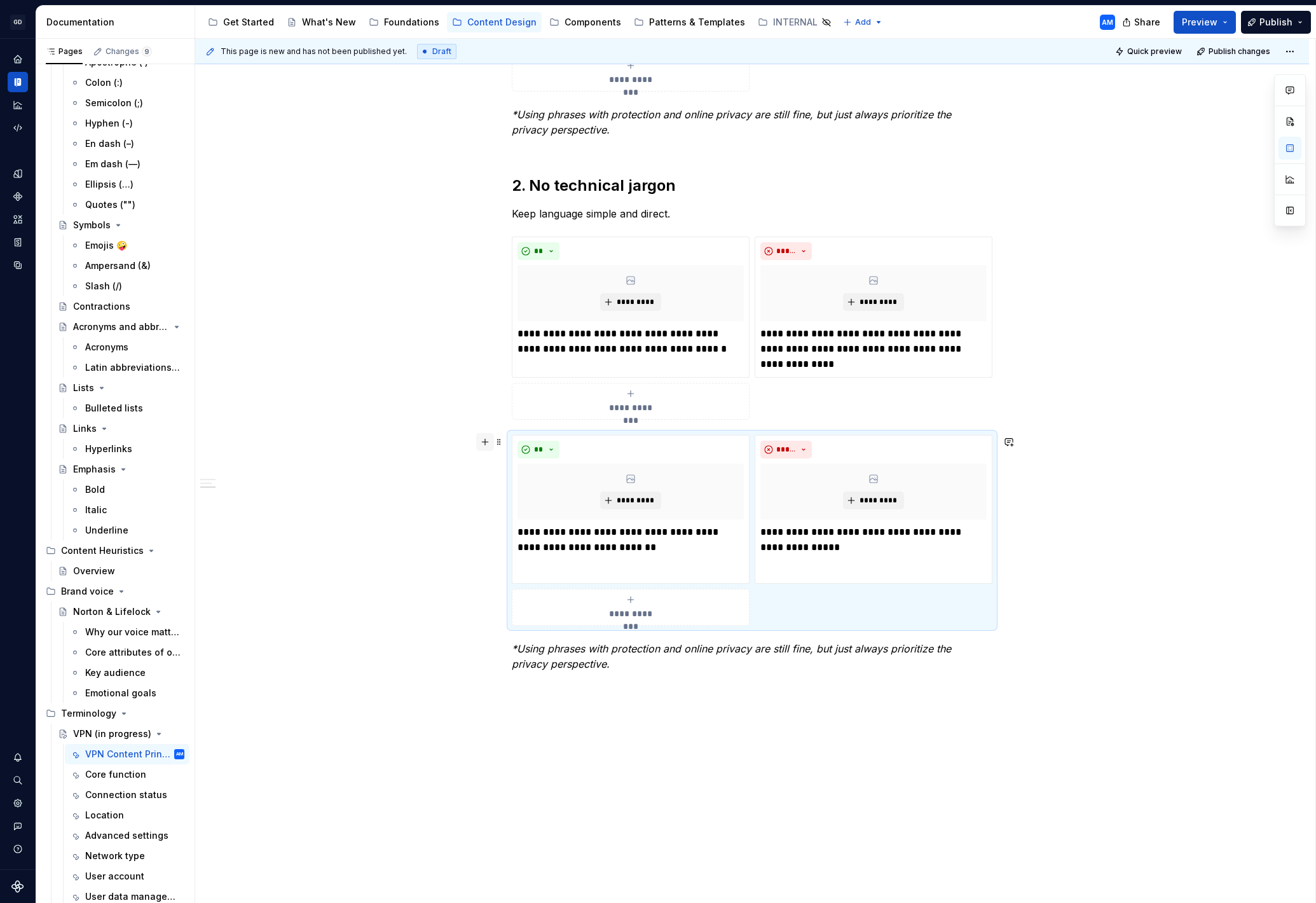
click at [488, 445] on button "button" at bounding box center [485, 442] width 18 height 18
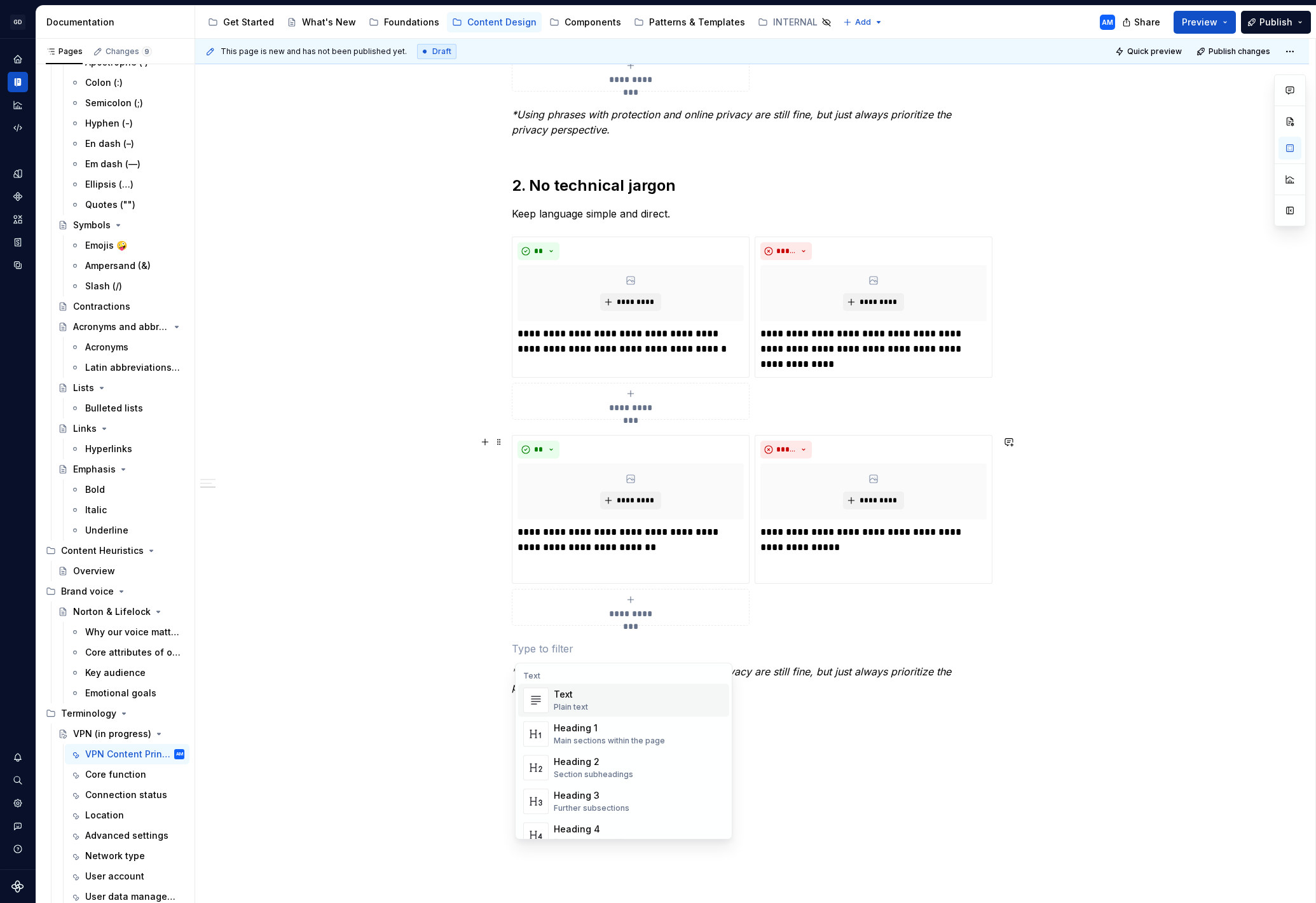
click at [601, 699] on div "Text Plain text" at bounding box center [639, 700] width 171 height 25
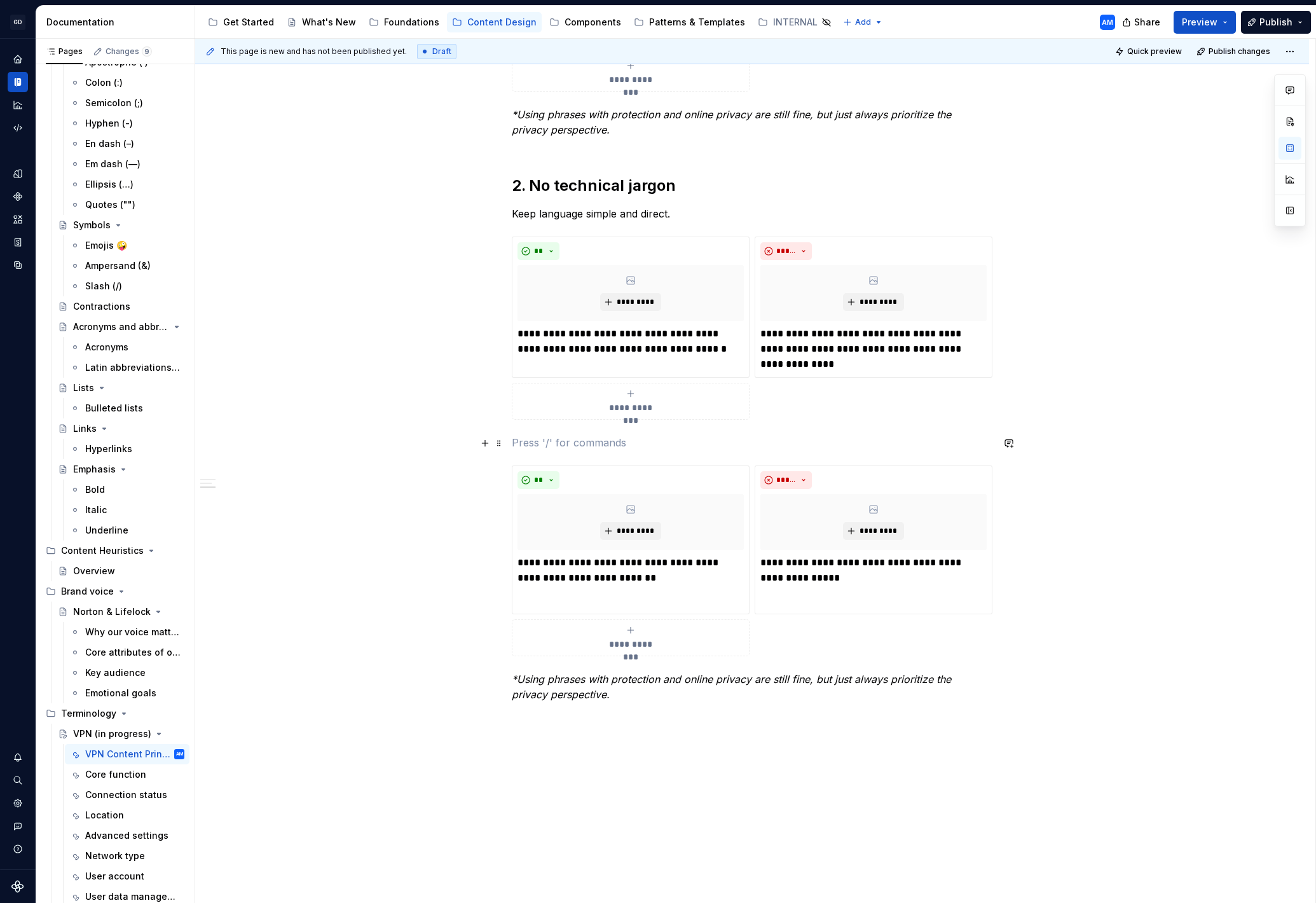
click at [537, 438] on p at bounding box center [752, 443] width 481 height 15
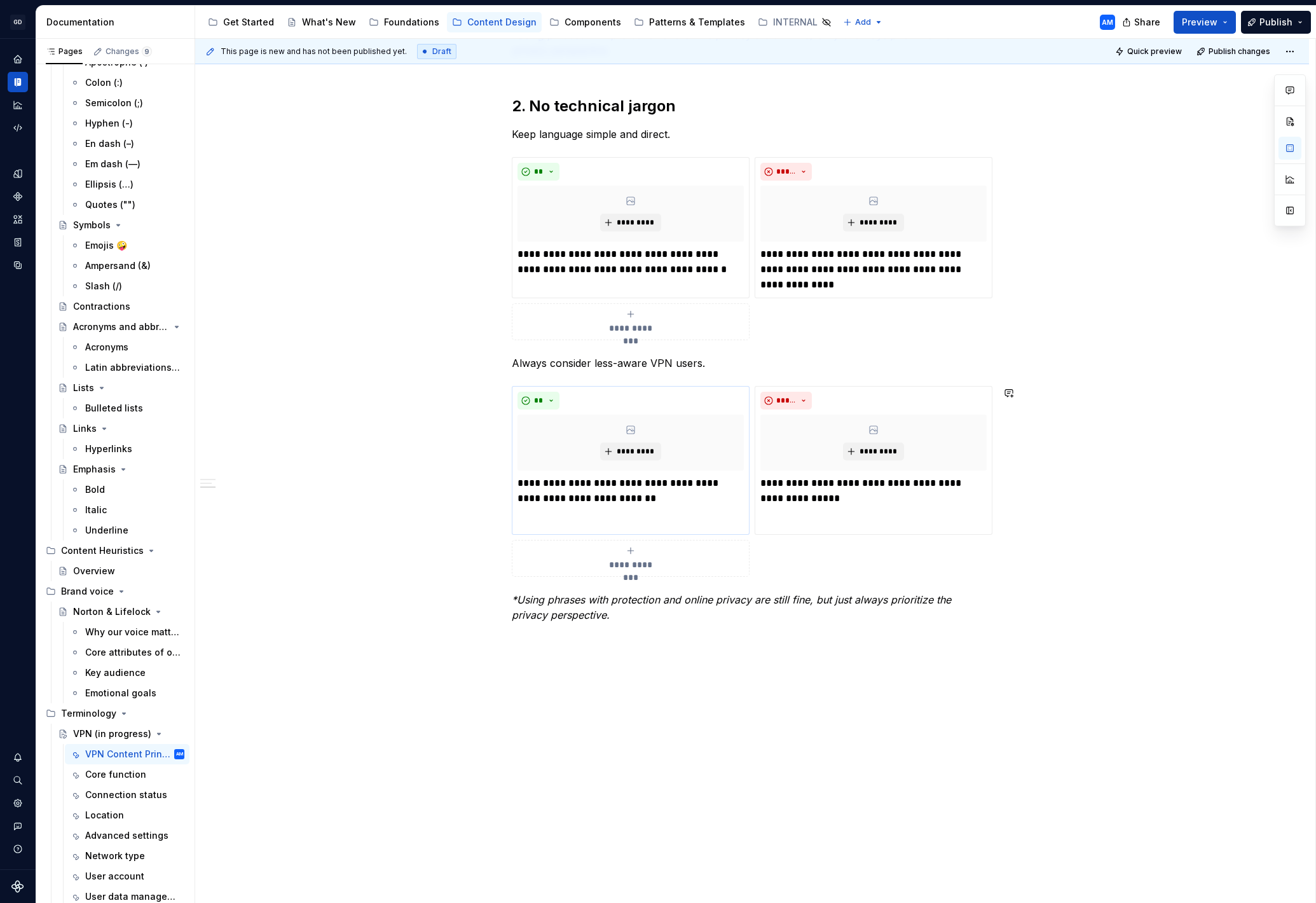
scroll to position [791, 0]
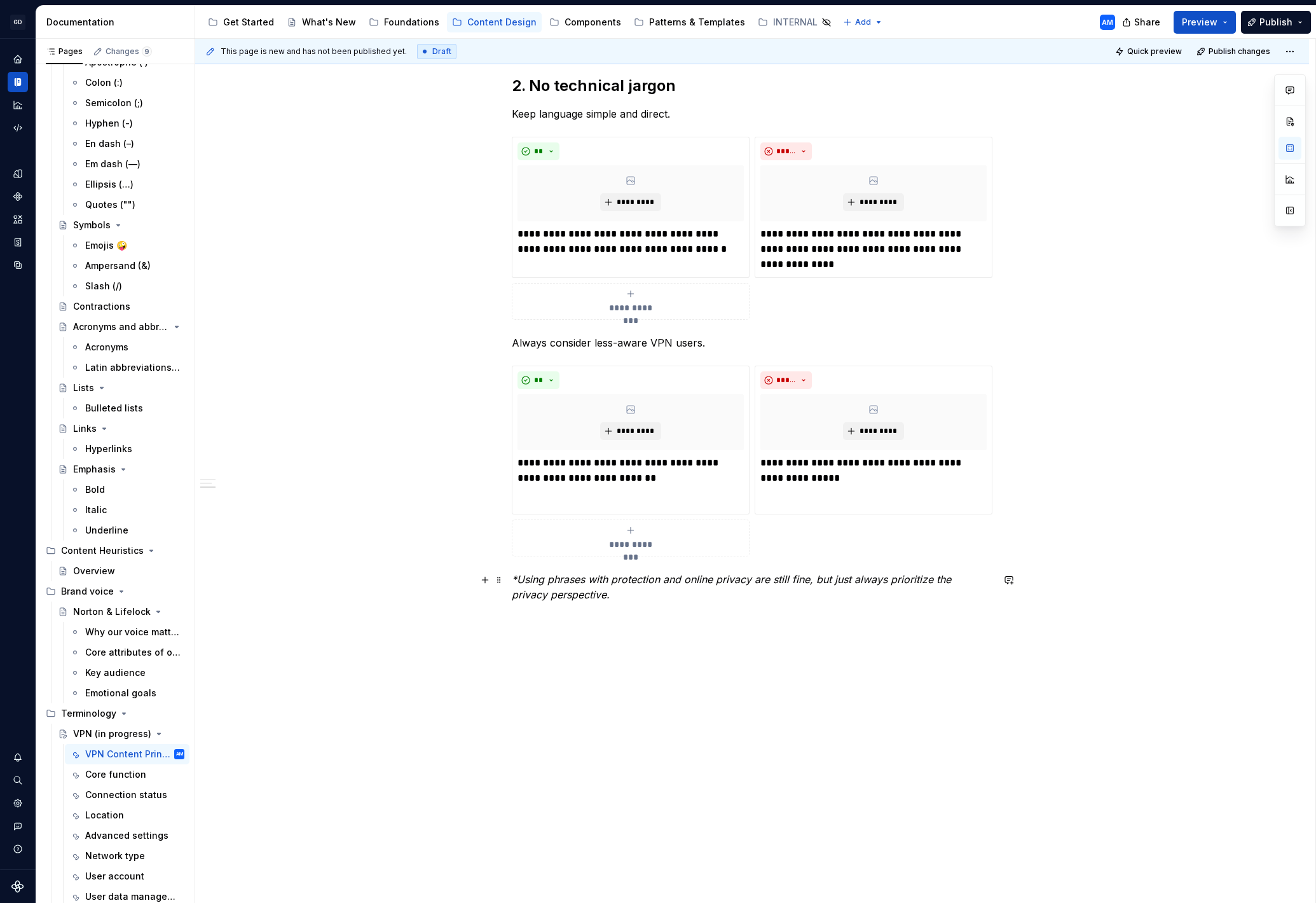
click at [644, 590] on p "*Using phrases with protection and online privacy are still fine, but just alwa…" at bounding box center [752, 595] width 481 height 46
drag, startPoint x: 621, startPoint y: 600, endPoint x: 460, endPoint y: 588, distance: 161.4
click at [460, 588] on div "**********" at bounding box center [752, 166] width 1114 height 1474
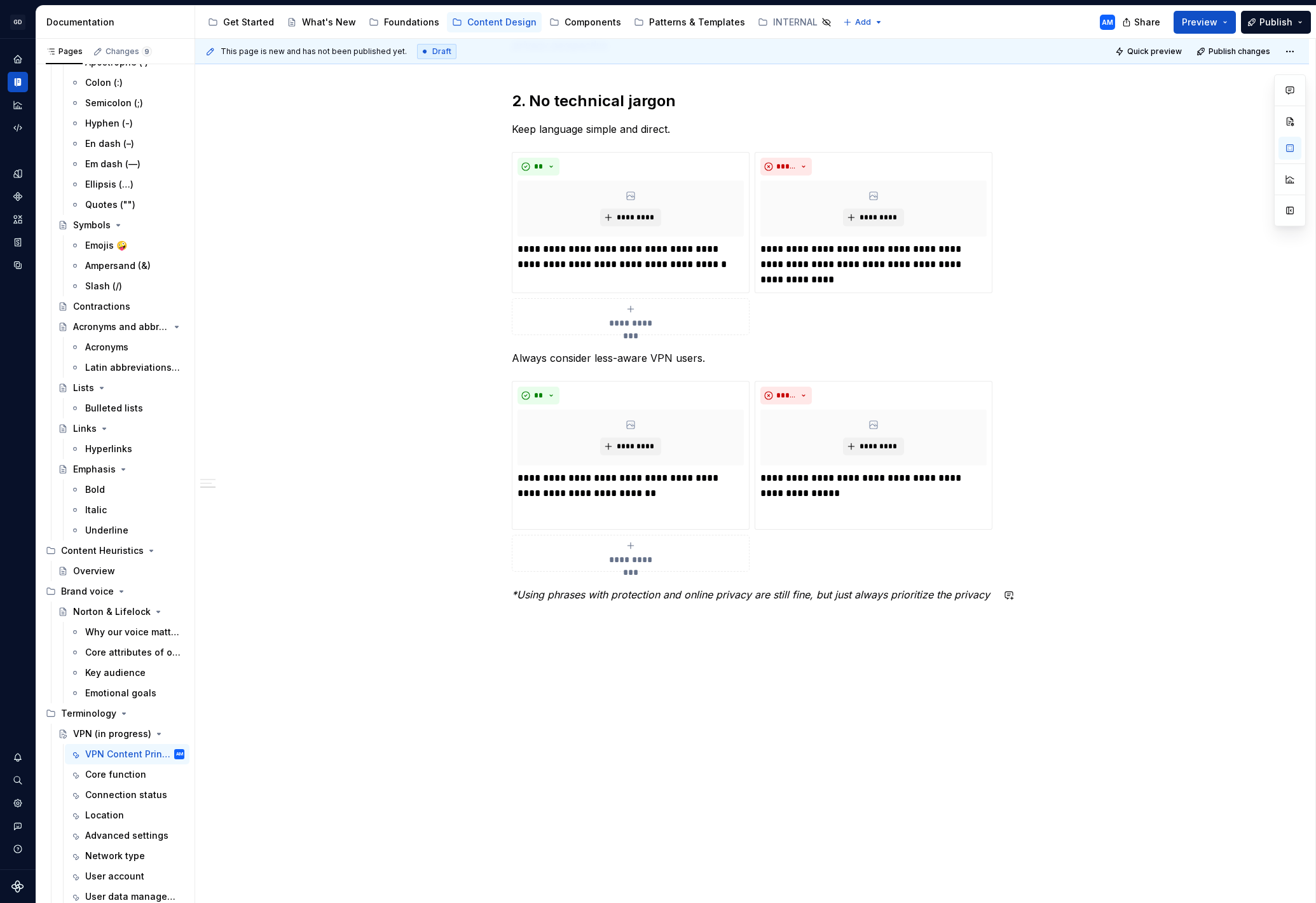
scroll to position [776, 0]
click at [759, 590] on em "*Using phrases with protection and online privacy are still fine, but just alwa…" at bounding box center [748, 594] width 472 height 13
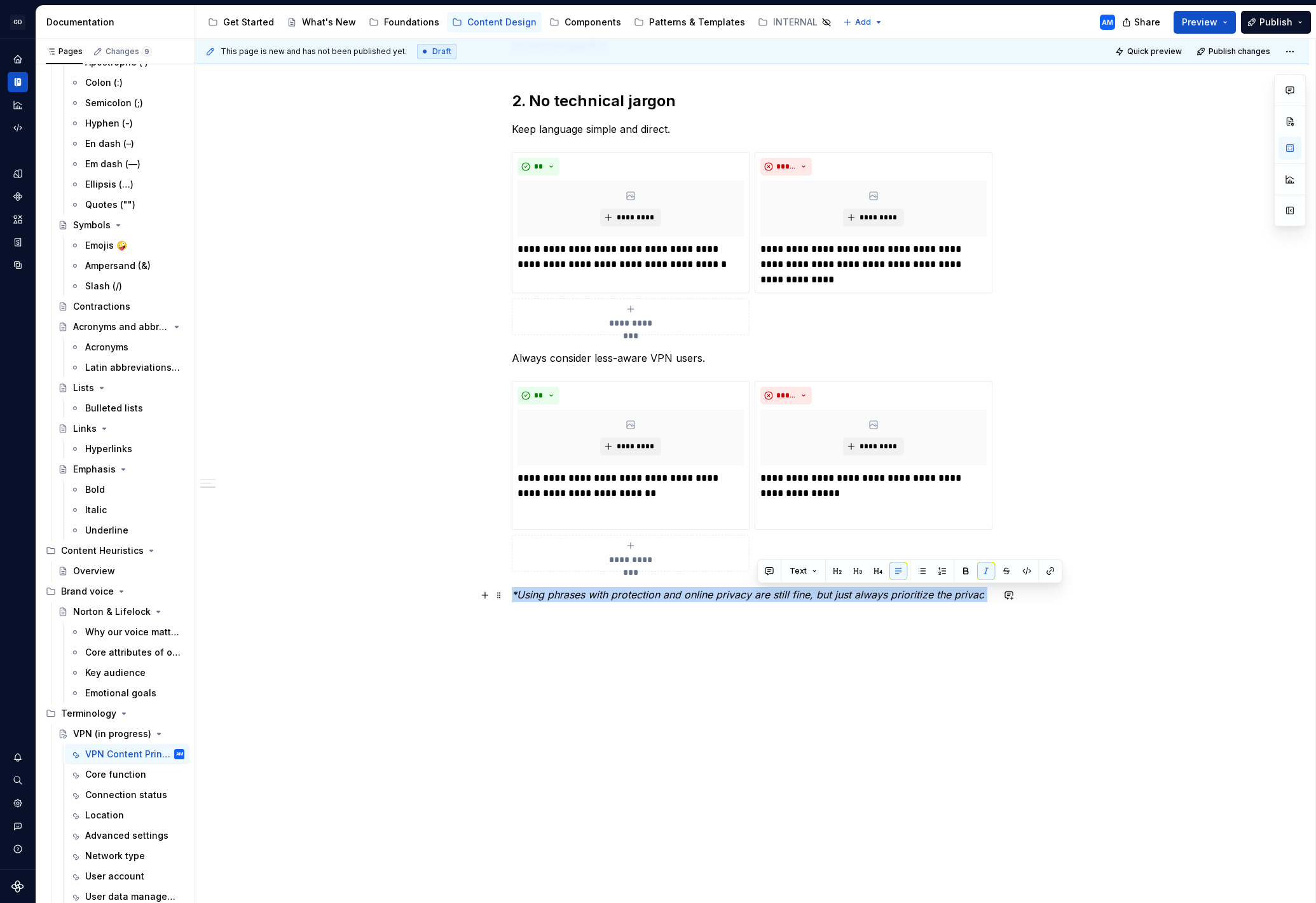
click at [759, 590] on em "*Using phrases with protection and online privacy are still fine, but just alwa…" at bounding box center [748, 594] width 472 height 13
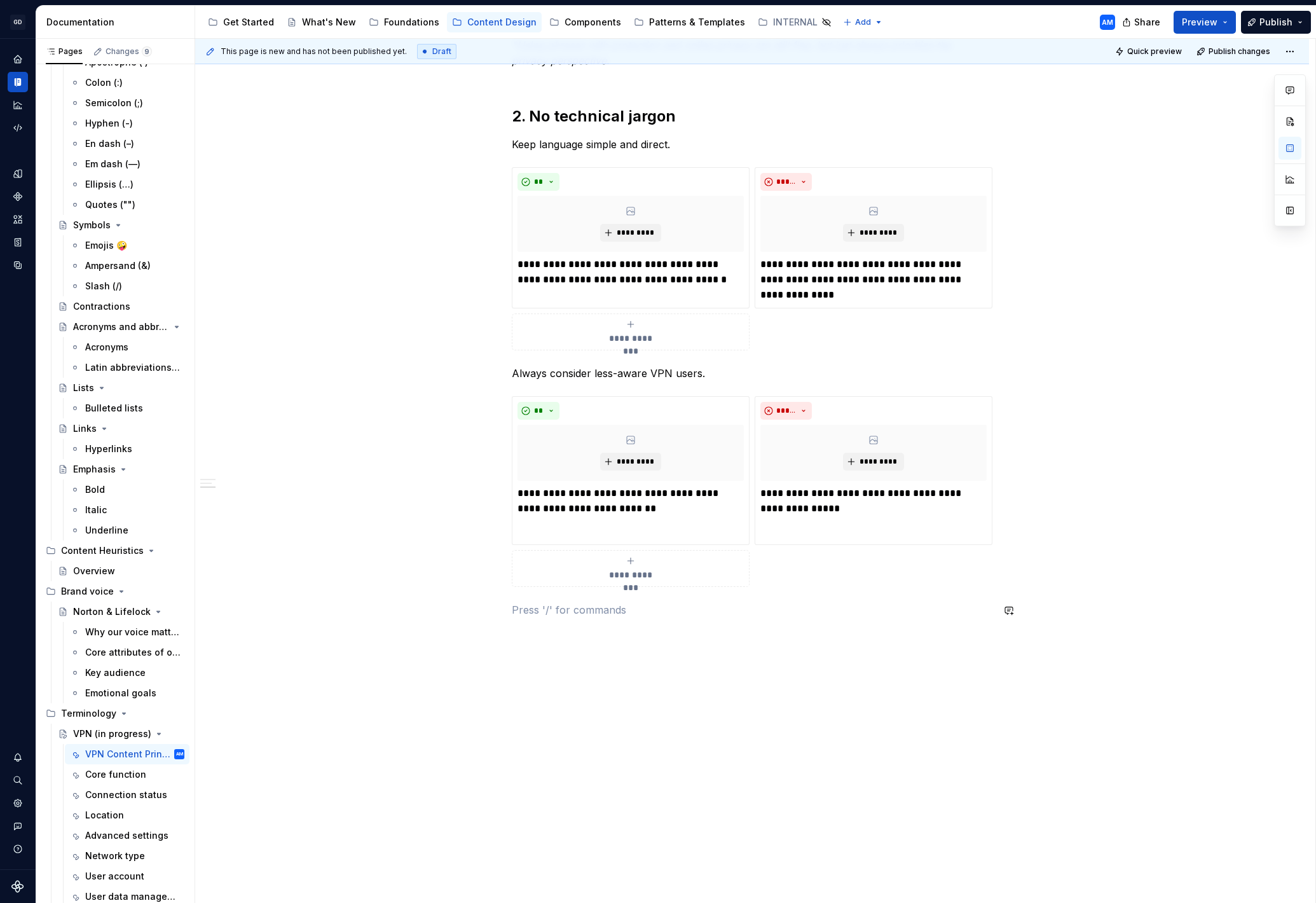
scroll to position [760, 0]
drag, startPoint x: 742, startPoint y: 612, endPoint x: 436, endPoint y: 612, distance: 306.0
click at [436, 612] on div "**********" at bounding box center [752, 182] width 1114 height 1444
click at [593, 585] on button "button" at bounding box center [595, 586] width 18 height 18
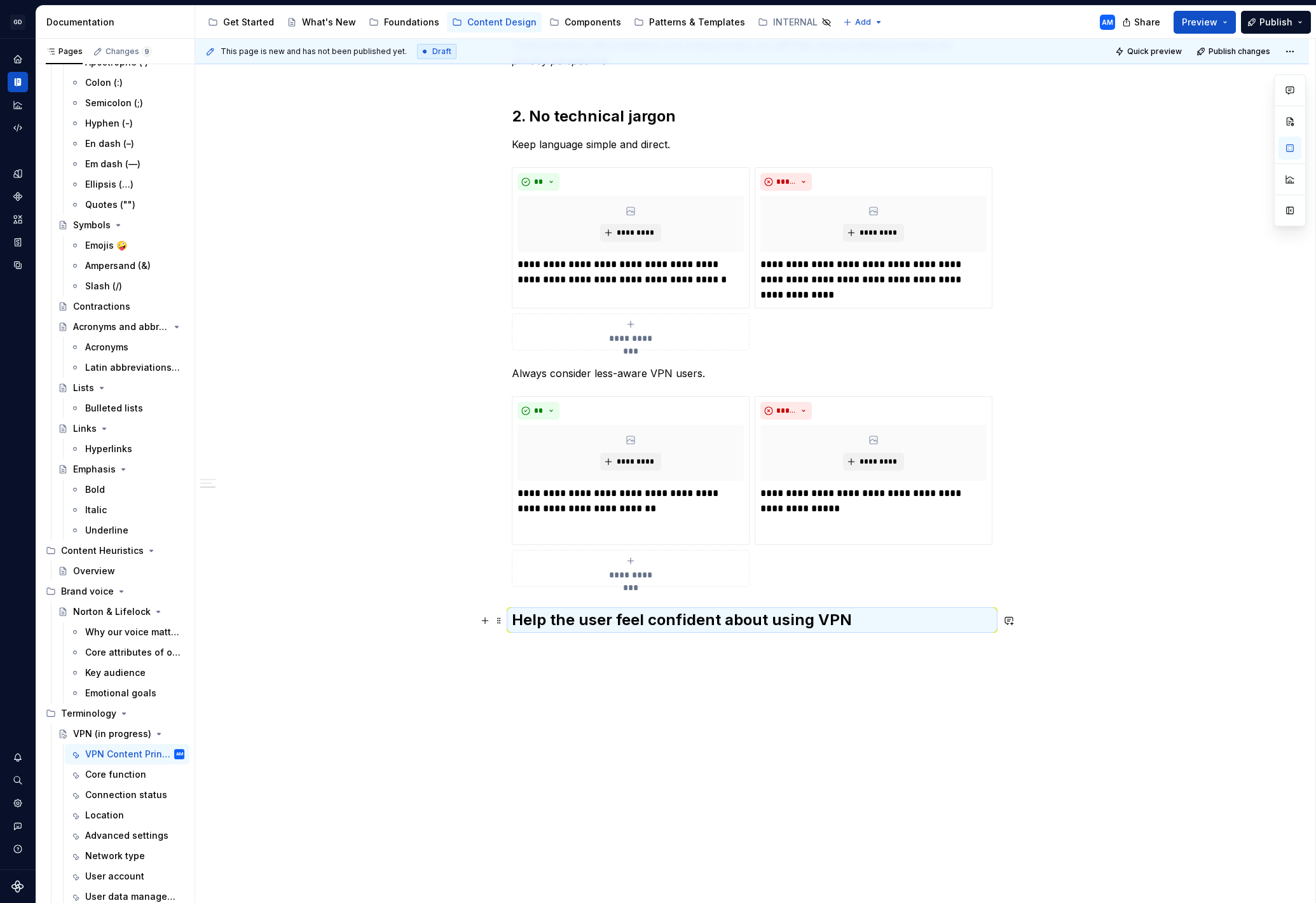
click at [518, 620] on h2 "Help the user feel confident about using VPN" at bounding box center [752, 620] width 481 height 20
drag, startPoint x: 884, startPoint y: 621, endPoint x: 463, endPoint y: 621, distance: 421.0
click at [462, 621] on div "**********" at bounding box center [752, 188] width 1114 height 1456
click at [637, 588] on button "button" at bounding box center [637, 593] width 18 height 18
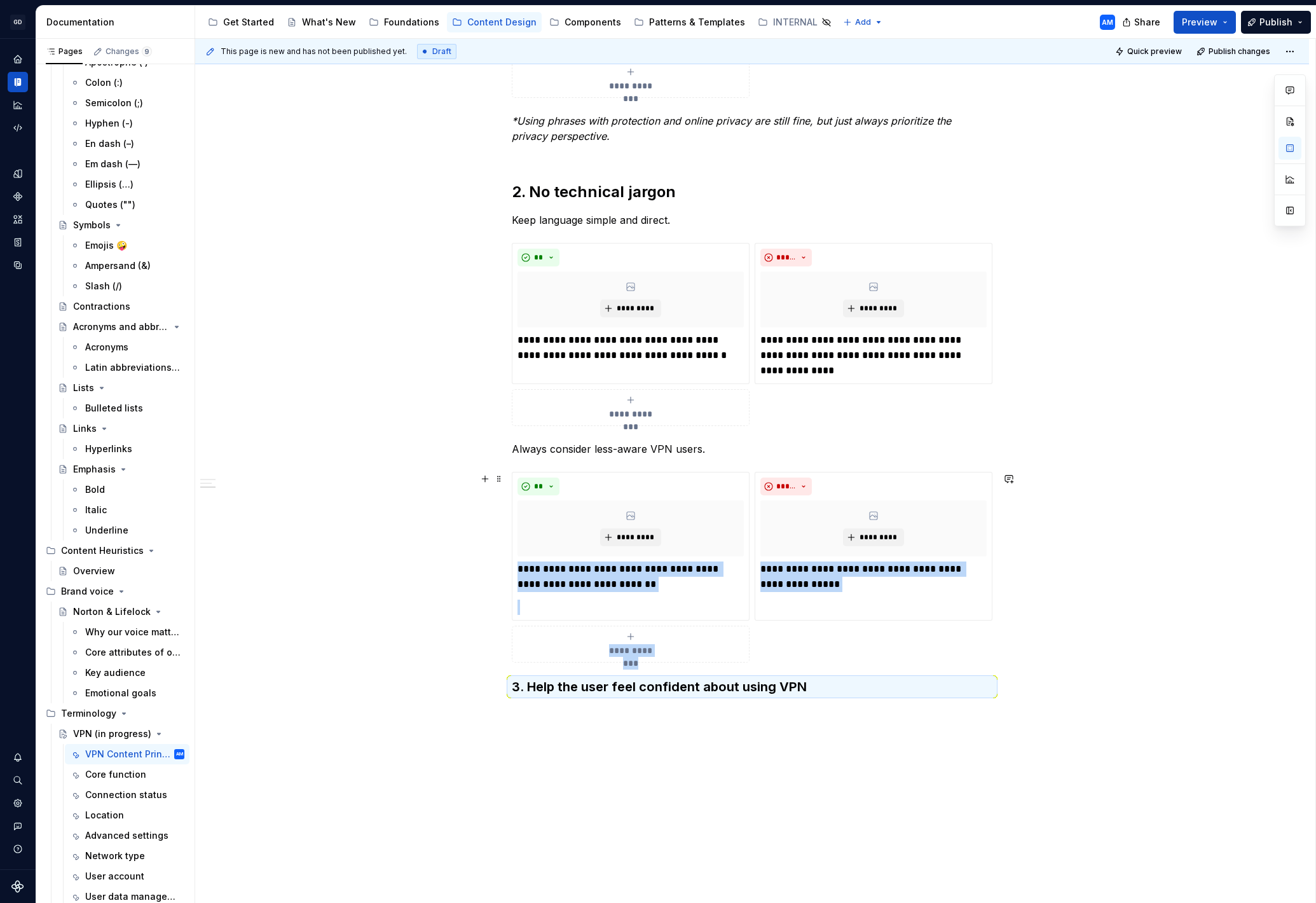
scroll to position [563, 0]
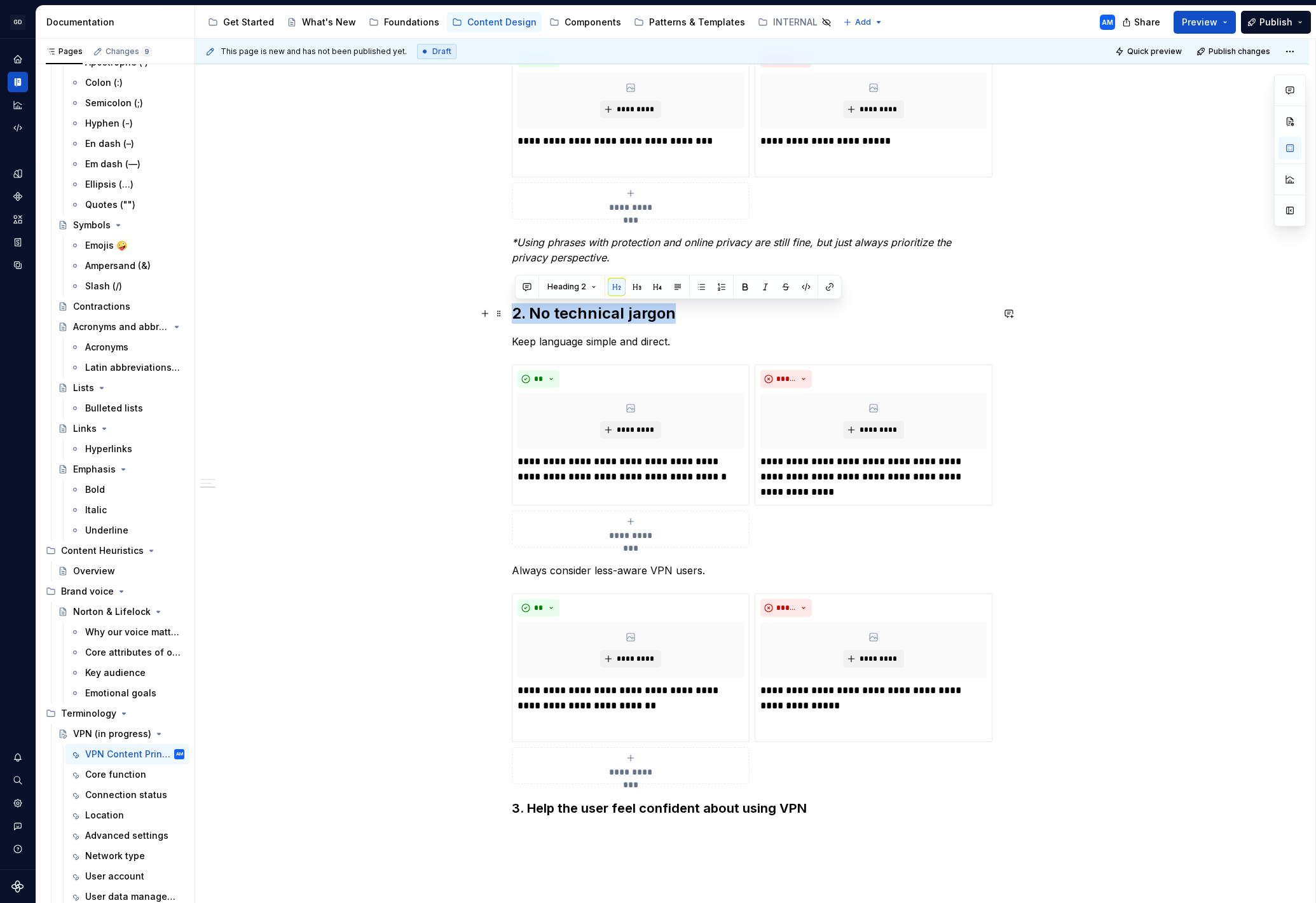
drag, startPoint x: 694, startPoint y: 307, endPoint x: 477, endPoint y: 307, distance: 217.0
click at [477, 307] on div "**********" at bounding box center [752, 380] width 1114 height 1446
click at [640, 286] on button "button" at bounding box center [637, 286] width 18 height 18
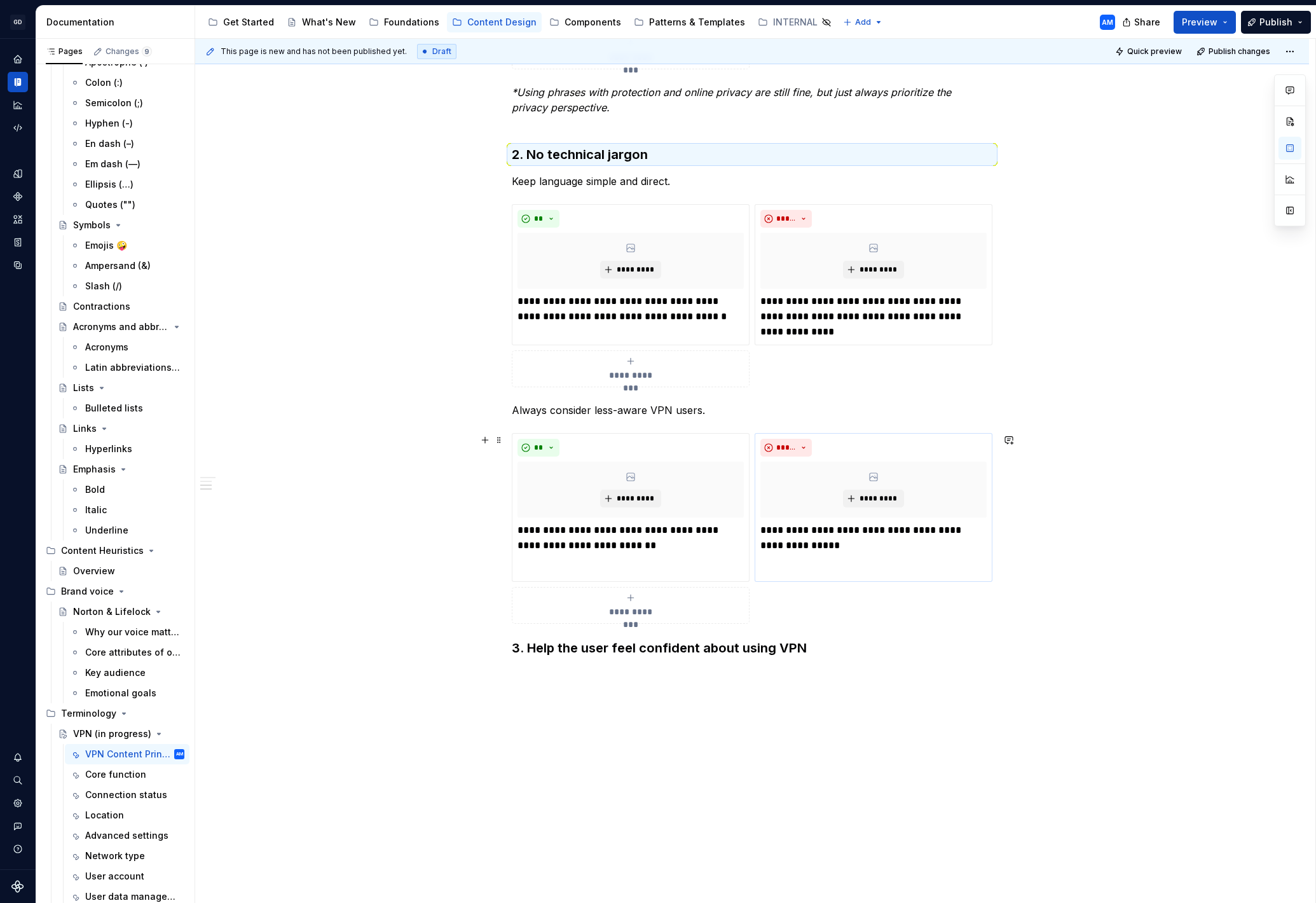
scroll to position [662, 0]
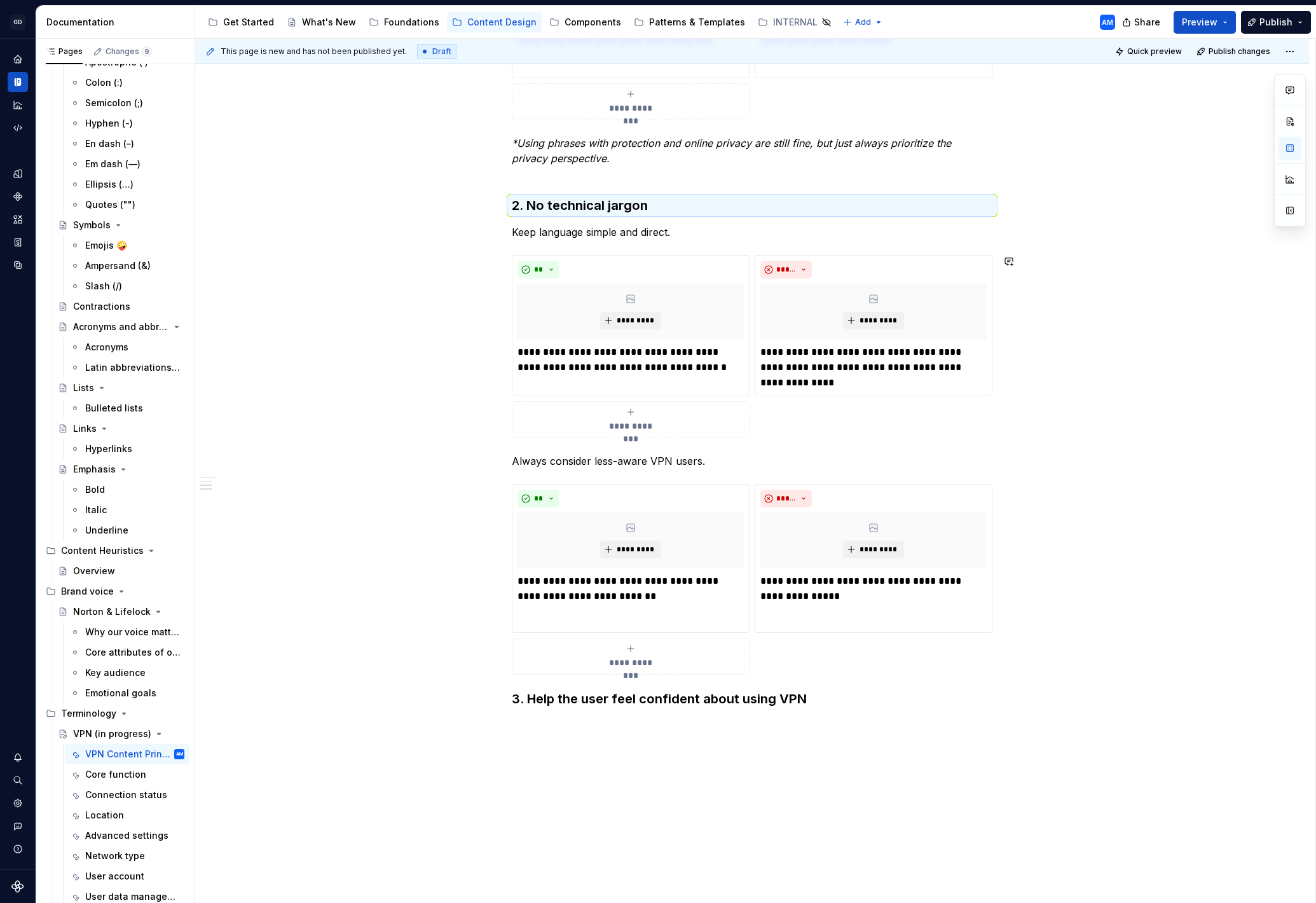
click at [432, 241] on div "**********" at bounding box center [752, 276] width 1114 height 1436
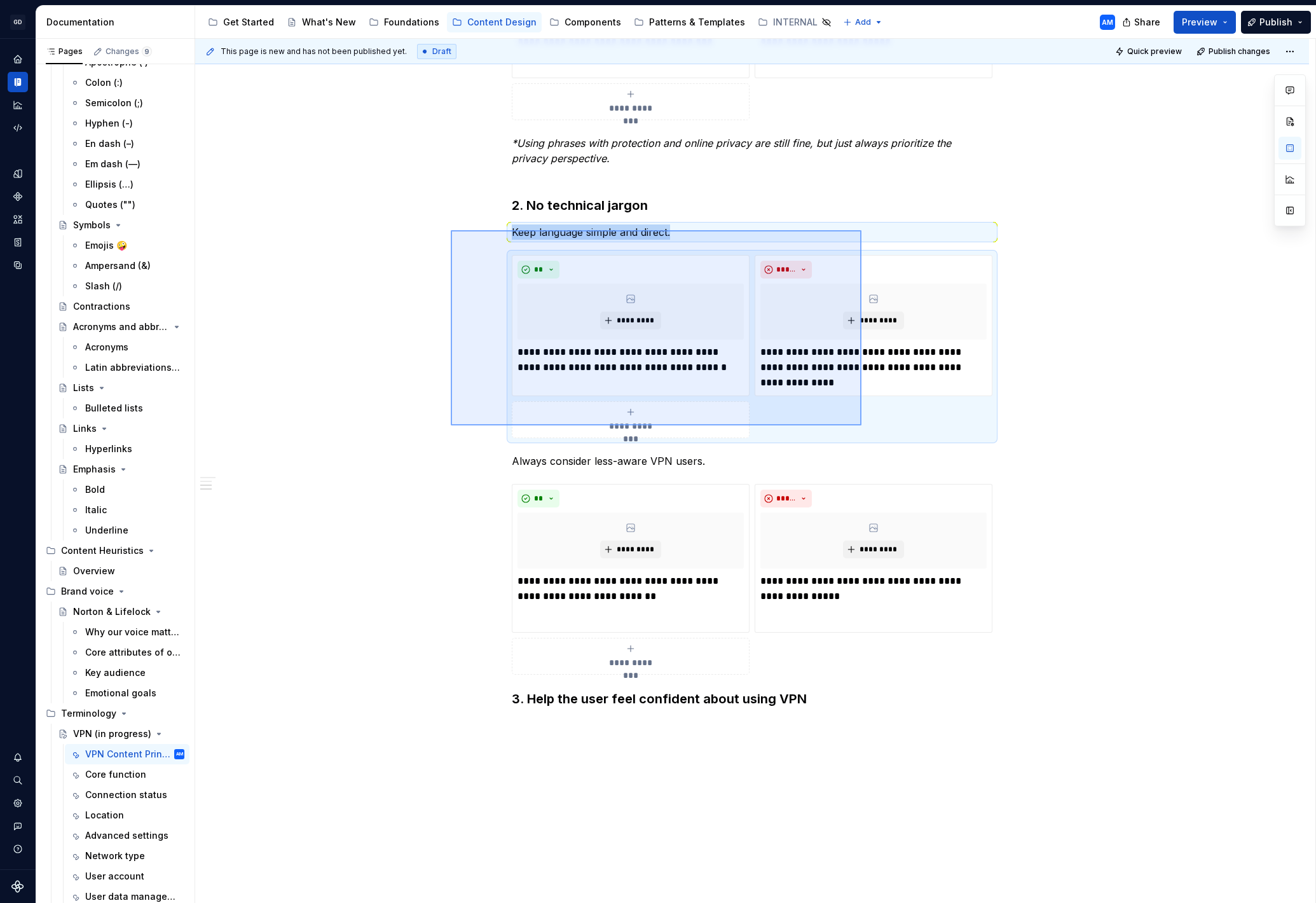
drag, startPoint x: 451, startPoint y: 231, endPoint x: 862, endPoint y: 426, distance: 454.9
click at [862, 426] on div "**********" at bounding box center [755, 471] width 1120 height 865
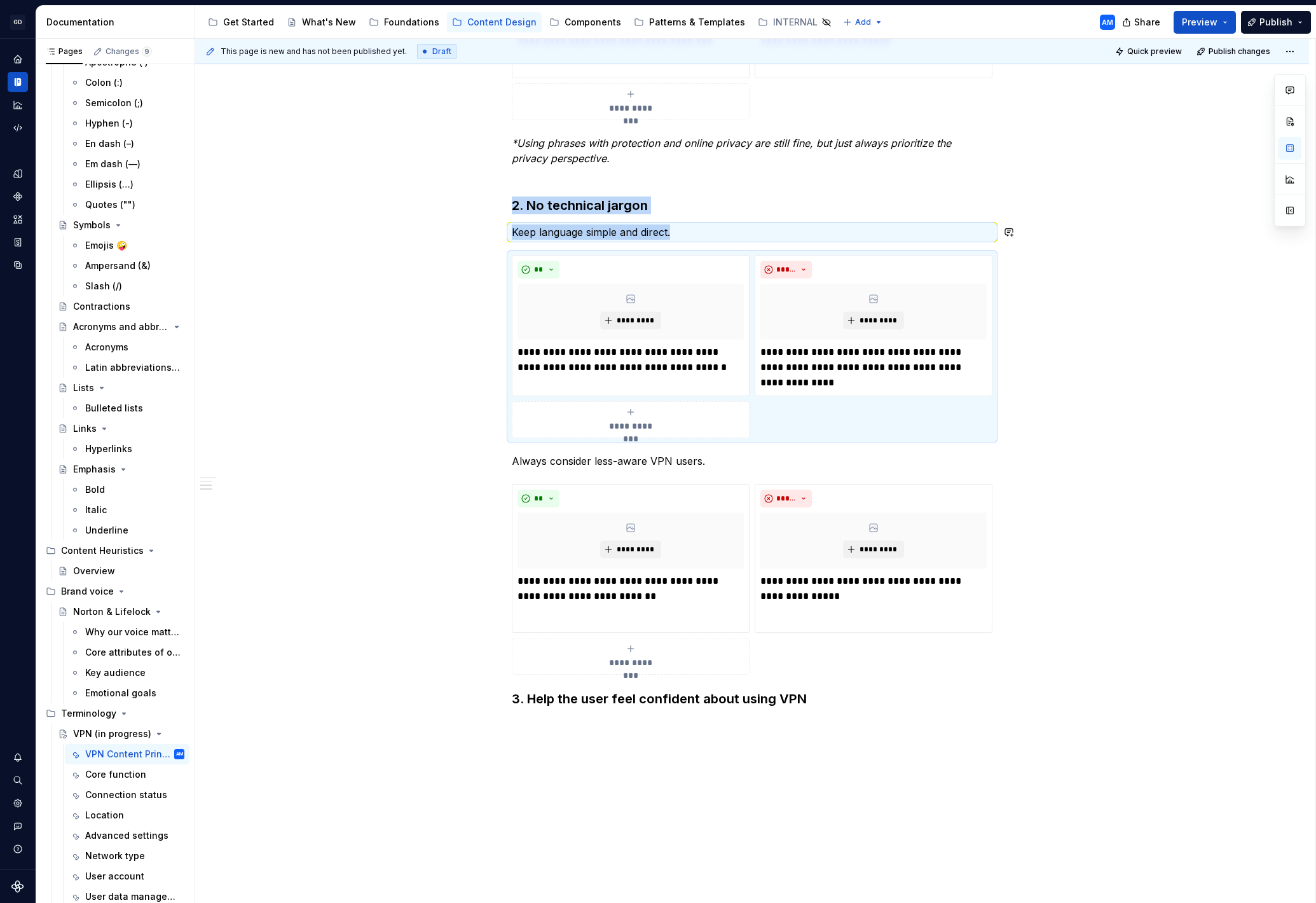
scroll to position [753, 0]
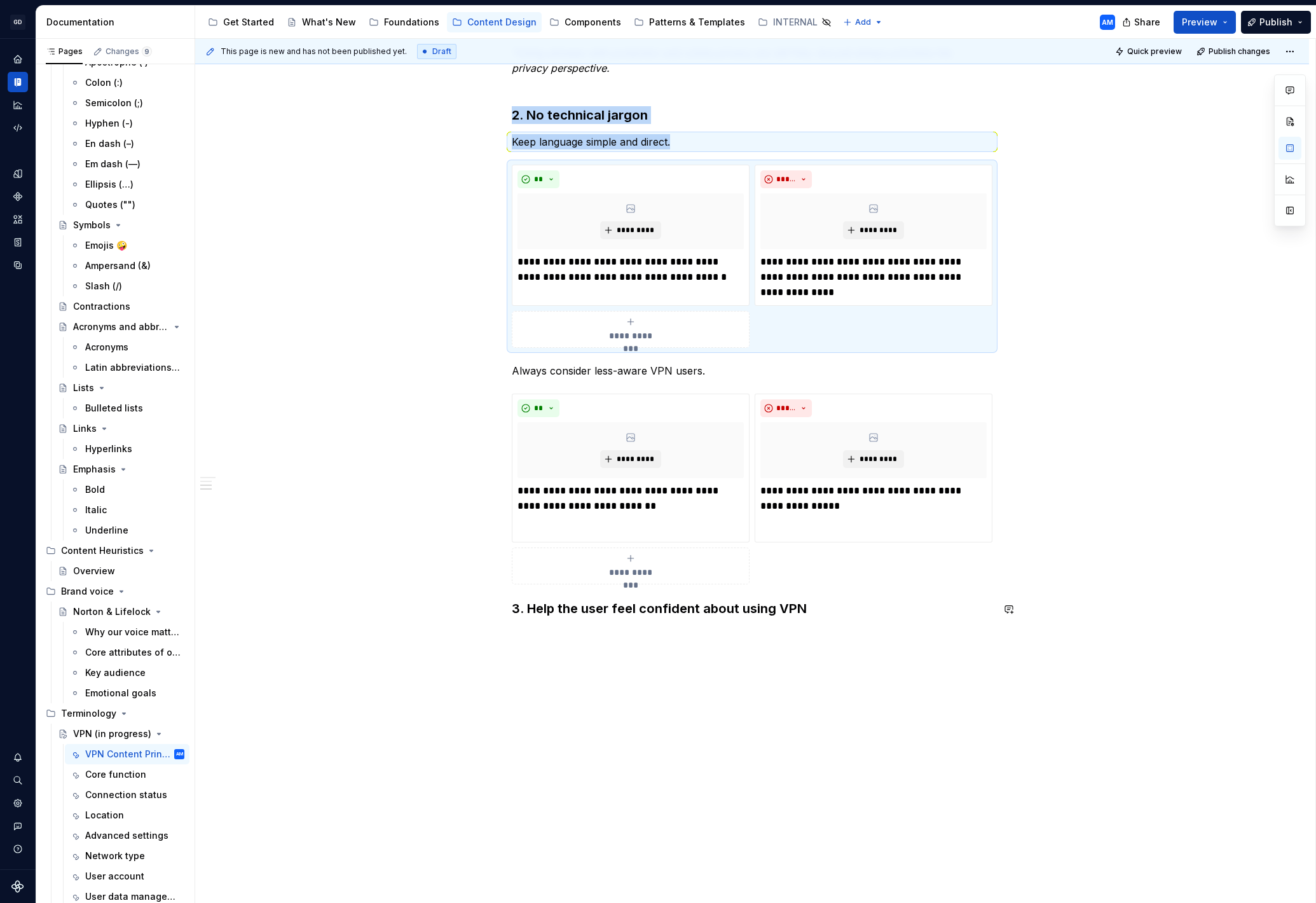
click at [731, 642] on div "**********" at bounding box center [752, 186] width 1114 height 1436
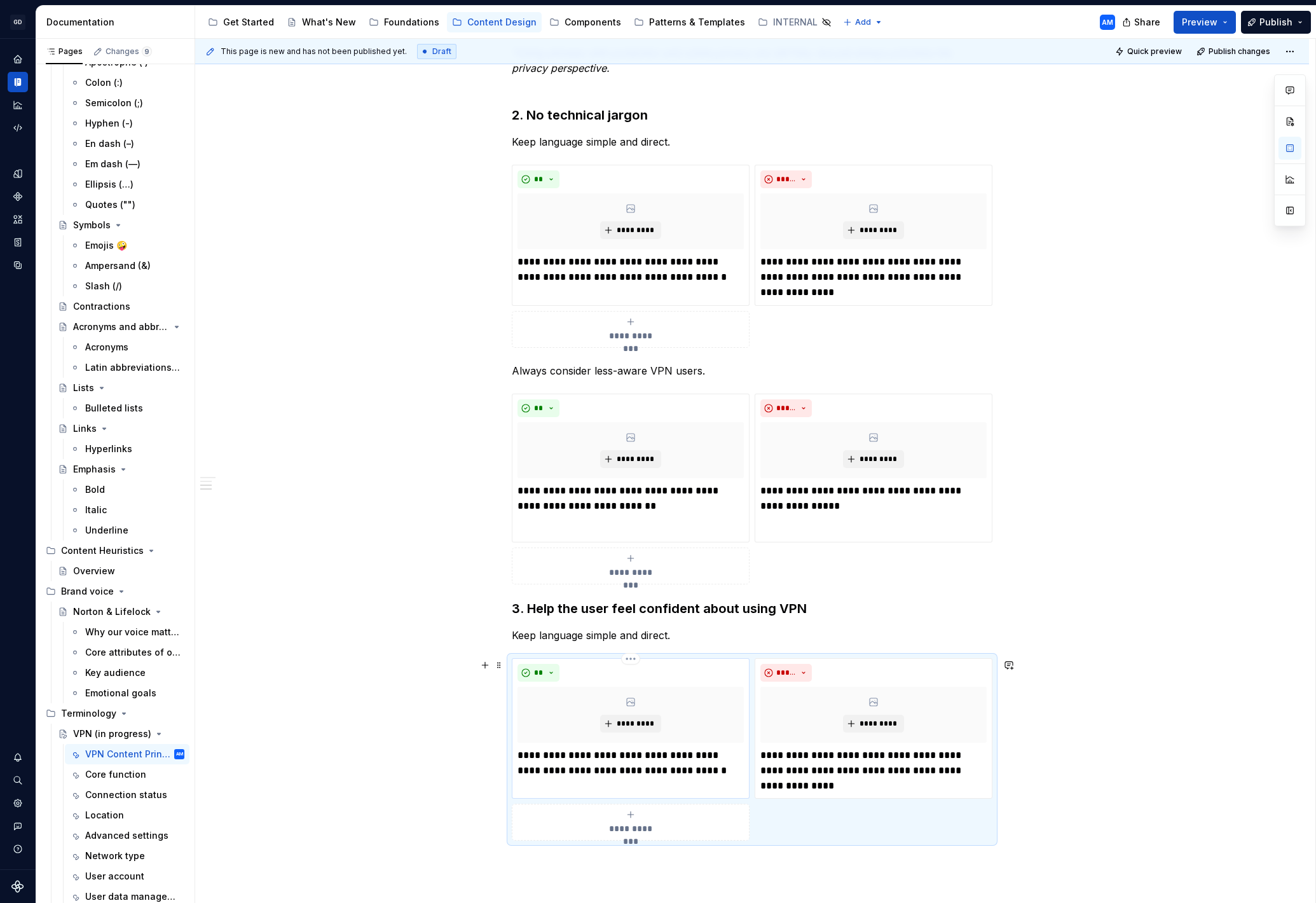
scroll to position [797, 0]
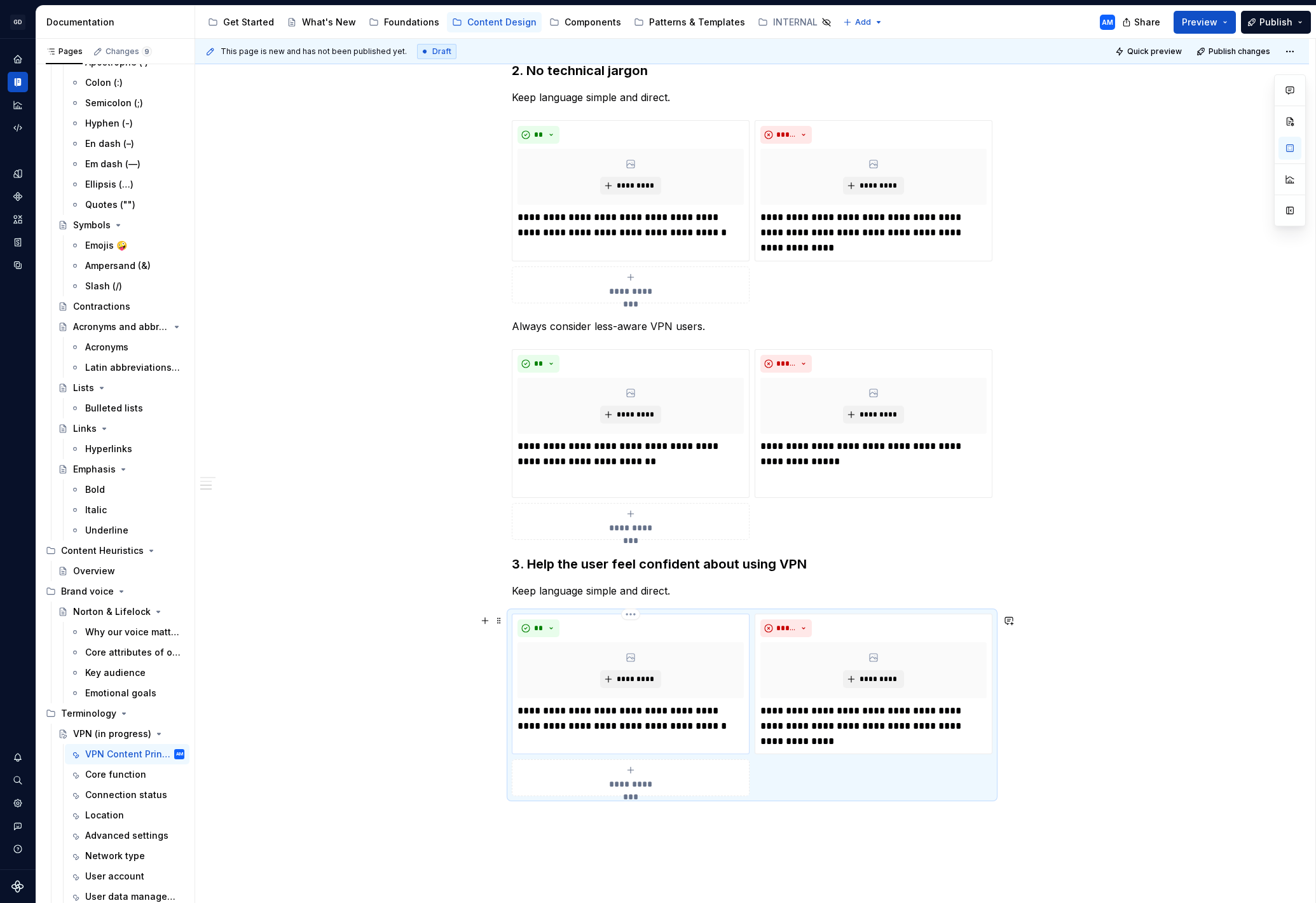
click at [618, 714] on p "**********" at bounding box center [631, 719] width 226 height 30
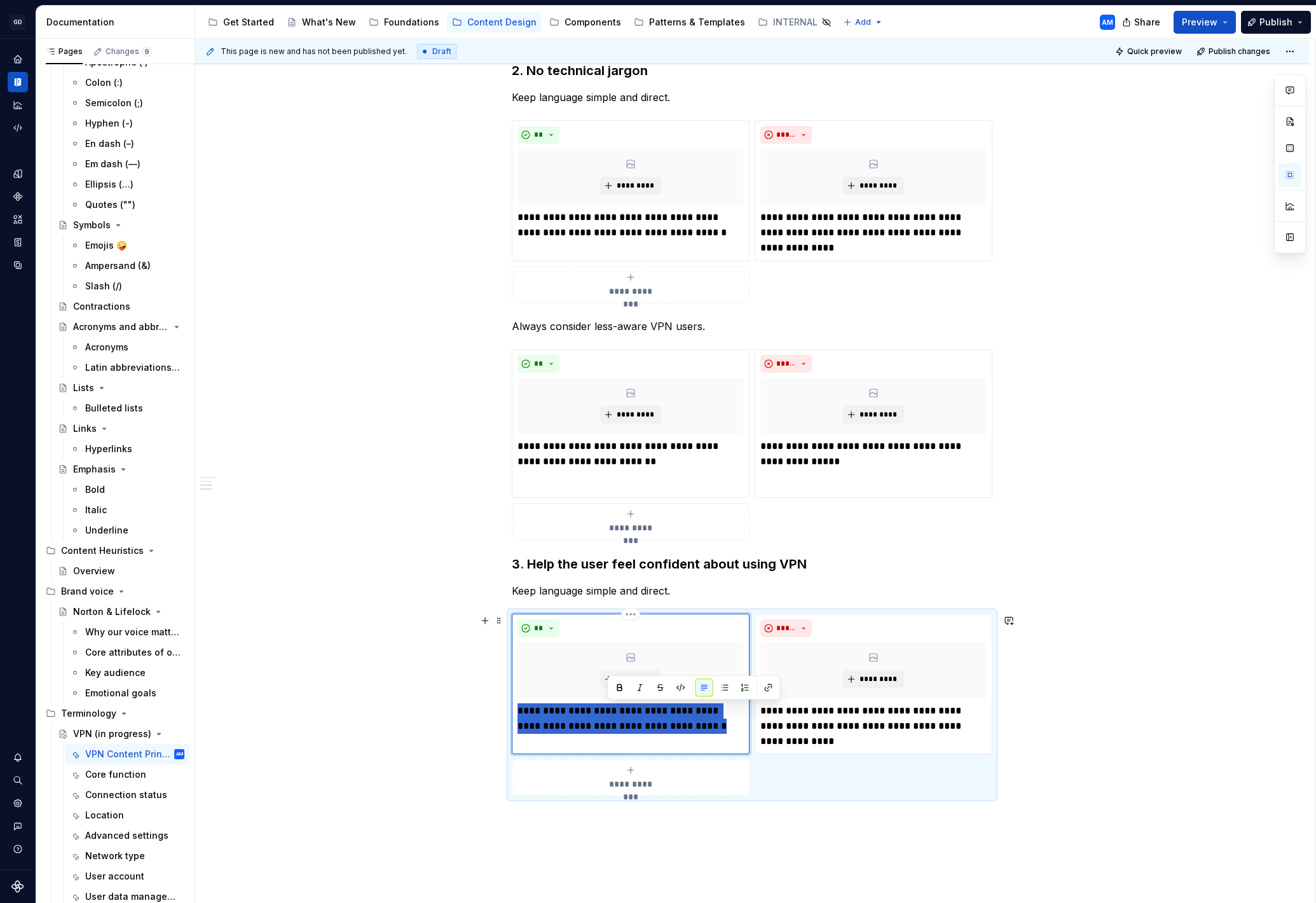
click at [618, 714] on p "**********" at bounding box center [631, 719] width 226 height 30
paste div
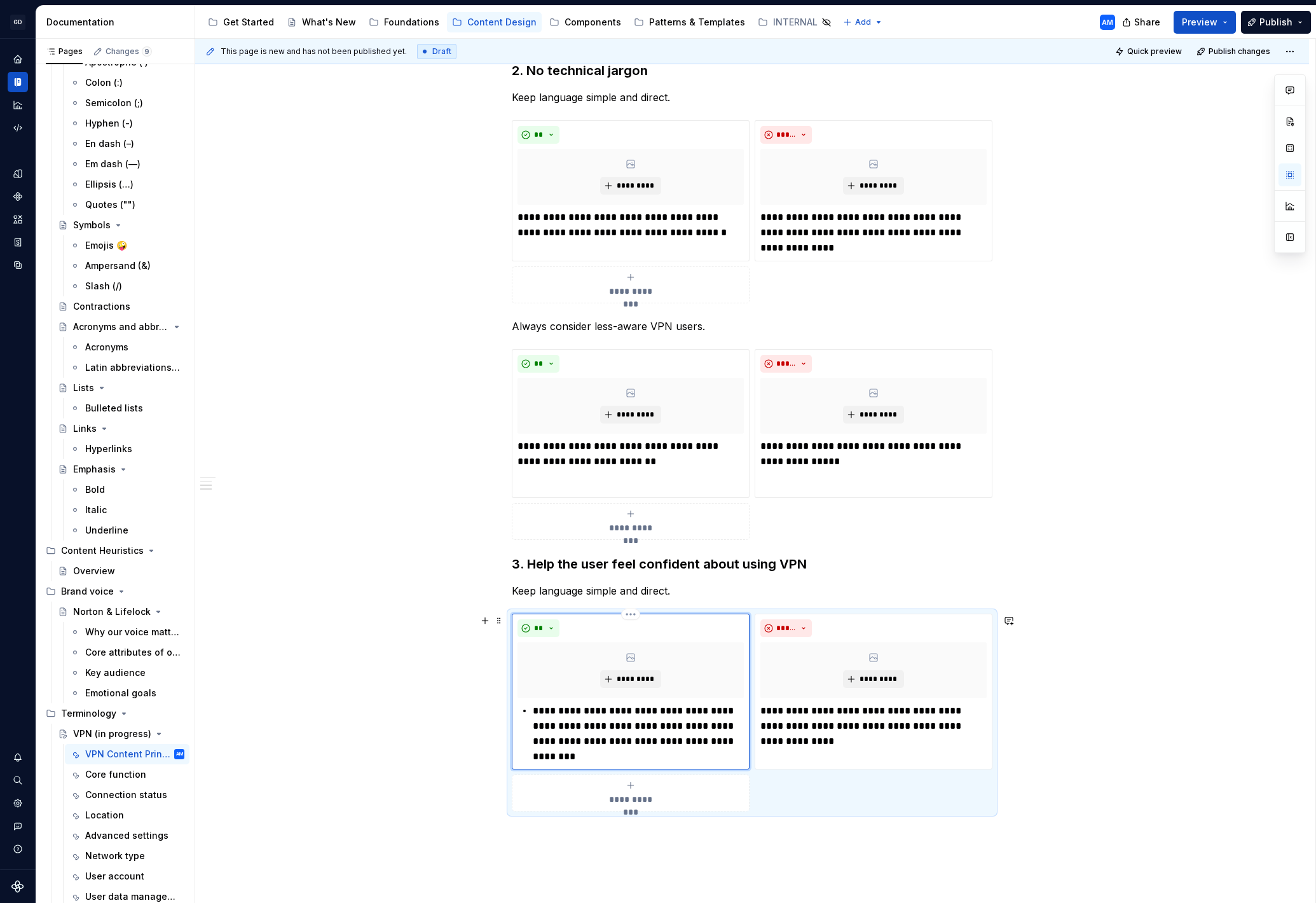
click at [537, 710] on p "**********" at bounding box center [639, 734] width 211 height 61
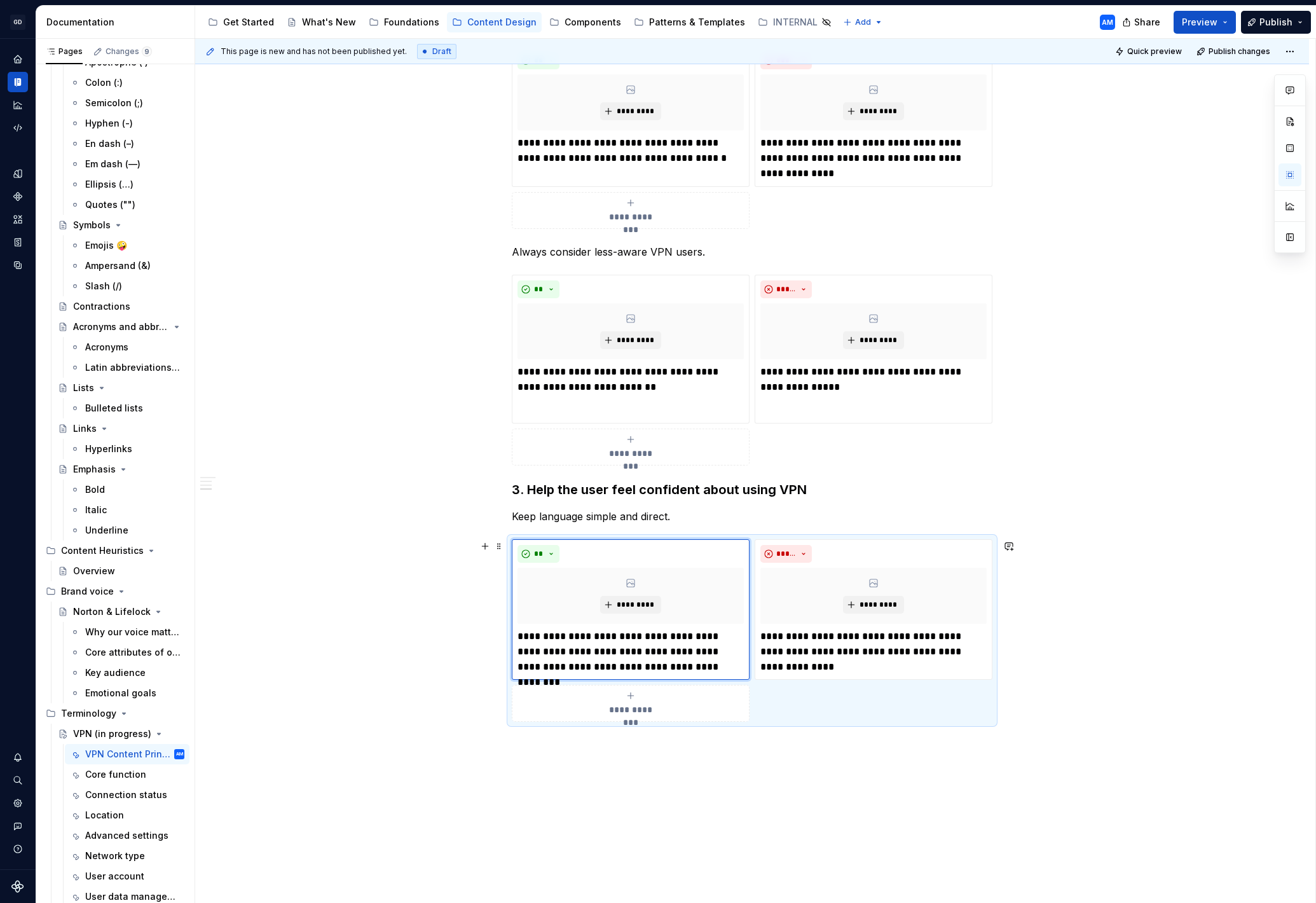
scroll to position [873, 0]
click at [639, 643] on p "**********" at bounding box center [631, 650] width 226 height 46
click at [583, 508] on p "Keep language simple and direct." at bounding box center [752, 515] width 481 height 15
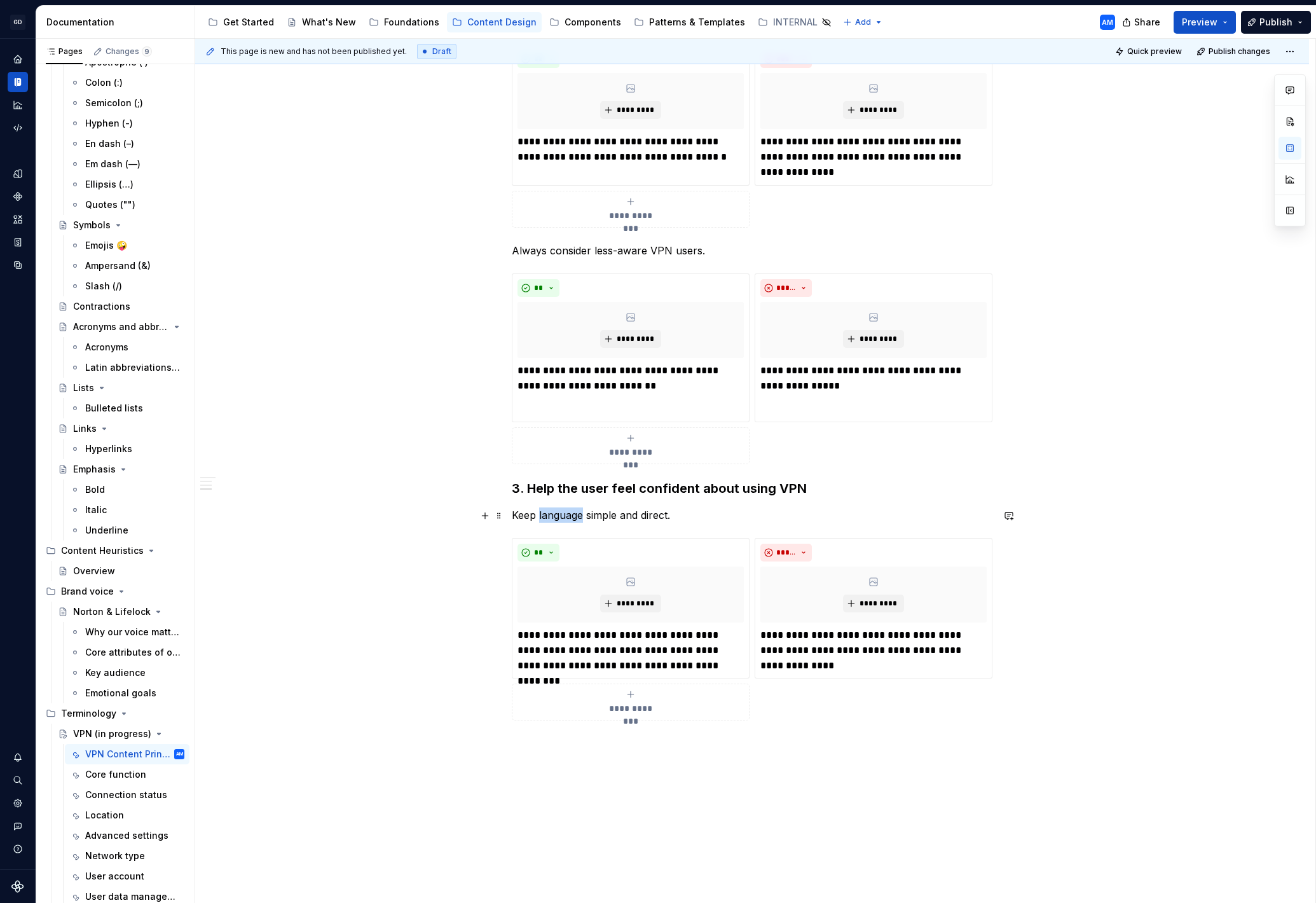
click at [583, 508] on p "Keep language simple and direct." at bounding box center [752, 515] width 481 height 15
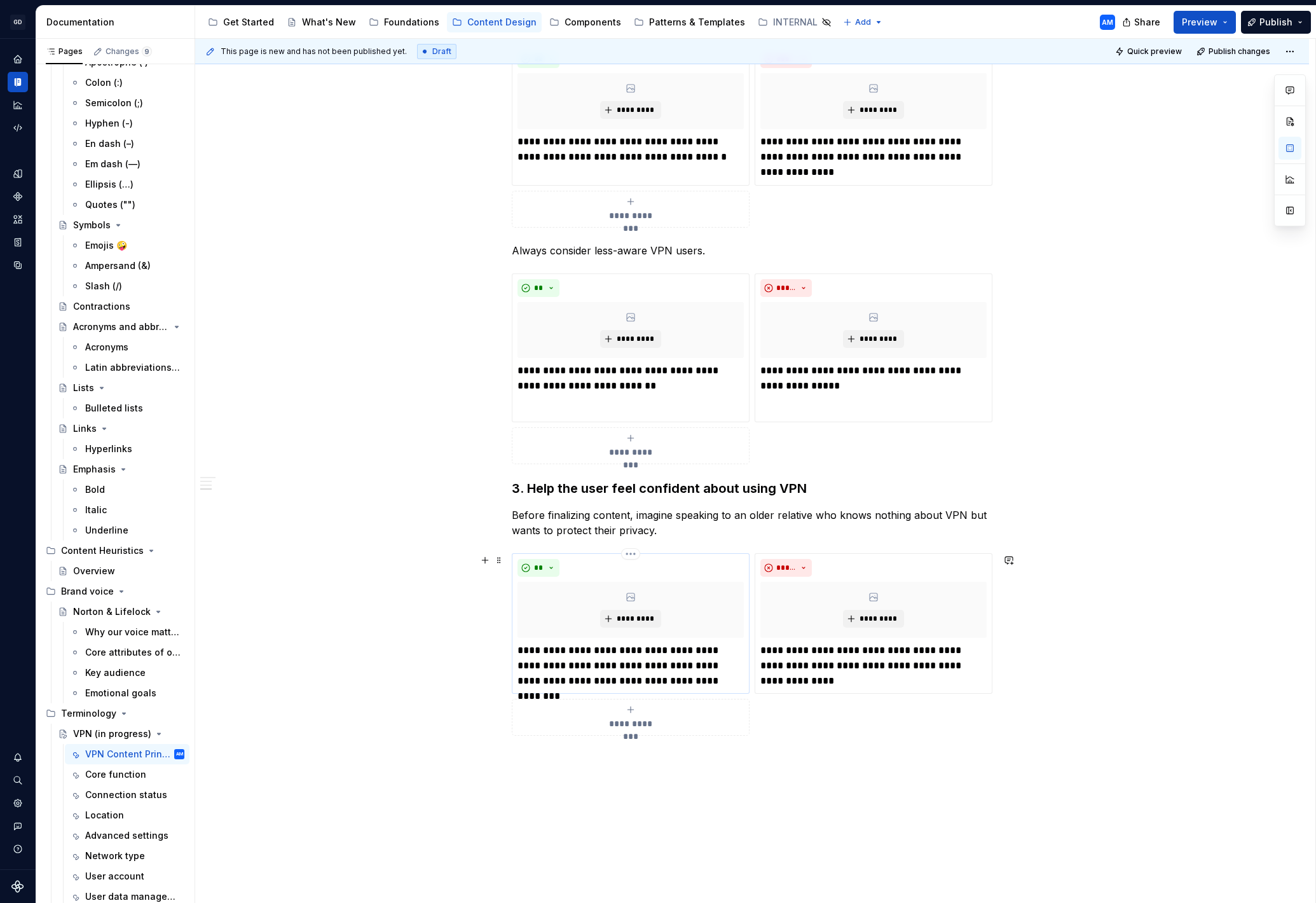
click at [617, 670] on p "**********" at bounding box center [631, 666] width 226 height 46
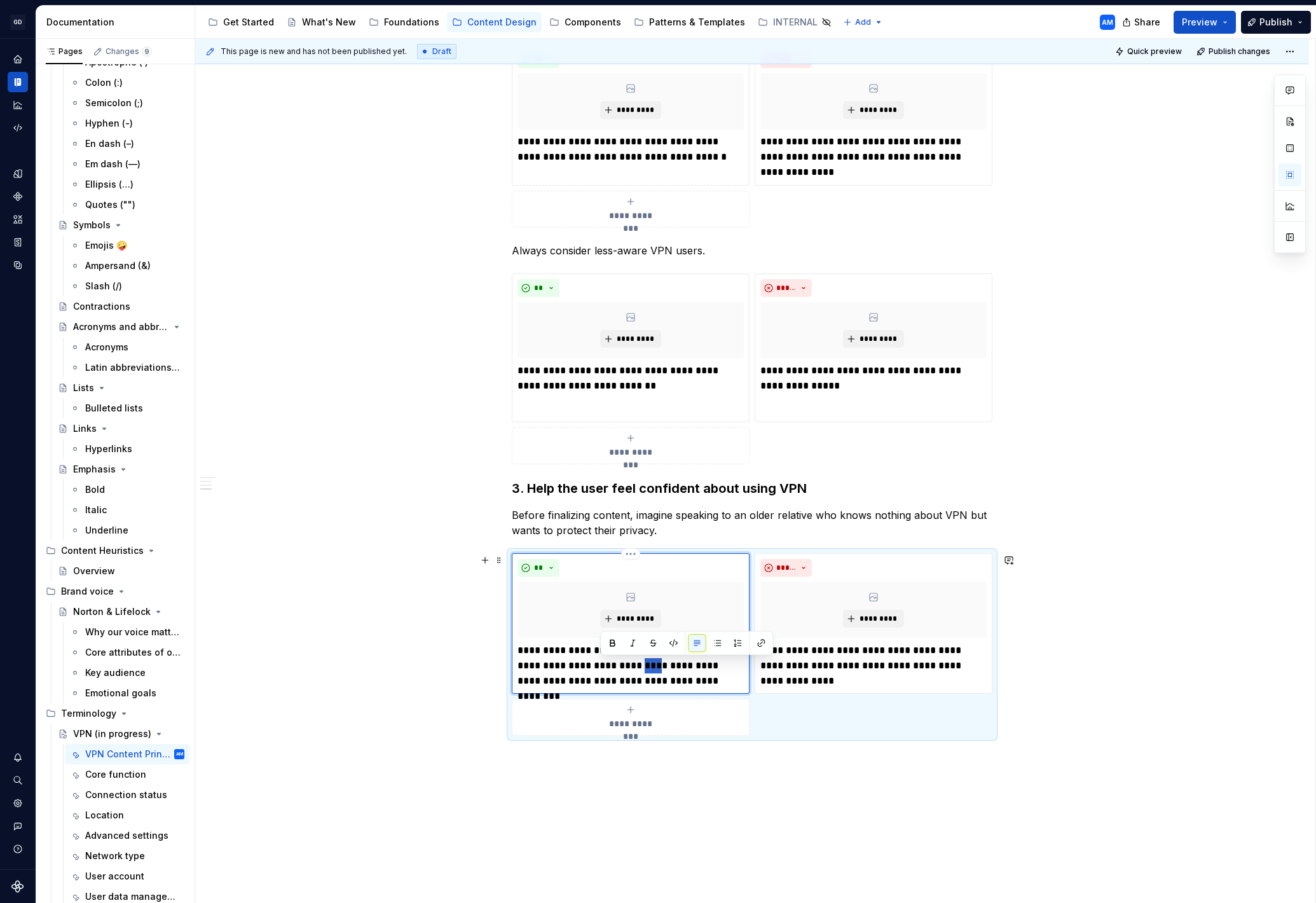
click at [617, 670] on p "**********" at bounding box center [631, 666] width 226 height 46
click at [531, 650] on div "**********" at bounding box center [631, 658] width 226 height 30
click at [814, 656] on p "**********" at bounding box center [873, 666] width 226 height 46
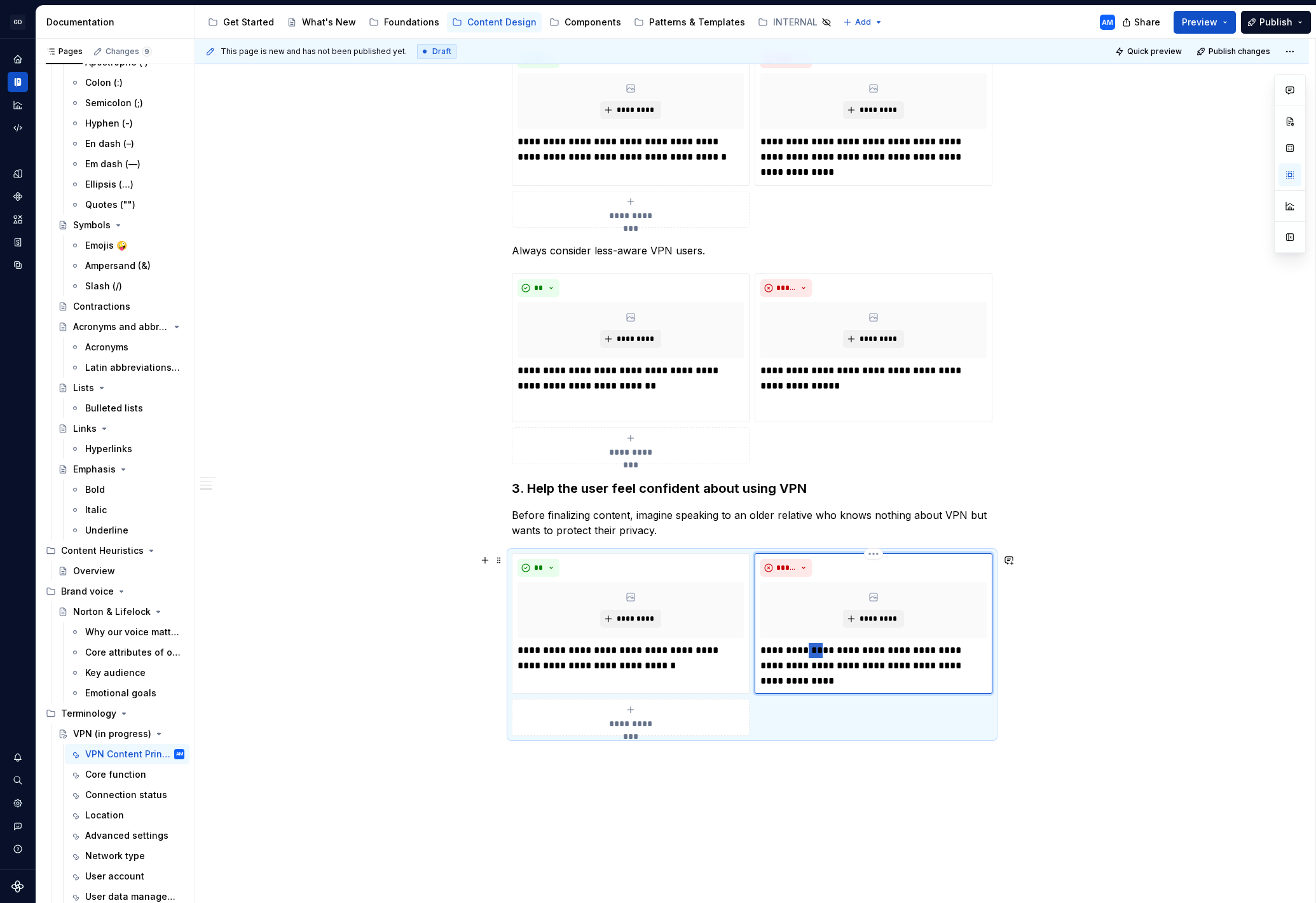
click at [814, 656] on p "**********" at bounding box center [873, 666] width 226 height 46
click at [776, 653] on div "**********" at bounding box center [873, 658] width 226 height 30
click at [1081, 635] on div "**********" at bounding box center [752, 177] width 1114 height 1659
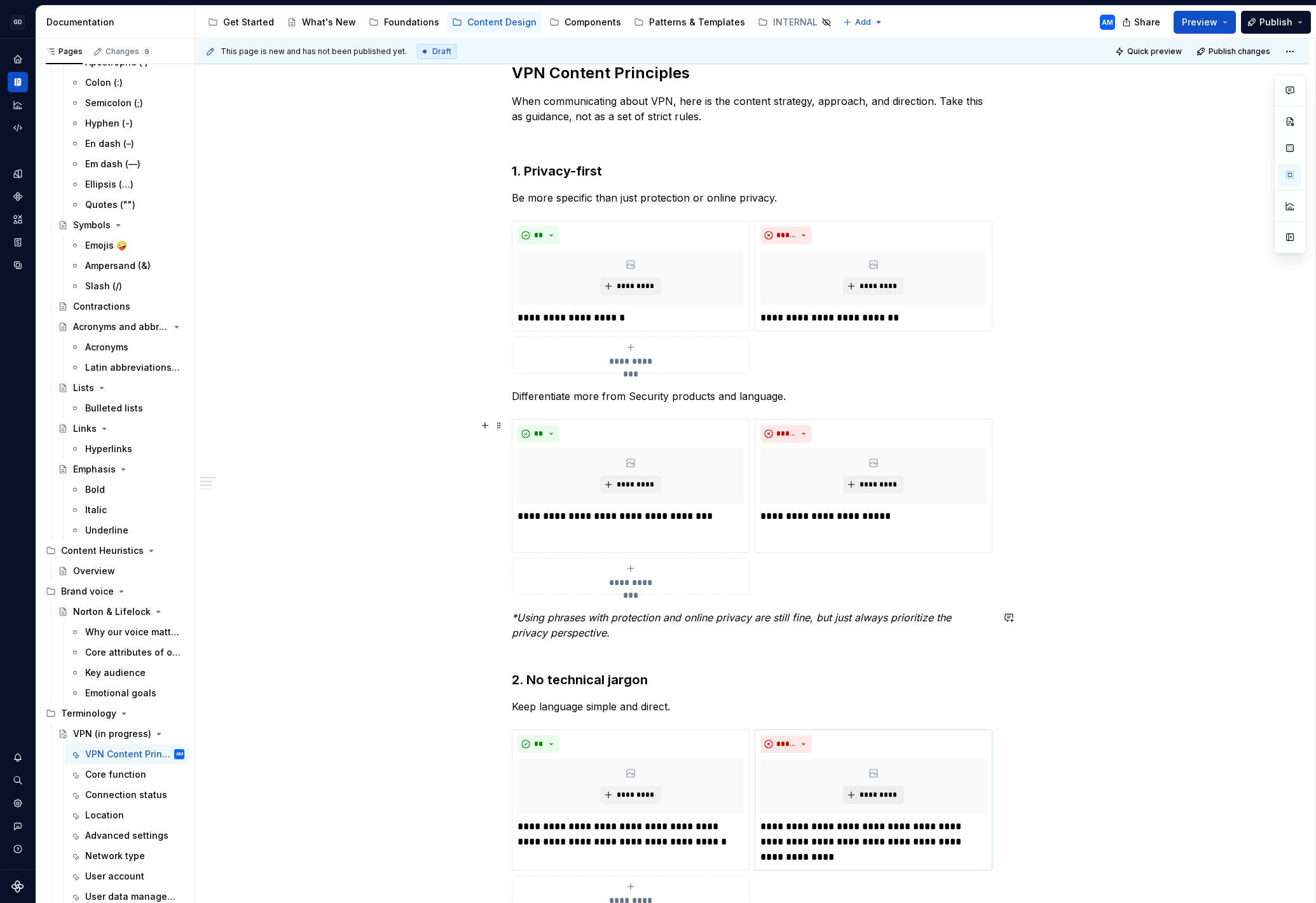
scroll to position [0, 0]
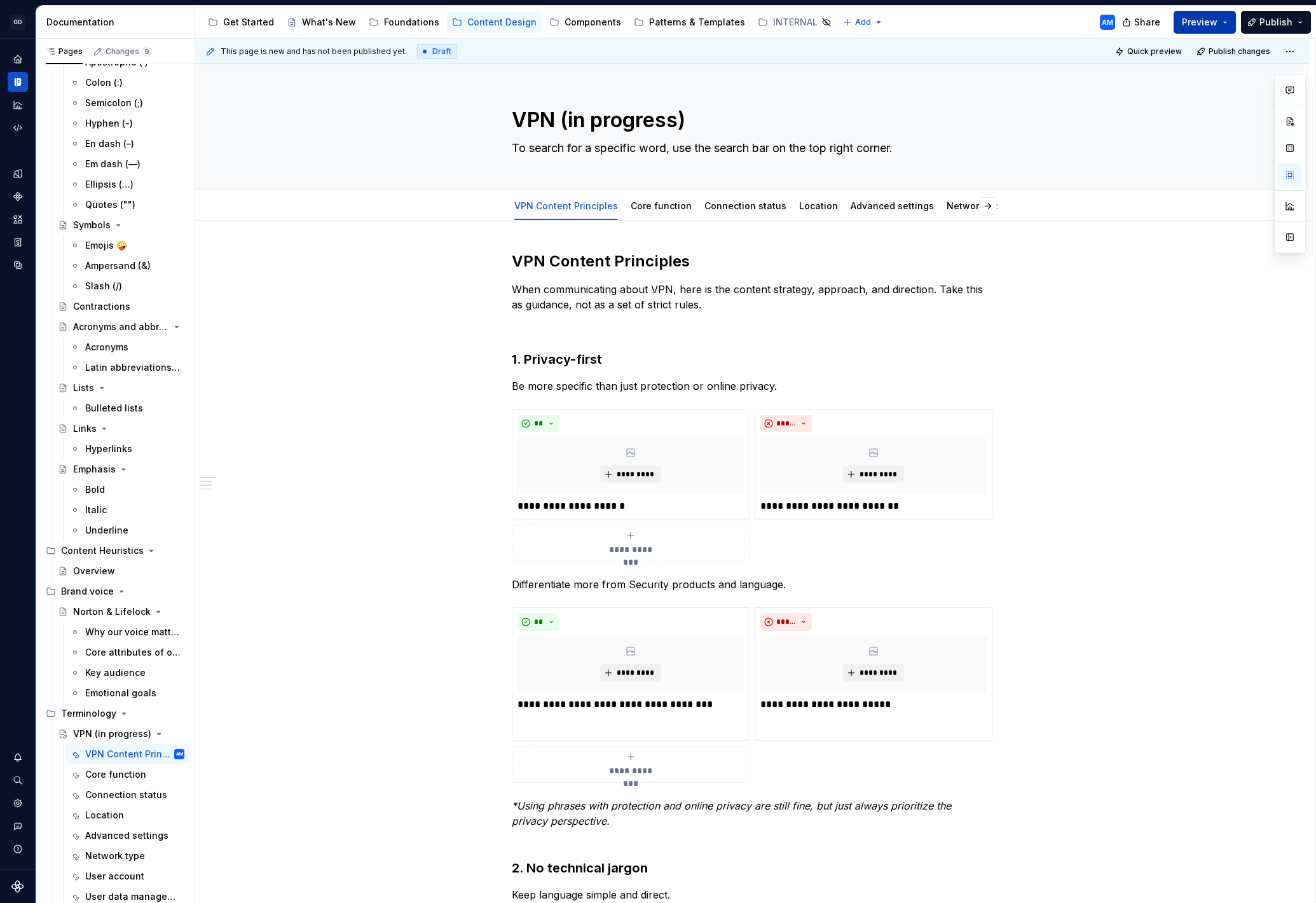
click at [1226, 14] on button "Preview" at bounding box center [1205, 22] width 63 height 23
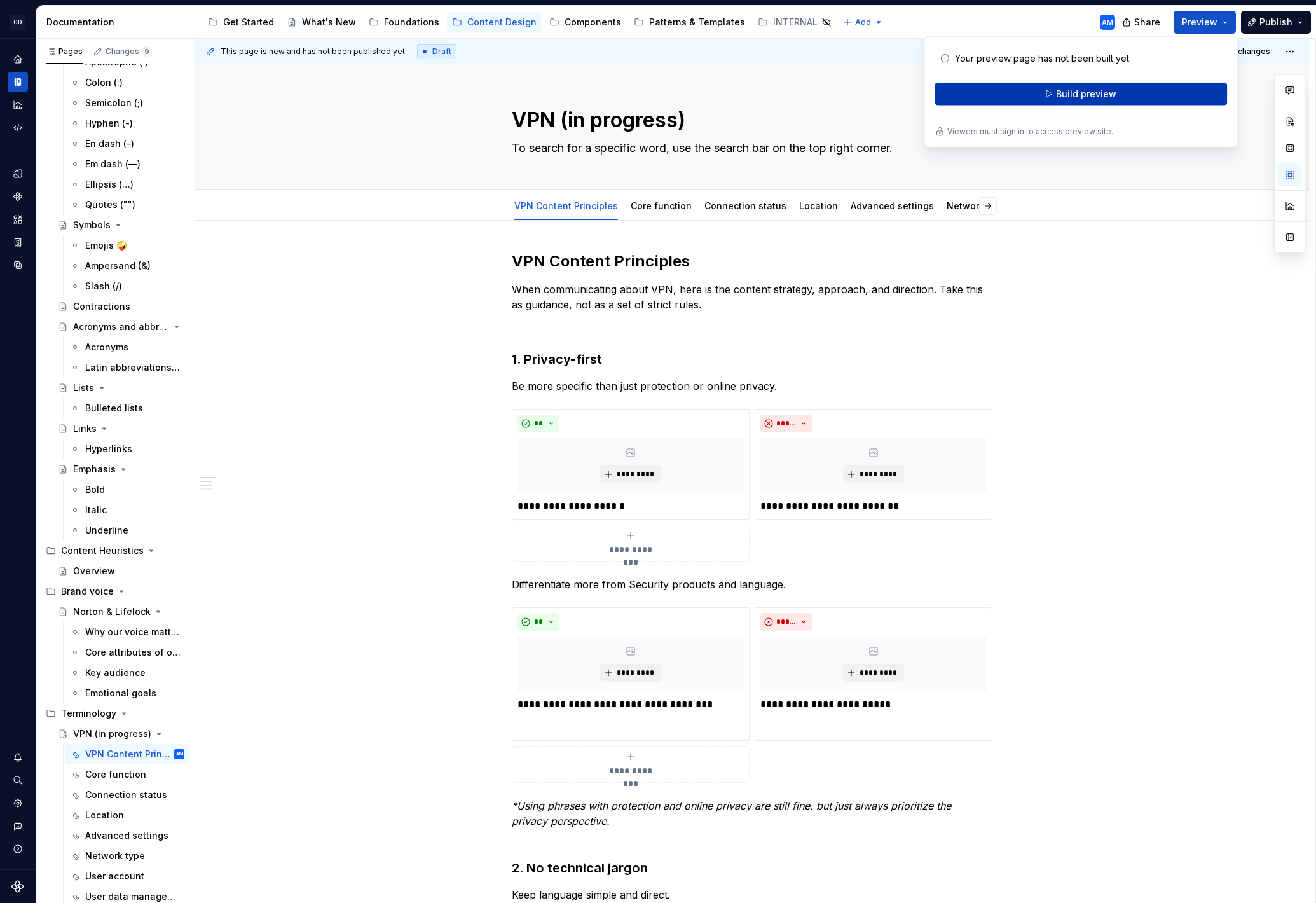
click at [1118, 91] on button "Build preview" at bounding box center [1081, 94] width 292 height 23
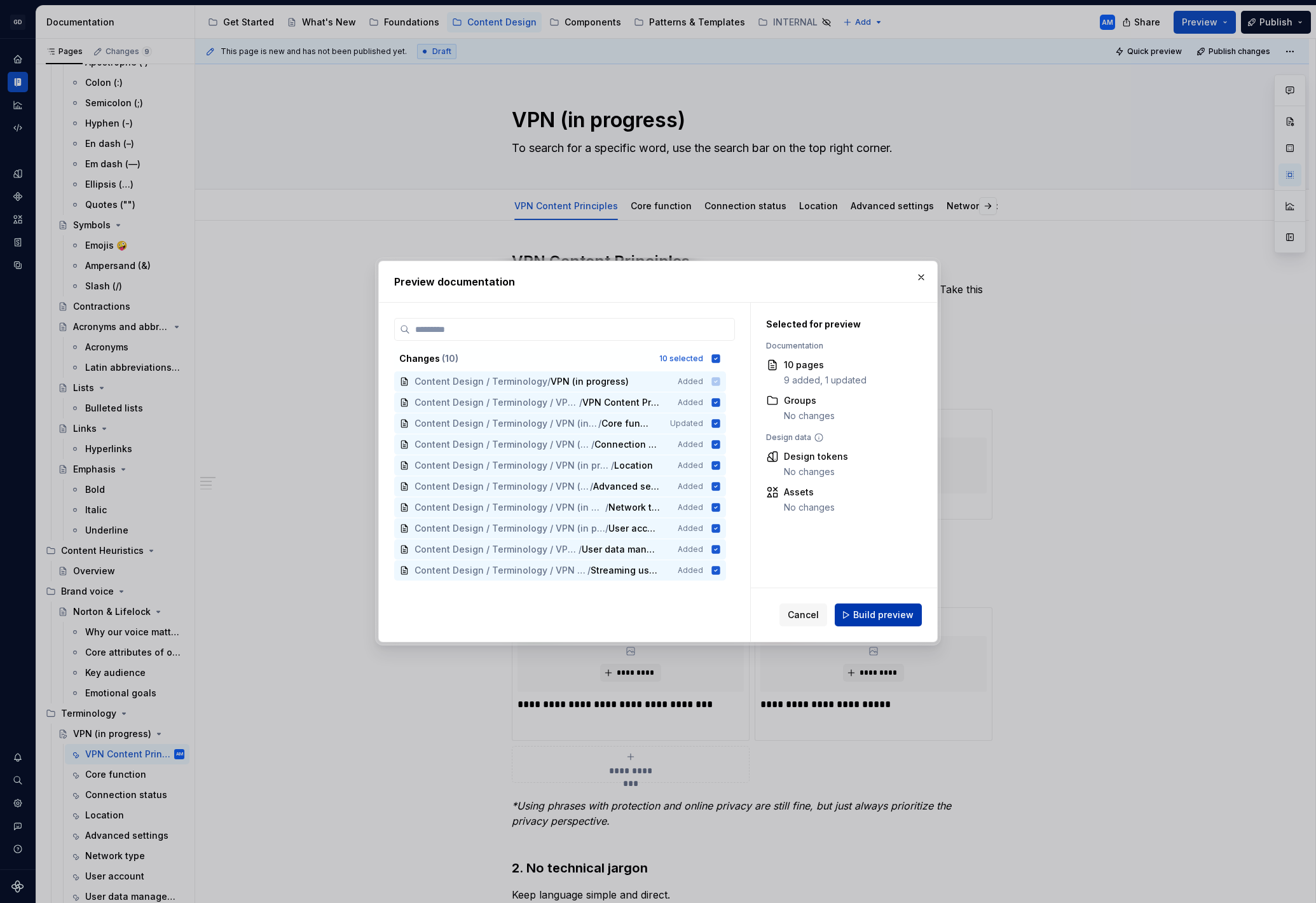
click at [869, 612] on span "Build preview" at bounding box center [884, 614] width 61 height 13
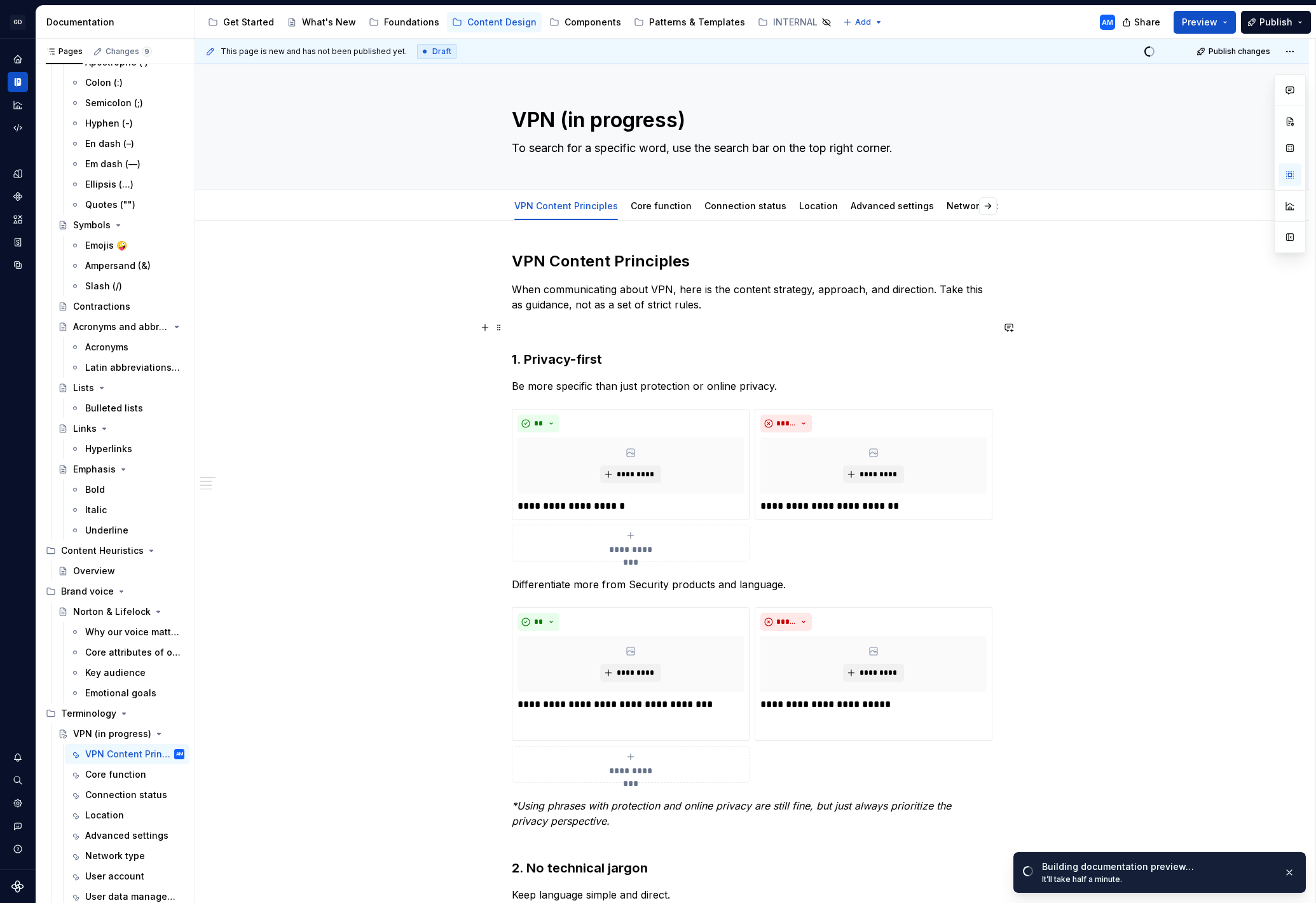
click at [487, 333] on button "button" at bounding box center [485, 327] width 18 height 18
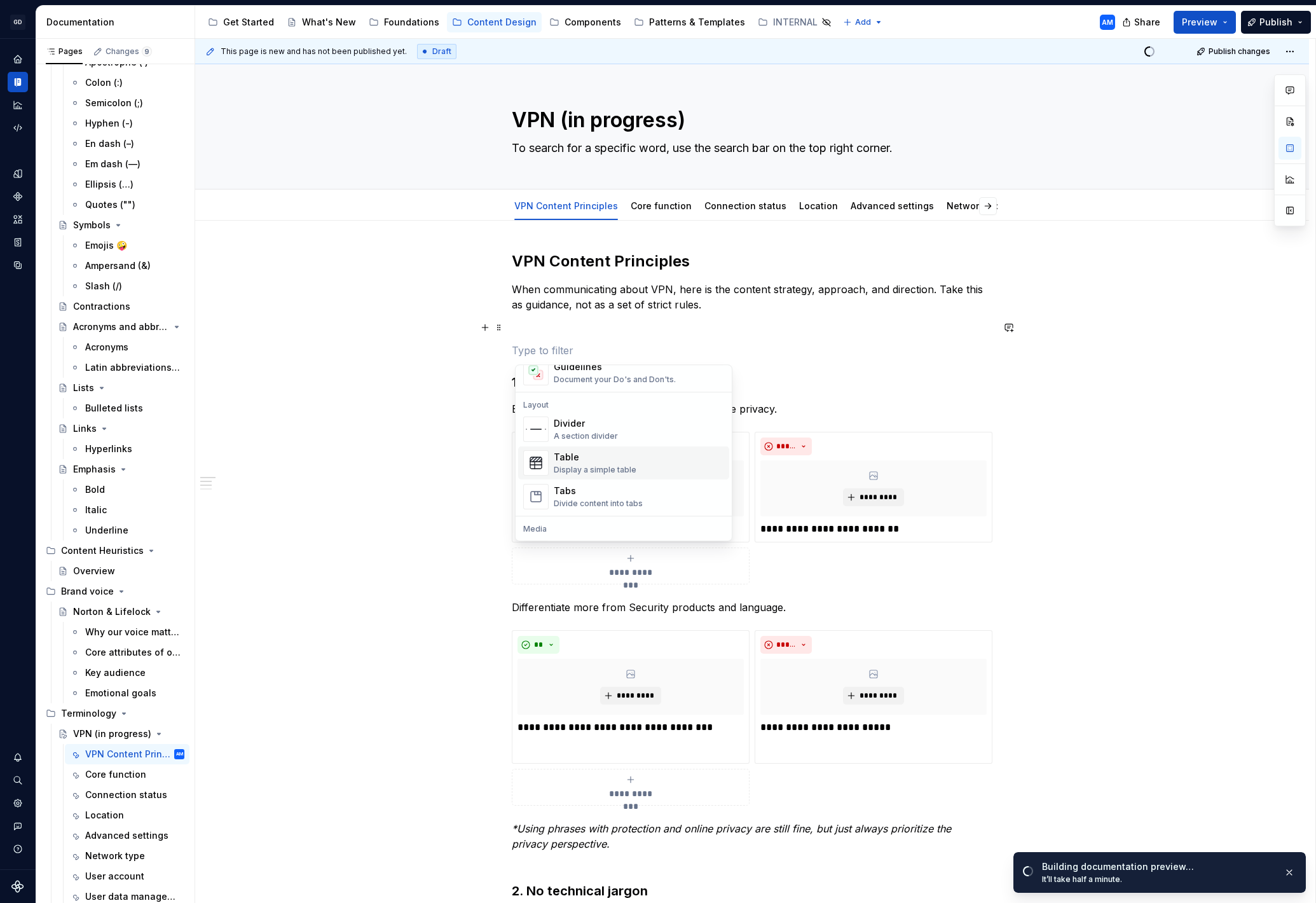
scroll to position [389, 0]
click at [590, 422] on div "Divider" at bounding box center [586, 422] width 64 height 13
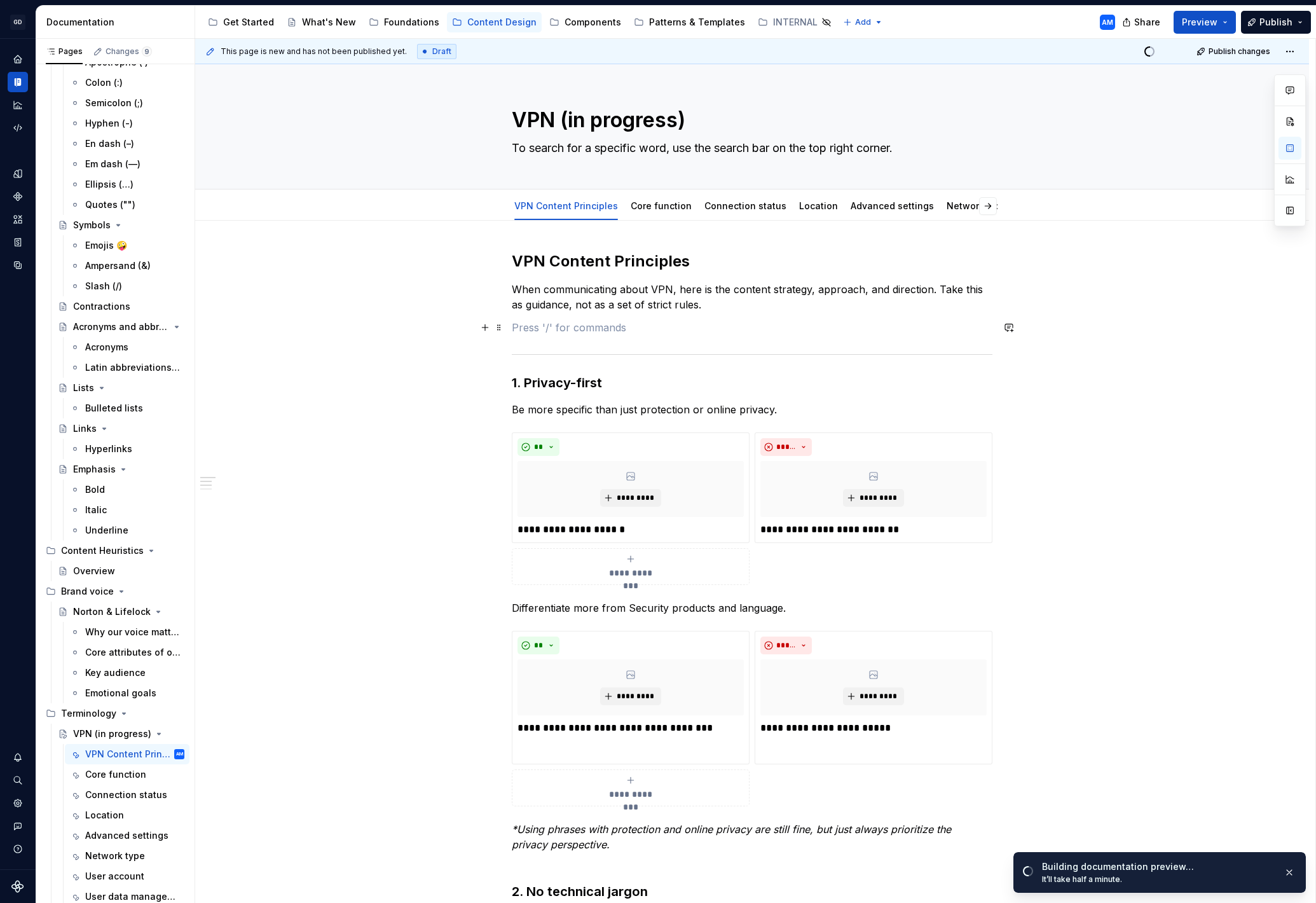
click at [559, 325] on p at bounding box center [752, 328] width 481 height 15
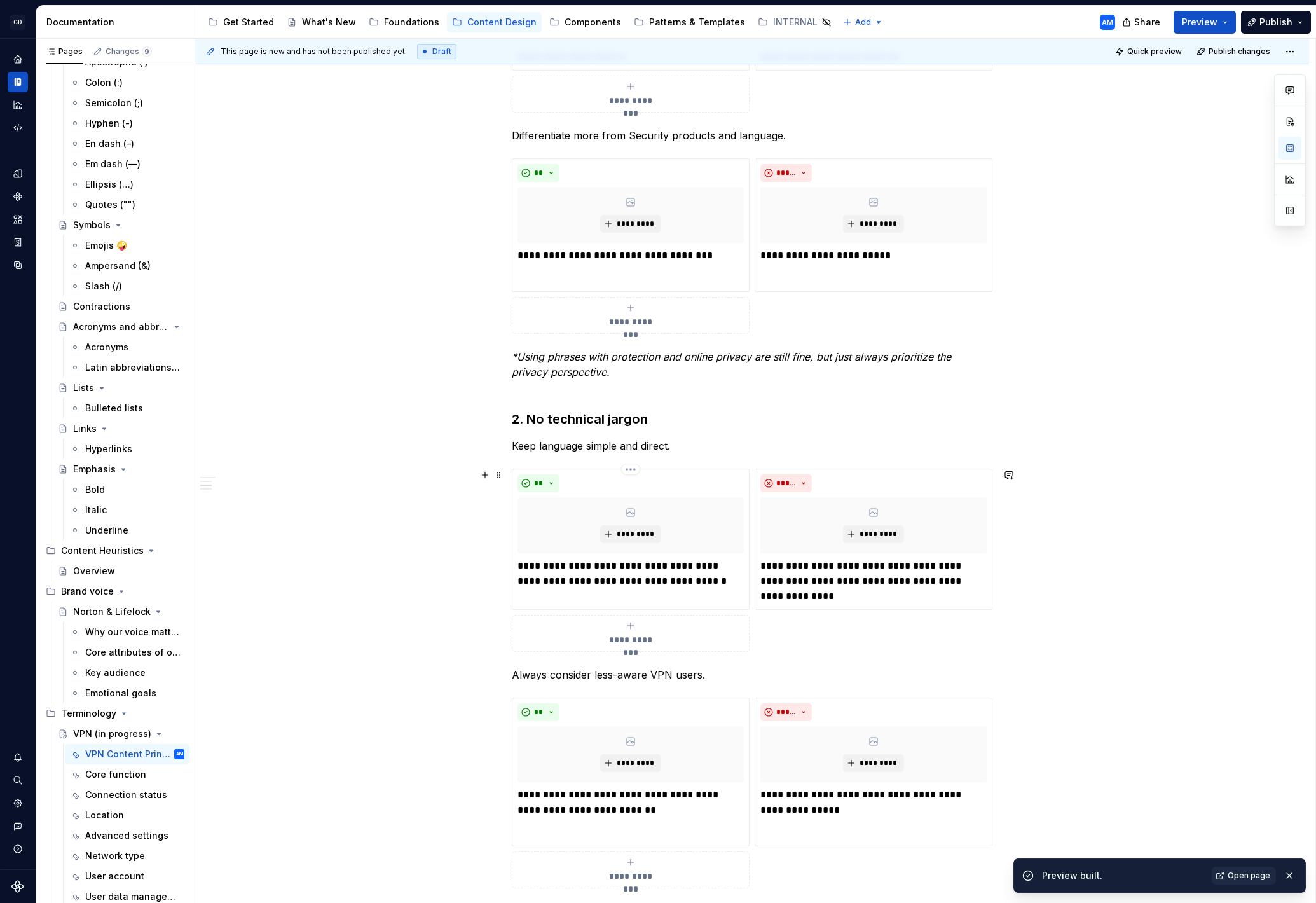
scroll to position [459, 0]
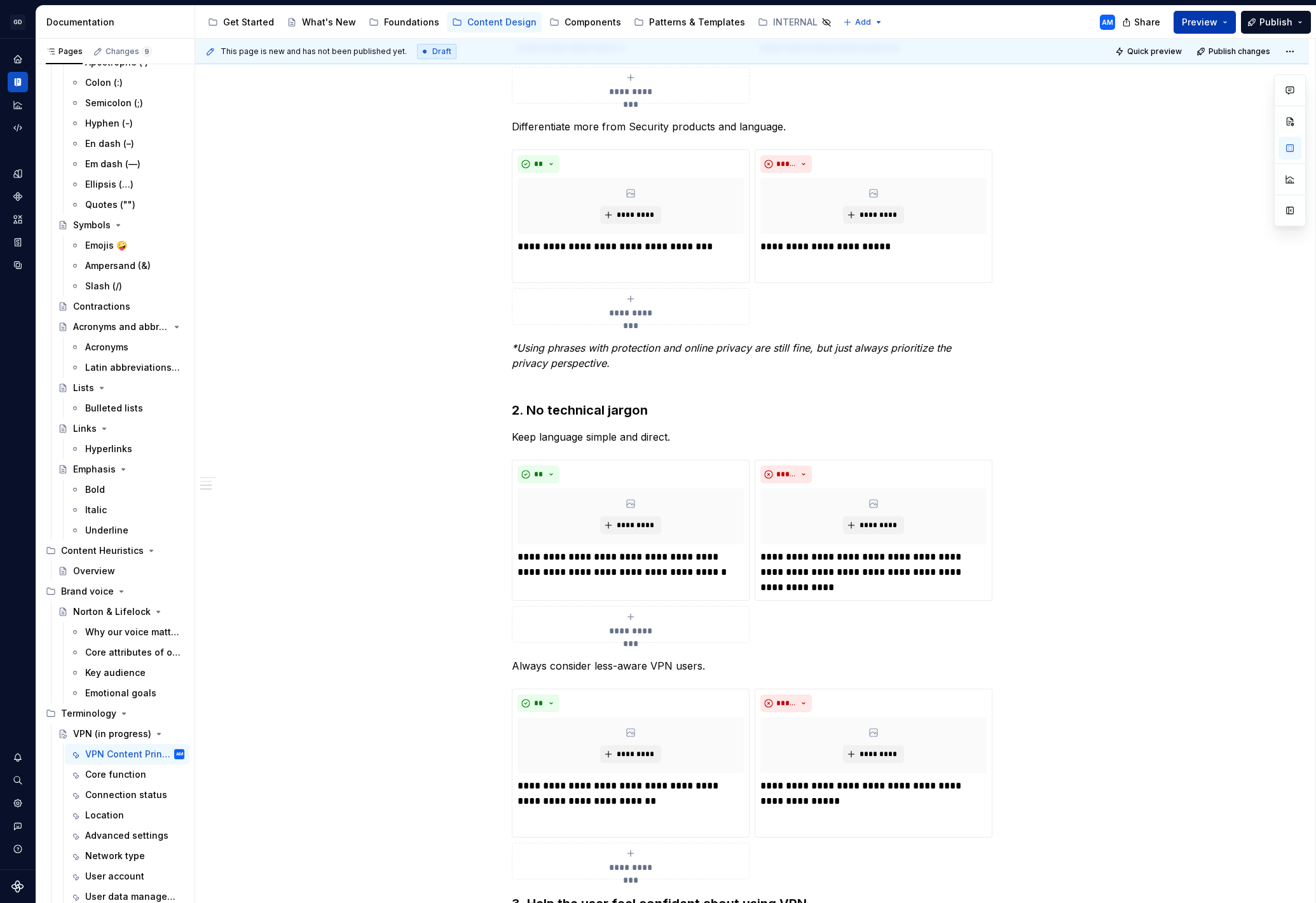
click at [1209, 20] on span "Preview" at bounding box center [1199, 22] width 35 height 13
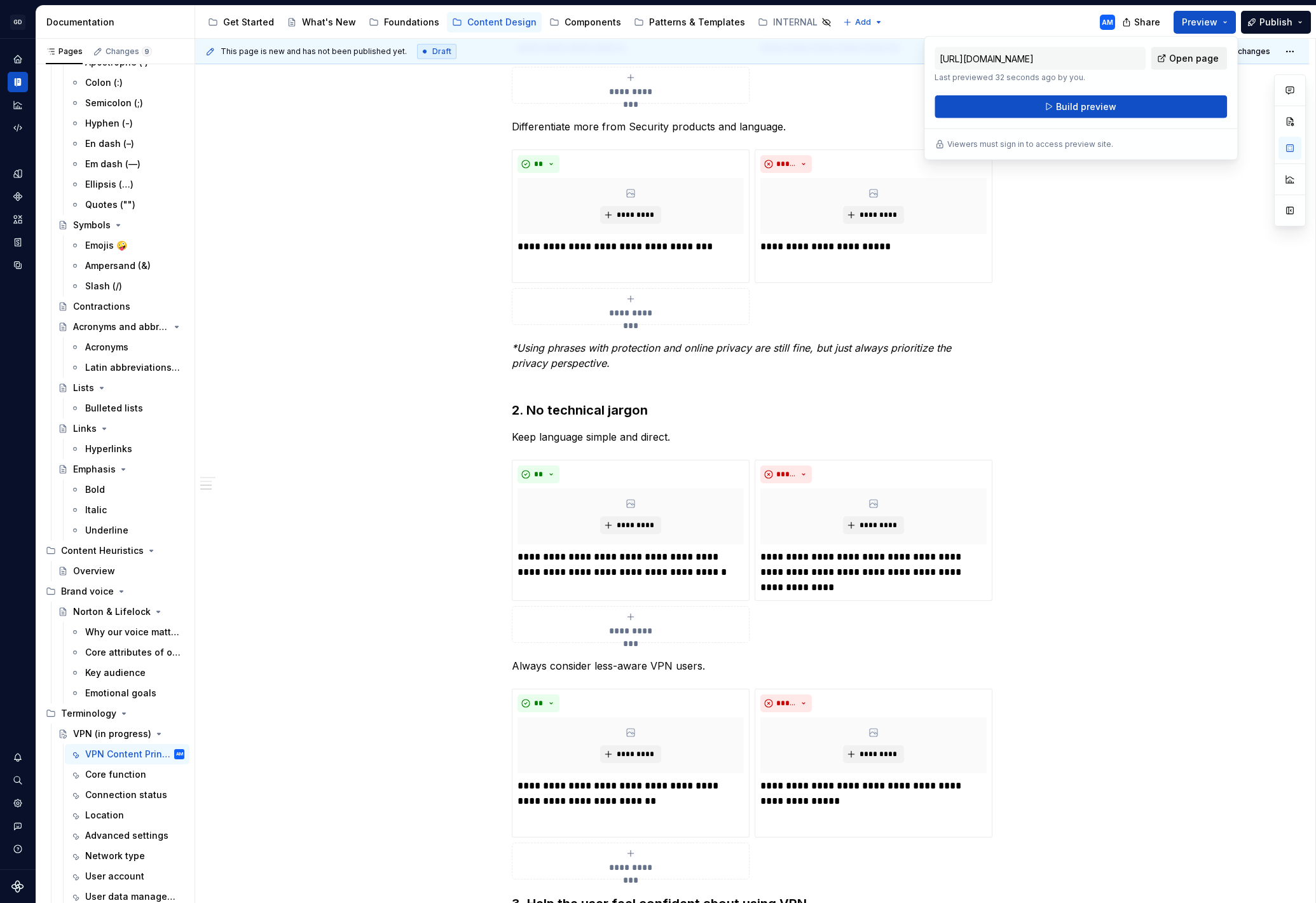
click at [1194, 58] on span "Open page" at bounding box center [1194, 58] width 50 height 13
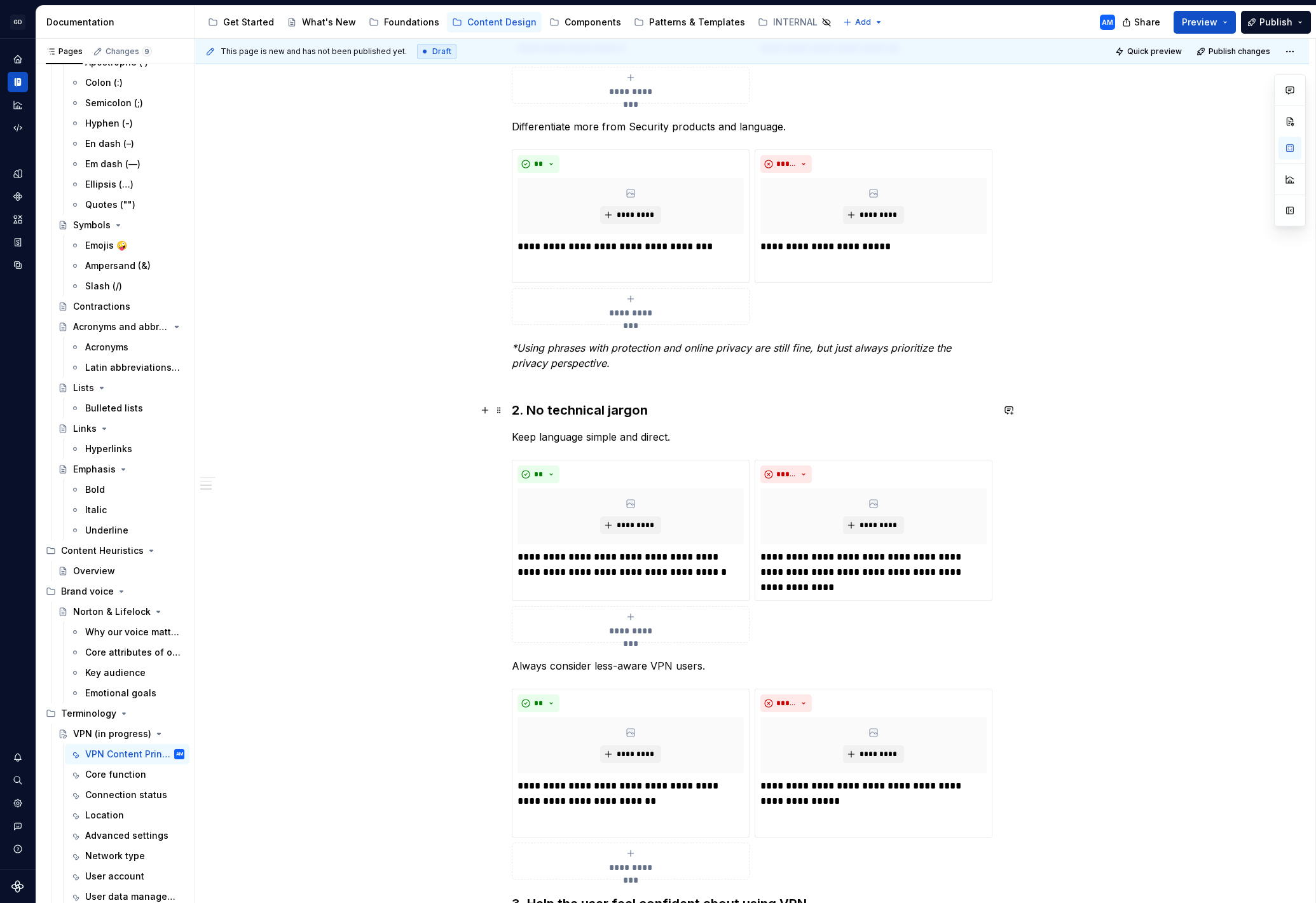
click at [1097, 415] on div "**********" at bounding box center [752, 591] width 1114 height 1660
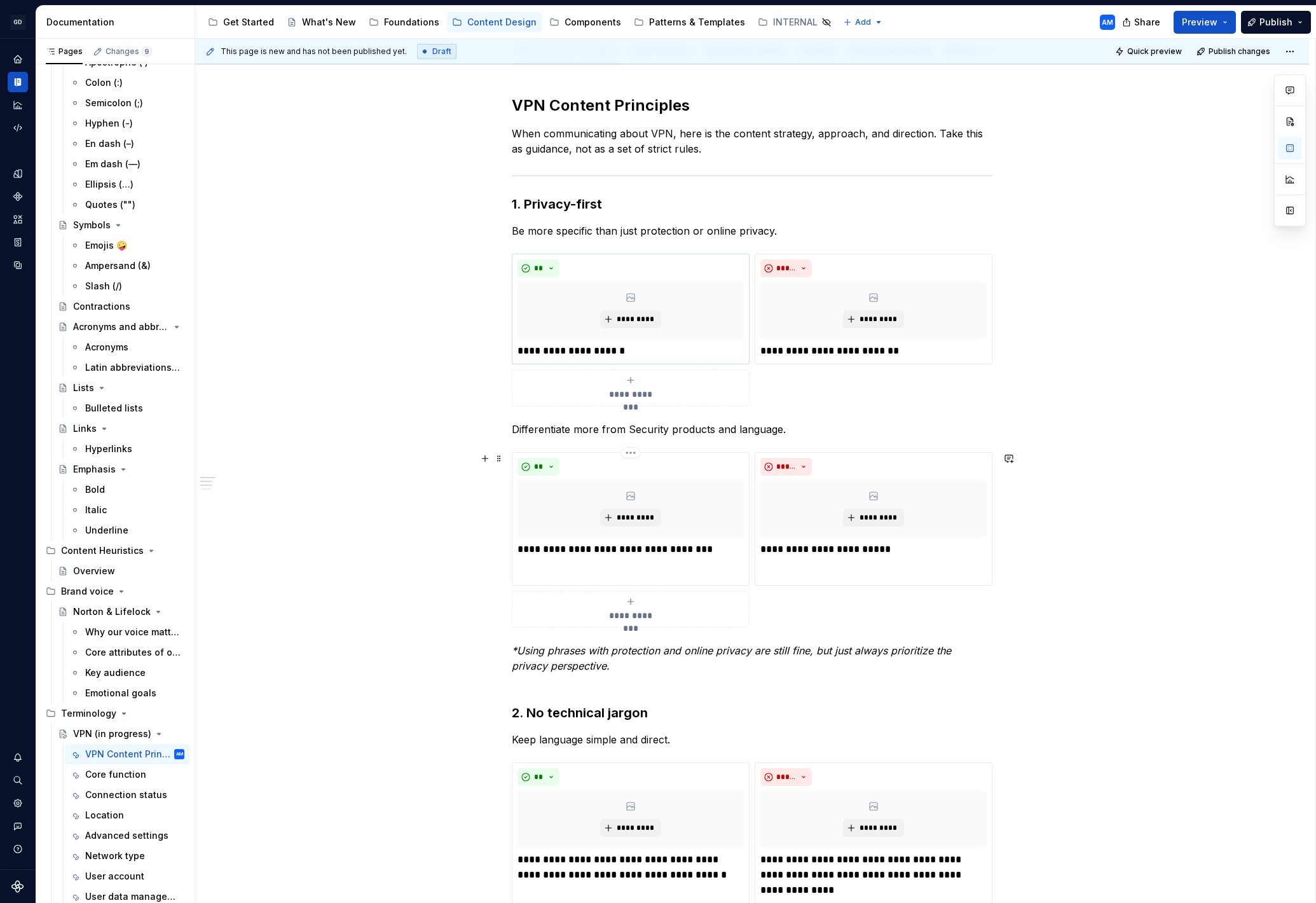
scroll to position [0, 0]
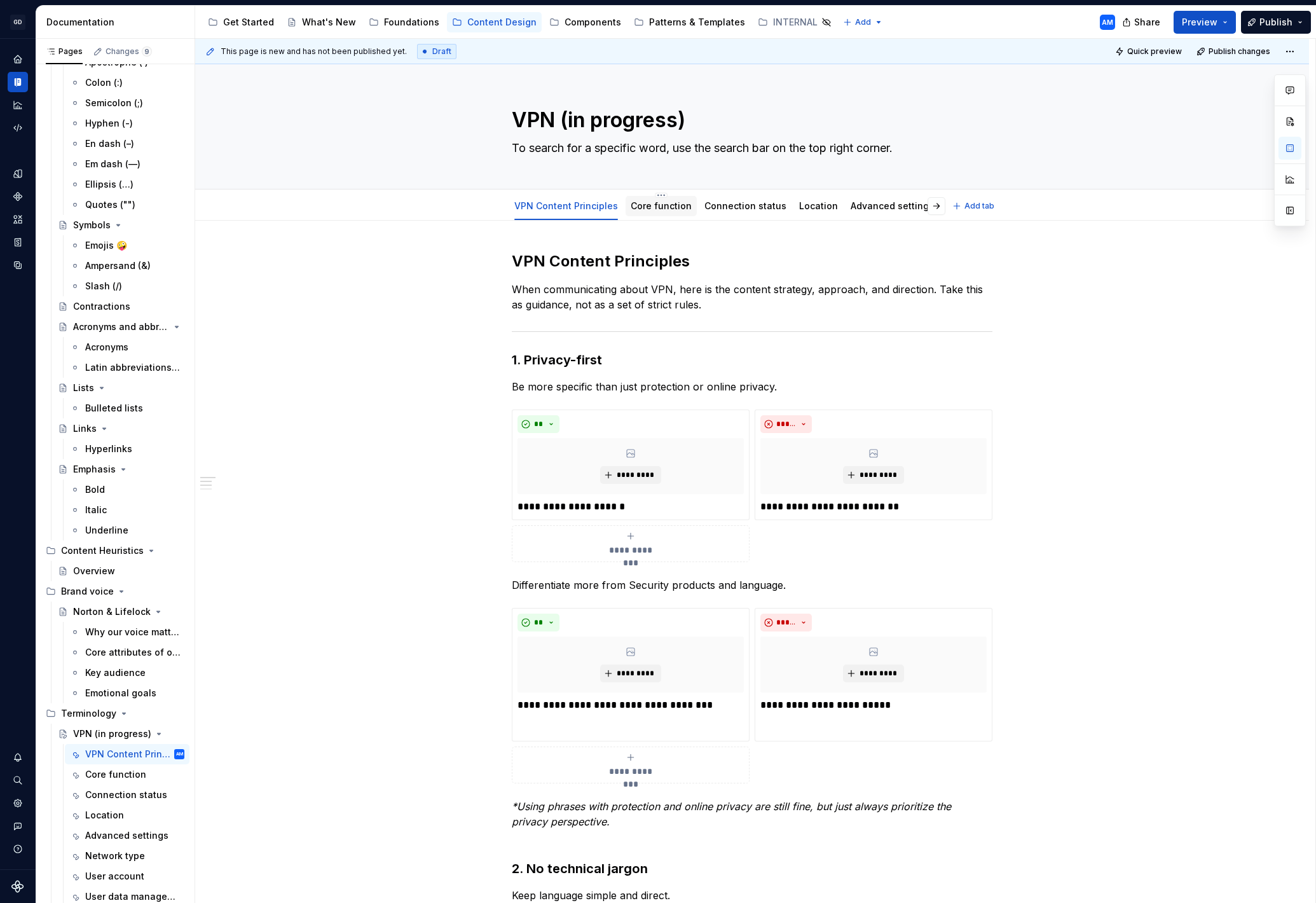
click at [667, 206] on link "Core function" at bounding box center [661, 205] width 61 height 11
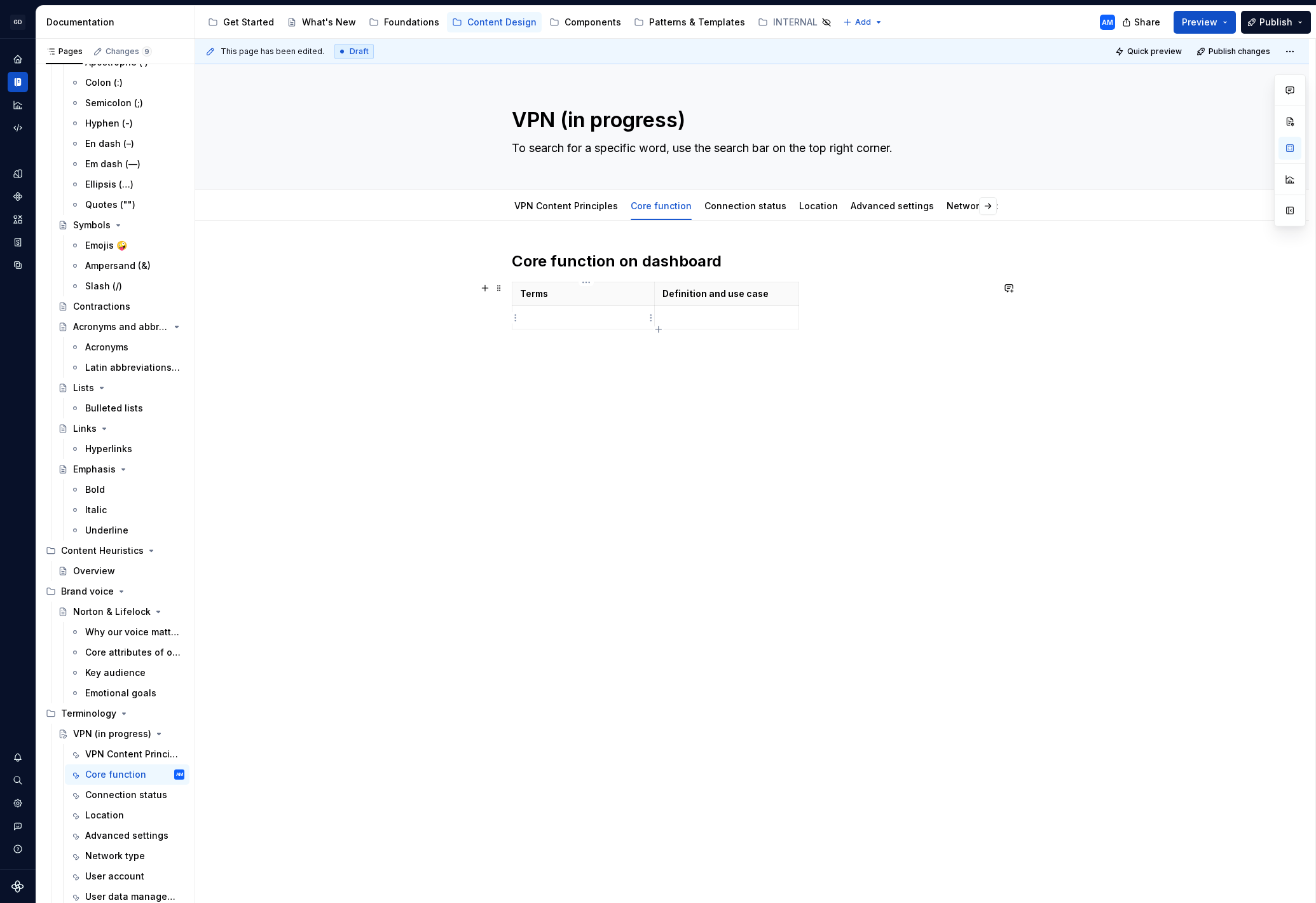
click at [574, 318] on p at bounding box center [584, 317] width 127 height 13
click at [557, 317] on p at bounding box center [584, 317] width 127 height 13
click at [559, 313] on p "Connect Disconnect" at bounding box center [584, 317] width 127 height 13
click at [721, 315] on p at bounding box center [726, 317] width 129 height 13
drag, startPoint x: 748, startPoint y: 340, endPoint x: 659, endPoint y: 322, distance: 90.8
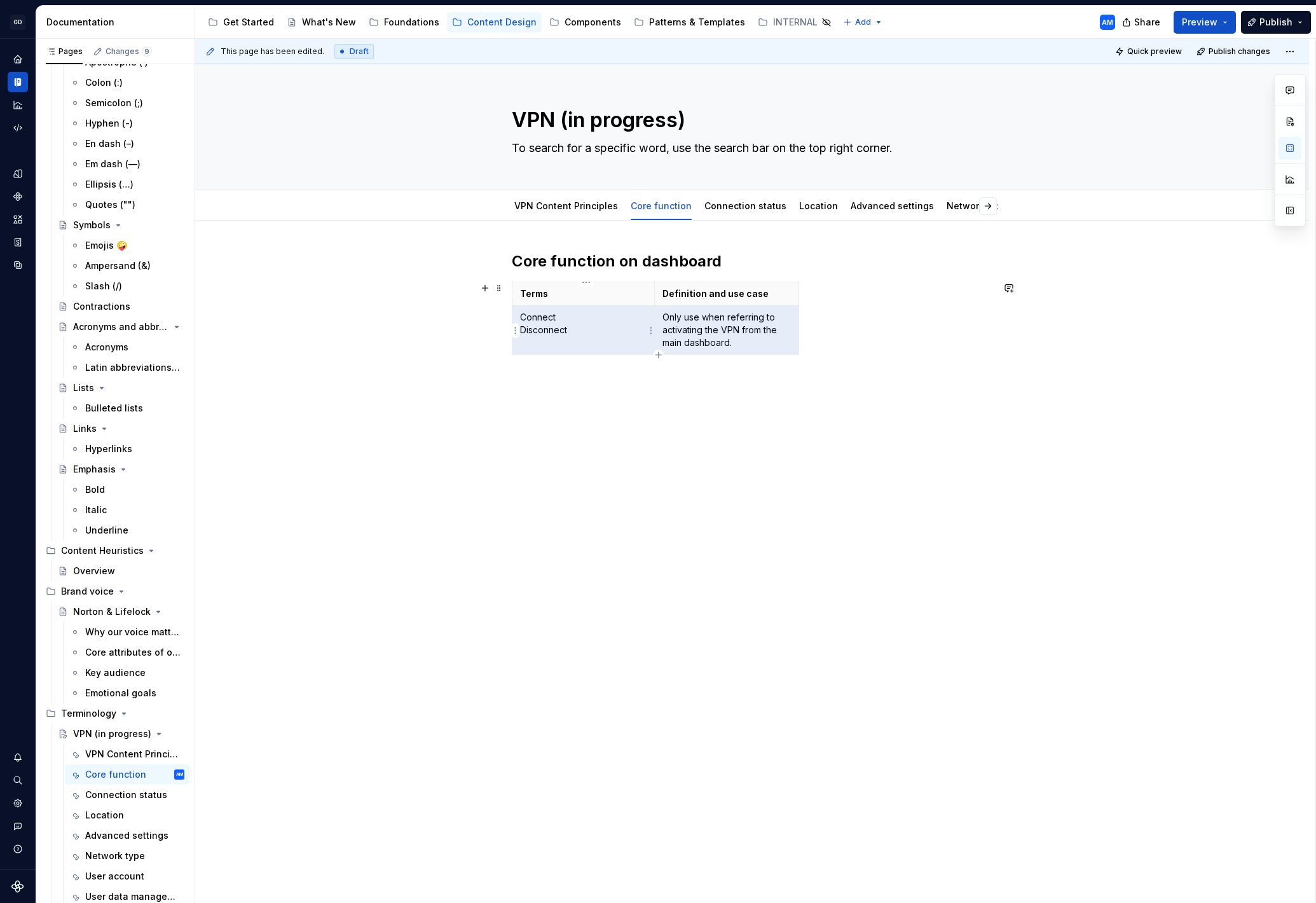
click at [658, 322] on td "Only use when referring to activating the VPN from the main dashboard." at bounding box center [727, 330] width 145 height 49
click at [722, 331] on p "Only use when referring to activating the VPN from the main dashboard." at bounding box center [726, 329] width 129 height 38
click at [819, 300] on div "Terms Definition and use case Connect Disconnect Only use when referring to act…" at bounding box center [752, 320] width 481 height 79
drag, startPoint x: 800, startPoint y: 291, endPoint x: 818, endPoint y: 291, distance: 18.0
click at [820, 317] on icon "button" at bounding box center [820, 318] width 6 height 6
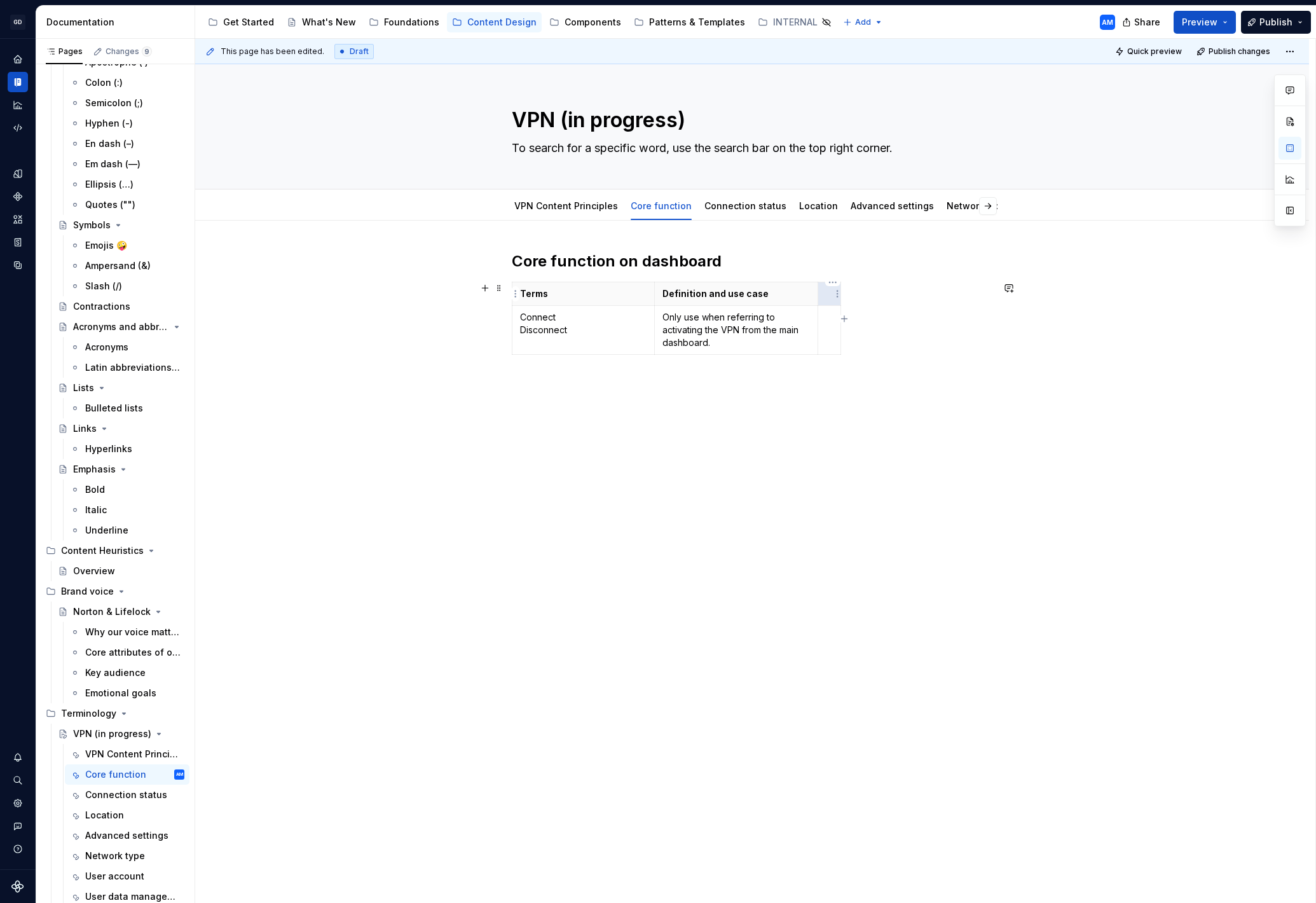
click at [831, 296] on p at bounding box center [829, 293] width 7 height 13
click at [708, 323] on p "Only use when referring to activating the VPN from the main dashboard." at bounding box center [736, 329] width 148 height 38
click at [904, 332] on td at bounding box center [889, 330] width 140 height 49
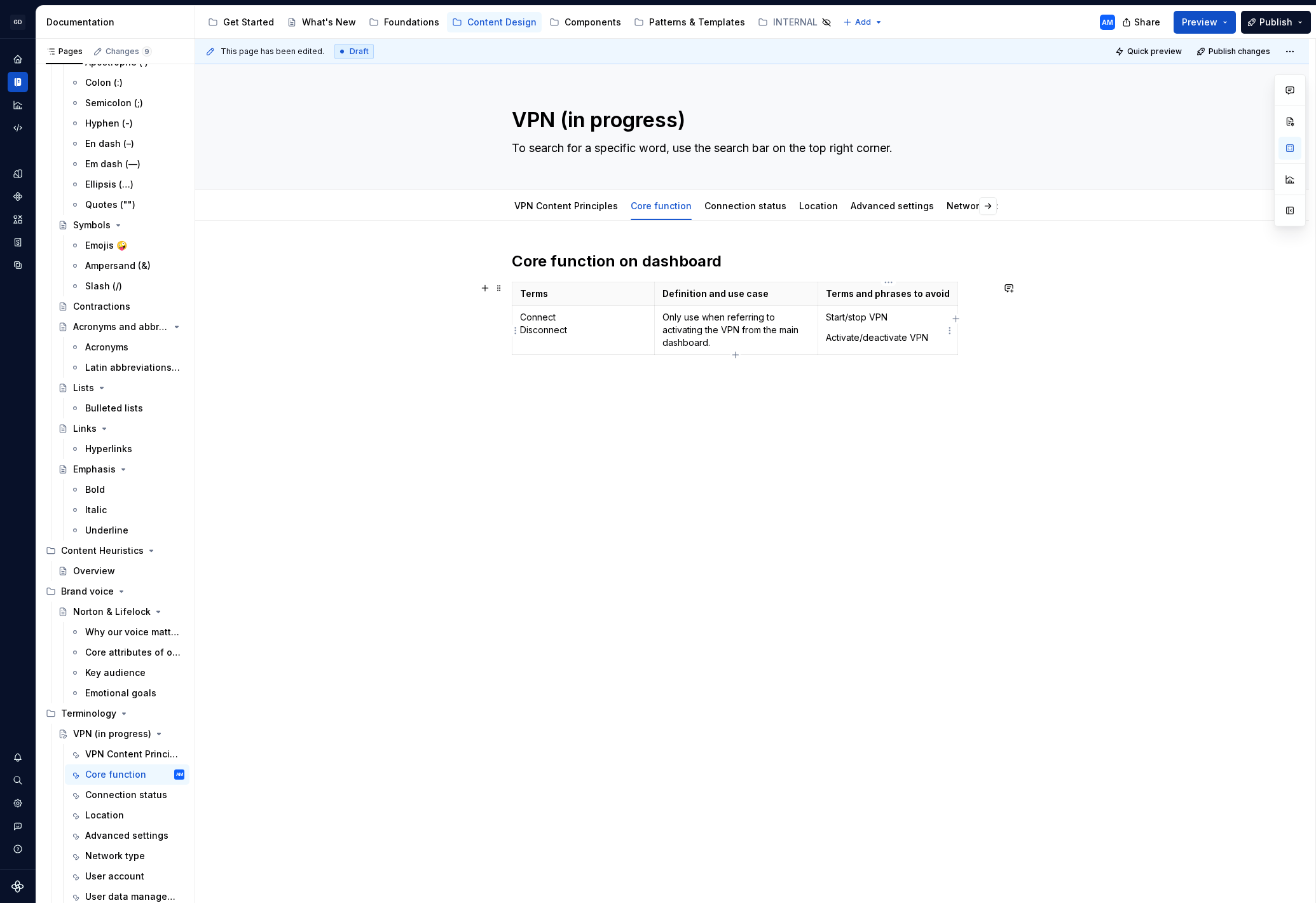
click at [829, 338] on p "Activate/deactivate VPN" at bounding box center [888, 337] width 124 height 13
click at [955, 318] on icon "button" at bounding box center [955, 318] width 6 height 6
click at [966, 295] on p at bounding box center [970, 293] width 7 height 13
click at [967, 325] on td at bounding box center [969, 330] width 23 height 49
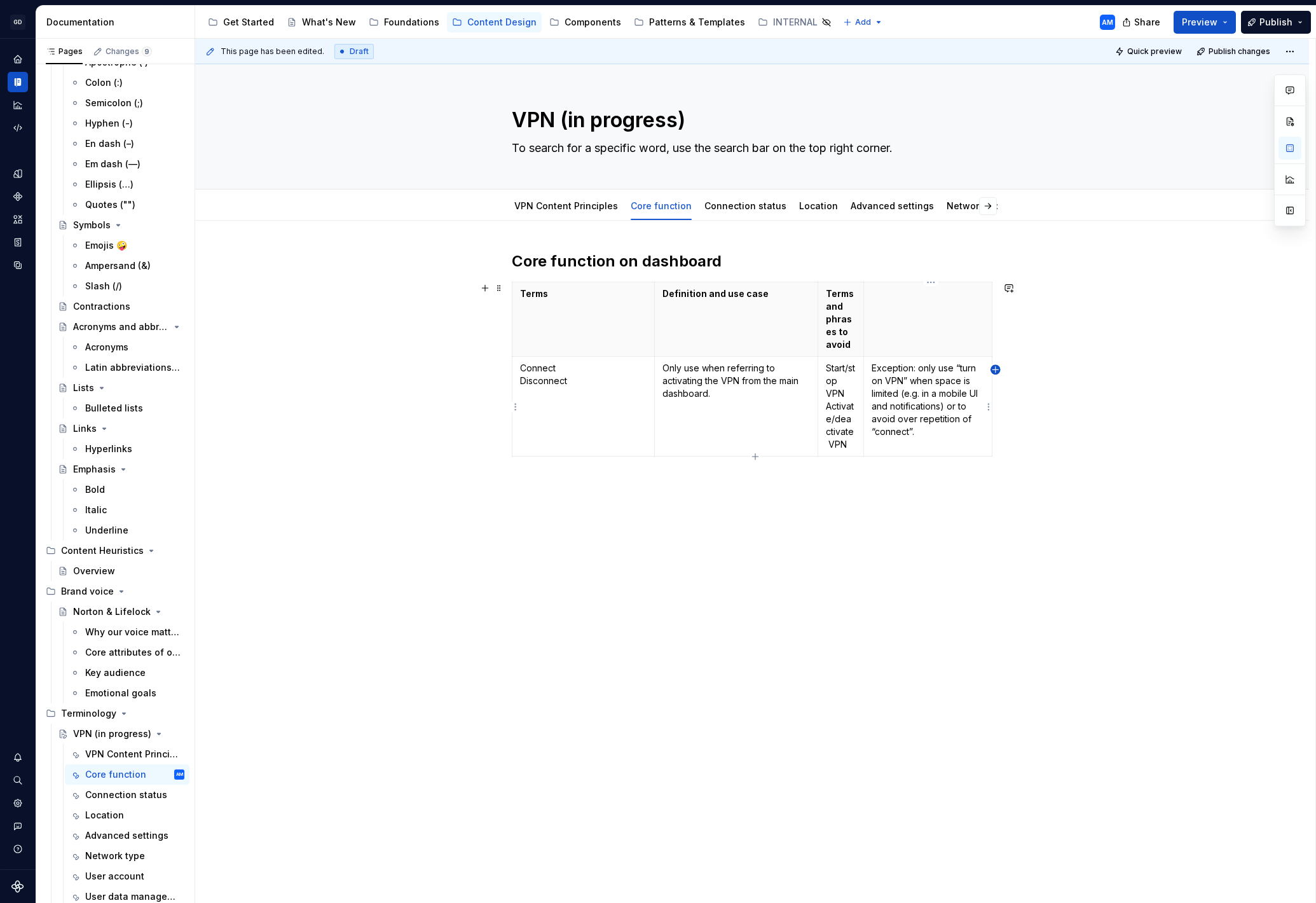
click at [994, 371] on icon "button" at bounding box center [996, 369] width 10 height 10
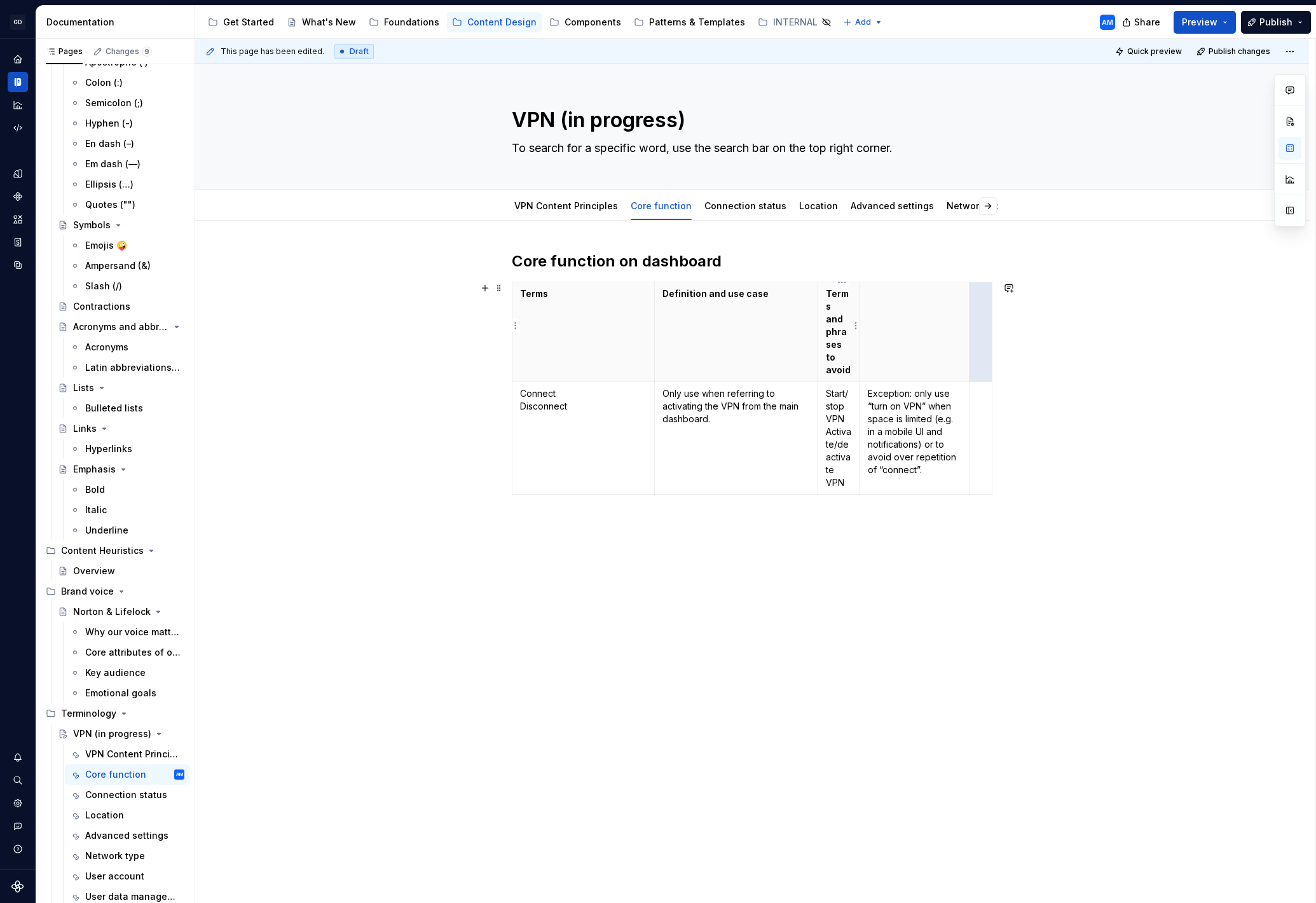
click at [858, 307] on th "Terms and phrases to avoid" at bounding box center [840, 332] width 42 height 100
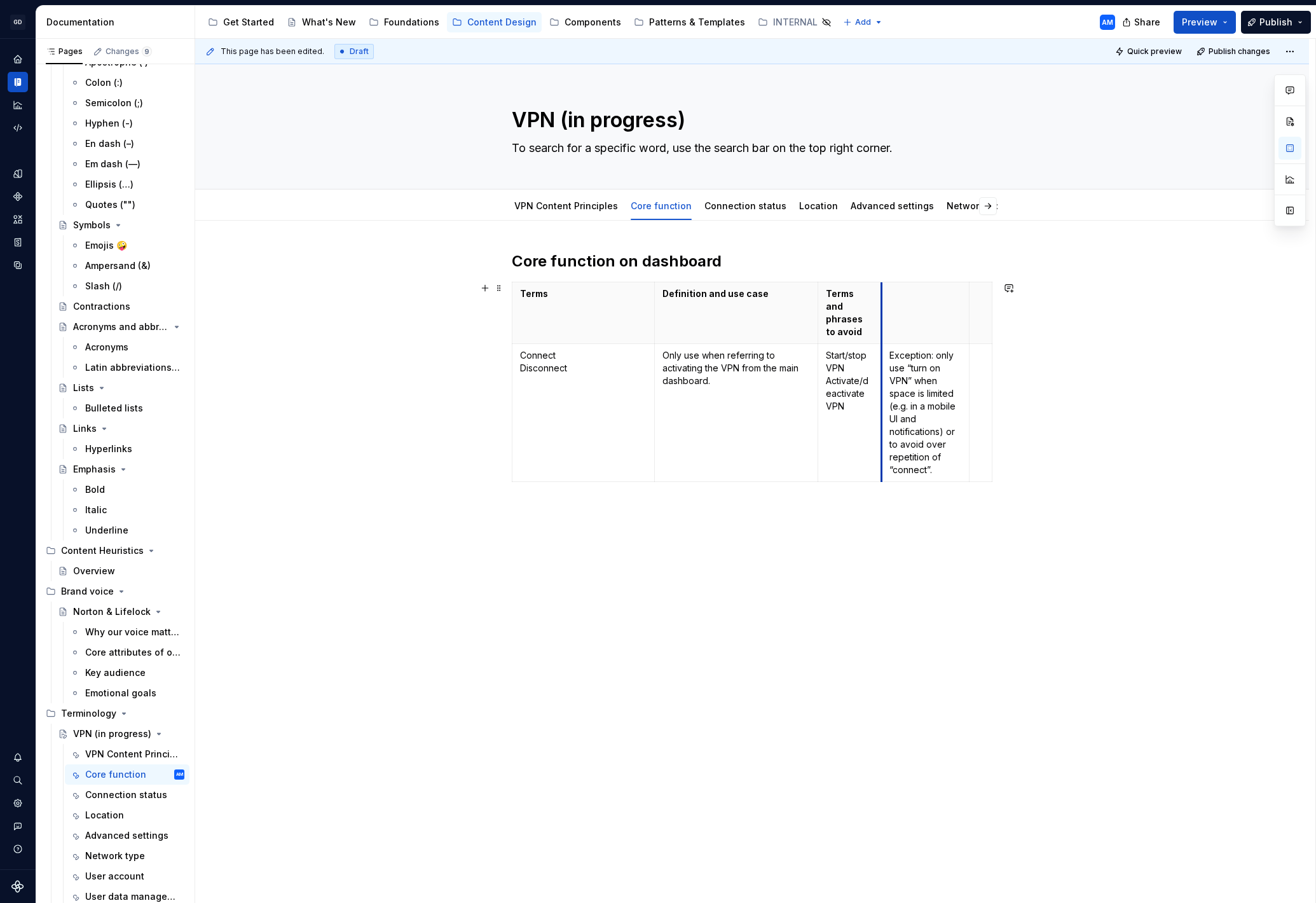
drag, startPoint x: 864, startPoint y: 305, endPoint x: 886, endPoint y: 305, distance: 22.0
click at [886, 305] on th at bounding box center [926, 313] width 88 height 62
click at [970, 311] on th at bounding box center [926, 313] width 88 height 62
click at [949, 324] on th at bounding box center [926, 313] width 88 height 62
click at [932, 280] on html "GD Oxygen AM Design system data Documentation Accessibility guide for tree Page…" at bounding box center [658, 451] width 1316 height 903
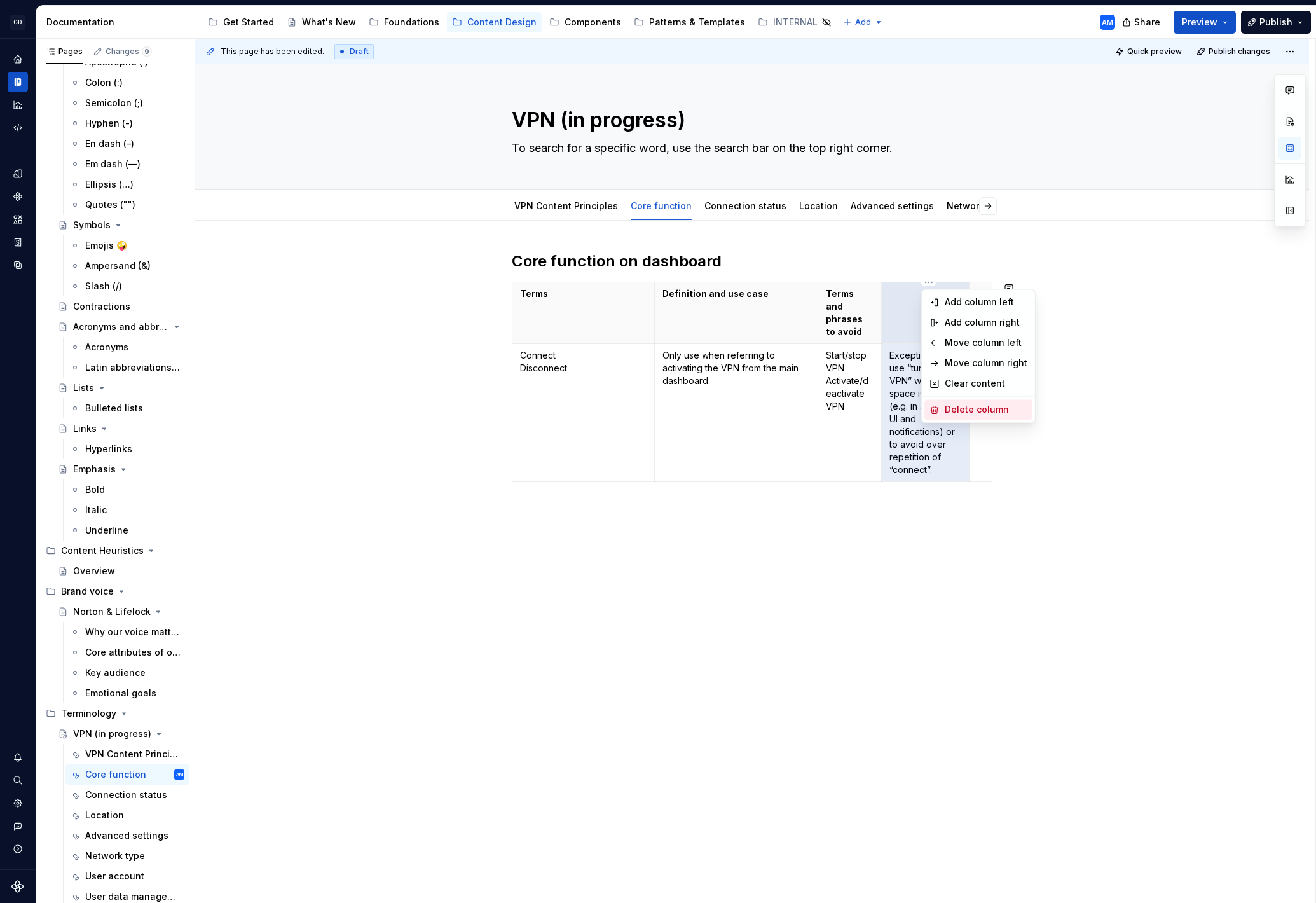
click at [976, 406] on div "Delete column" at bounding box center [987, 409] width 83 height 13
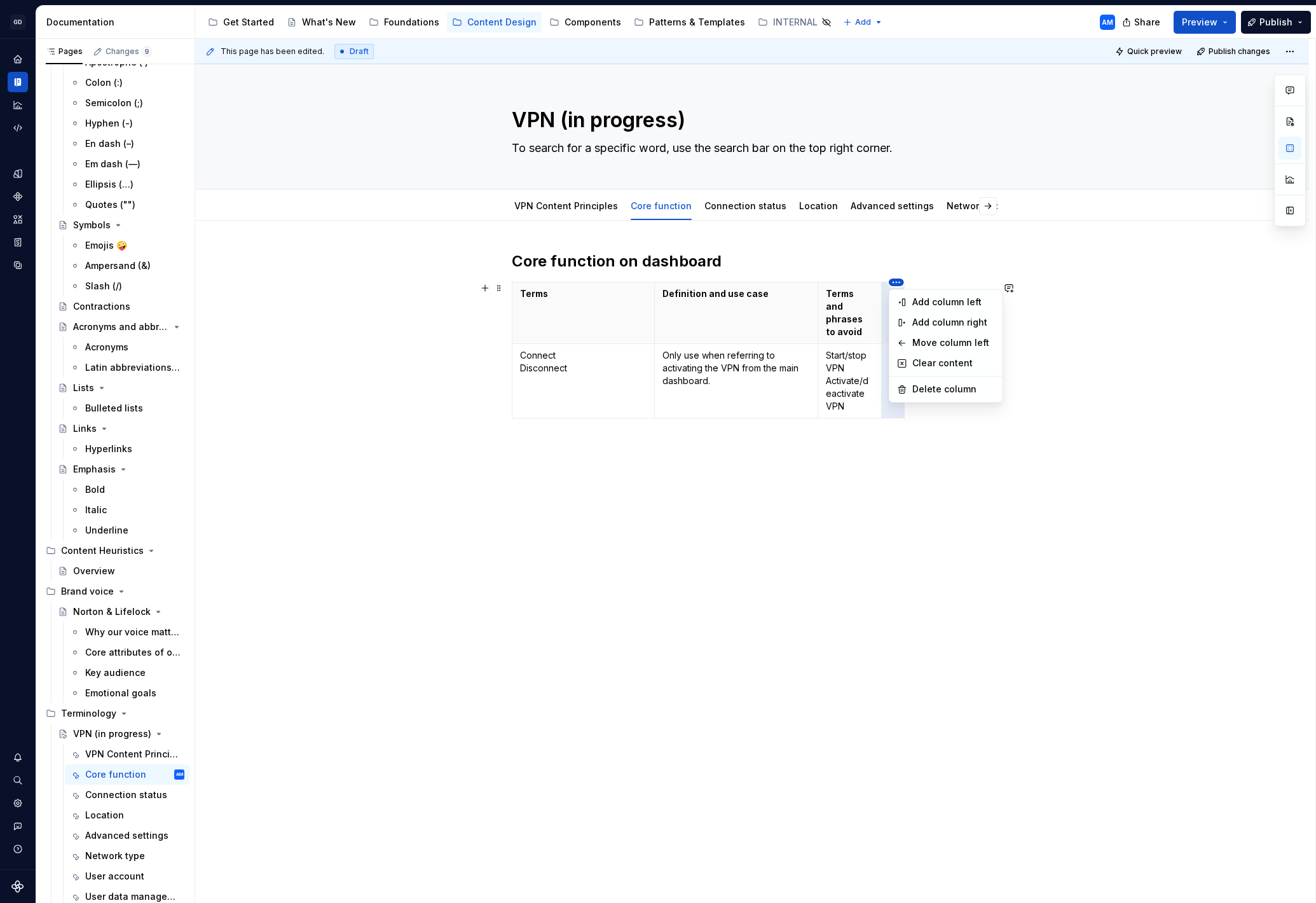
click at [894, 282] on html "GD Oxygen AM Design system data Documentation Accessibility guide for tree Page…" at bounding box center [658, 451] width 1316 height 903
click at [943, 387] on div "Delete column" at bounding box center [954, 389] width 83 height 13
click at [873, 325] on p "Terms and phrases to avoid" at bounding box center [849, 313] width 47 height 51
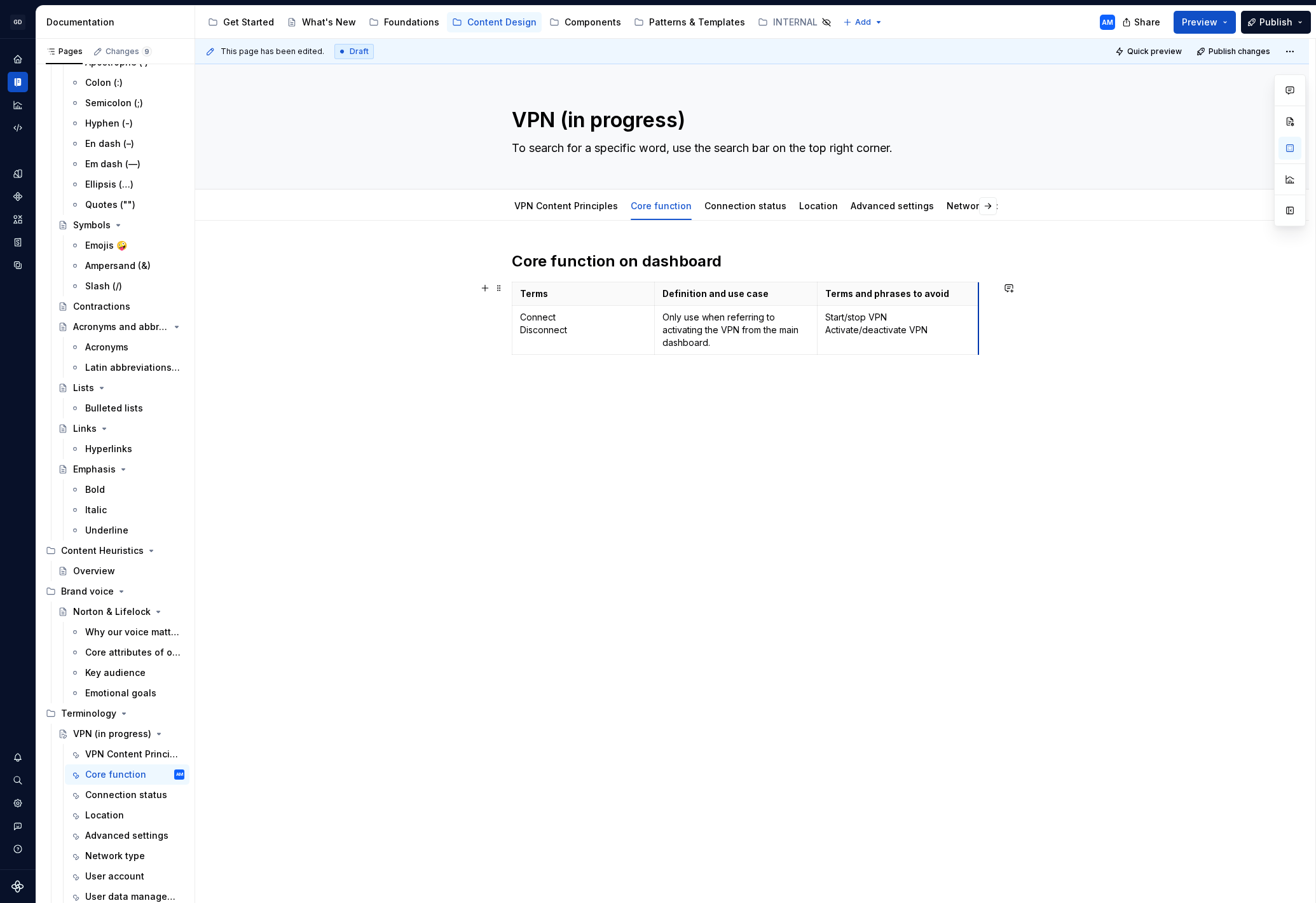
drag, startPoint x: 883, startPoint y: 333, endPoint x: 981, endPoint y: 331, distance: 98.0
drag, startPoint x: 657, startPoint y: 293, endPoint x: 609, endPoint y: 294, distance: 48.0
click at [609, 294] on th "Definition and use case" at bounding box center [689, 294] width 163 height 24
drag, startPoint x: 774, startPoint y: 296, endPoint x: 824, endPoint y: 295, distance: 50.0
click at [824, 295] on th "Terms and phrases to avoid" at bounding box center [900, 294] width 161 height 24
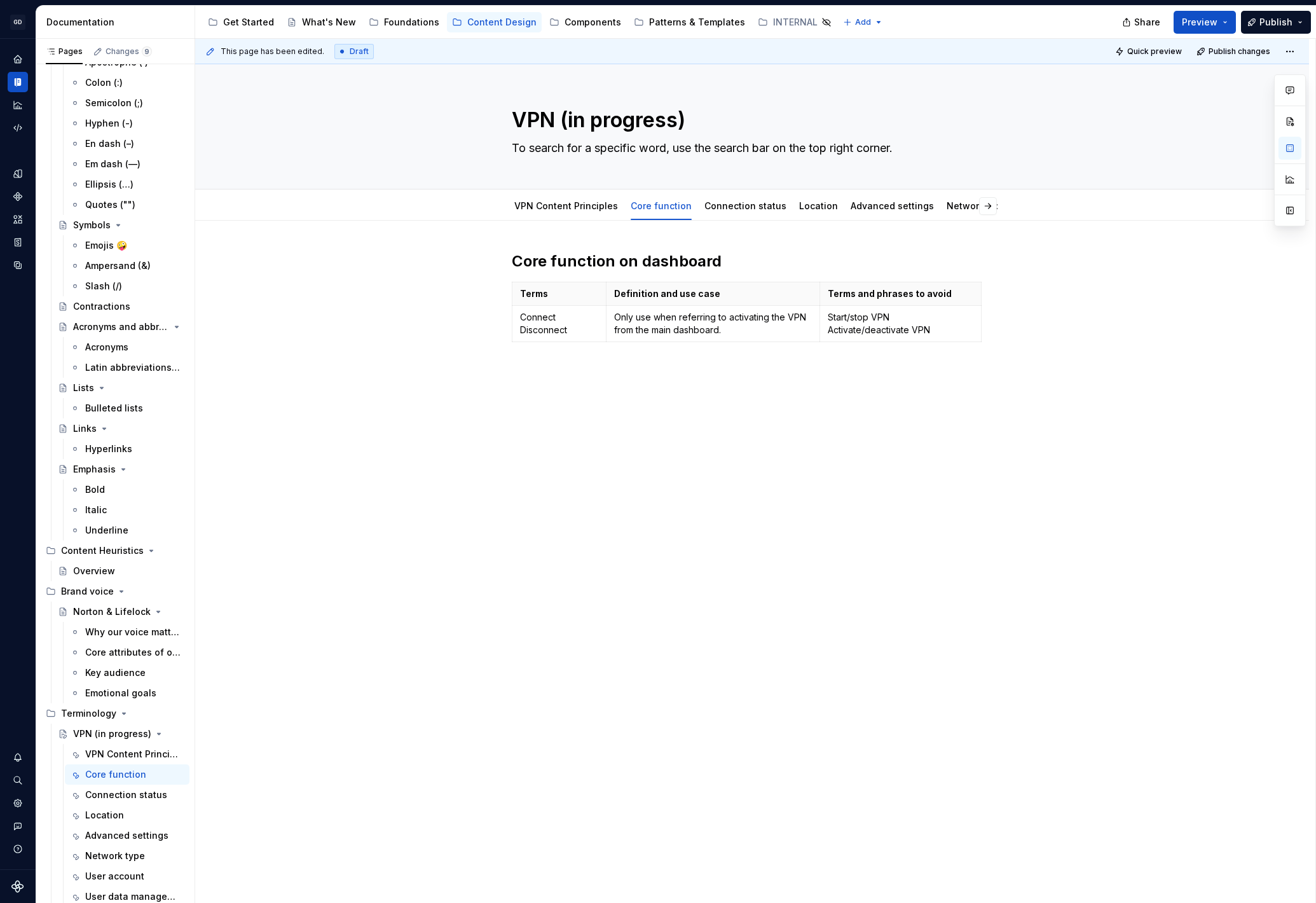
type textarea "*"
